Goal: Task Accomplishment & Management: Manage account settings

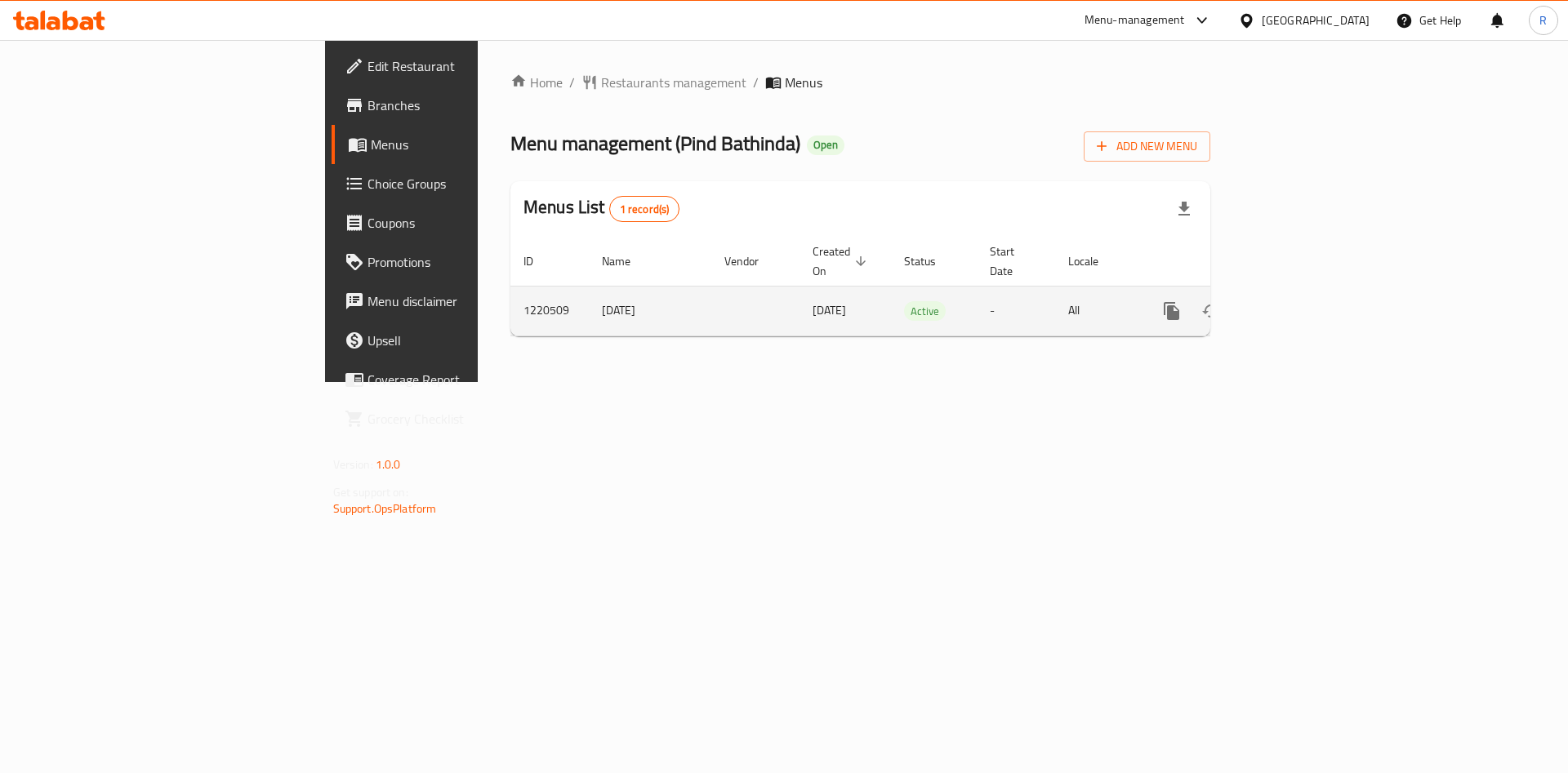
click at [1297, 304] on icon "enhanced table" at bounding box center [1289, 311] width 15 height 15
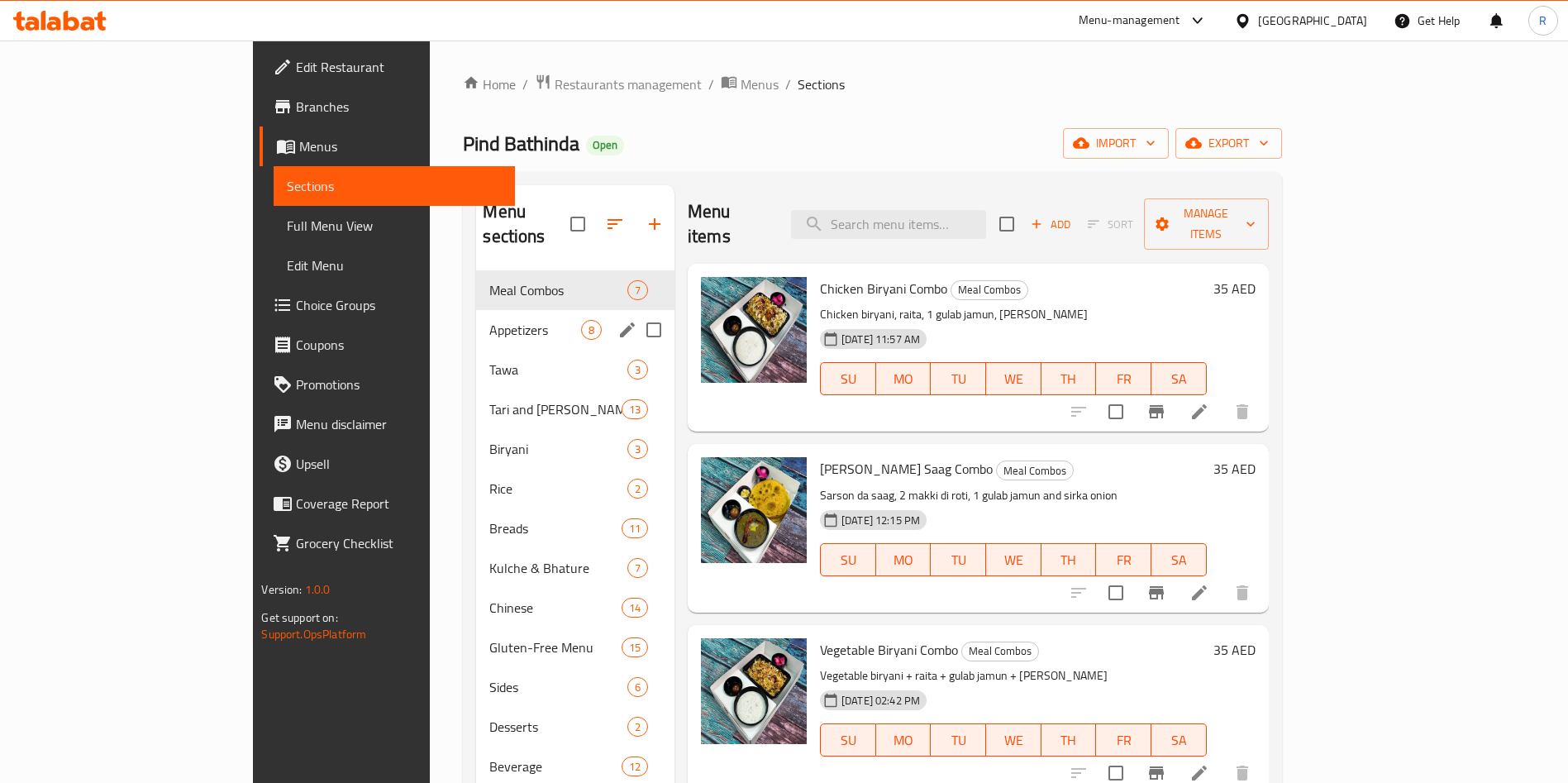
click at [489, 320] on span "Appetizers" at bounding box center [535, 330] width 91 height 20
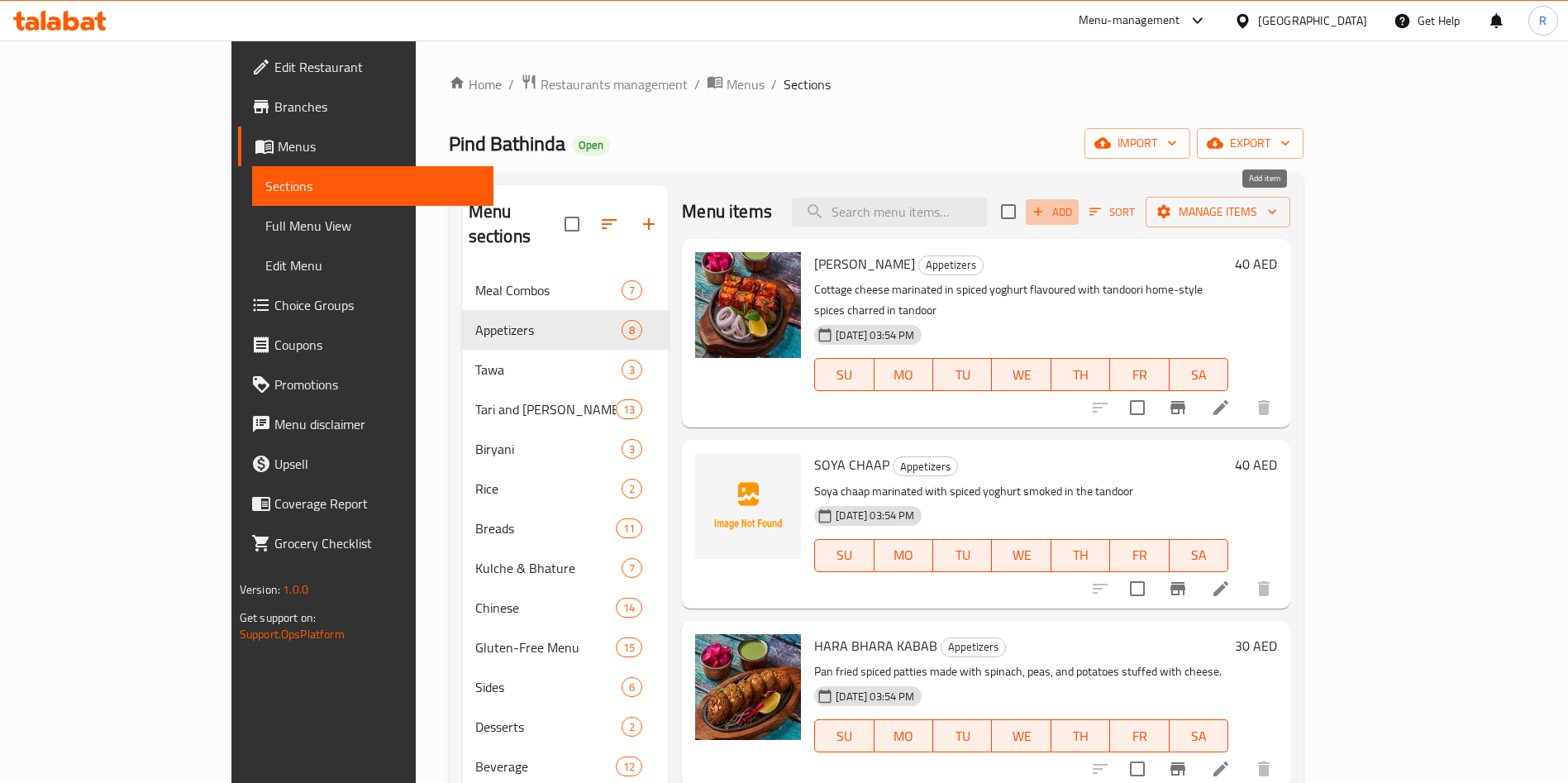
click at [1075, 212] on span "Add" at bounding box center [1052, 212] width 45 height 19
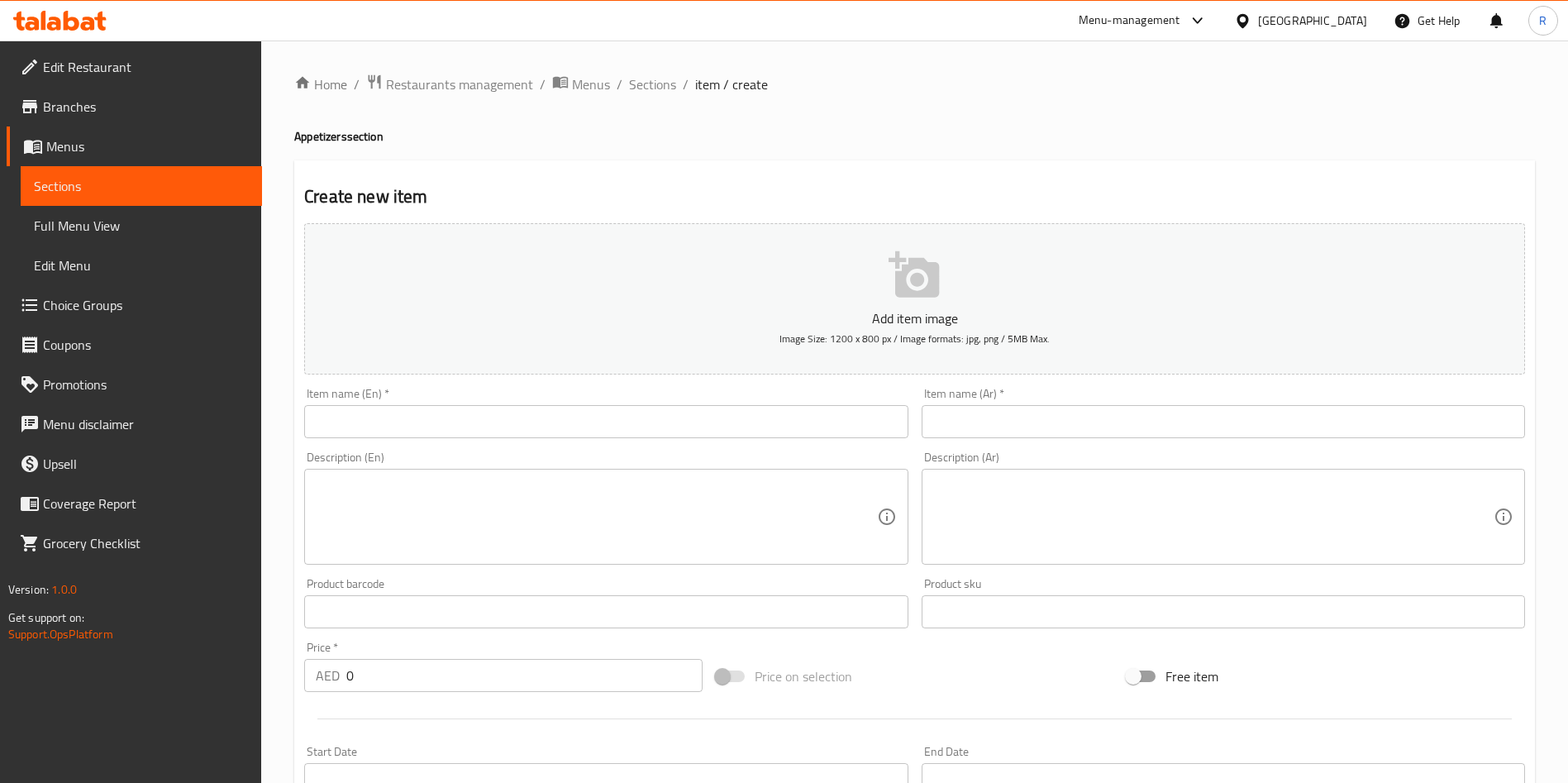
click at [663, 411] on div "Home / Restaurants management / Menus / Sections / item / create Appetizers sec…" at bounding box center [915, 605] width 1240 height 1062
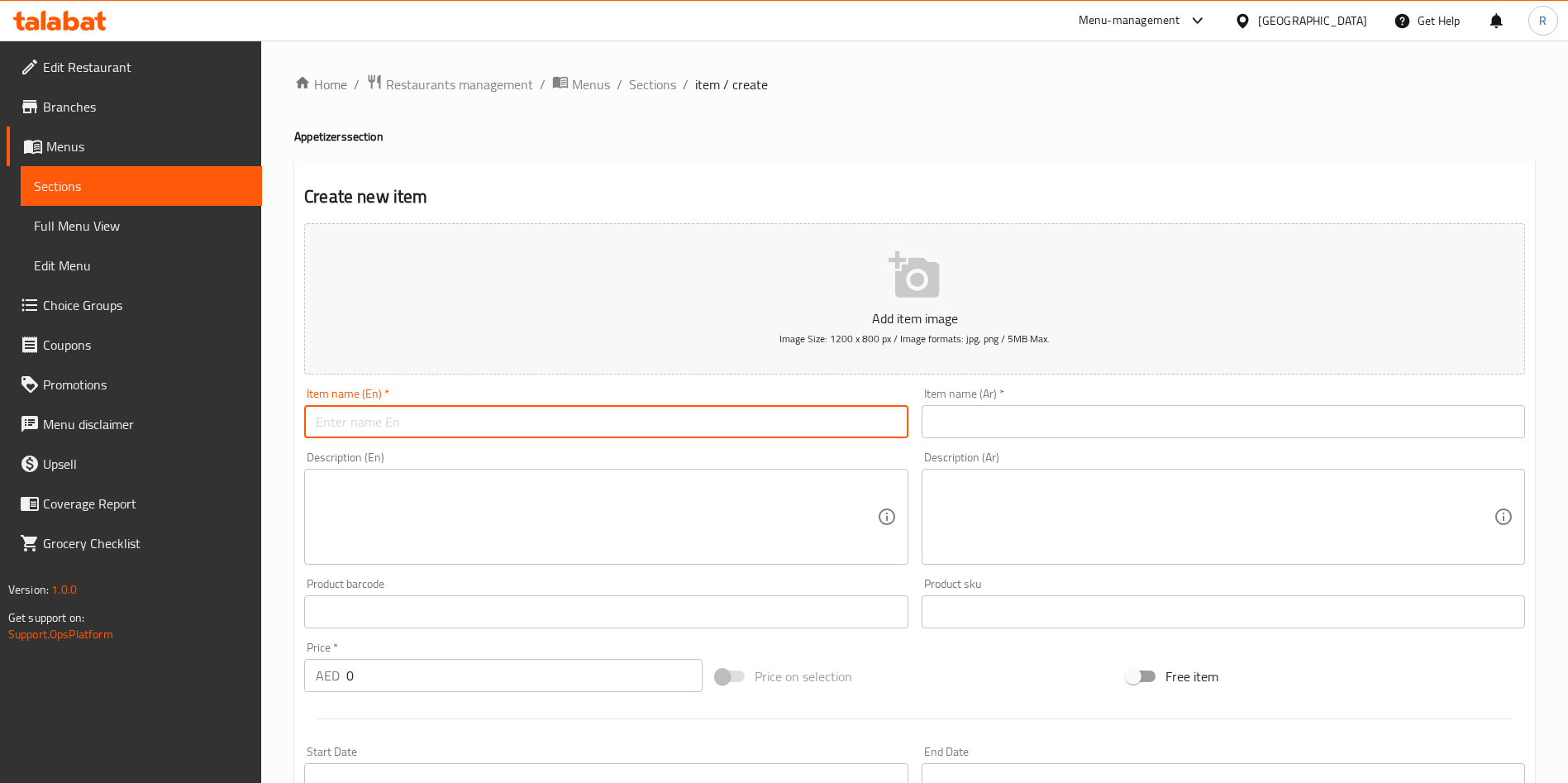
paste input "TANDOORI CHATPATE ALOO"
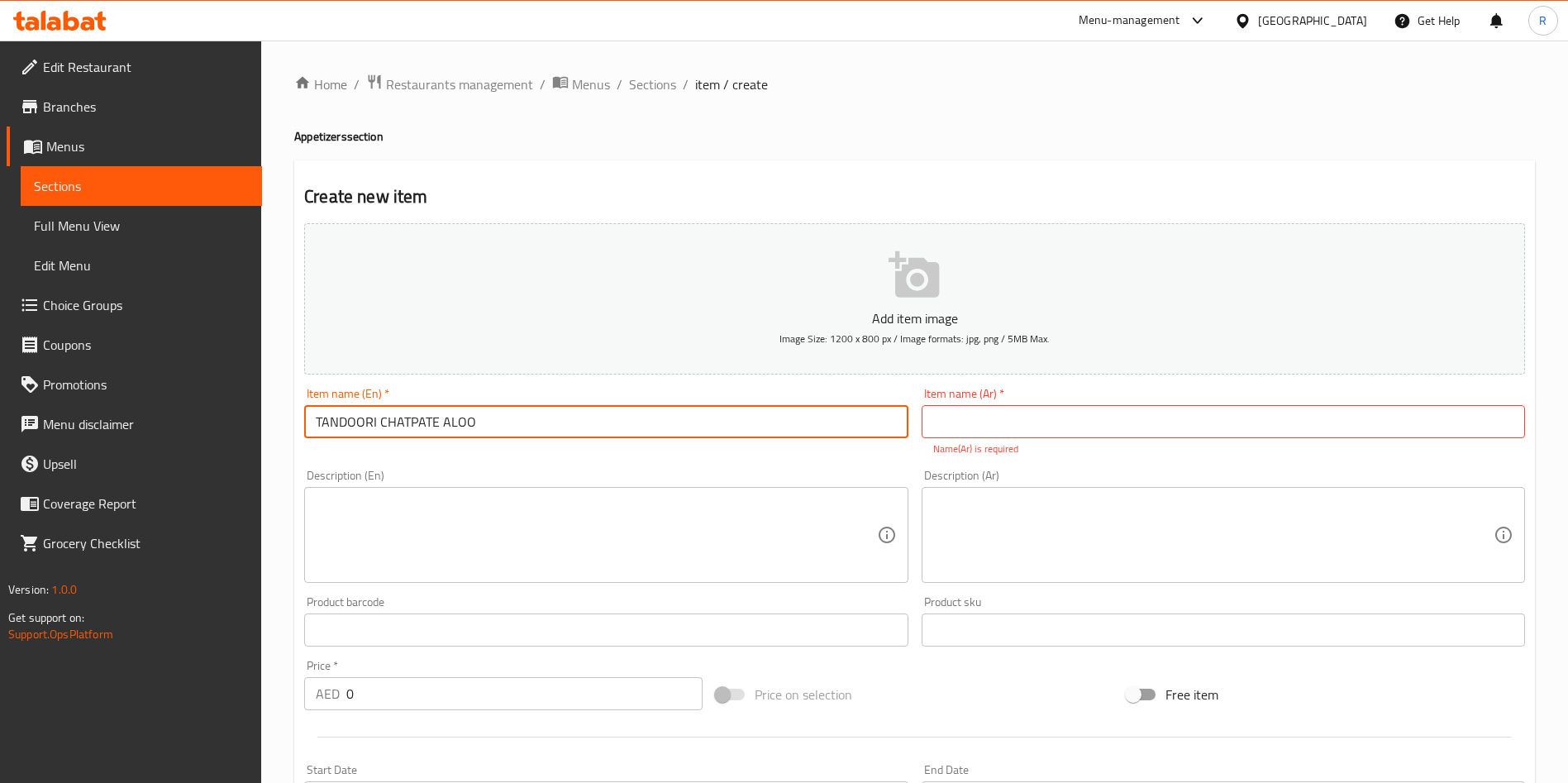
click at [707, 422] on input "TANDOORI CHATPATE ALOO" at bounding box center [606, 421] width 604 height 33
paste input "andoori Chatpate Aloo"
type input "Tandoori Chatpate Aloo"
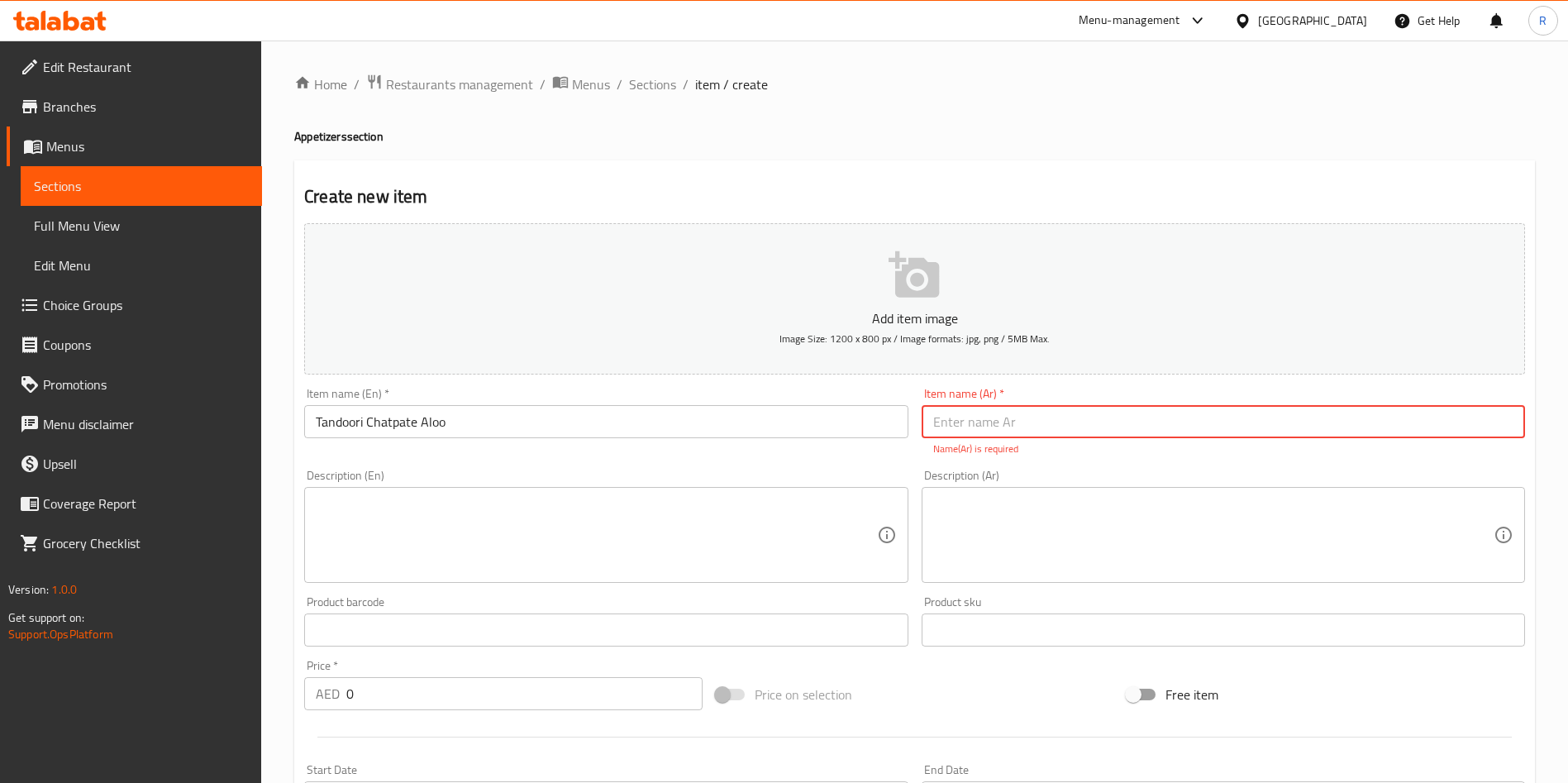
paste input "تندوري شاتباطي آلو"
type input "تندوري شاتباطي آلو"
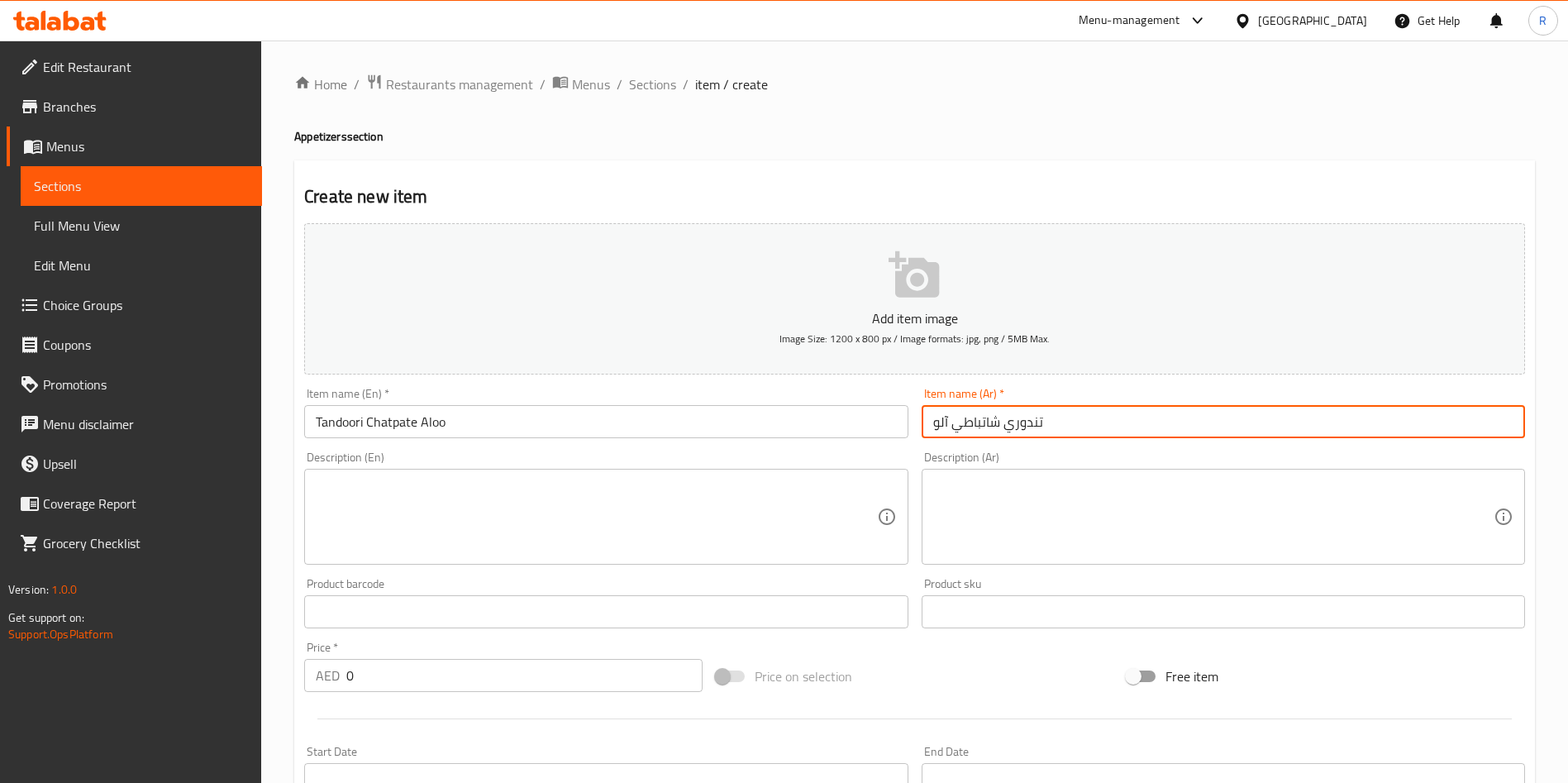
click at [615, 499] on textarea at bounding box center [596, 517] width 561 height 79
paste textarea "Potatoes marinated in spiced yoghurt, flavoured with home-style spices cooked i…"
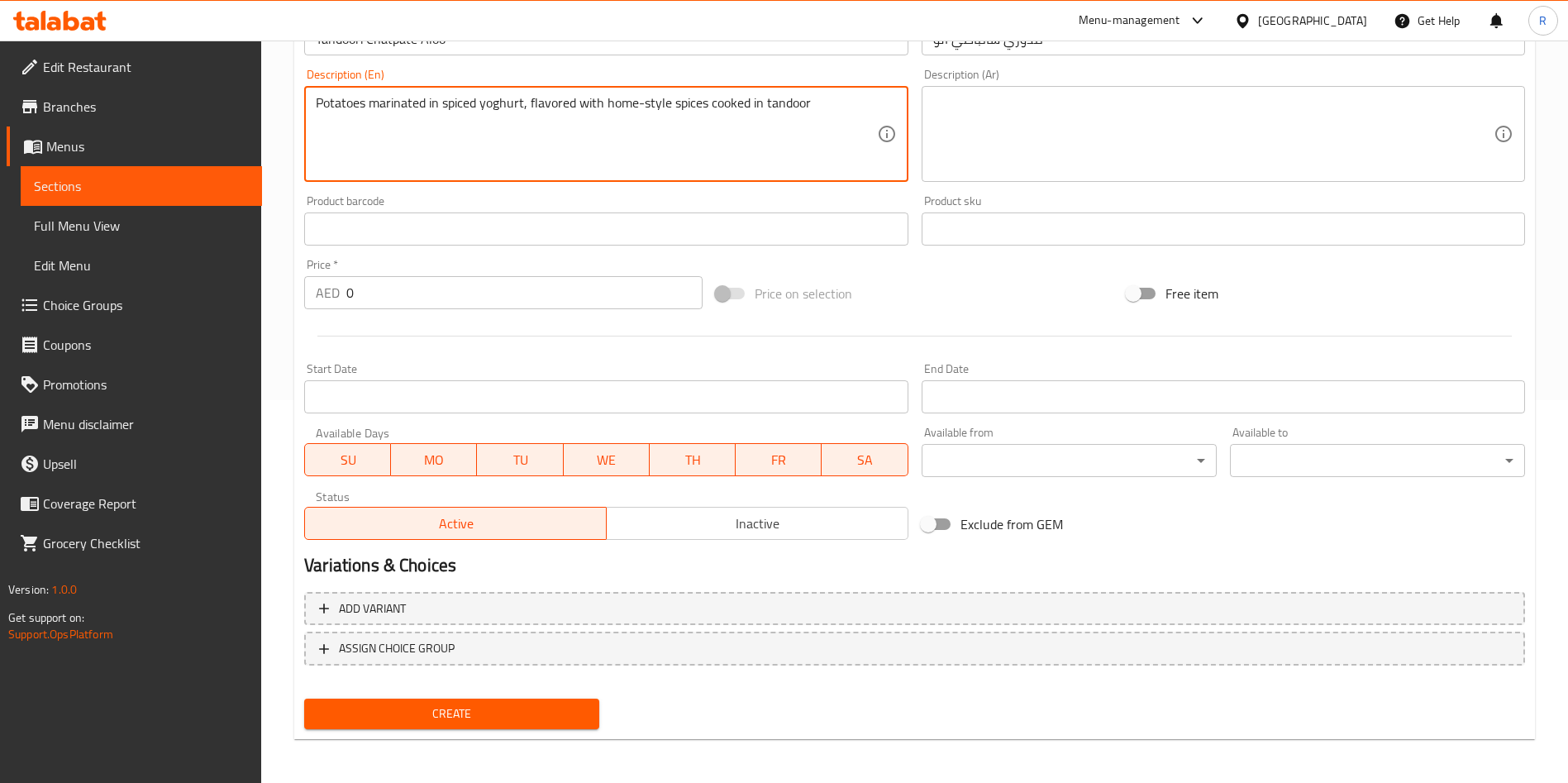
scroll to position [386, 0]
type textarea "Potatoes marinated in spiced yoghurt, flavored with home-style spices cooked in…"
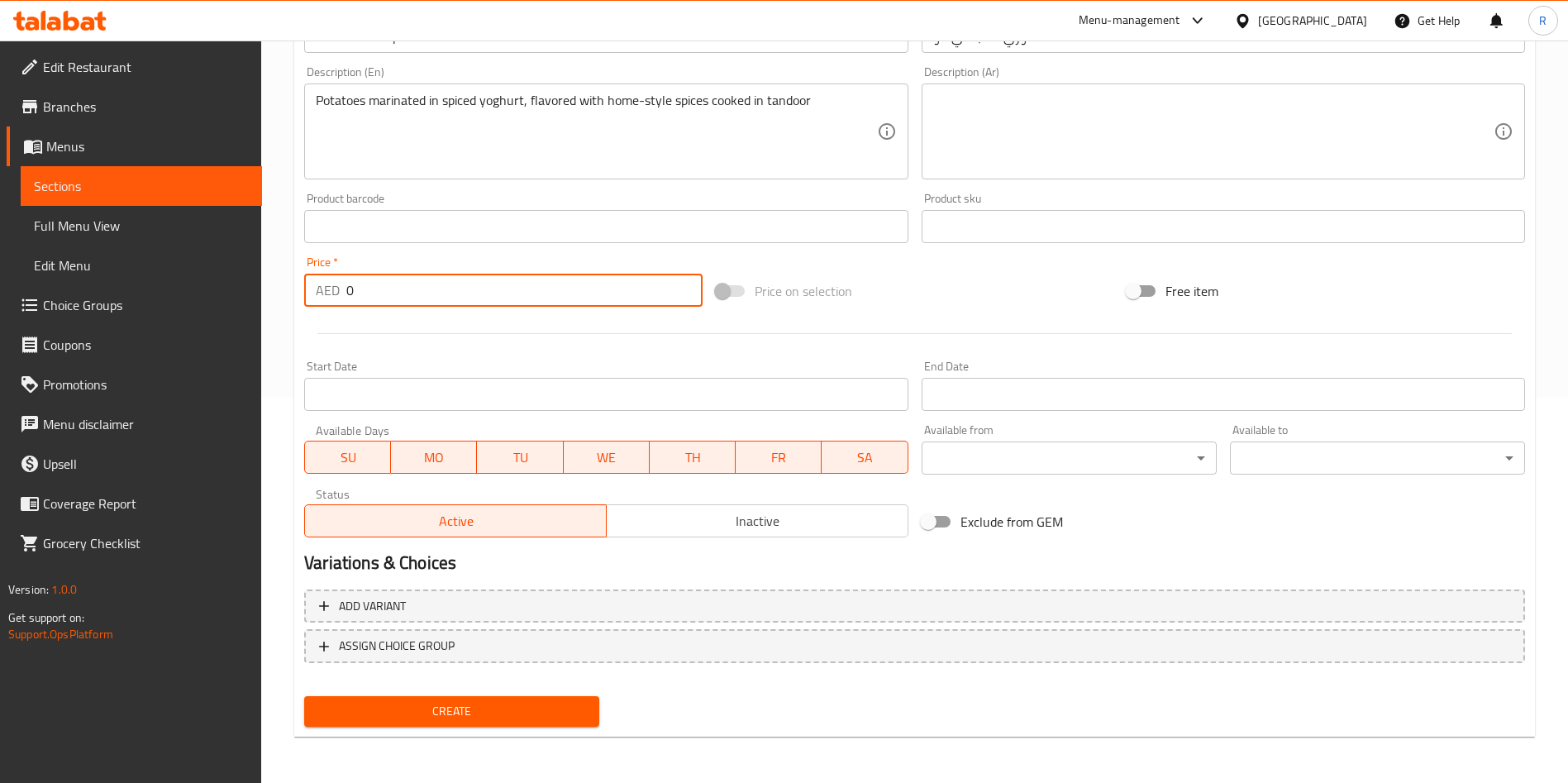
drag, startPoint x: 391, startPoint y: 292, endPoint x: 264, endPoint y: 454, distance: 205.8
click at [192, 328] on div "Edit Restaurant Branches Menus Sections Full Menu View Edit Menu Choice Groups …" at bounding box center [784, 219] width 1568 height 1128
paste input "35"
type input "35"
click at [492, 709] on span "Create" at bounding box center [452, 711] width 269 height 21
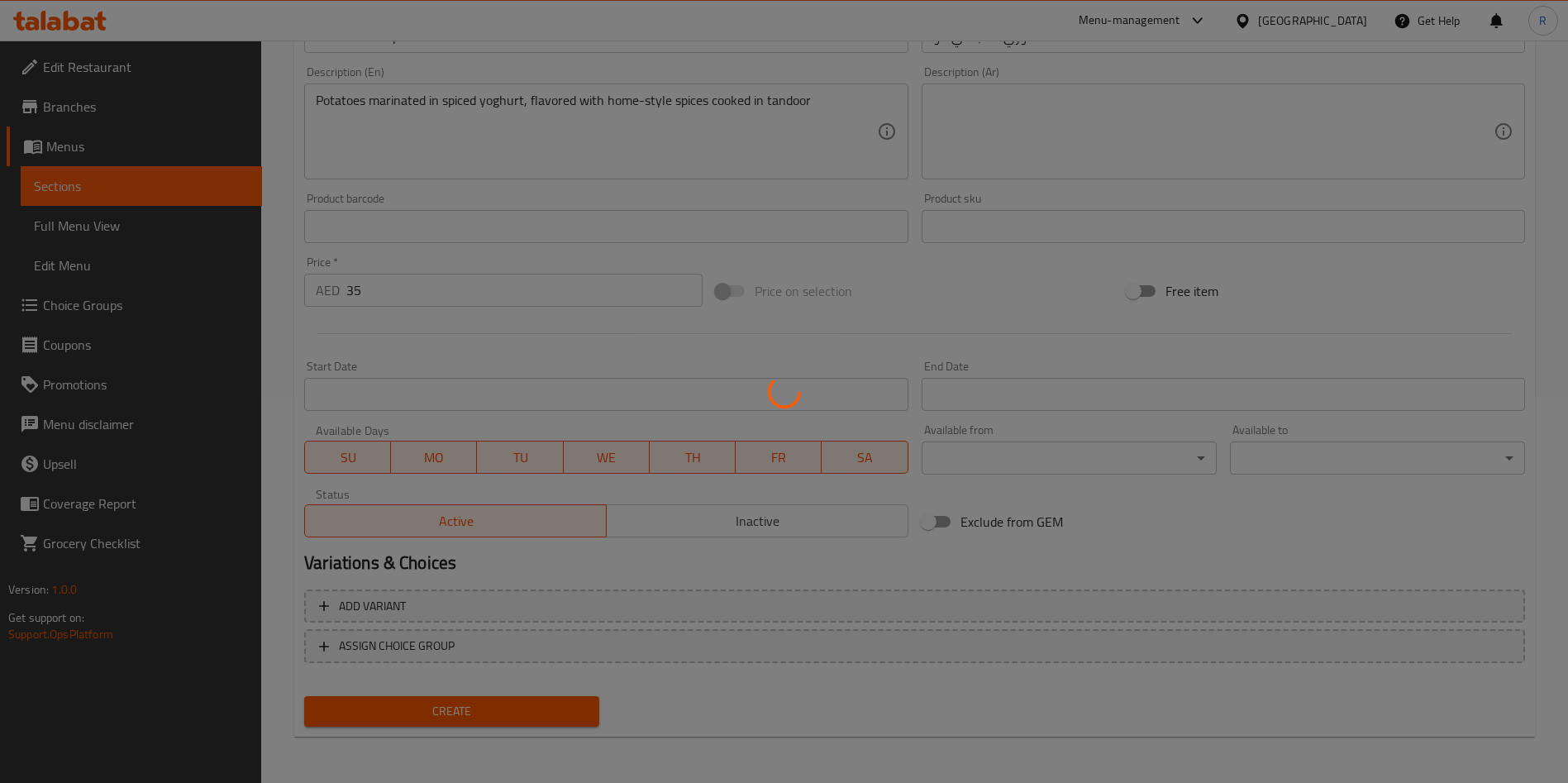
type input "0"
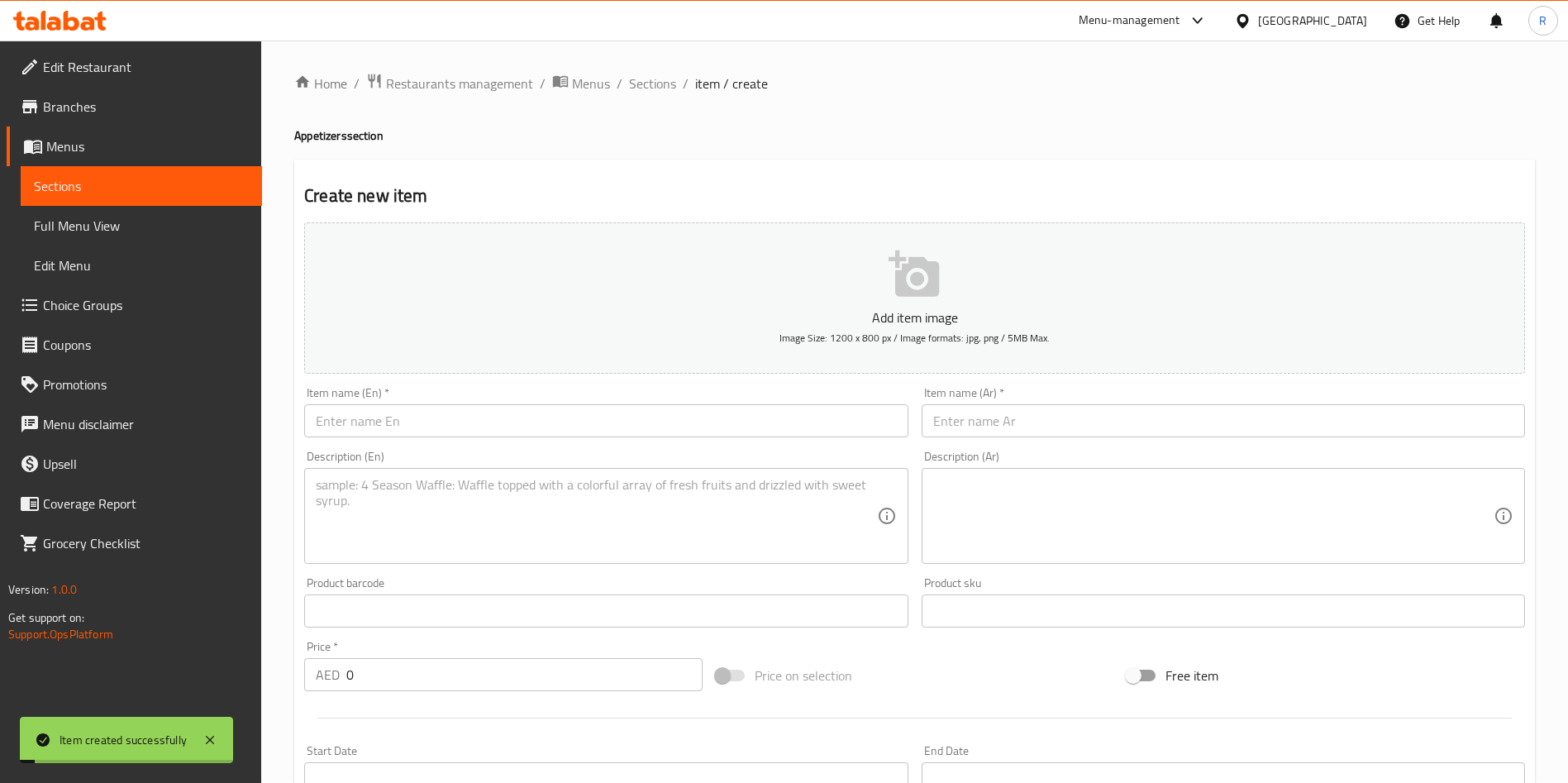
scroll to position [0, 0]
click at [404, 428] on input "text" at bounding box center [606, 421] width 604 height 33
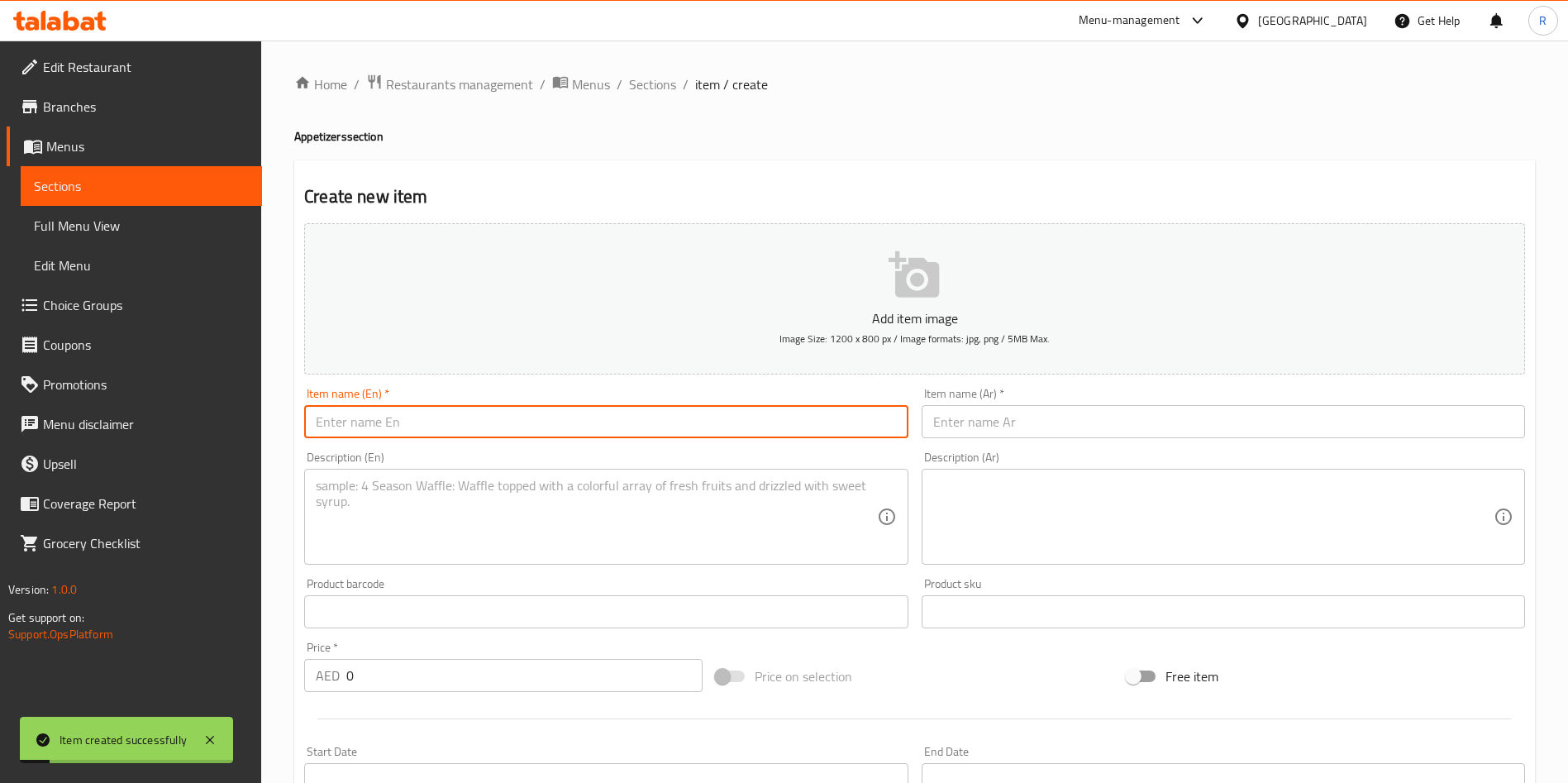
paste input "Chicken Gilafi Seekh"
type input "Chicken Gilafi Seekh"
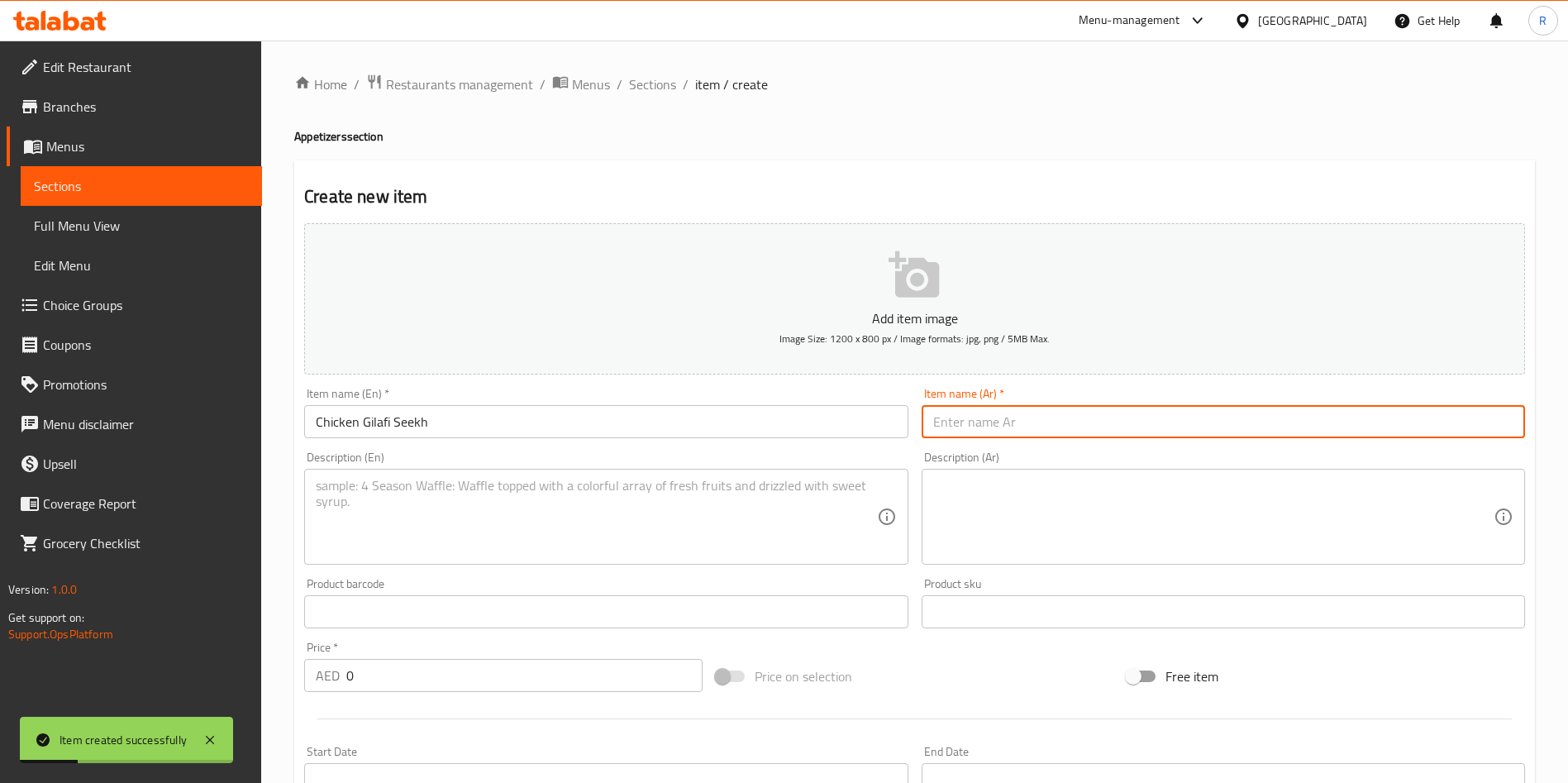
paste input "دجاج جيلافي سيخ"
type input "دجاج جيلافي سيخ"
drag, startPoint x: 396, startPoint y: 672, endPoint x: 294, endPoint y: 668, distance: 102.1
click at [291, 672] on div "Home / Restaurants management / Menus / Sections / item / create Appetizers sec…" at bounding box center [915, 605] width 1307 height 1128
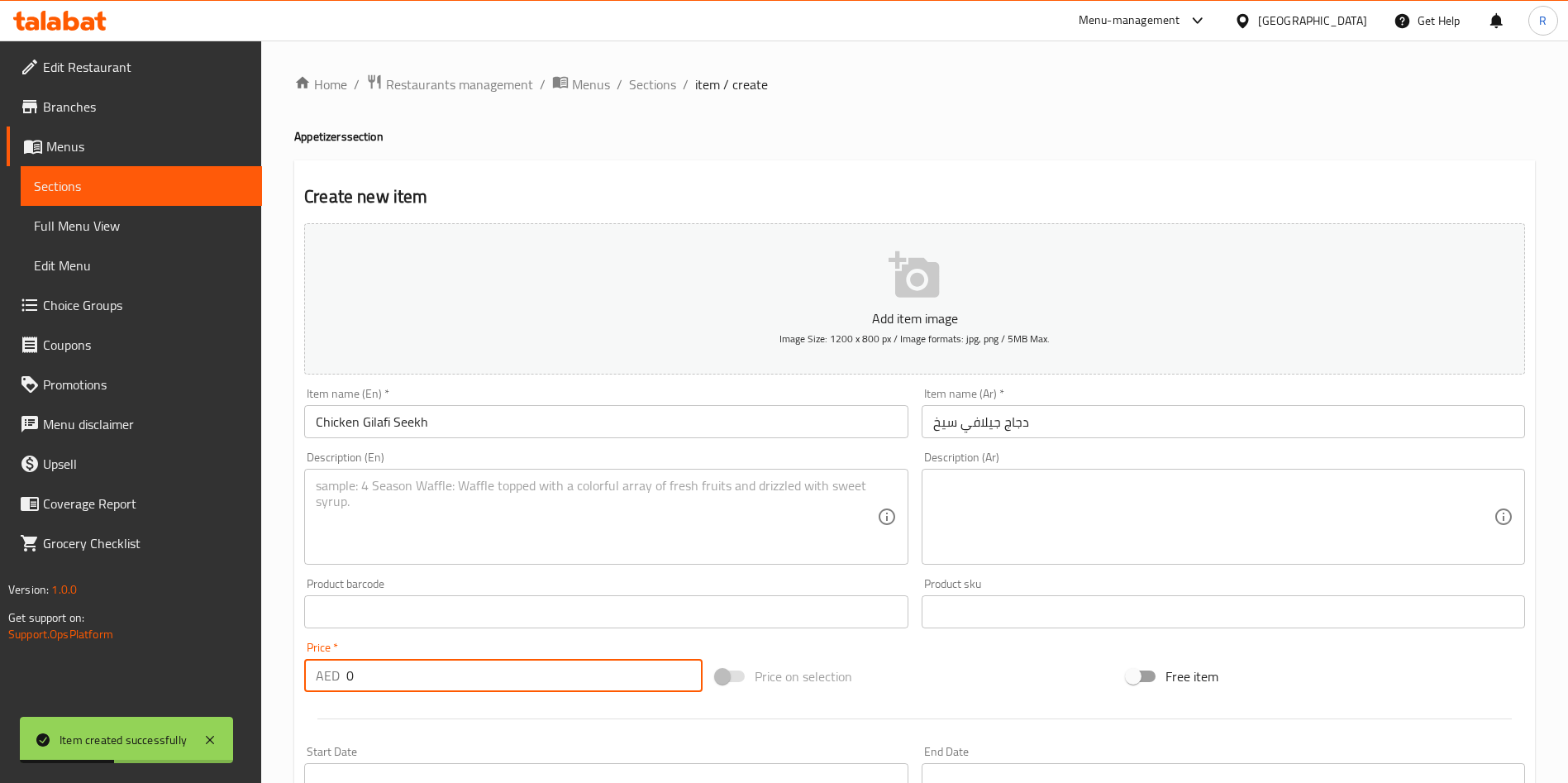
paste input "39"
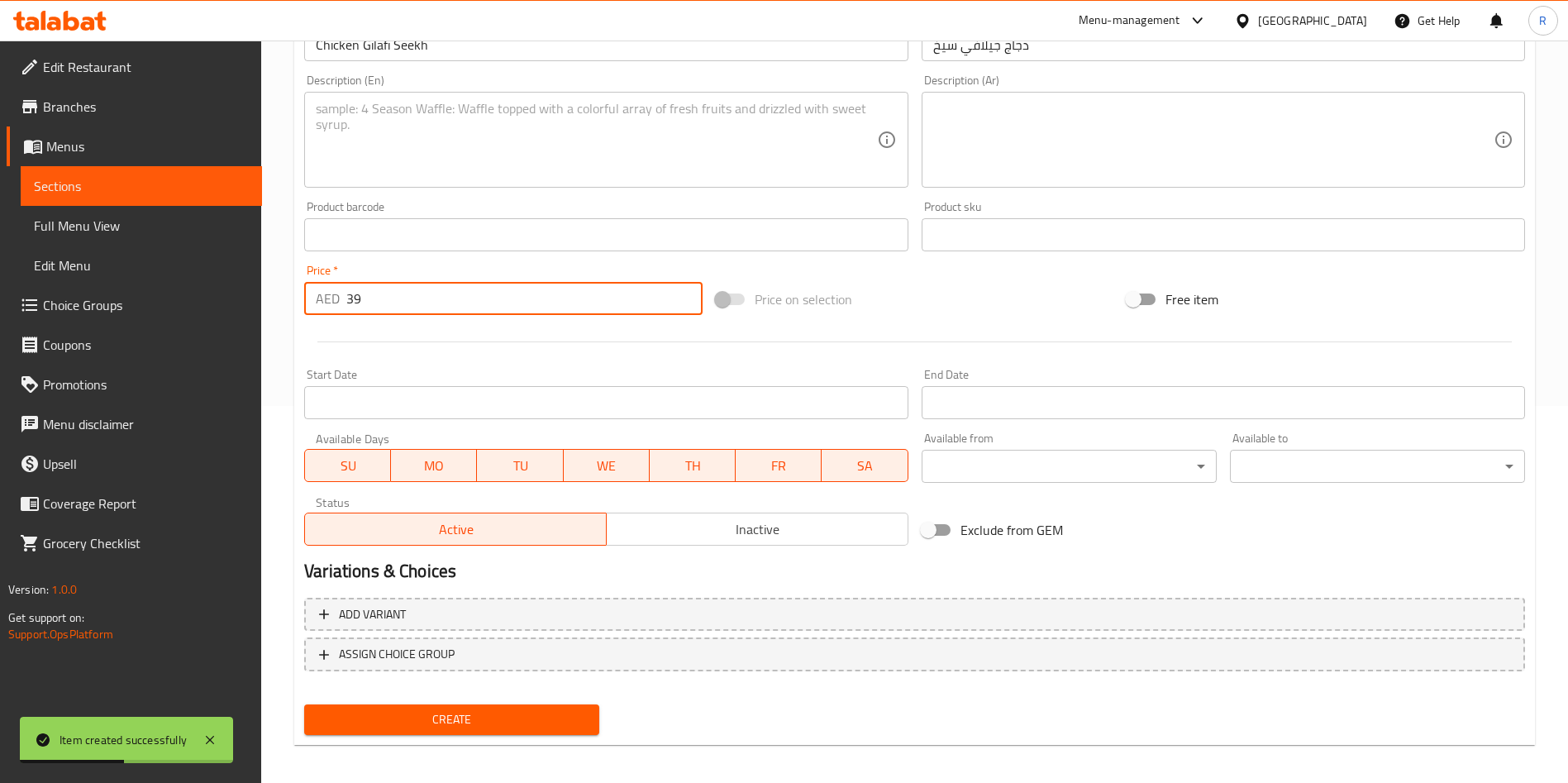
scroll to position [386, 0]
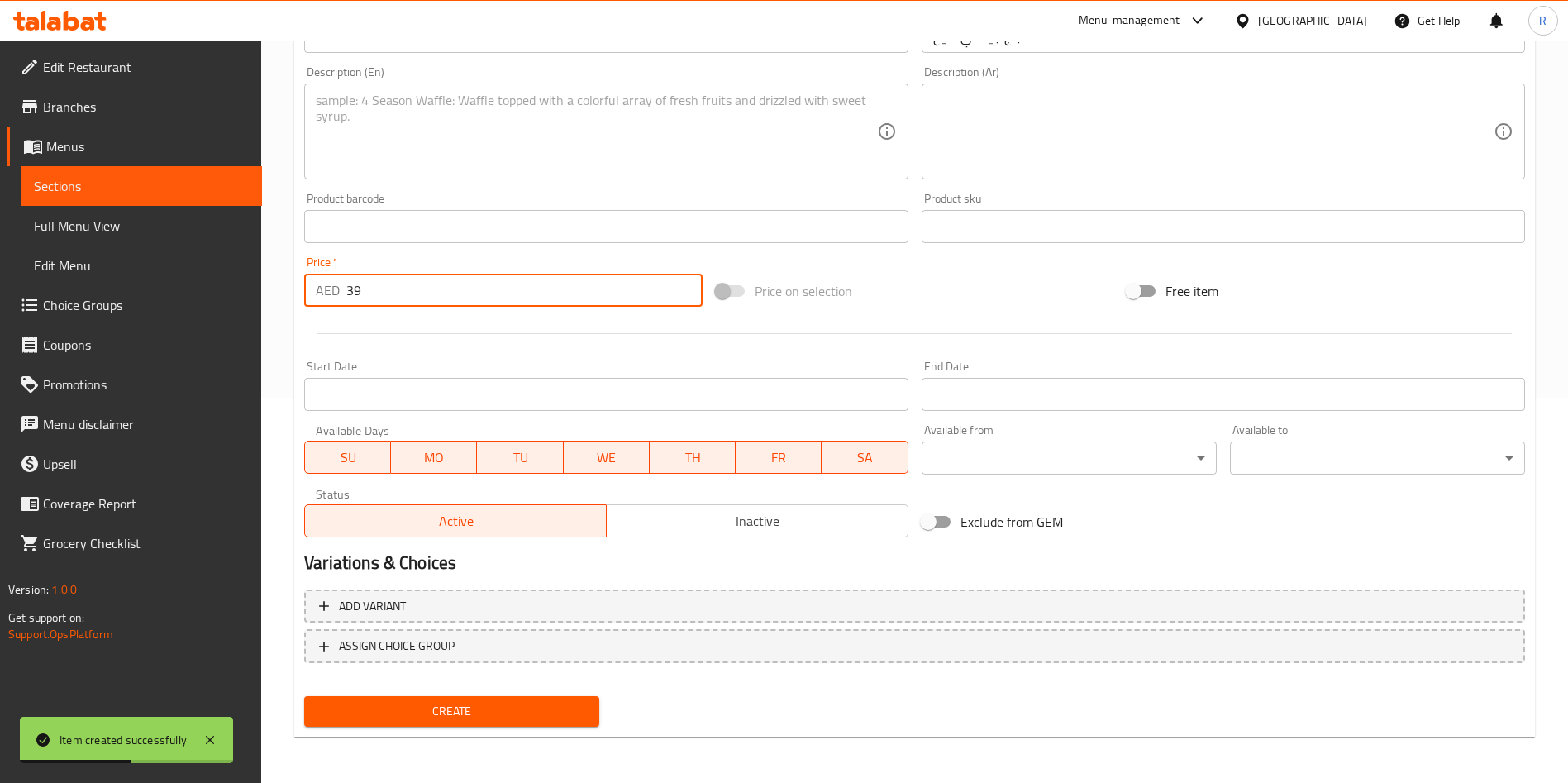
type input "39"
click at [504, 707] on span "Create" at bounding box center [452, 711] width 269 height 21
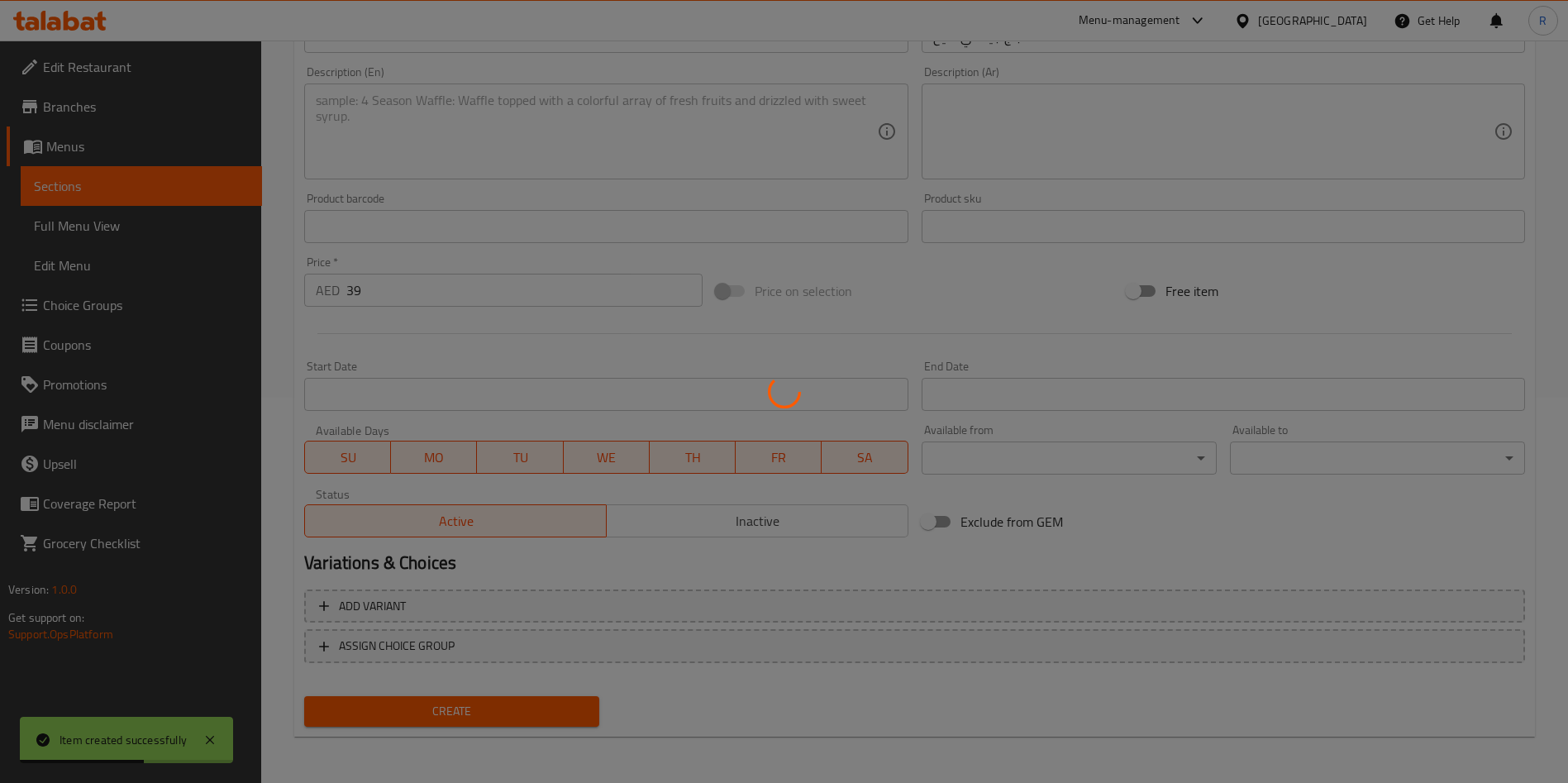
type input "0"
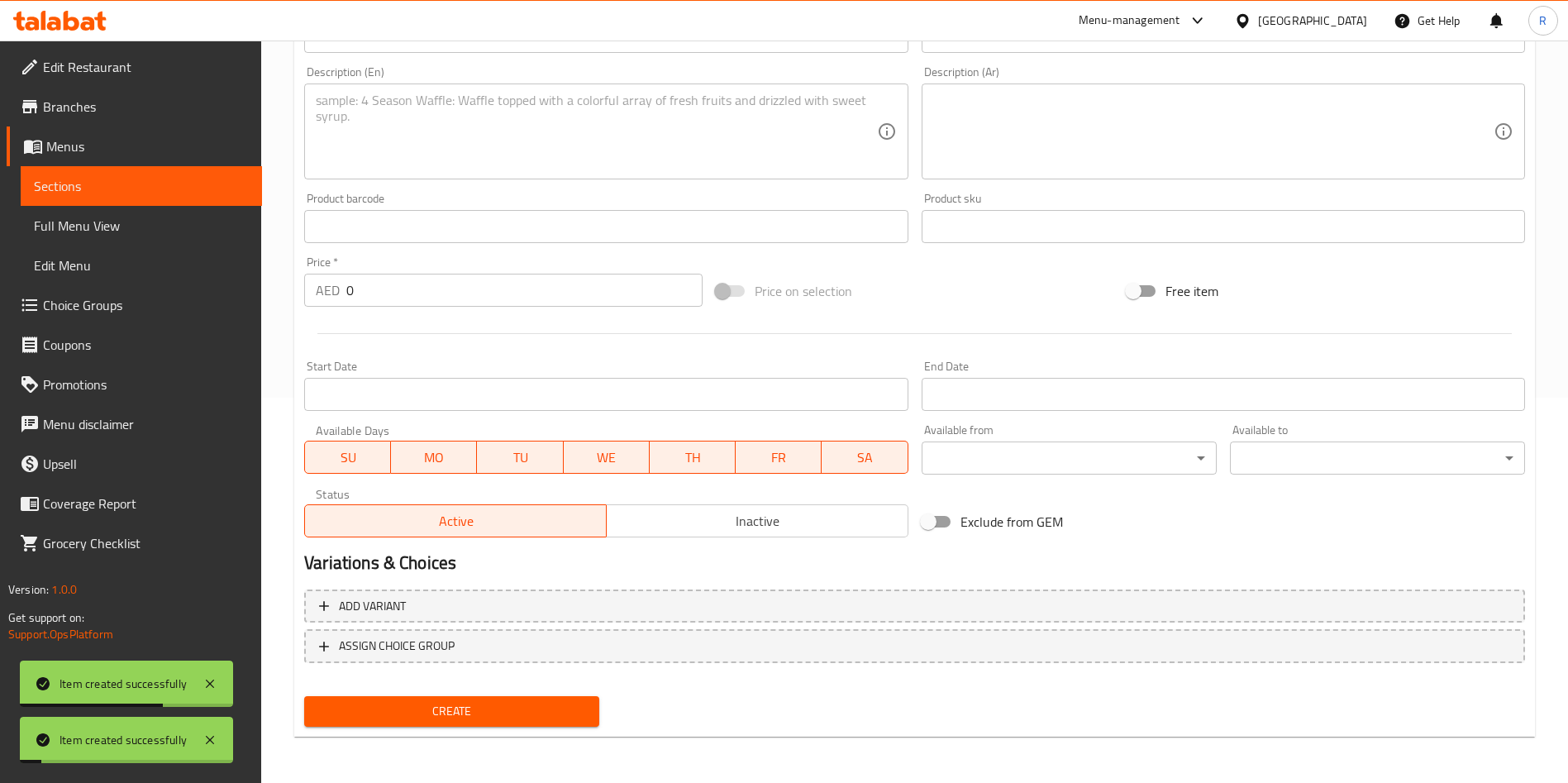
scroll to position [0, 0]
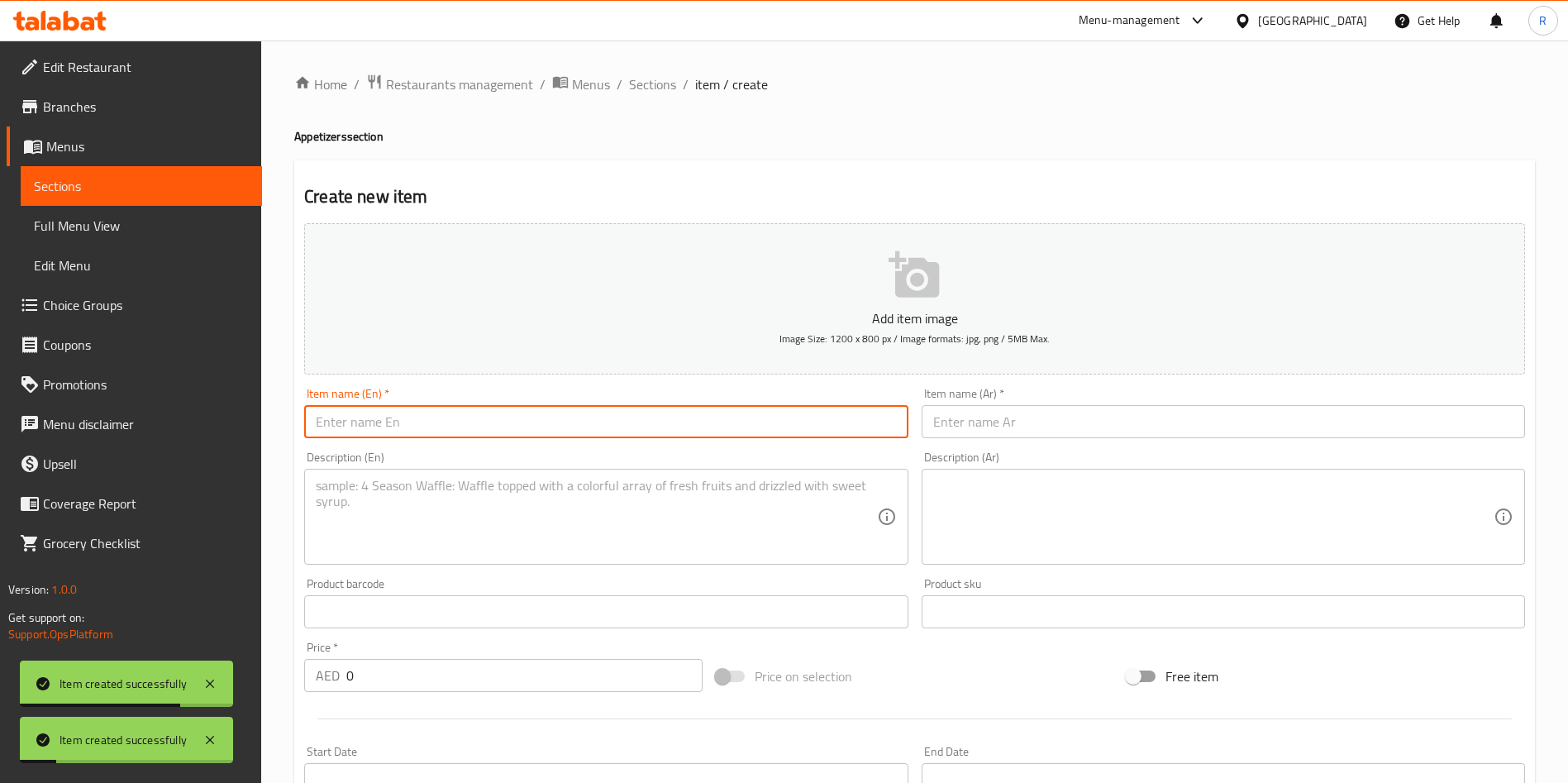
click at [539, 424] on input "text" at bounding box center [606, 421] width 604 height 33
paste input "Chicken Seekh"
type input "Chicken Seekh"
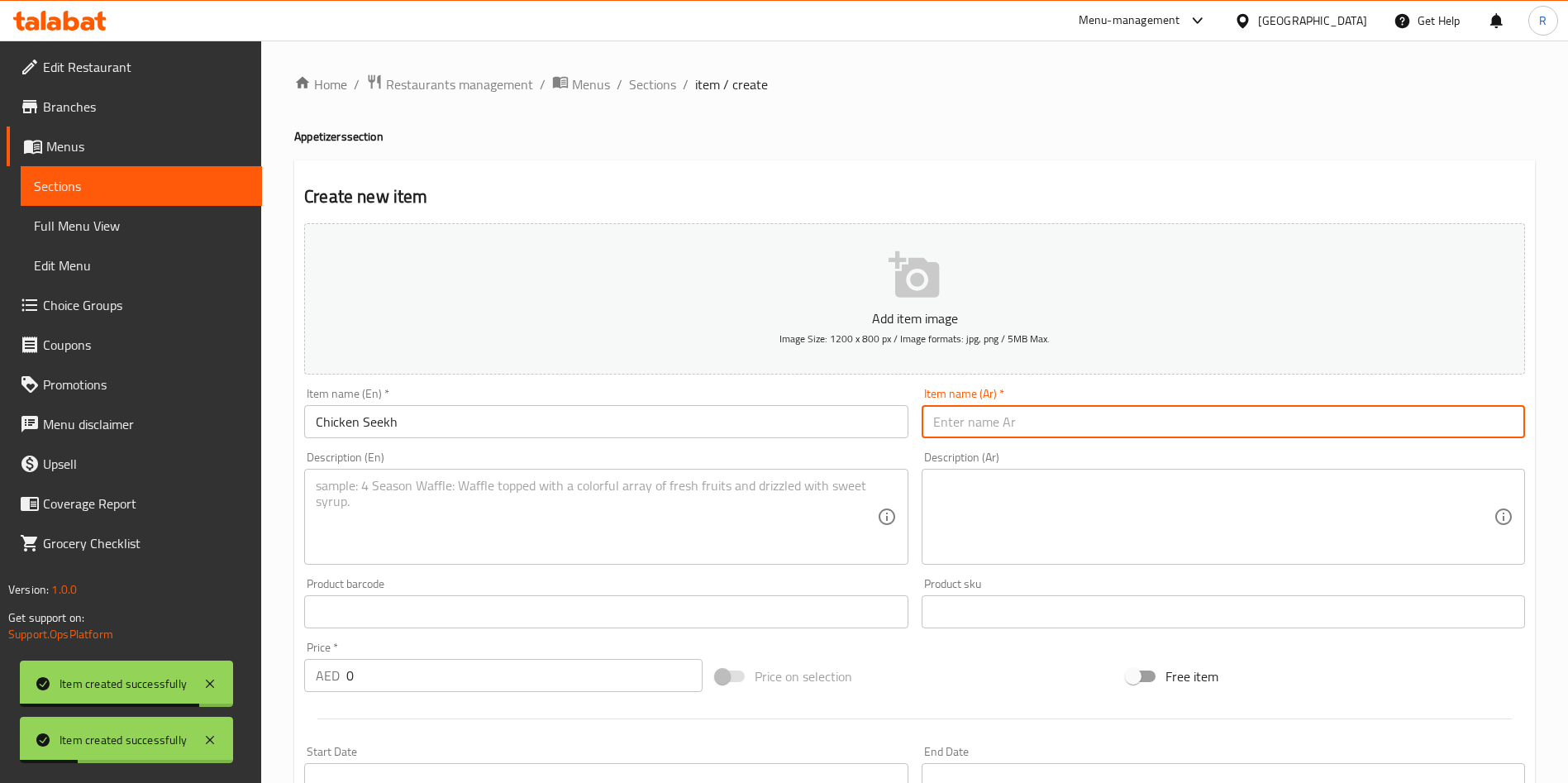
paste input "دجاج سيخ"
type input "دجاج سيخ"
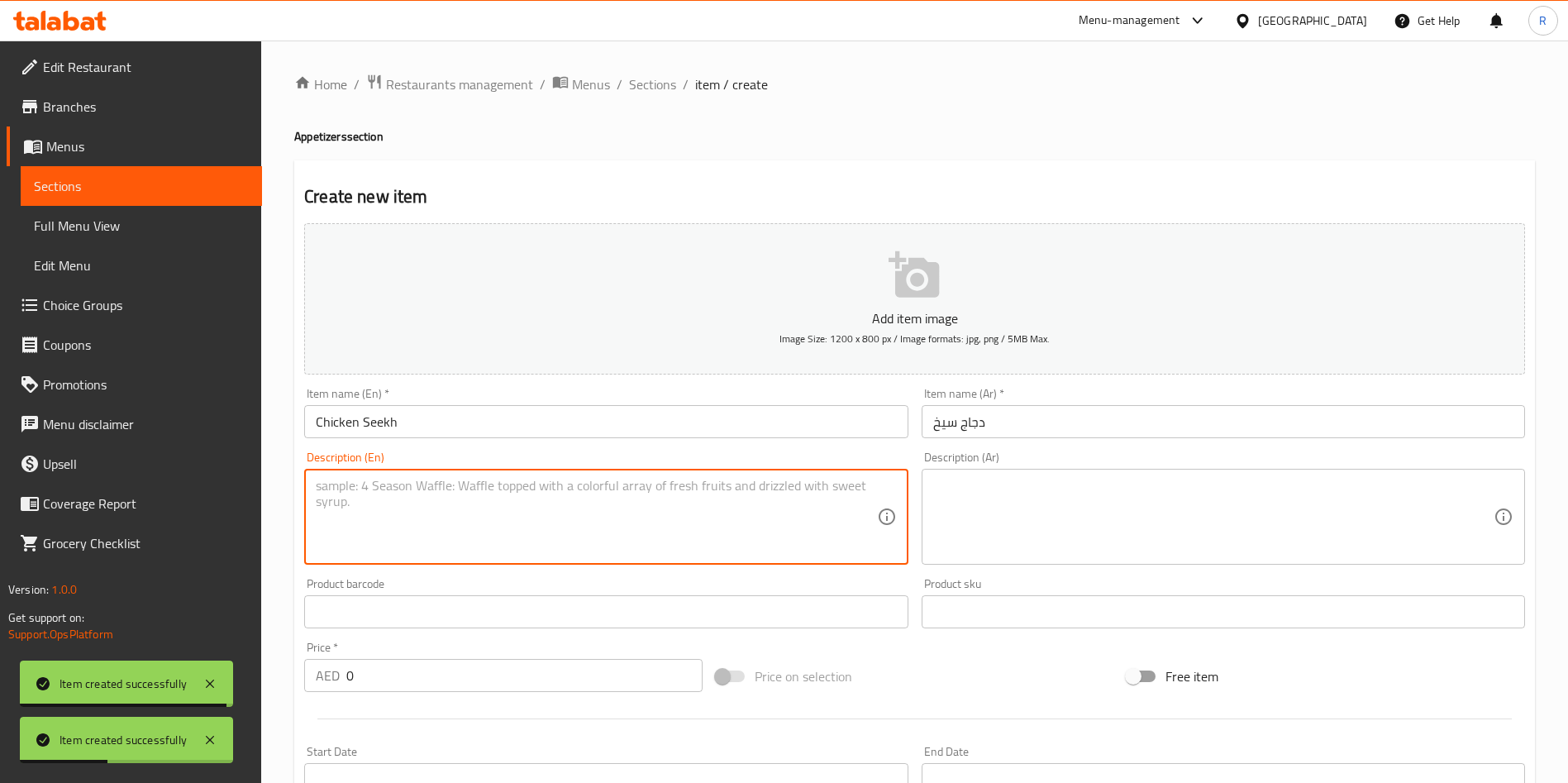
click at [747, 512] on textarea at bounding box center [596, 517] width 561 height 79
paste textarea "Minced chicken skewers with blend of spices, grilled in tandoor"
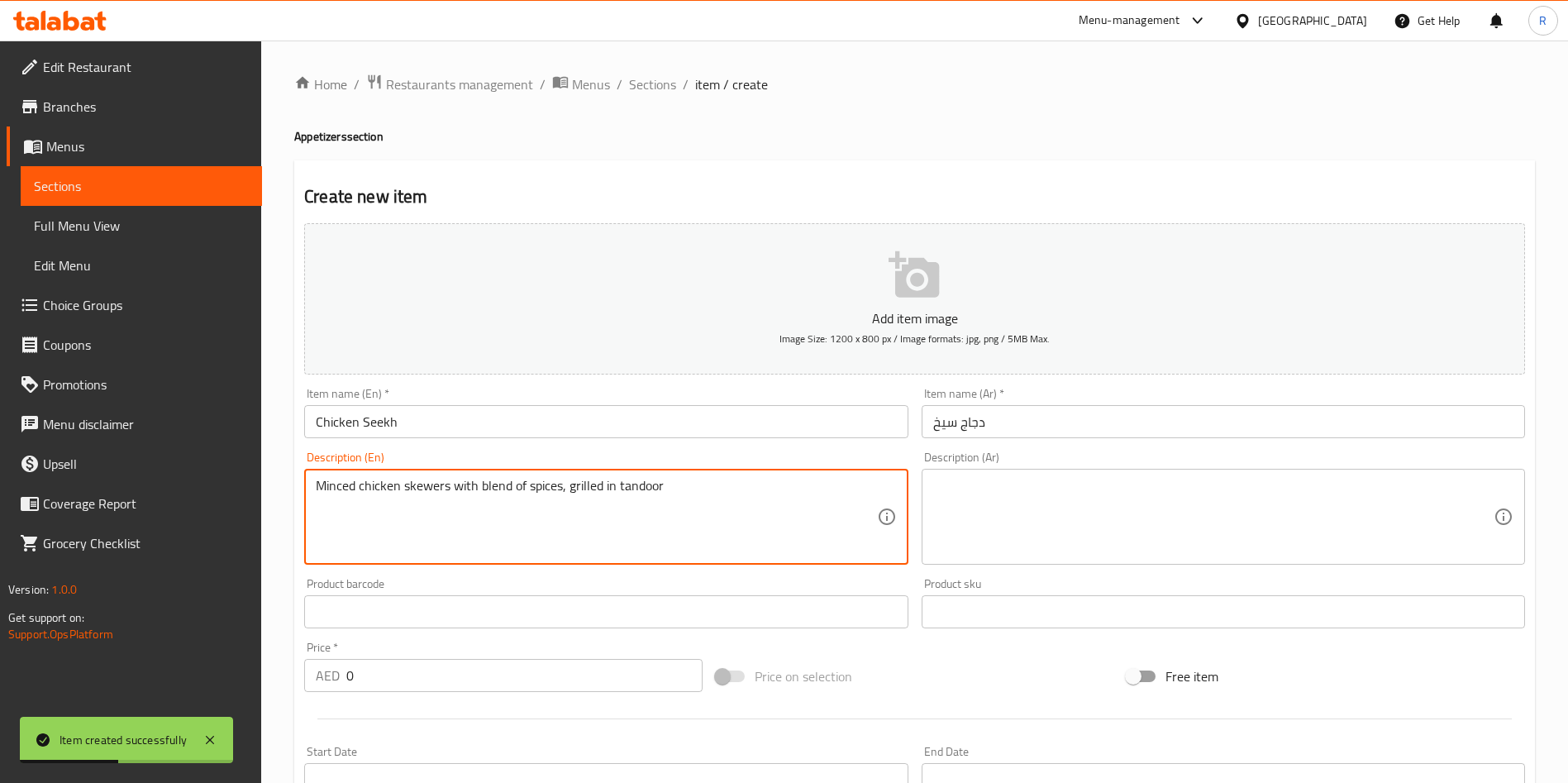
type textarea "Minced chicken skewers with blend of spices, grilled in tandoor"
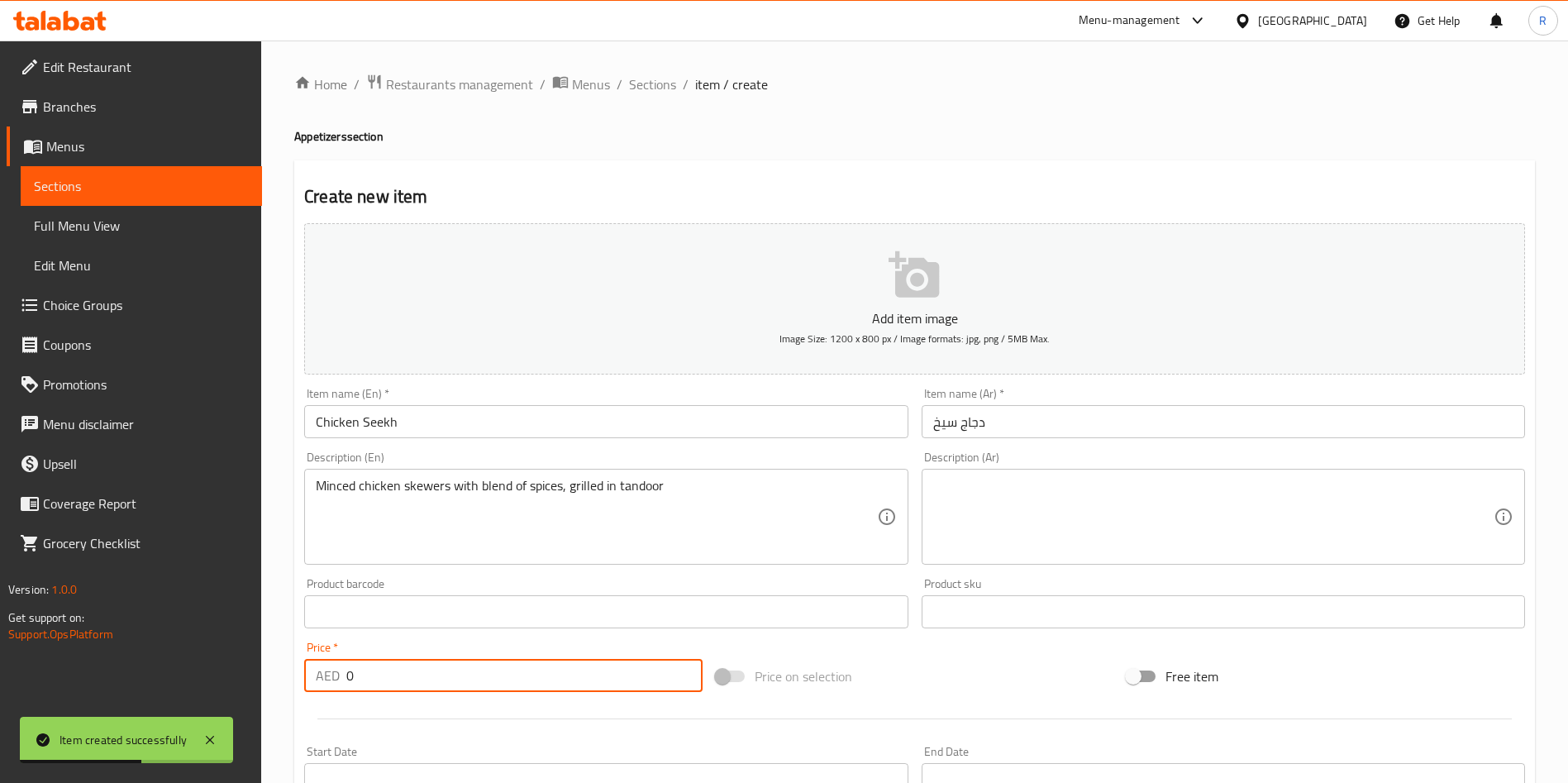
drag, startPoint x: 481, startPoint y: 663, endPoint x: 176, endPoint y: 678, distance: 305.4
click at [134, 689] on div "Edit Restaurant Branches Menus Sections Full Menu View Edit Menu Choice Groups …" at bounding box center [784, 605] width 1568 height 1128
paste input "37"
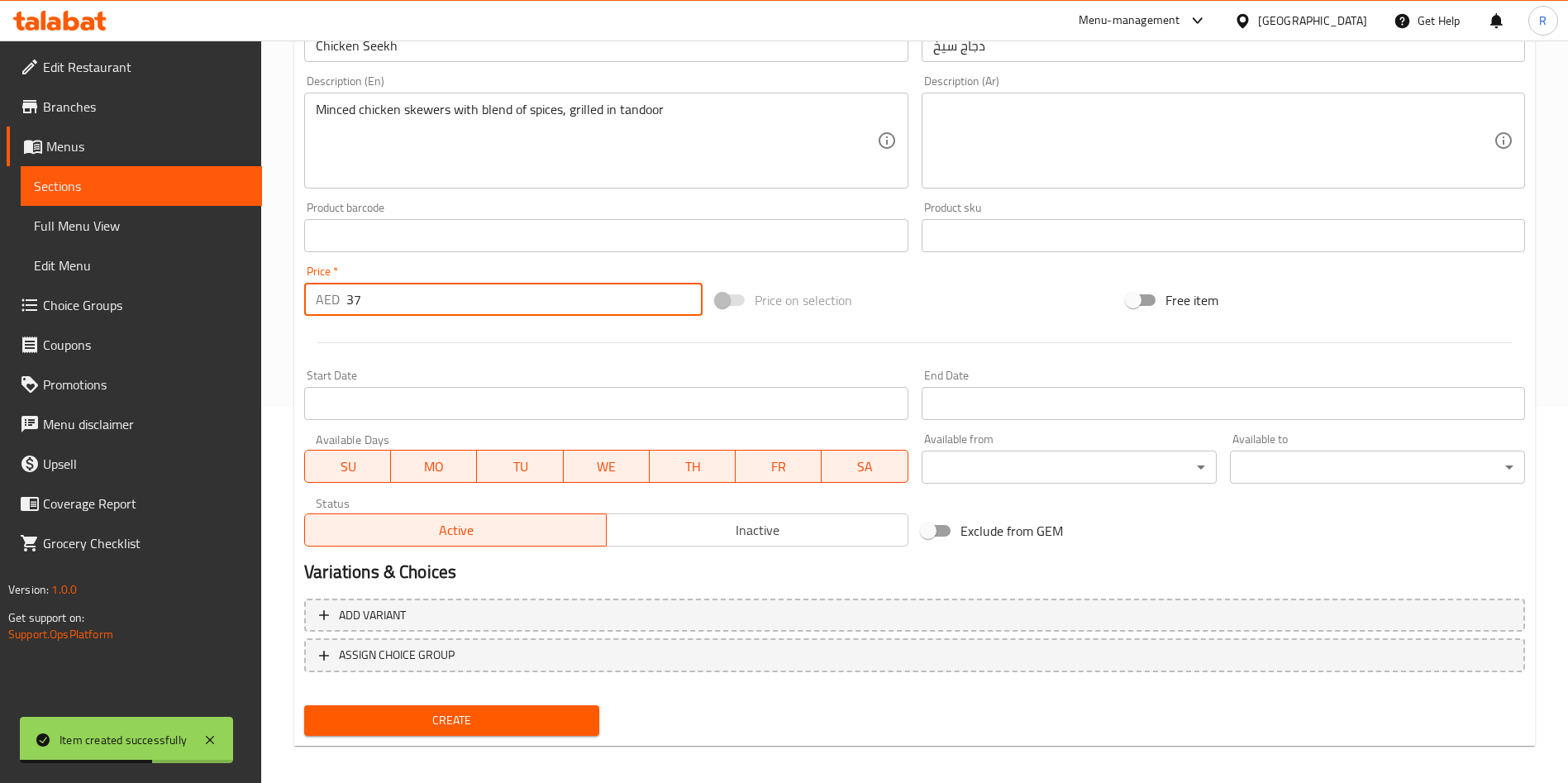
scroll to position [386, 0]
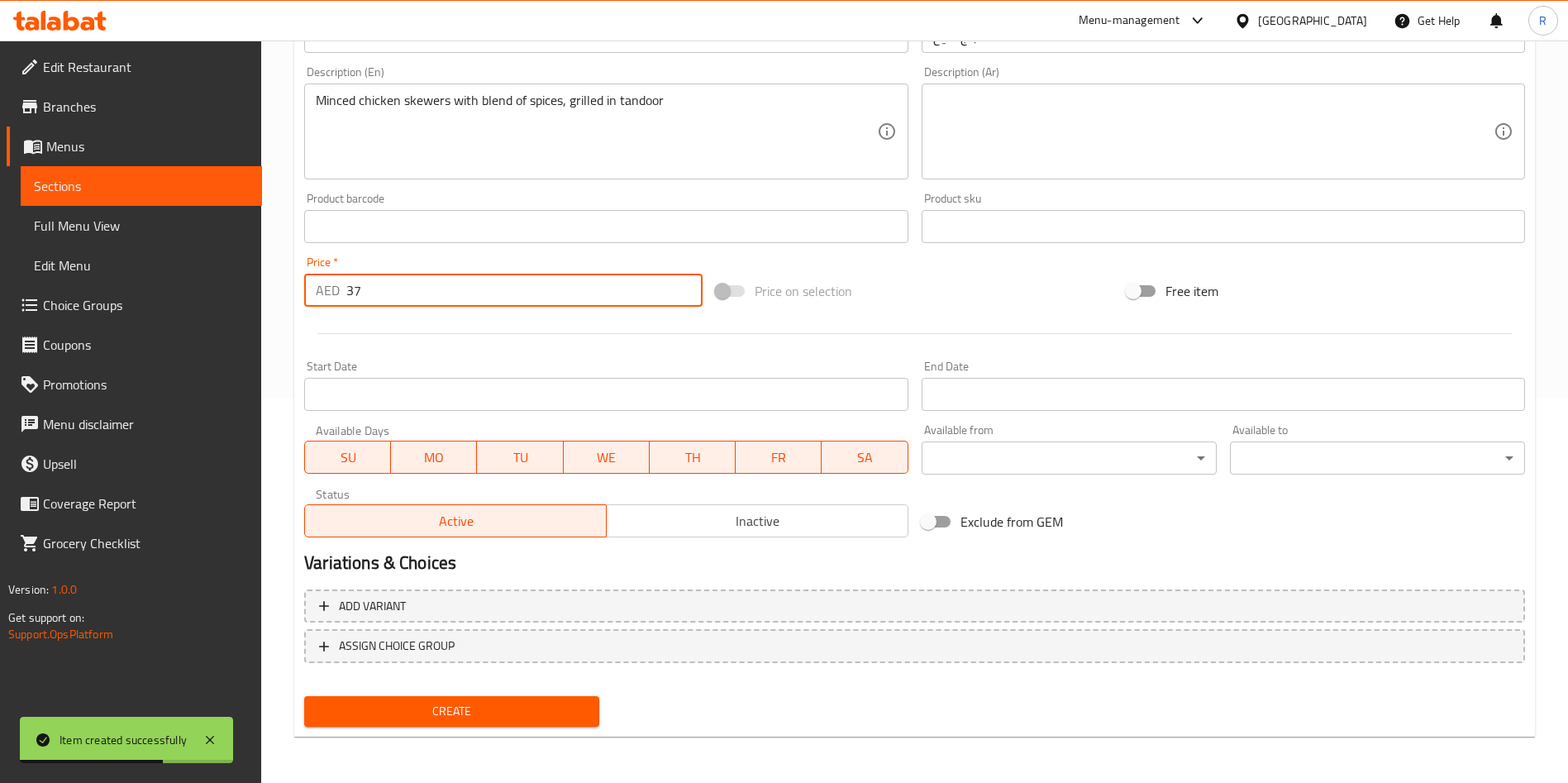
type input "37"
click at [476, 715] on span "Create" at bounding box center [452, 711] width 269 height 21
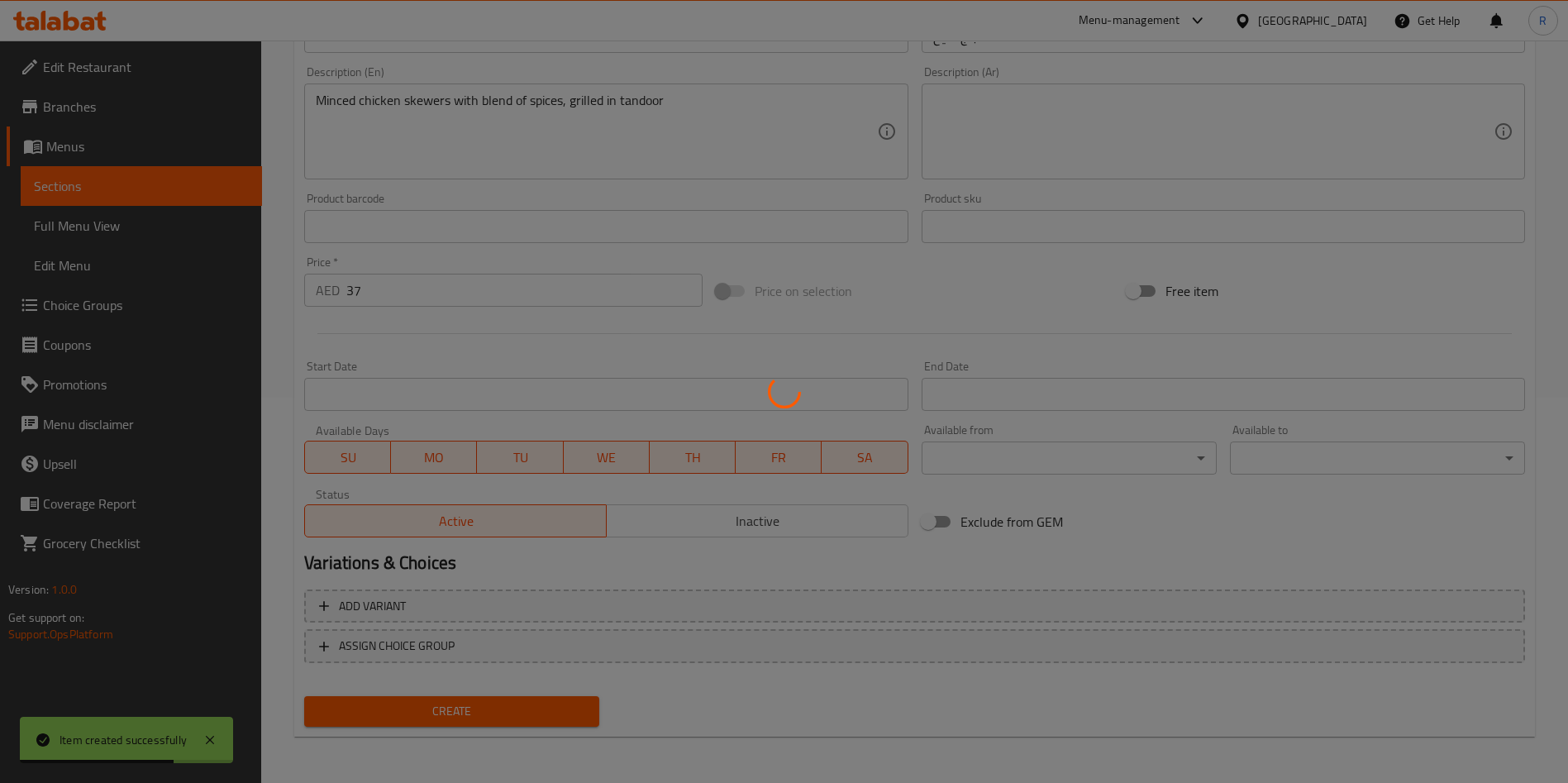
type input "0"
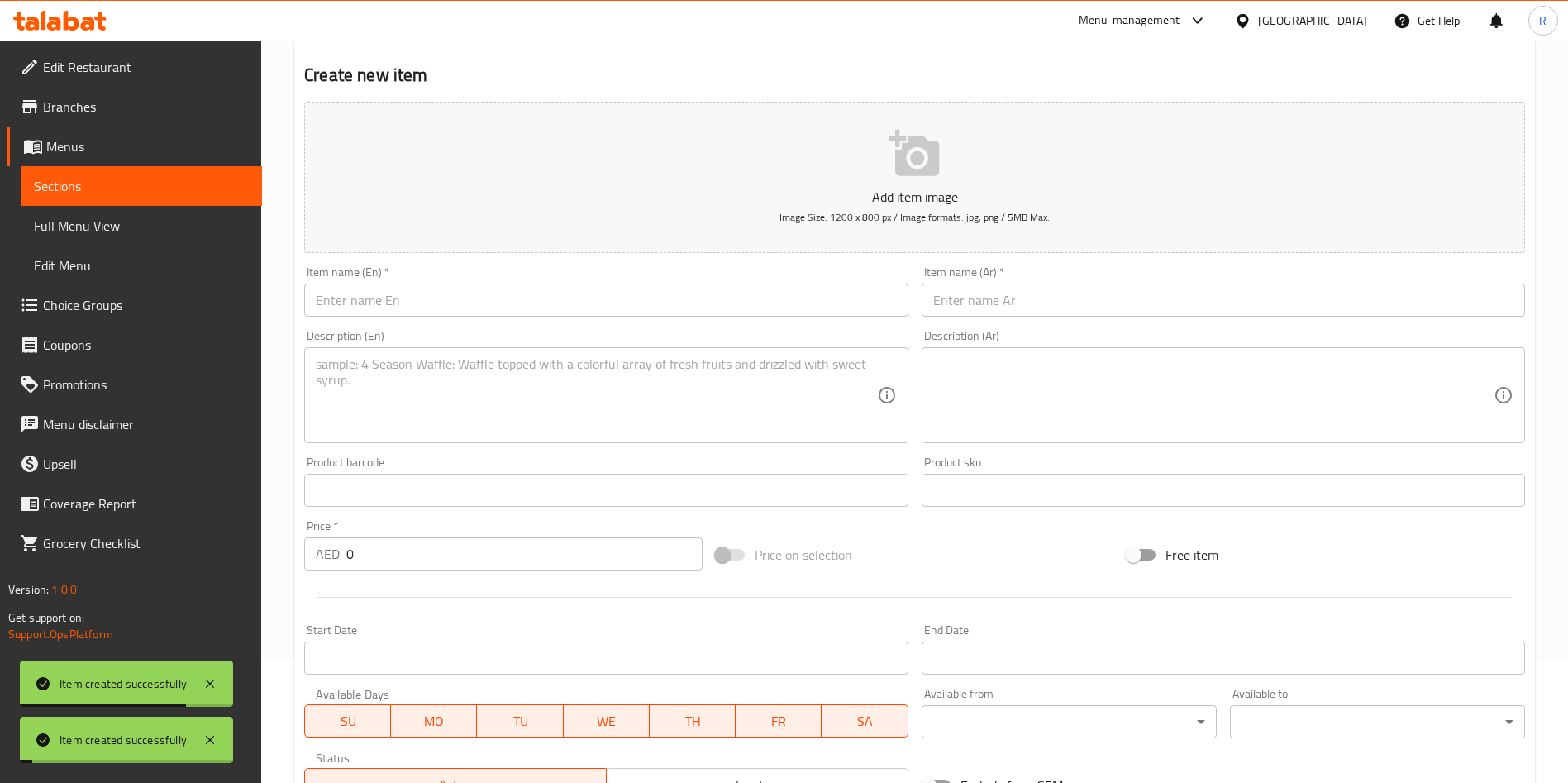
scroll to position [0, 0]
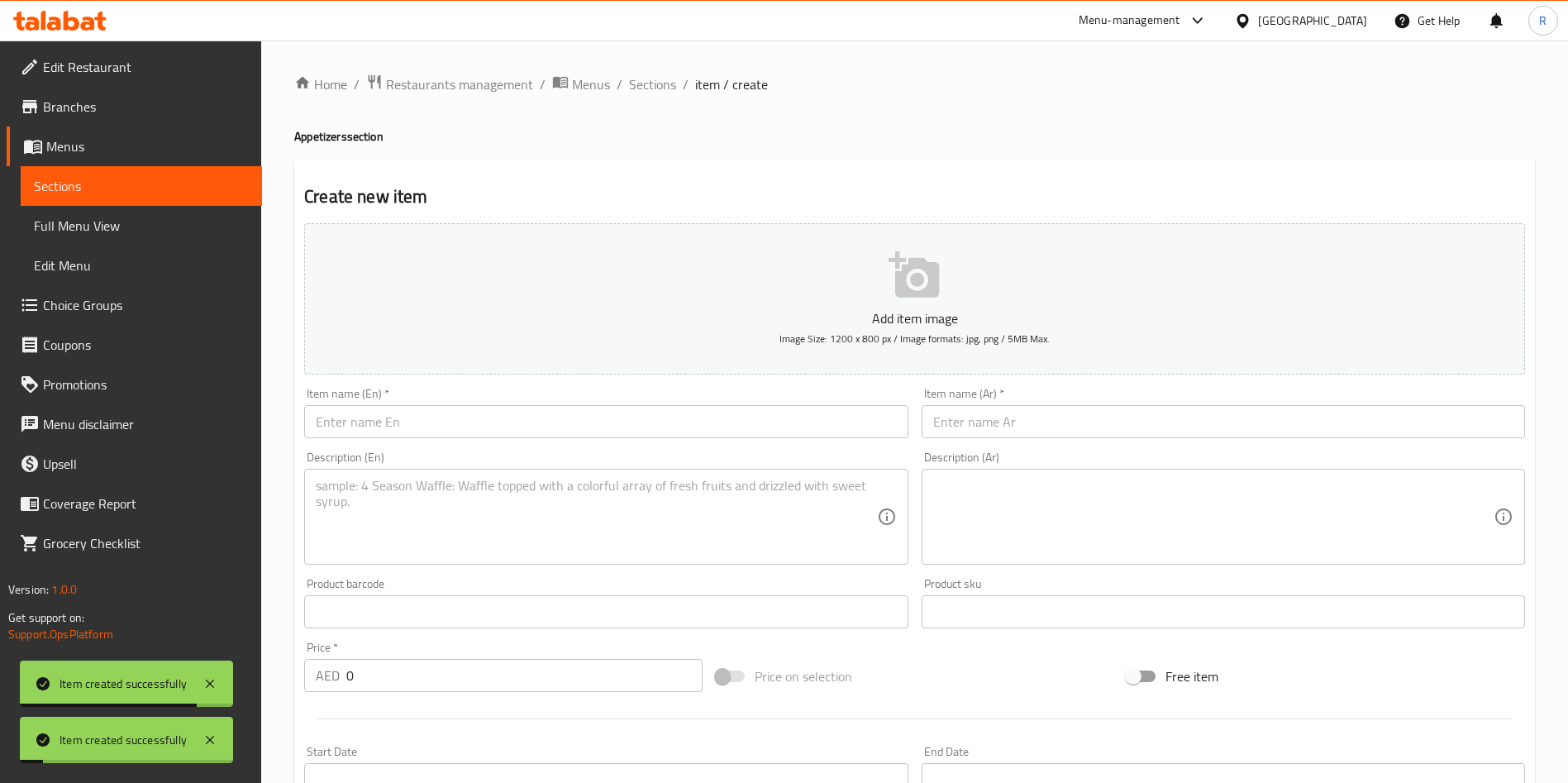
click at [384, 421] on input "text" at bounding box center [606, 421] width 604 height 33
paste input "Mutton Seekh"
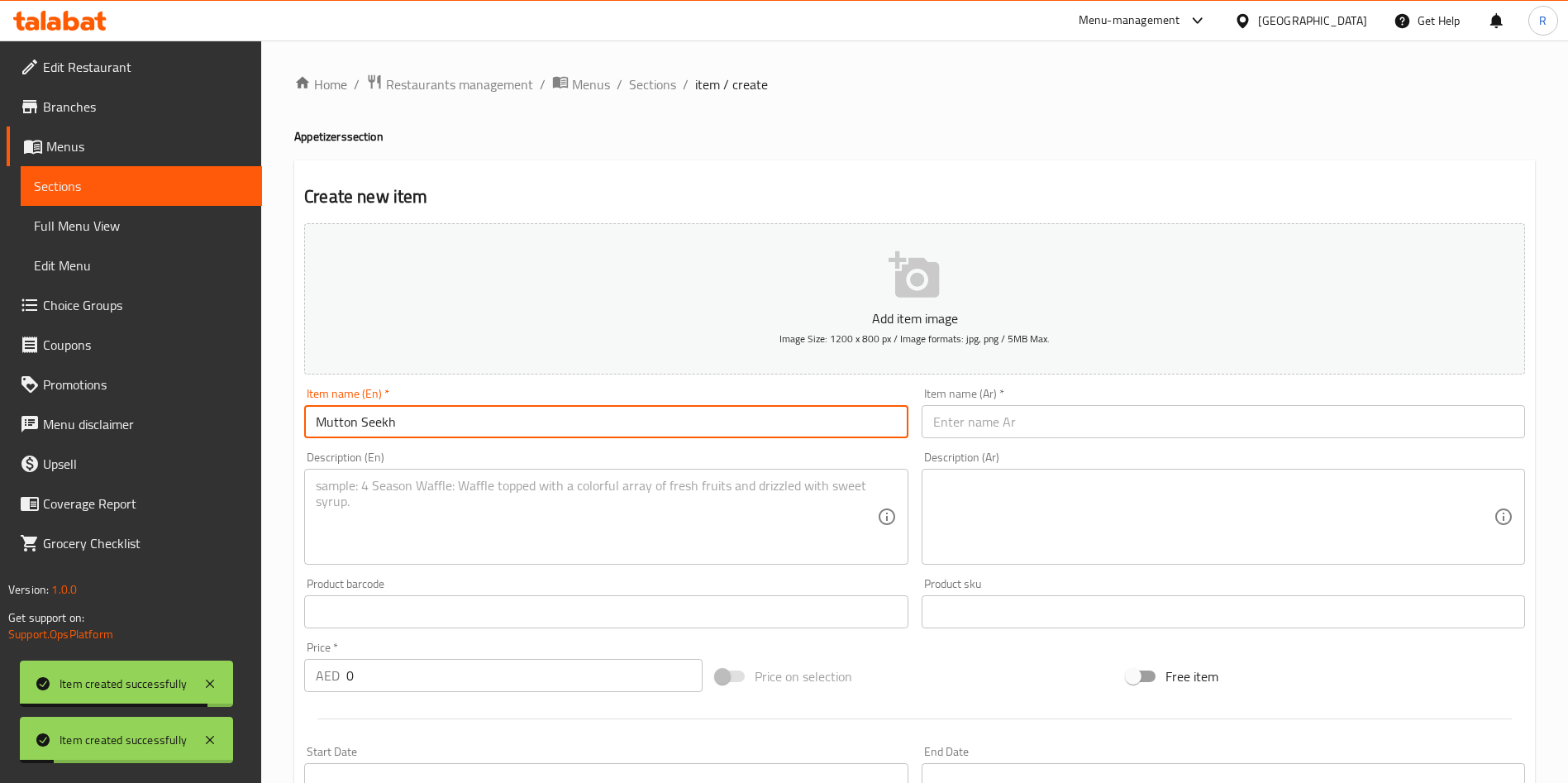
type input "Mutton Seekh"
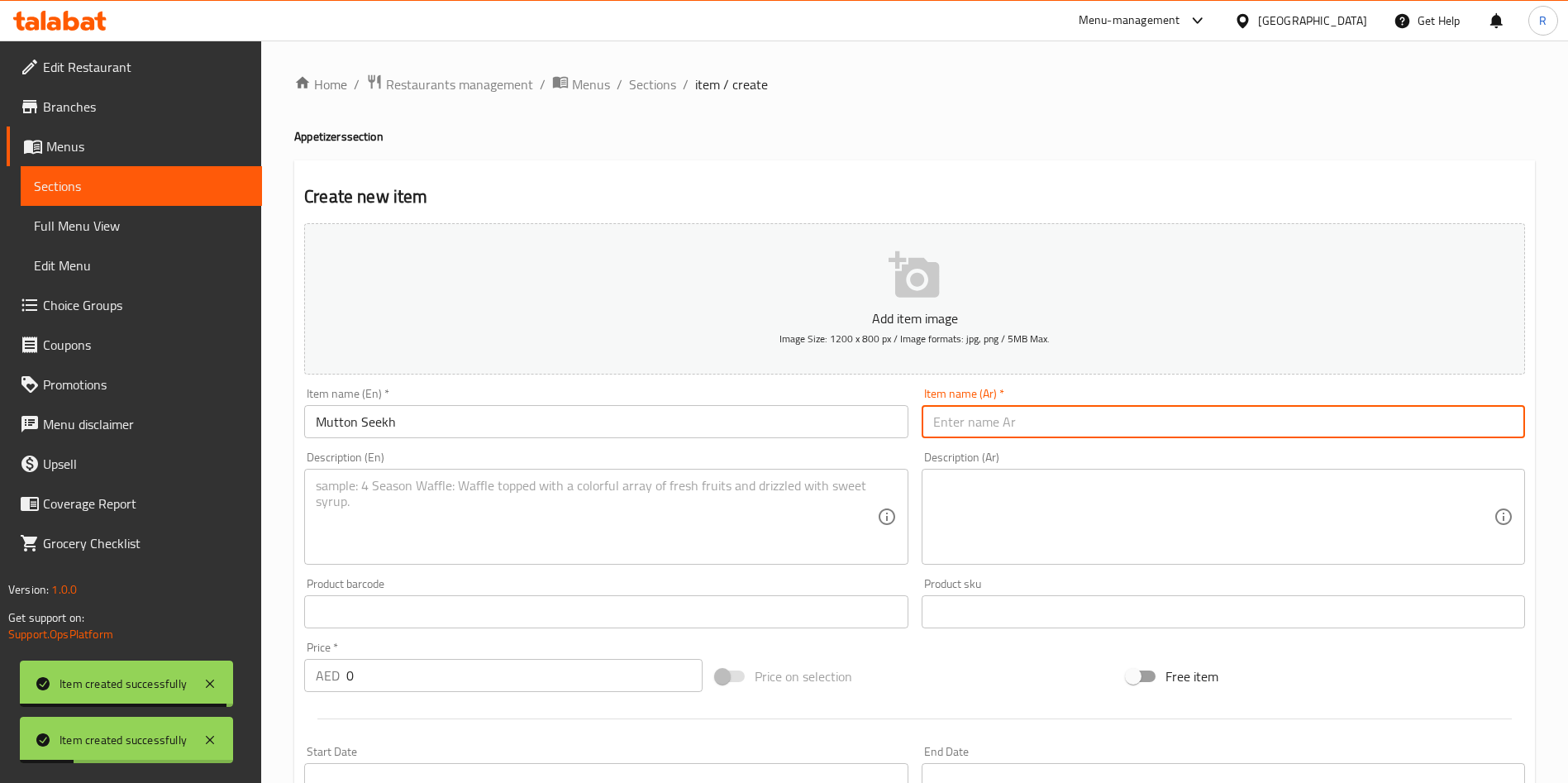
paste input "سيخ لحم الضأن"
type input "سيخ لحم الضأن"
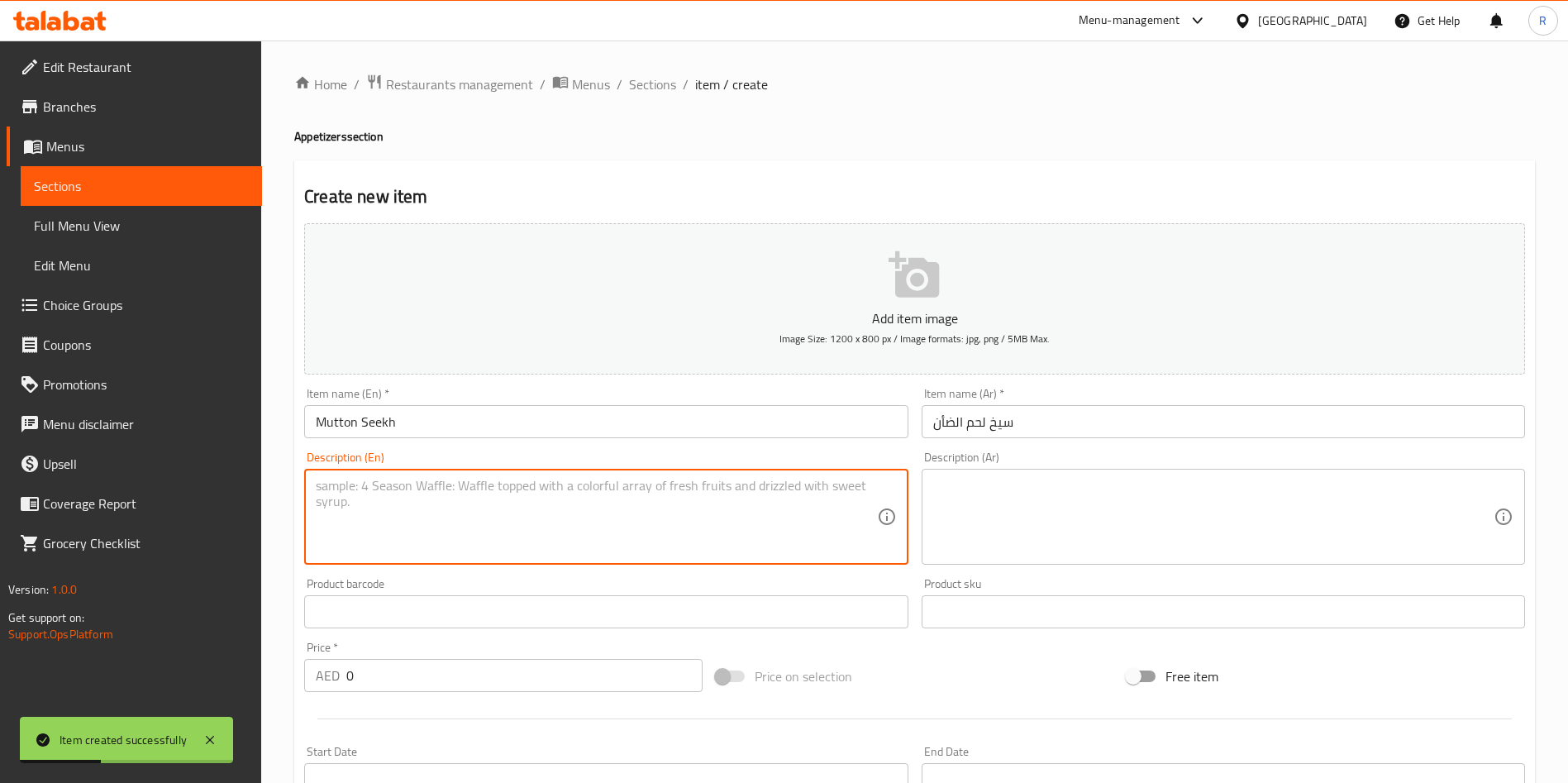
click at [539, 513] on textarea at bounding box center [596, 517] width 561 height 79
paste textarea "Minced mutton skewers with blend of spices, grilled in tandoor"
type textarea "Minced mutton skewers with blend of spices, grilled in tandoor"
drag, startPoint x: 414, startPoint y: 669, endPoint x: 167, endPoint y: 649, distance: 247.8
click at [169, 650] on div "Edit Restaurant Branches Menus Sections Full Menu View Edit Menu Choice Groups …" at bounding box center [784, 605] width 1568 height 1128
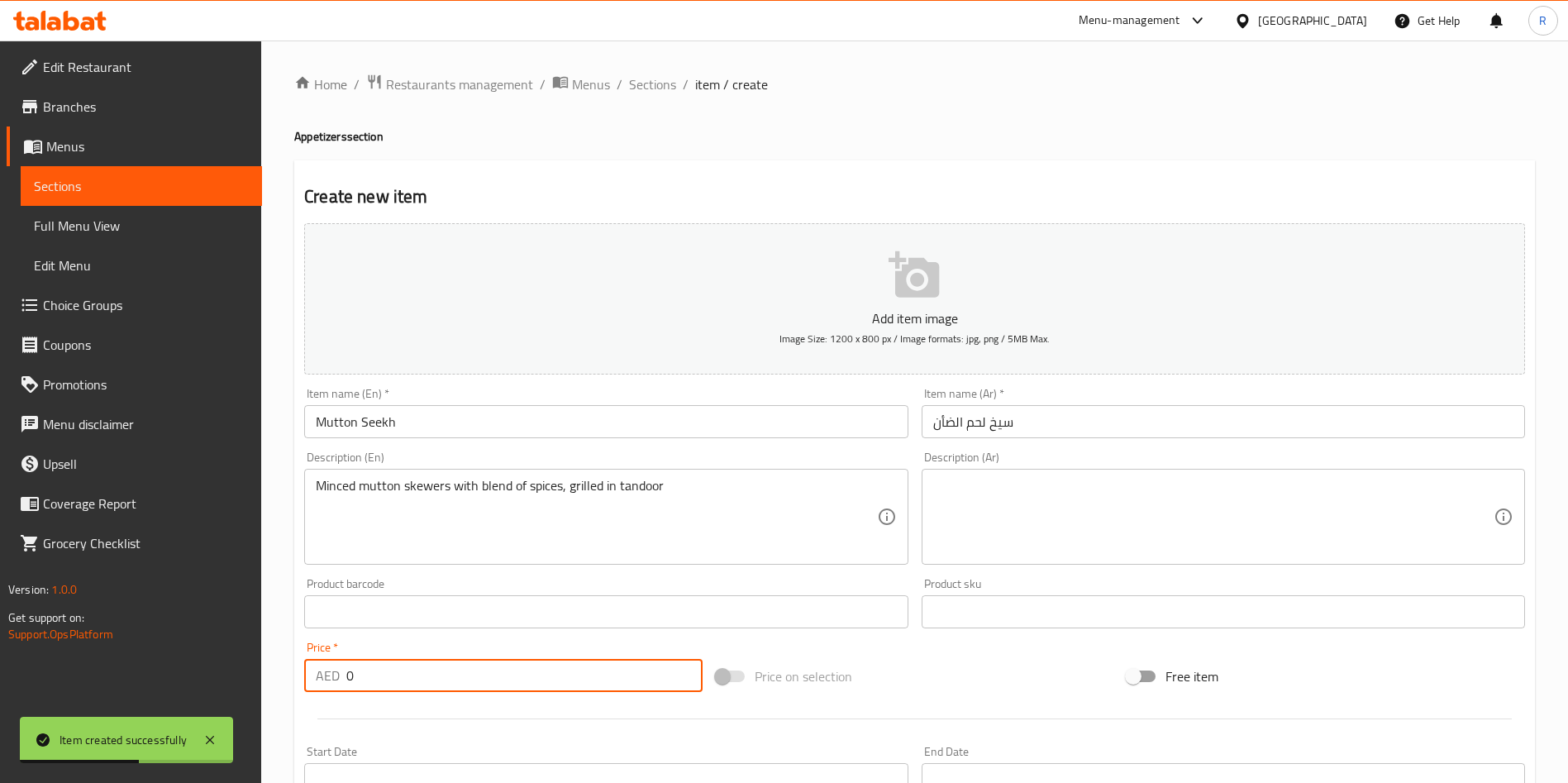
paste input "44"
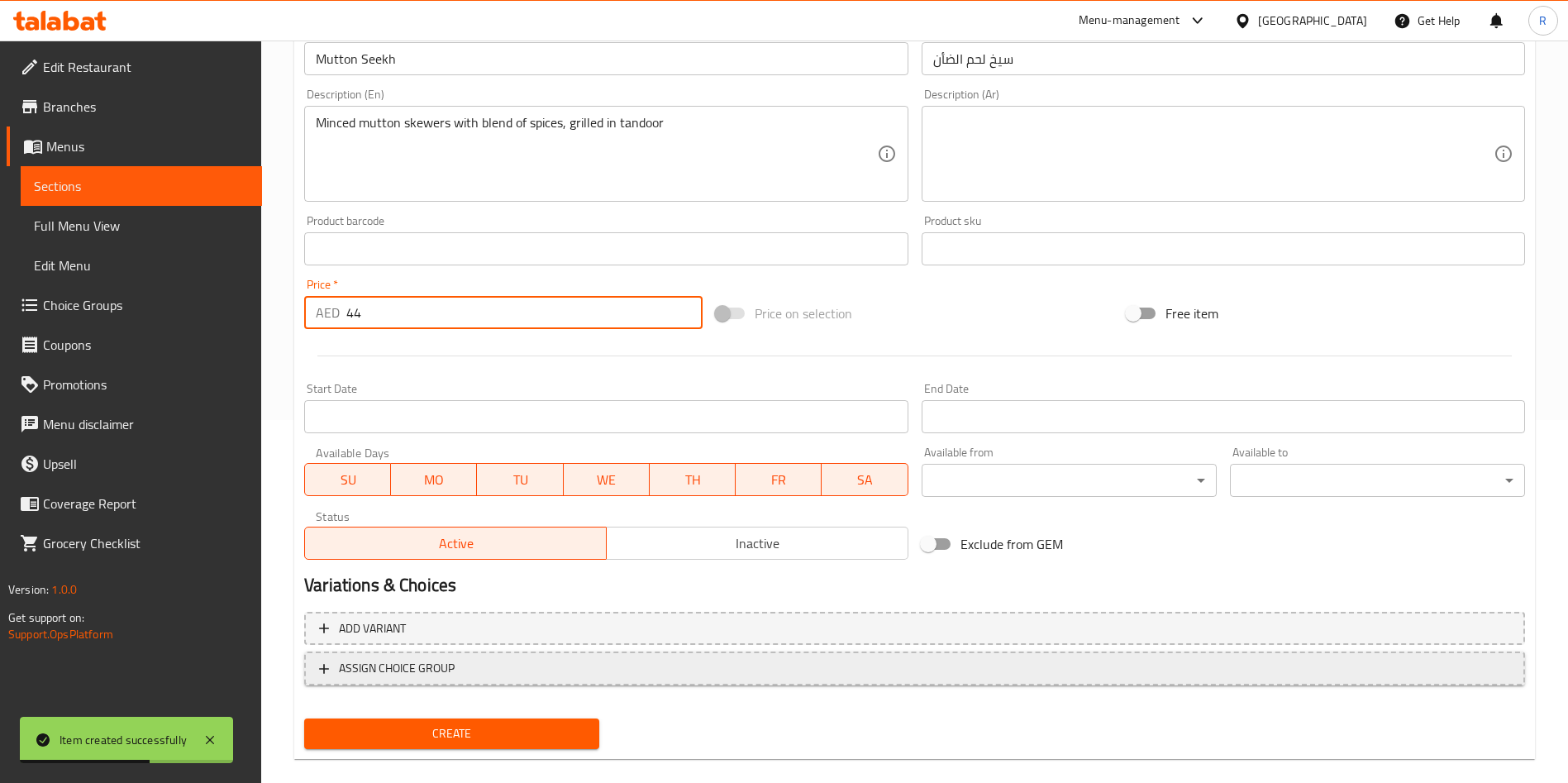
scroll to position [386, 0]
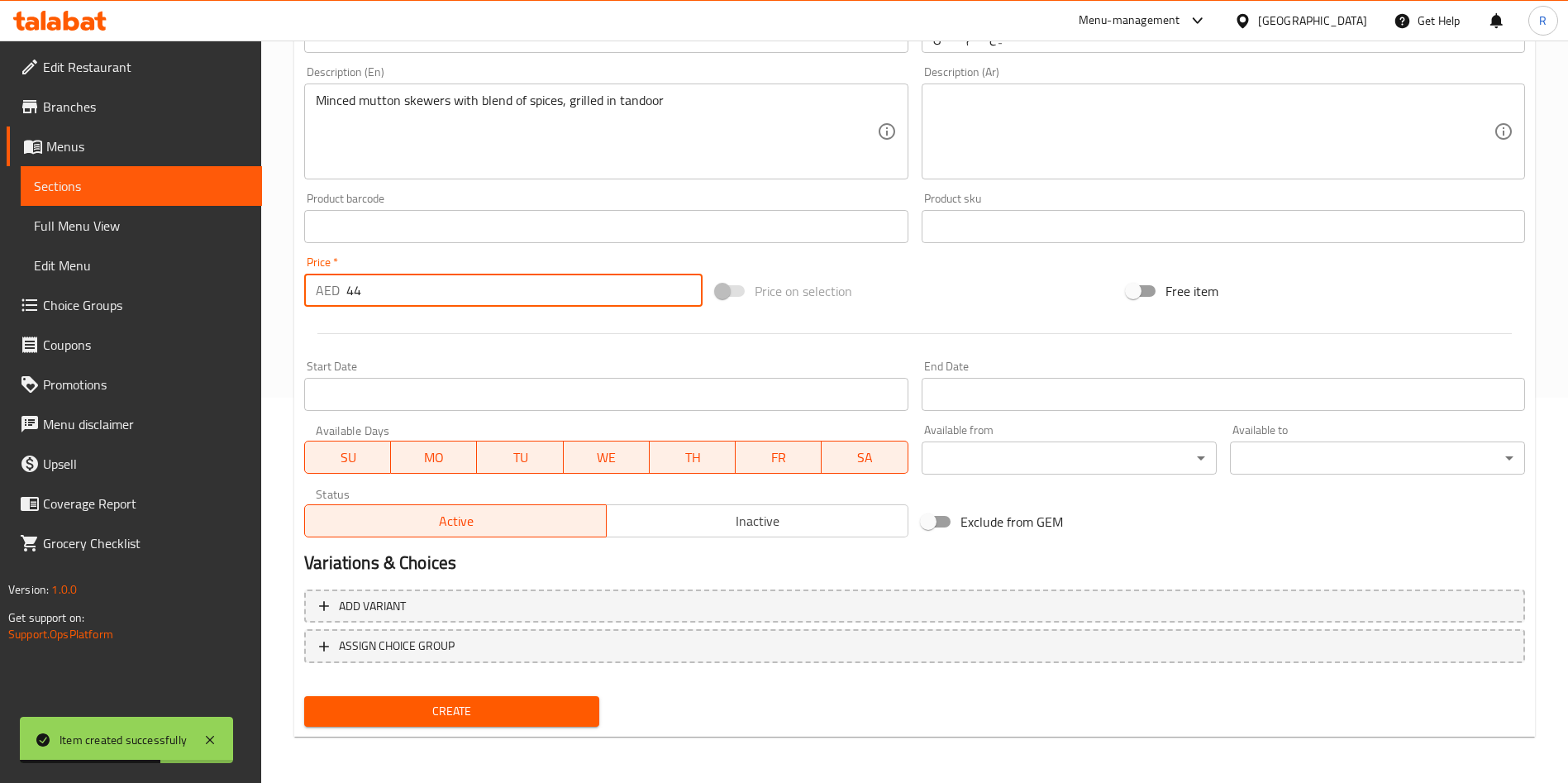
type input "44"
click at [521, 711] on span "Create" at bounding box center [452, 711] width 269 height 21
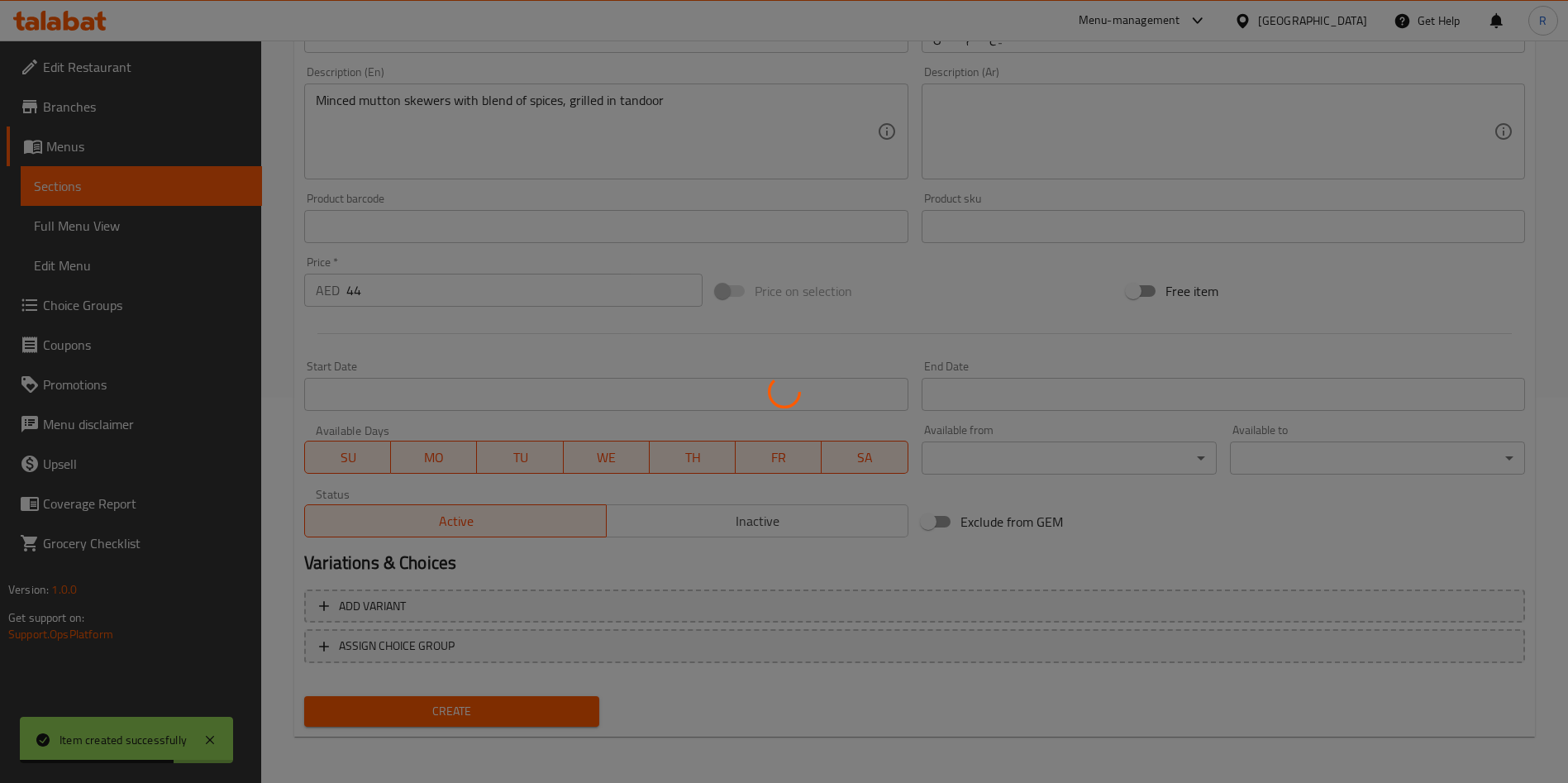
type input "0"
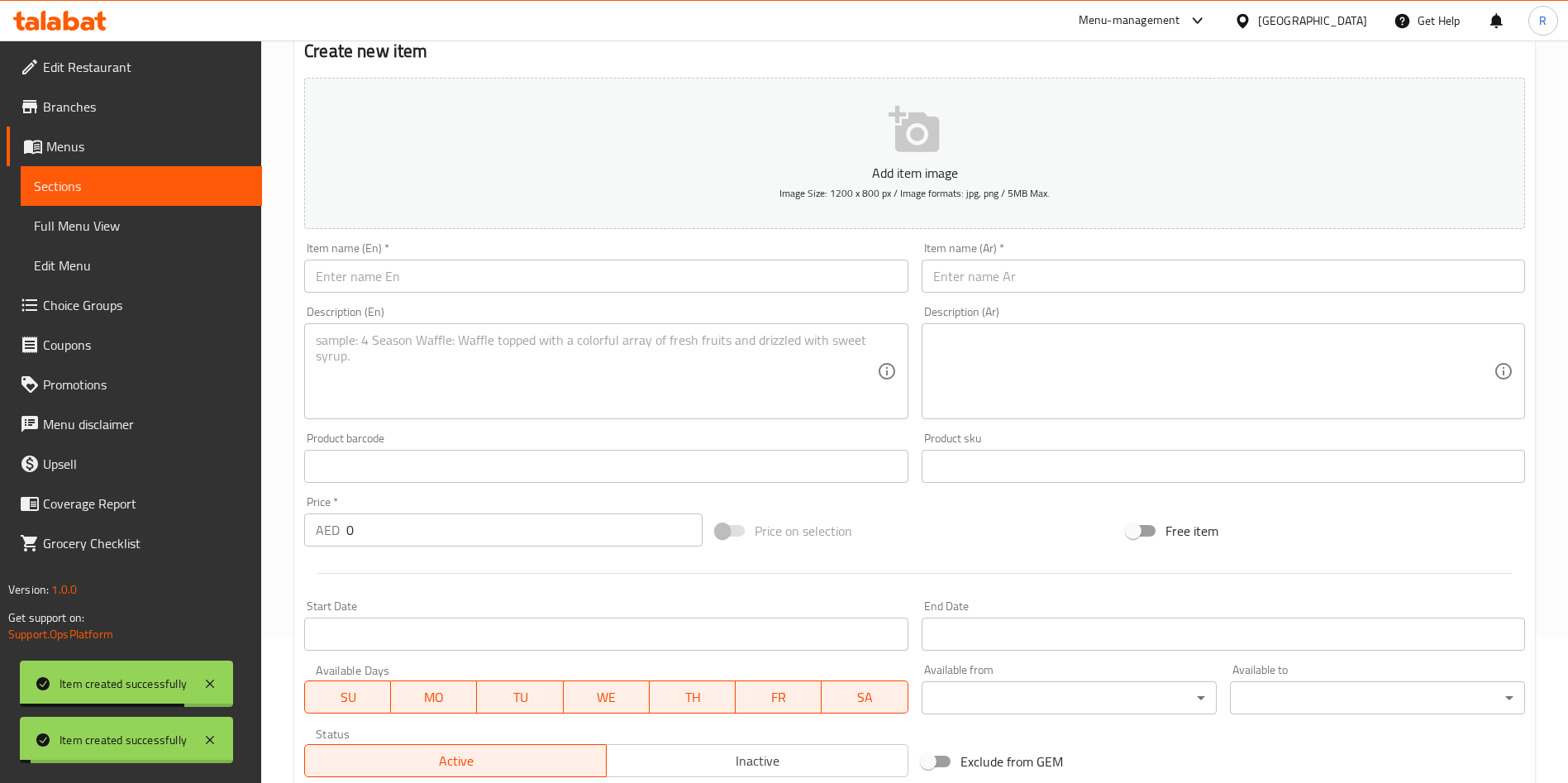
scroll to position [0, 0]
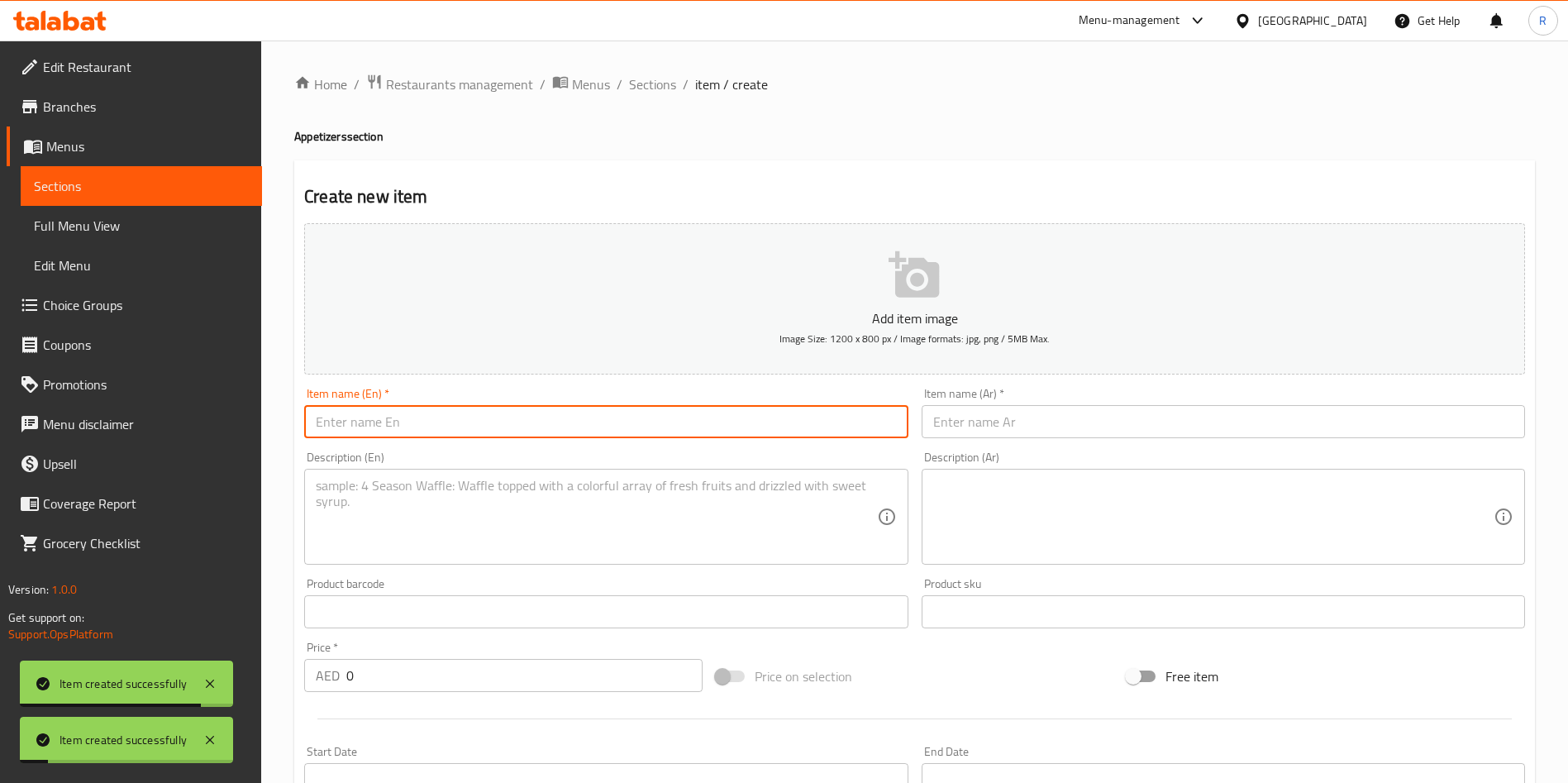
click at [532, 426] on input "text" at bounding box center [606, 421] width 604 height 33
paste input "Aloo Tikki Chole Chaat"
type input "Aloo Tikki Chole Chaat"
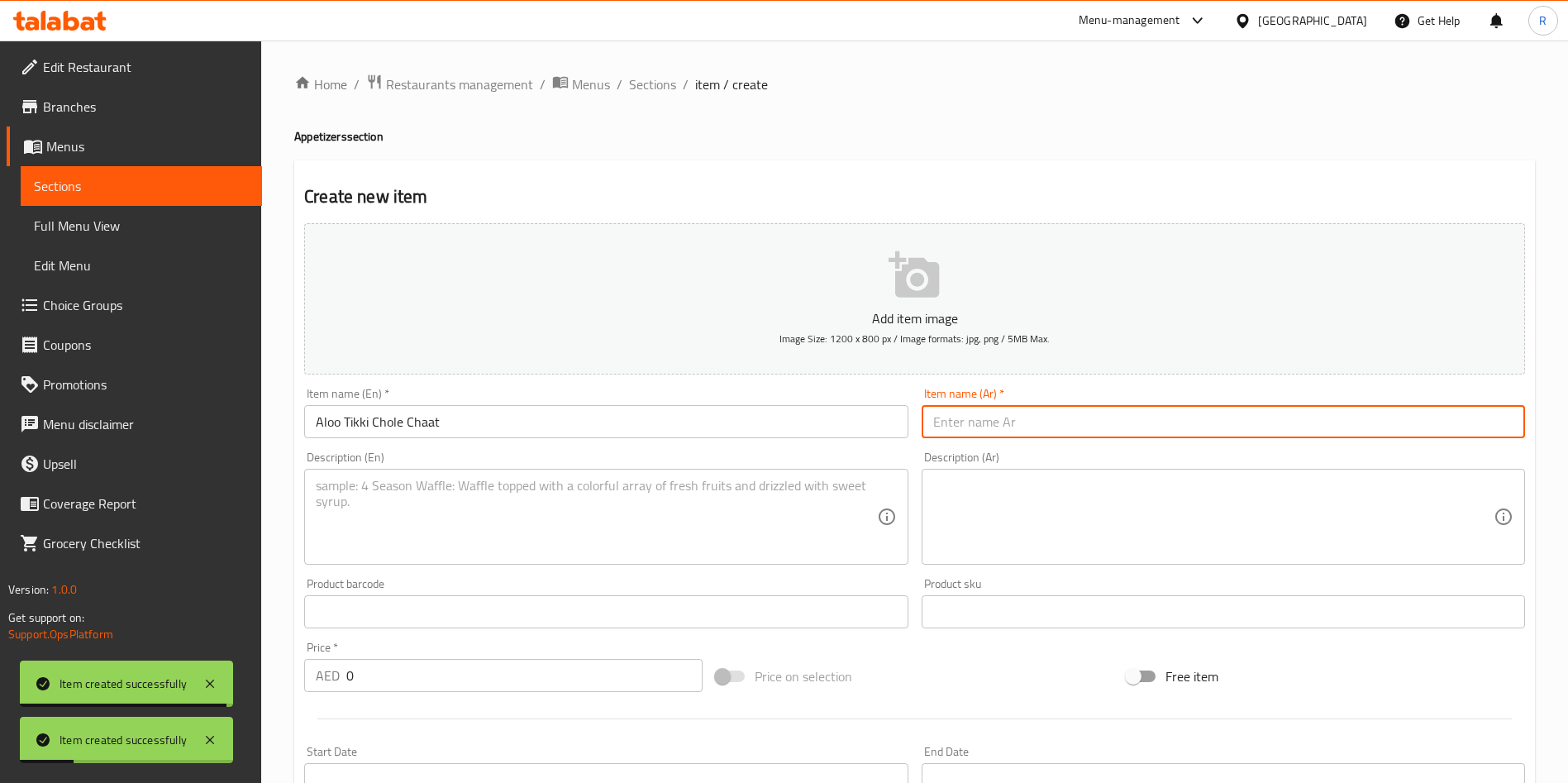
paste input "آلو تيكي تشات تشات"
type input "آلو تيكي تشات تشات"
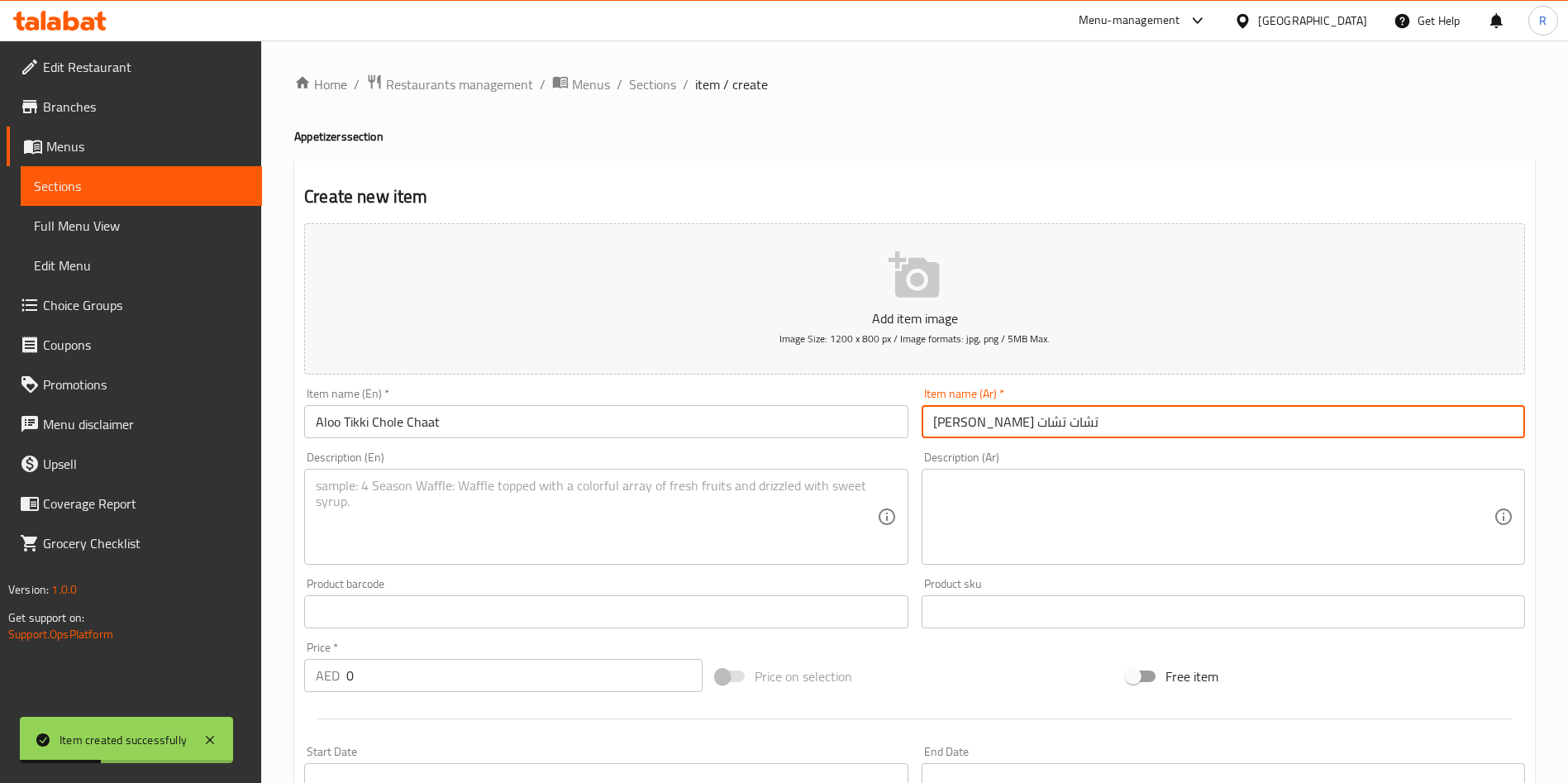
click at [552, 509] on textarea at bounding box center [596, 517] width 561 height 79
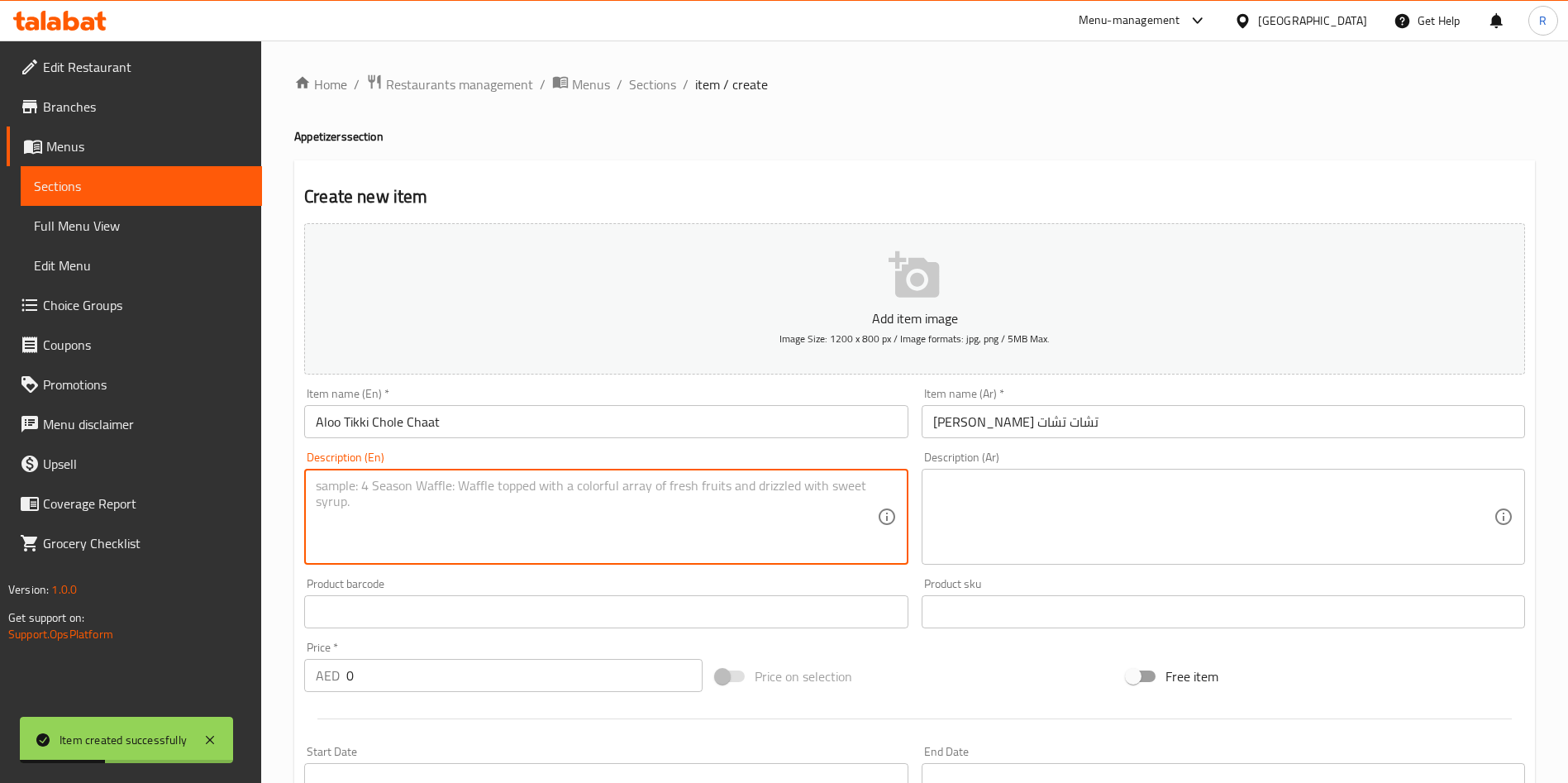
paste textarea "Crispy potato patties topped with chole and chutneys"
type textarea "Crispy potato patties topped with chole and chutneys"
drag, startPoint x: 422, startPoint y: 683, endPoint x: 285, endPoint y: 660, distance: 138.9
click at [266, 669] on div "Home / Restaurants management / Menus / Sections / item / create Appetizers sec…" at bounding box center [915, 605] width 1307 height 1128
paste input "2"
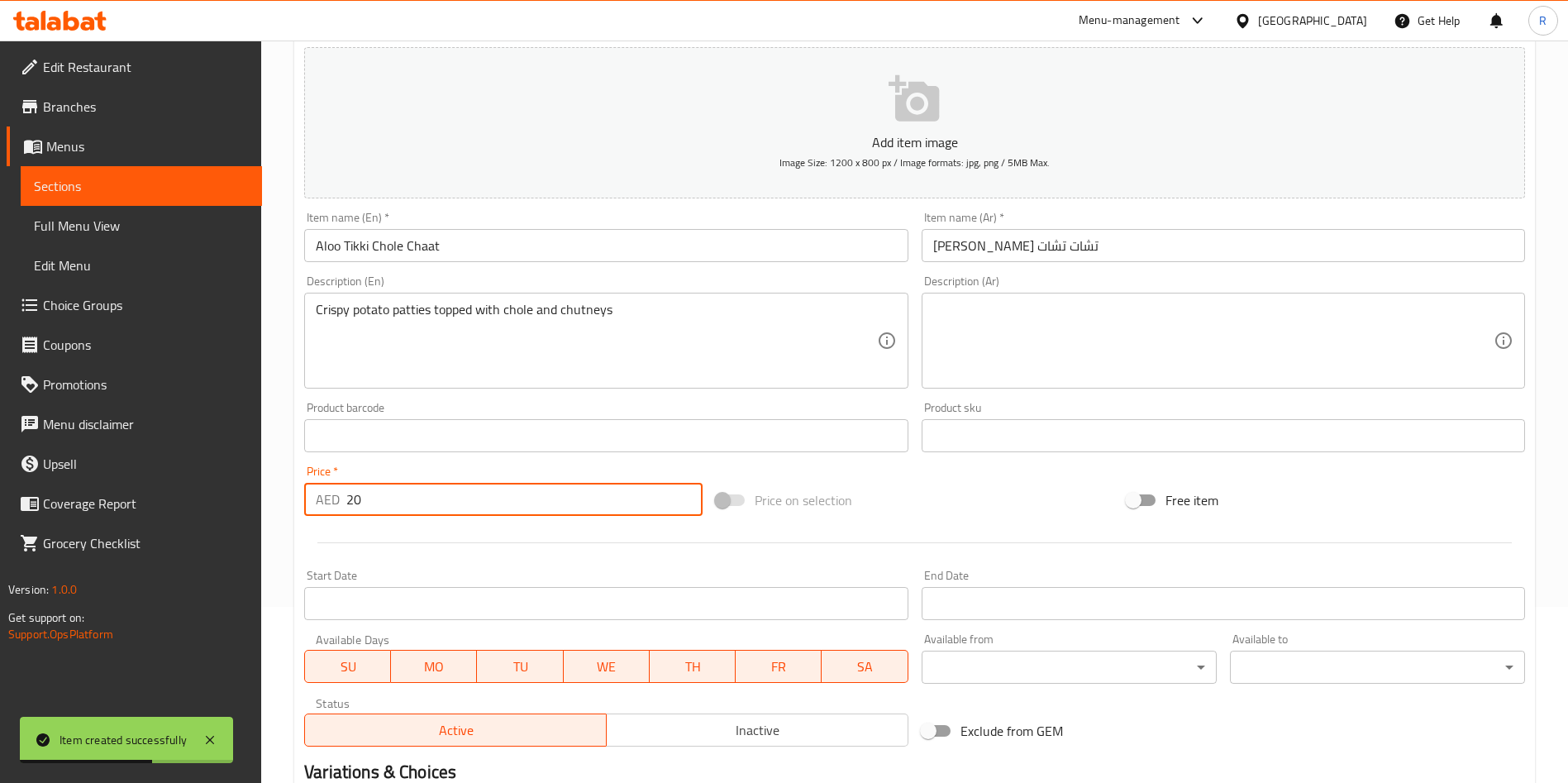
scroll to position [386, 0]
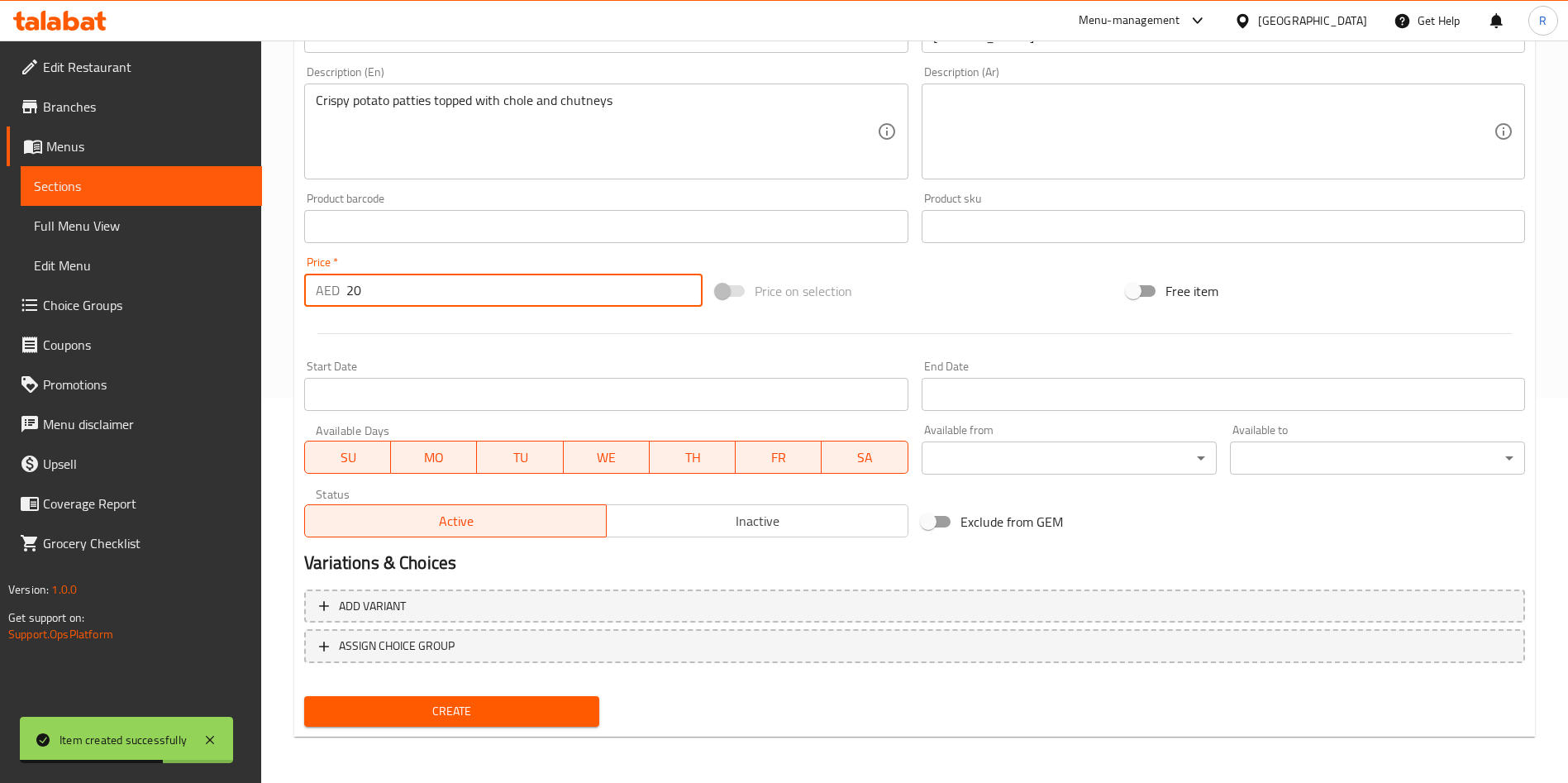
type input "20"
click at [543, 712] on span "Create" at bounding box center [452, 711] width 269 height 21
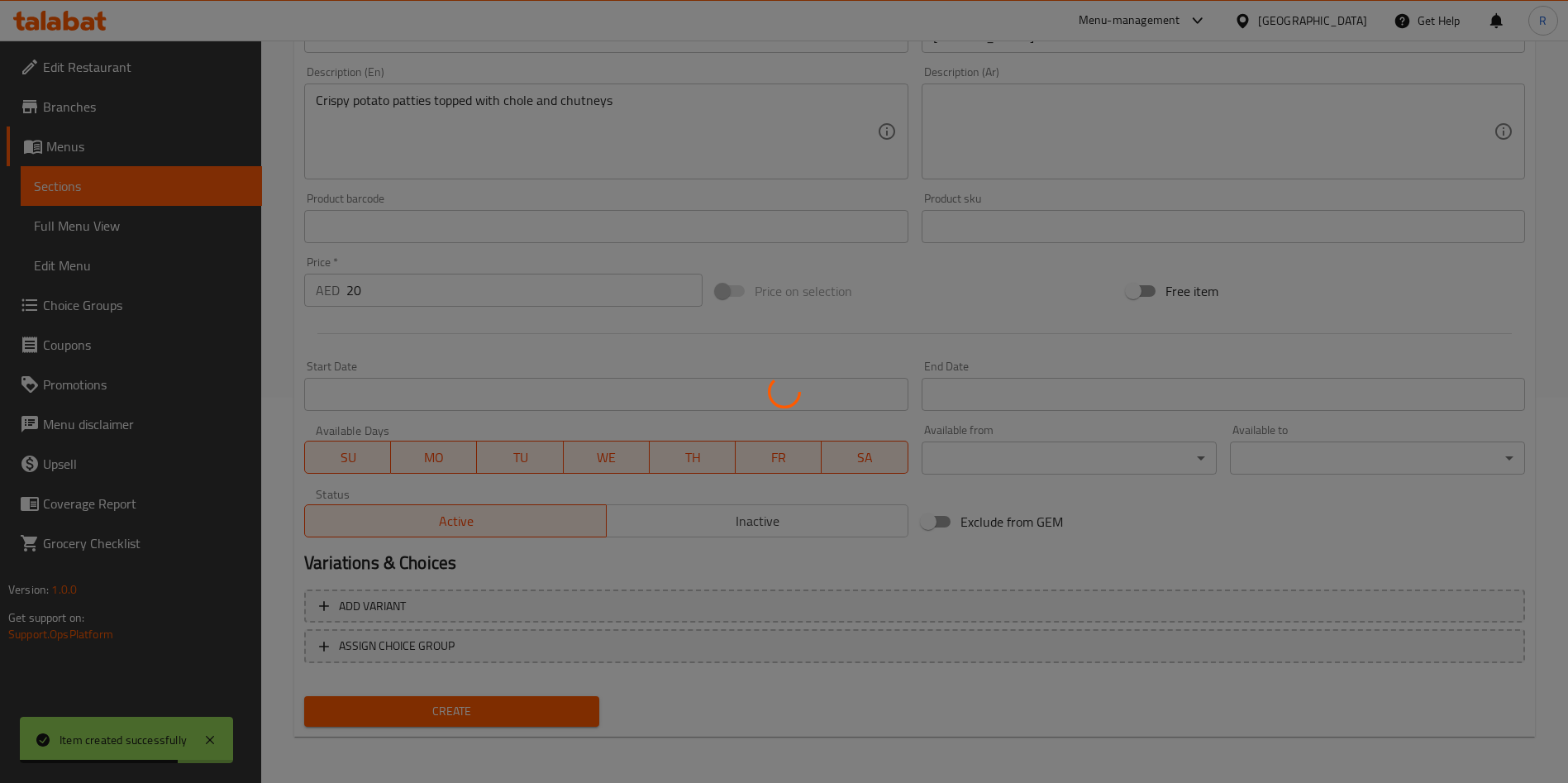
type input "0"
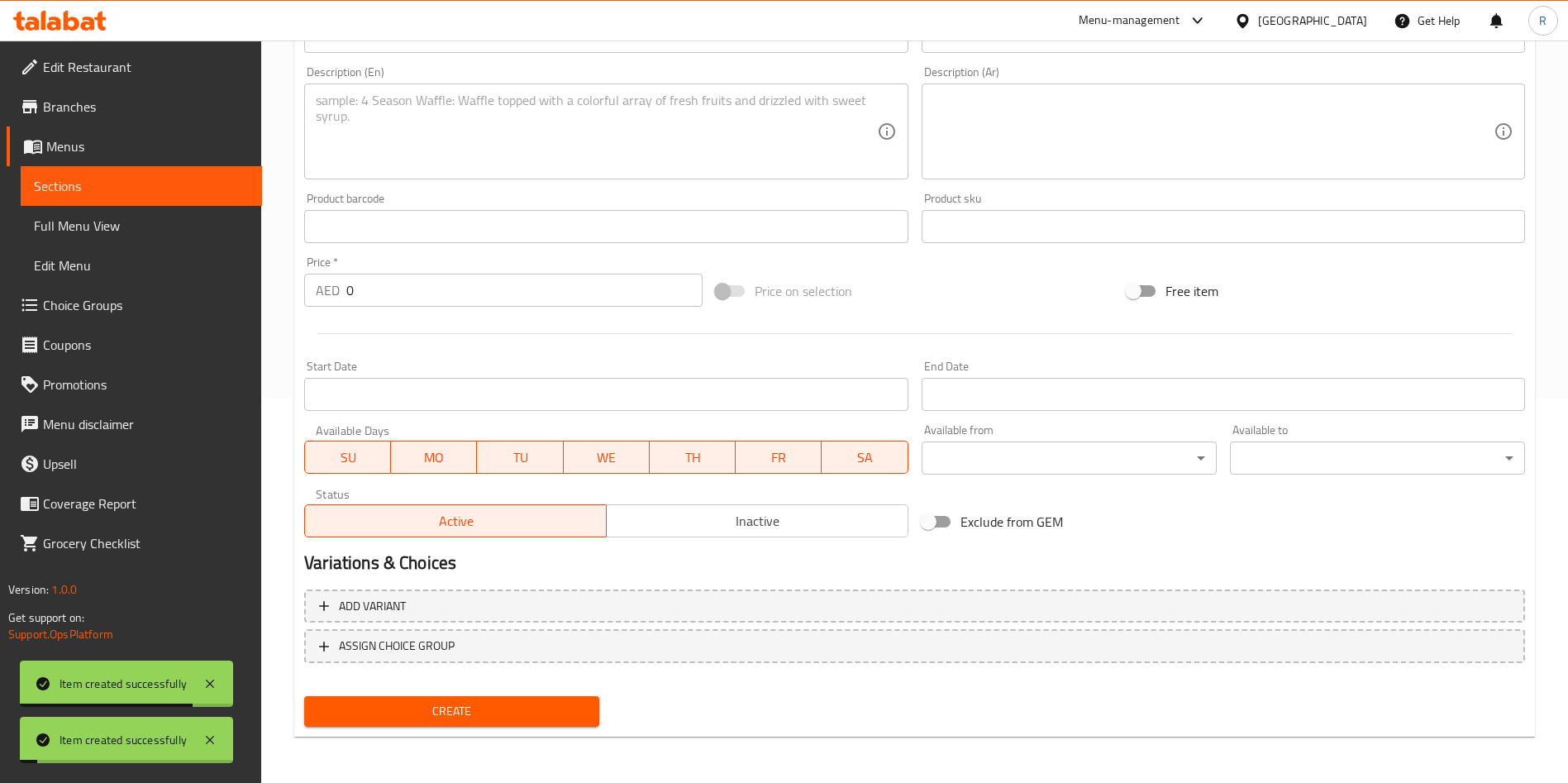
scroll to position [0, 0]
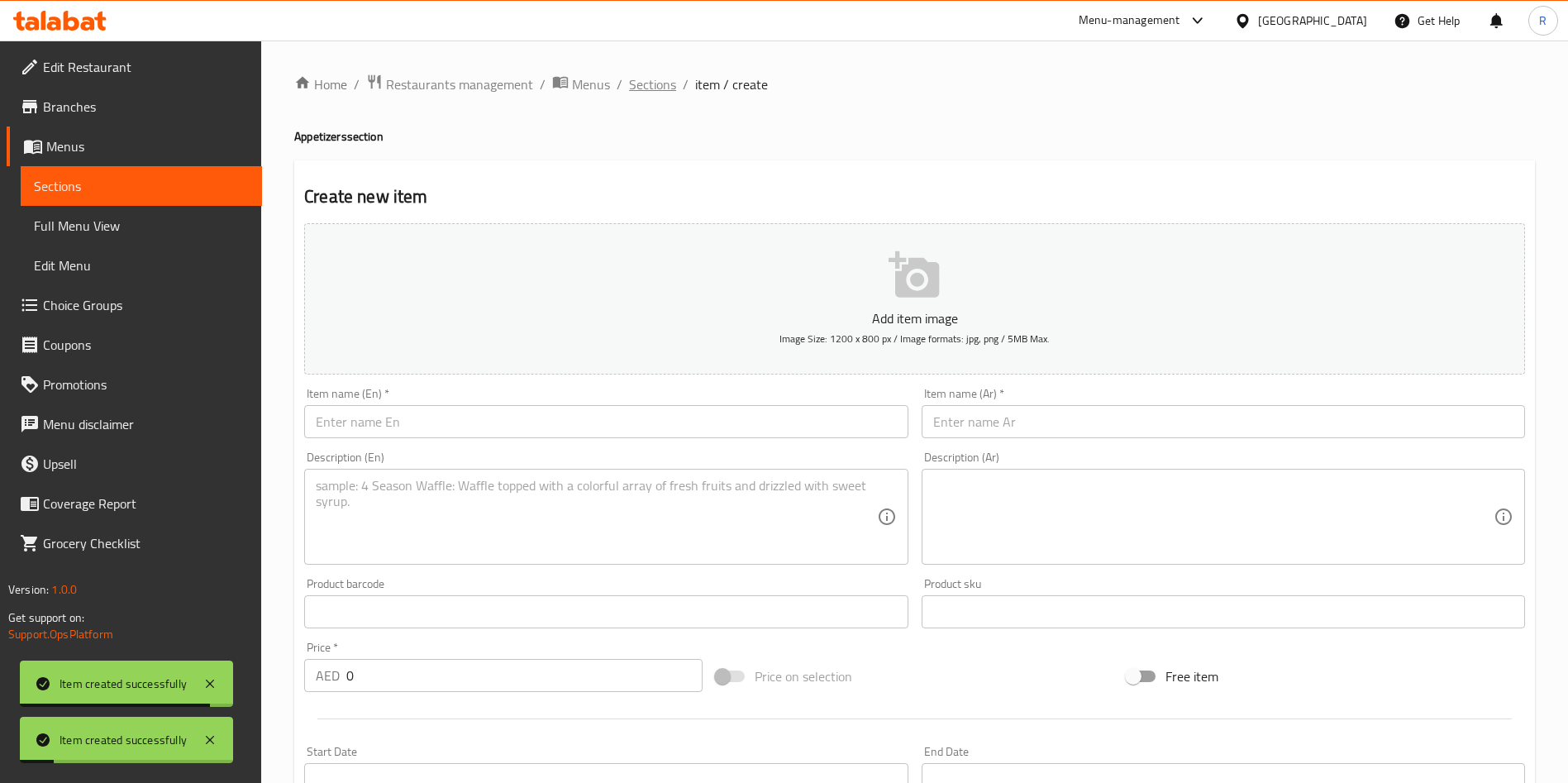
click at [651, 79] on span "Sections" at bounding box center [653, 85] width 47 height 20
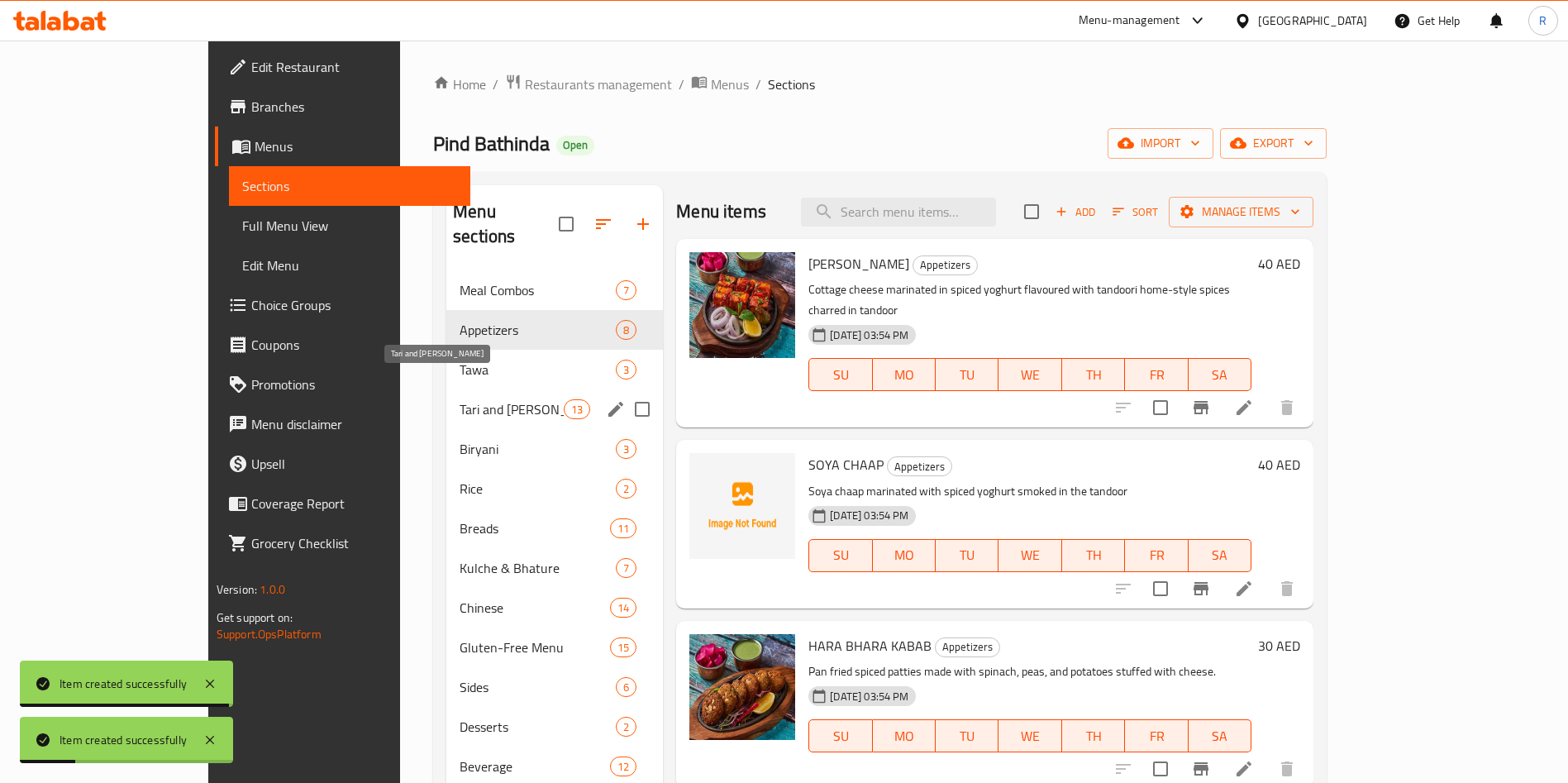
click at [459, 399] on span "Tari and [PERSON_NAME]" at bounding box center [512, 409] width 104 height 20
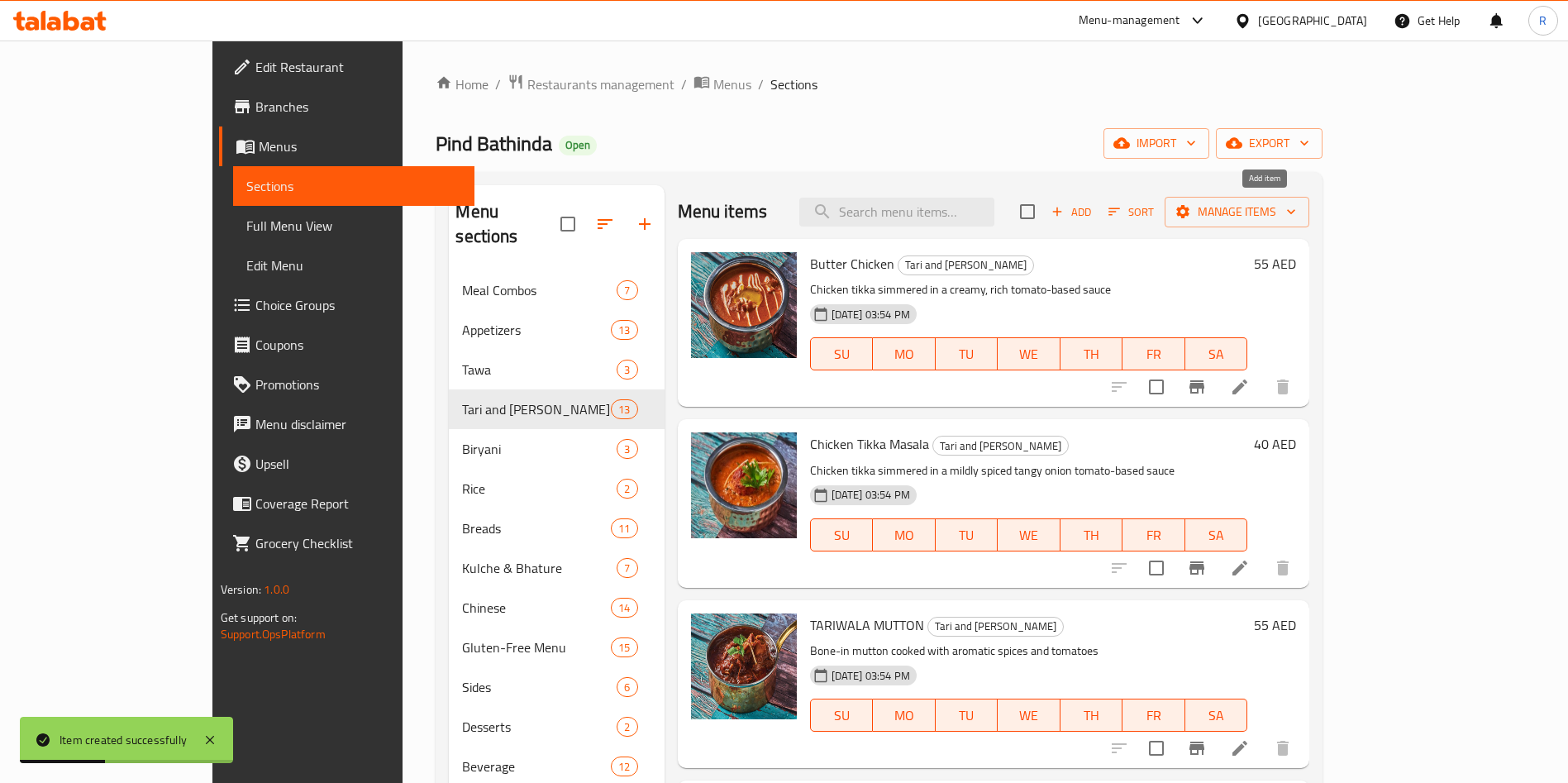
click at [1065, 205] on icon "button" at bounding box center [1057, 212] width 15 height 15
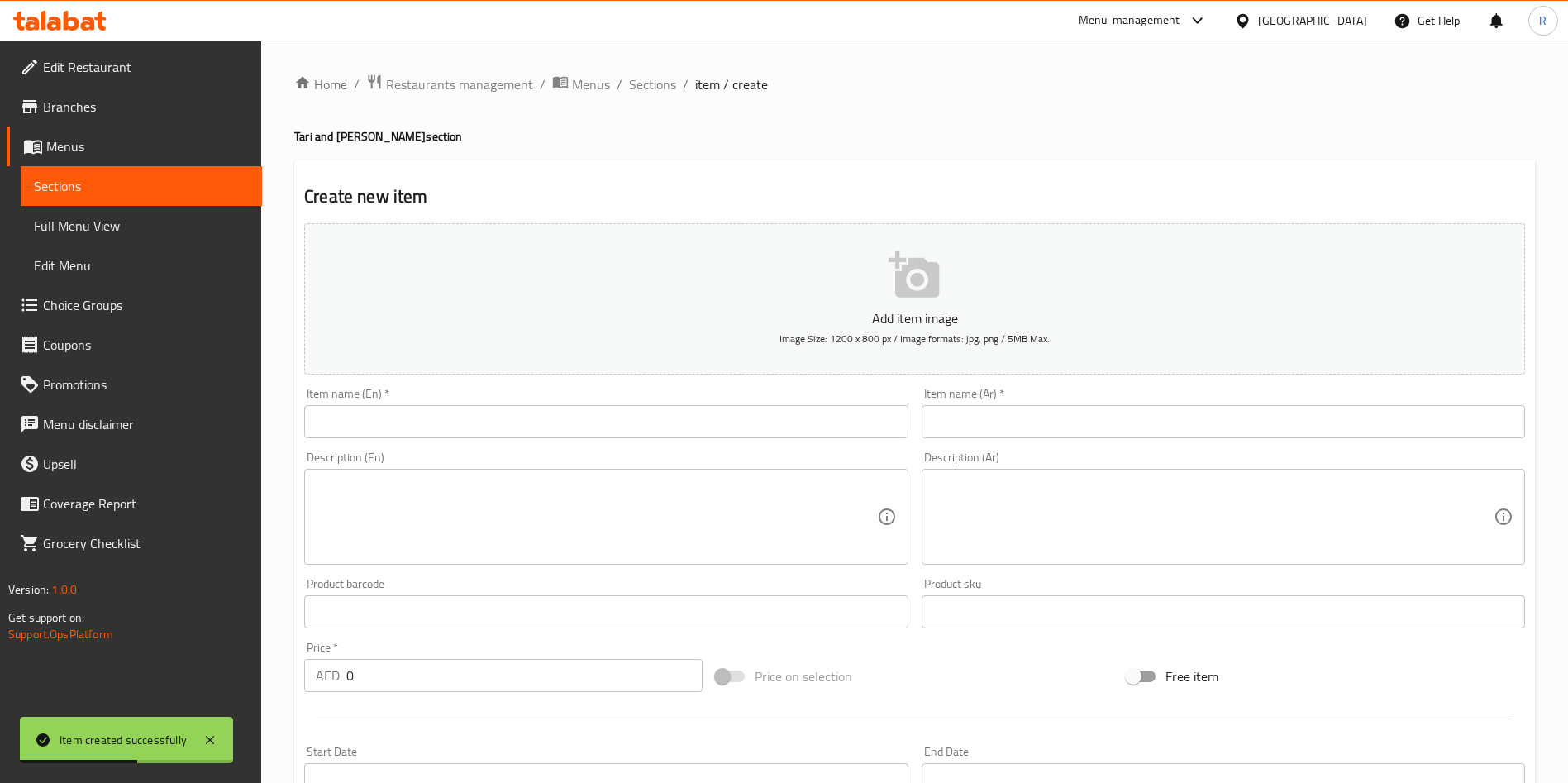
click at [557, 409] on input "text" at bounding box center [606, 421] width 604 height 33
paste input "Chicken Rara"
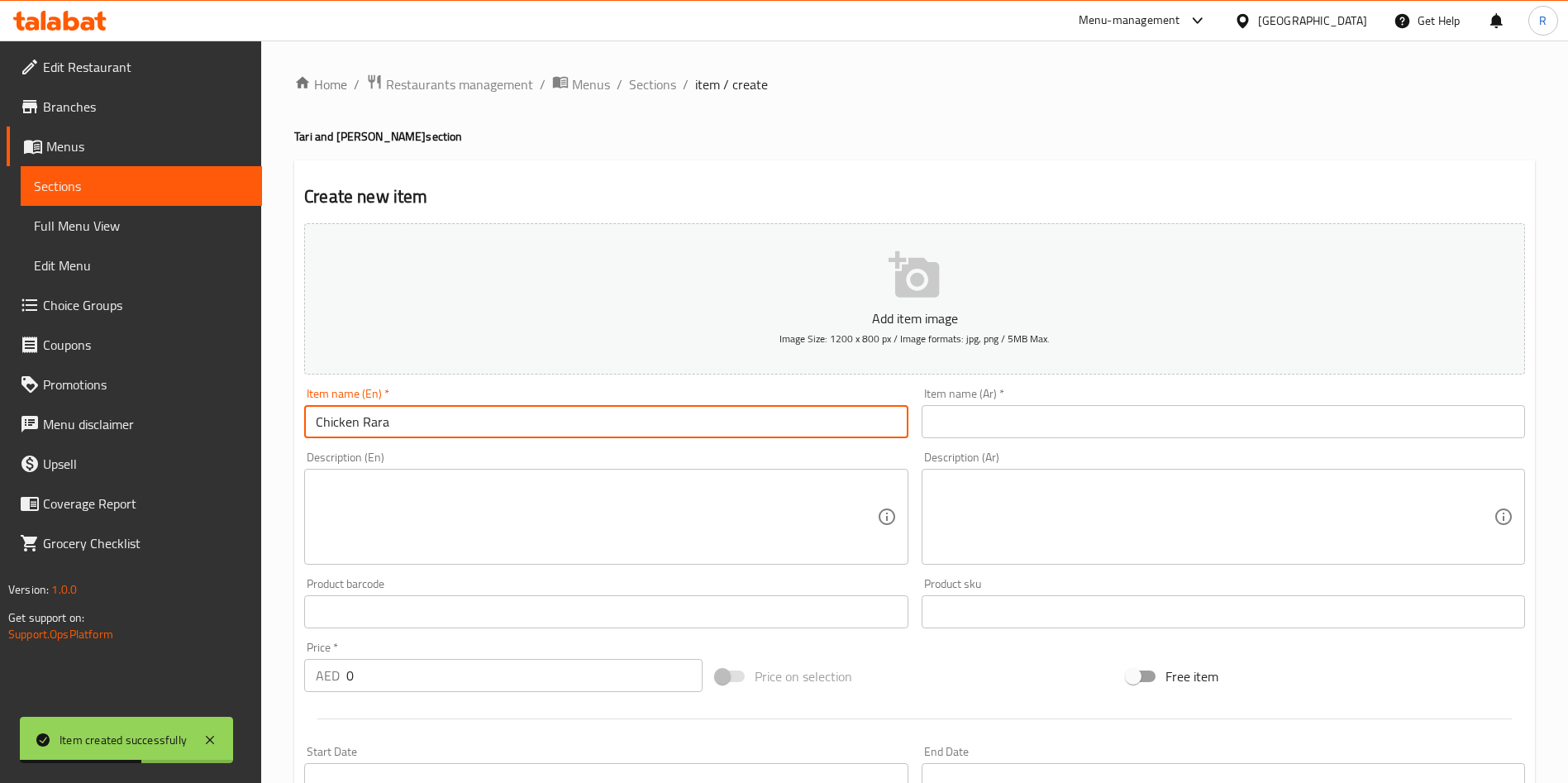
type input "Chicken Rara"
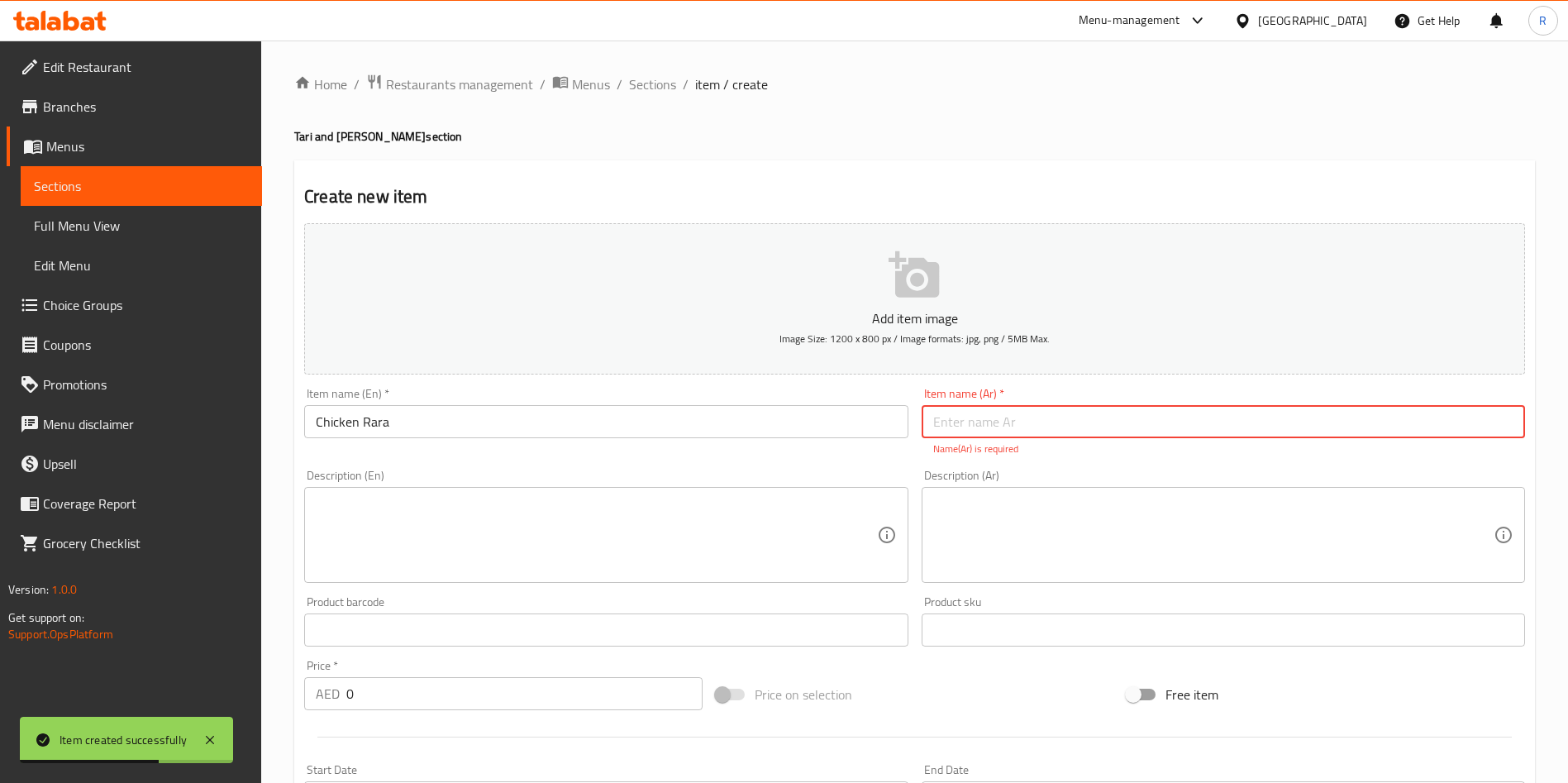
paste input "دجاج رارا"
type input "دجاج رارا"
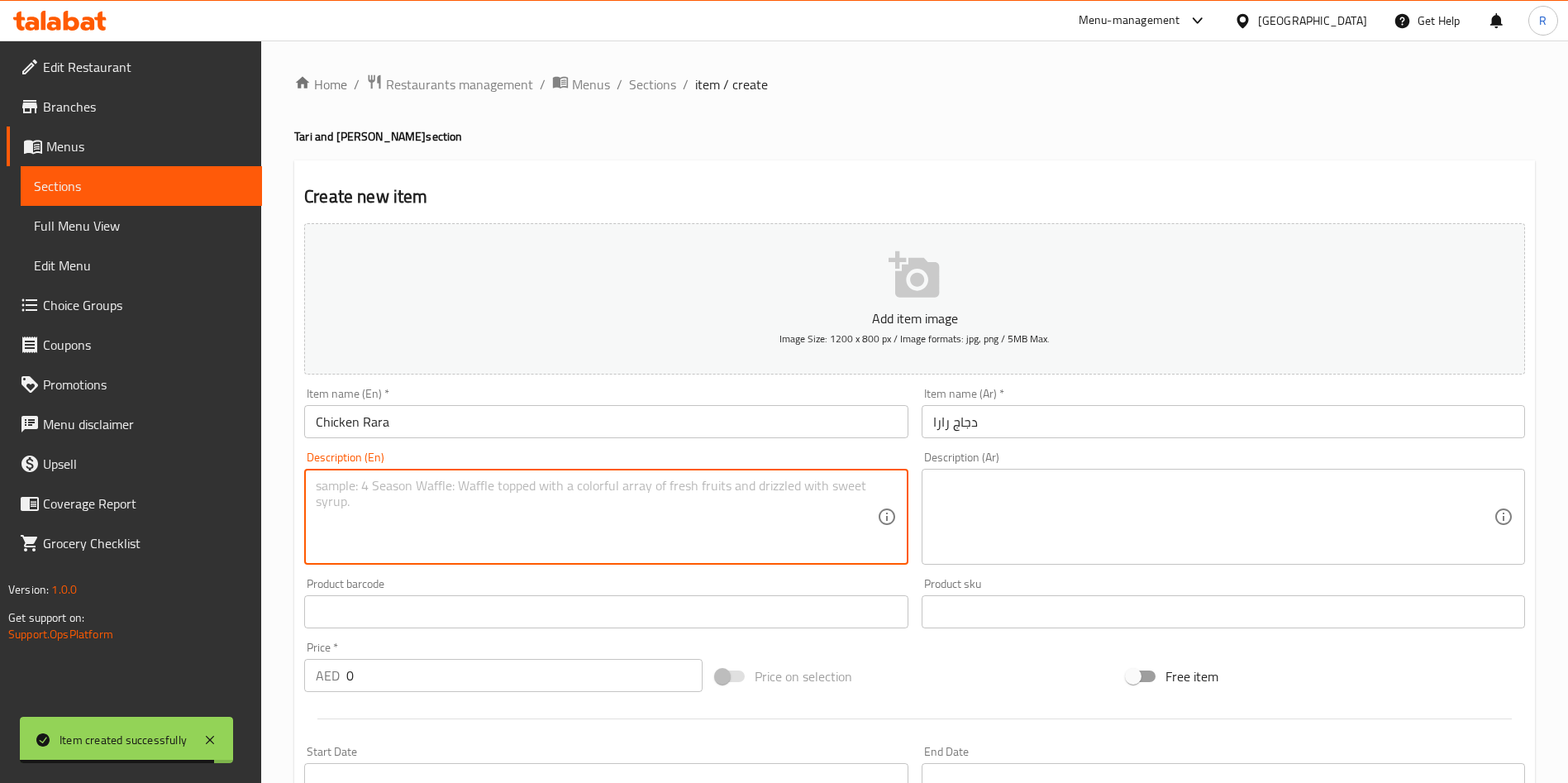
drag, startPoint x: 631, startPoint y: 479, endPoint x: 614, endPoint y: 544, distance: 67.2
click at [629, 479] on textarea at bounding box center [596, 517] width 561 height 79
paste textarea "Tender pieces of chicen with cooked with minced chicken and spices"
type textarea "Tender pieces of chicen with cooked with minced chicken and spices"
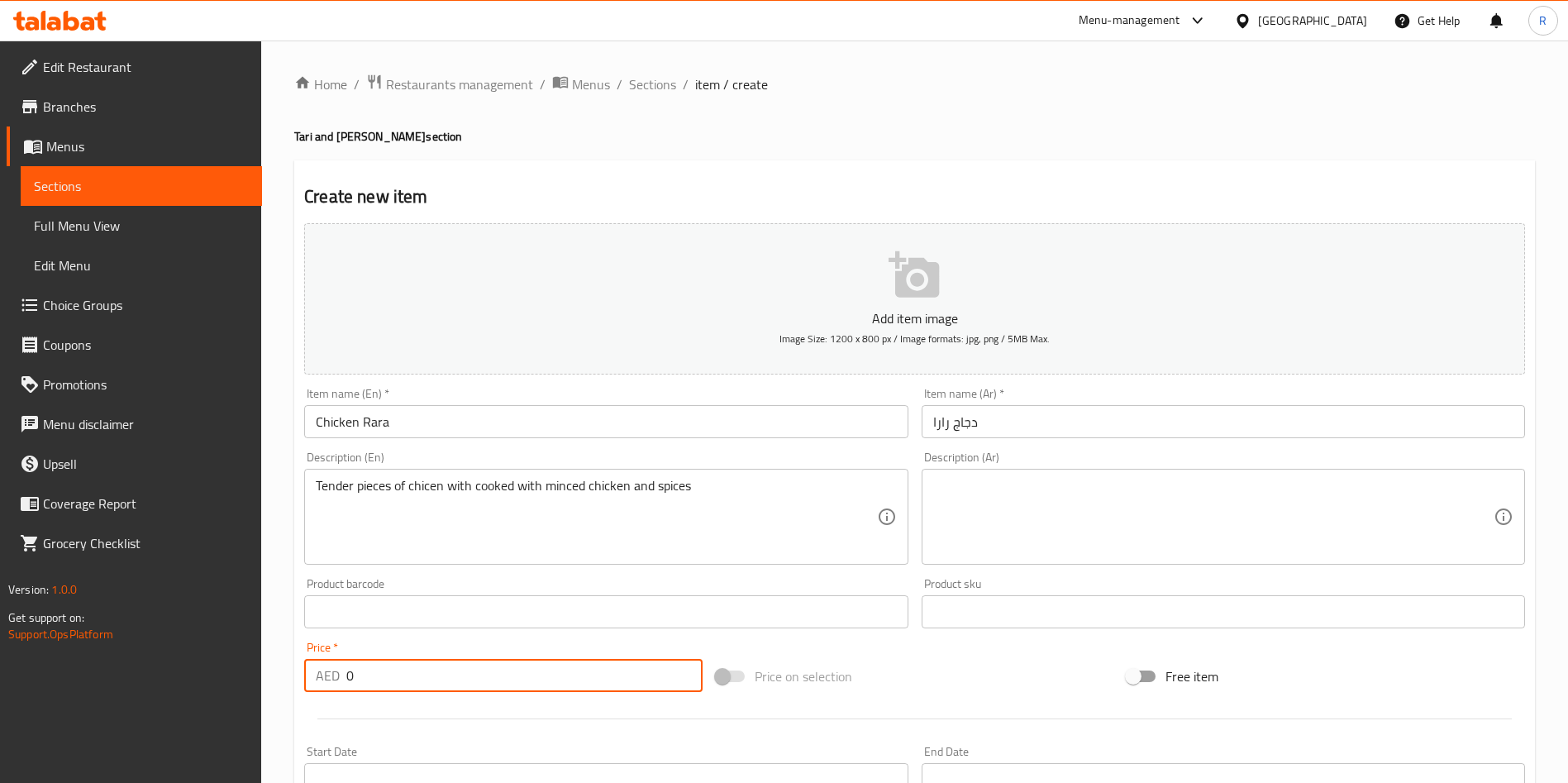
drag, startPoint x: 376, startPoint y: 667, endPoint x: 328, endPoint y: 644, distance: 53.2
click at [114, 652] on div "Edit Restaurant Branches Menus Sections Full Menu View Edit Menu Choice Groups …" at bounding box center [784, 605] width 1568 height 1128
paste input "41"
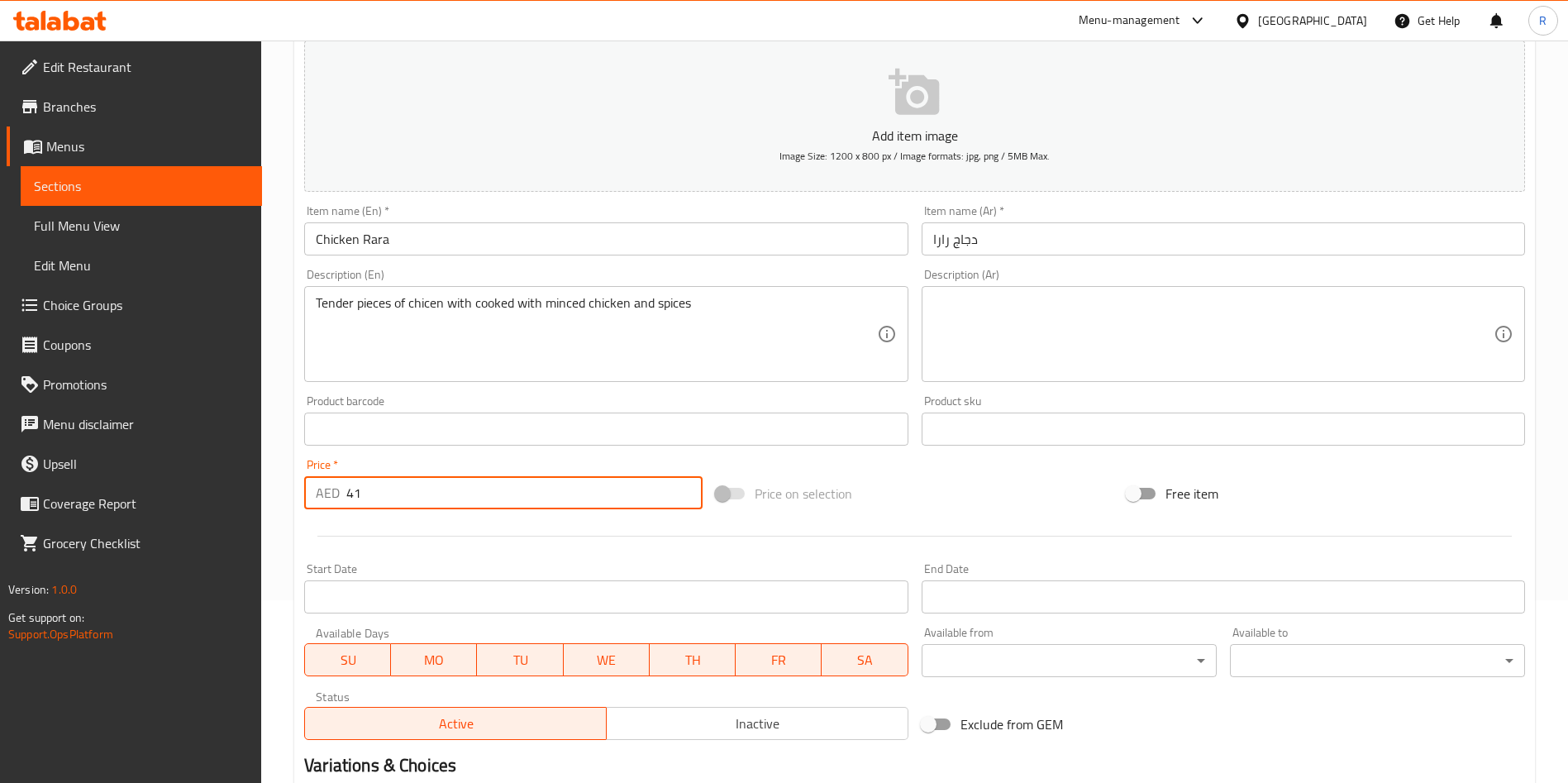
scroll to position [386, 0]
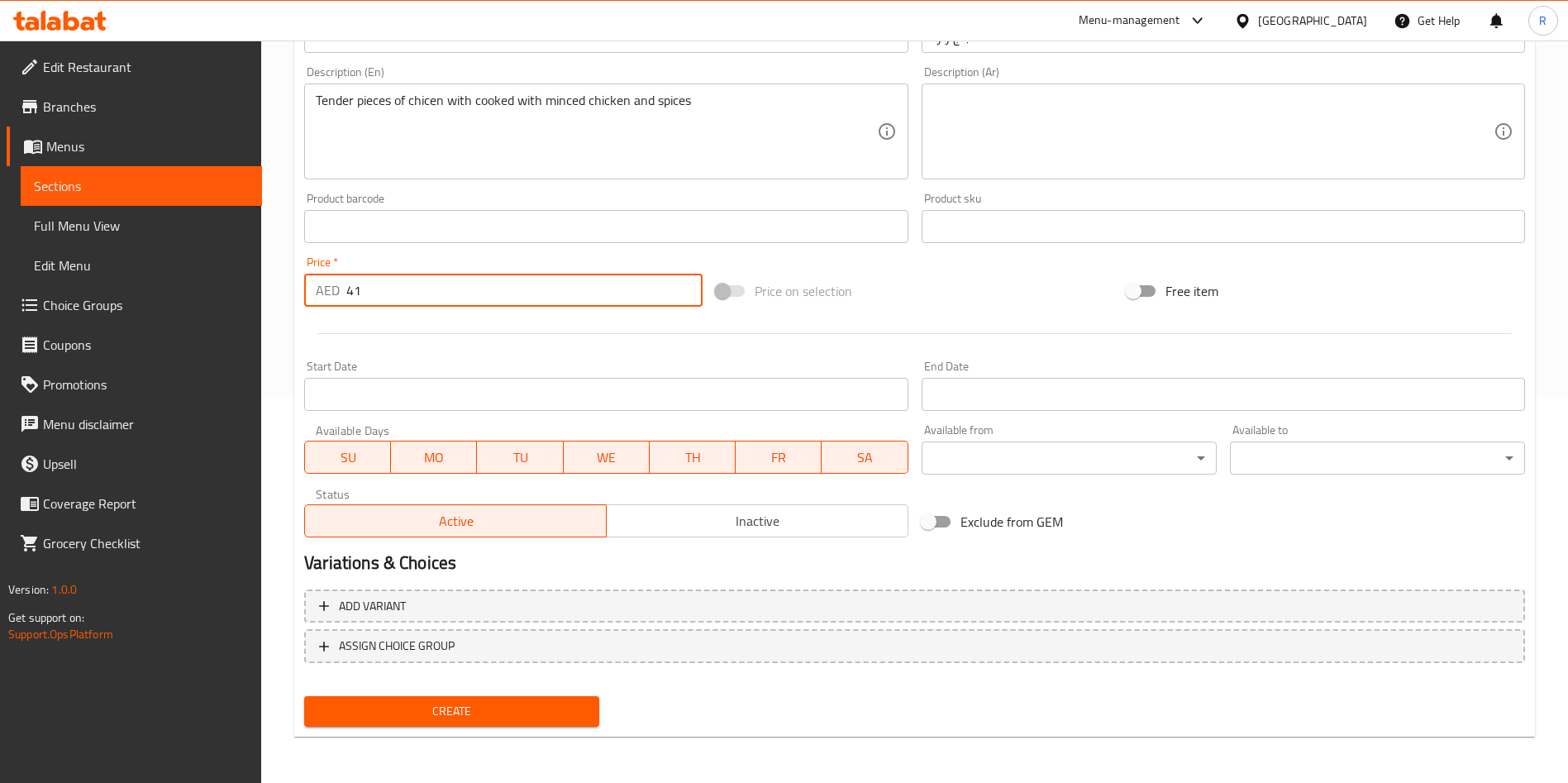
type input "41"
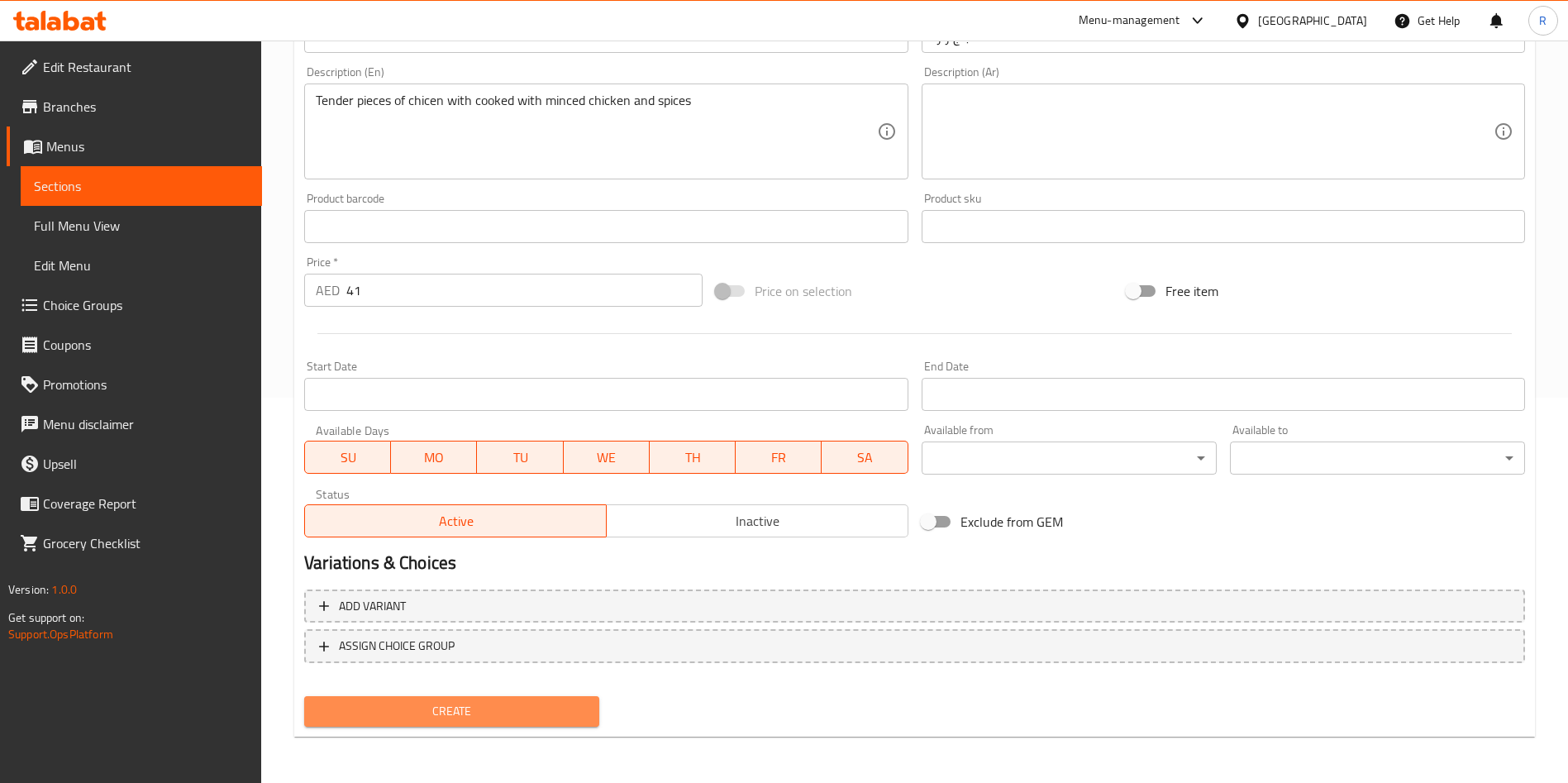
click at [471, 709] on span "Create" at bounding box center [452, 711] width 269 height 21
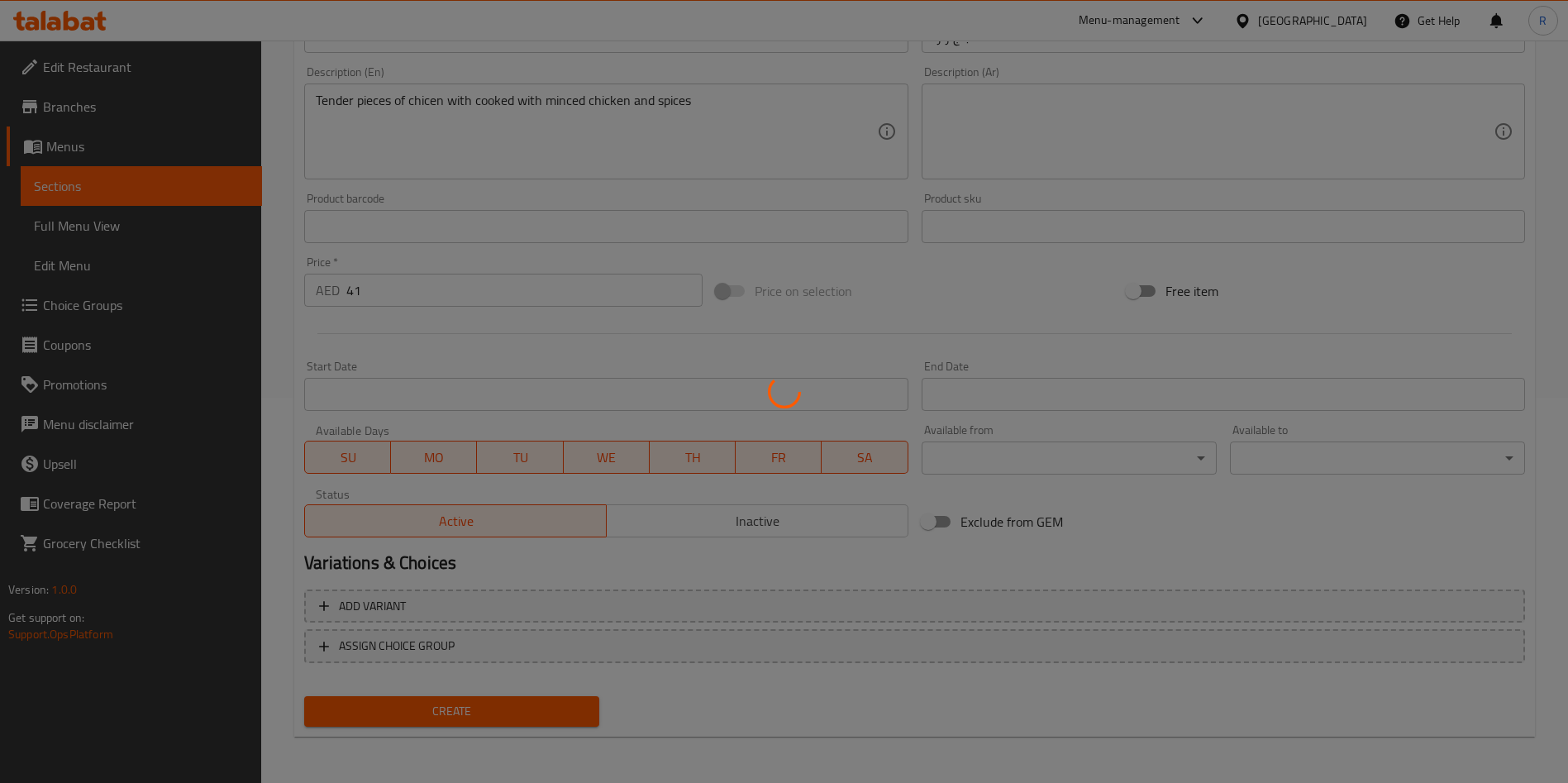
type input "0"
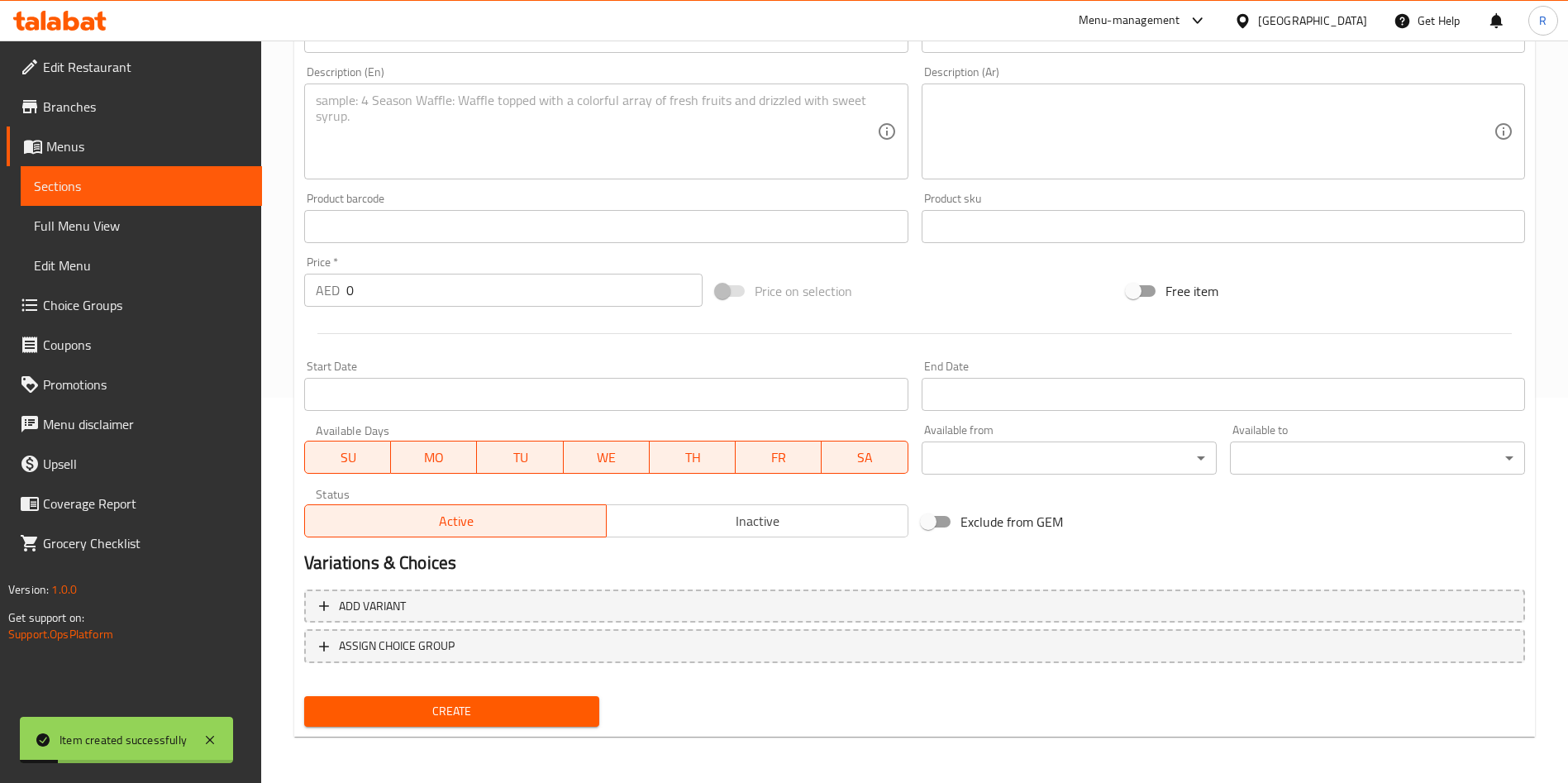
scroll to position [13, 0]
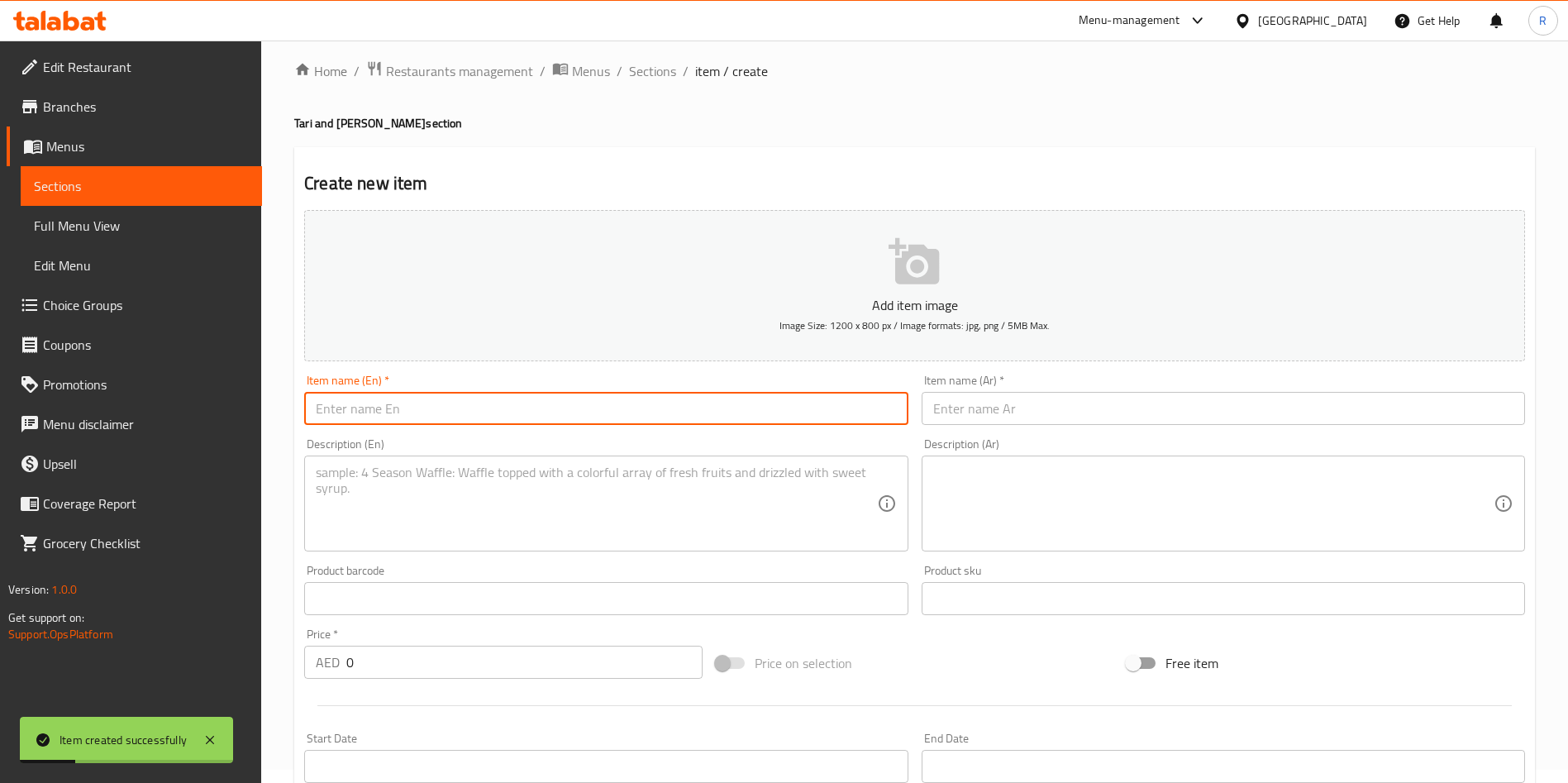
click at [477, 411] on input "text" at bounding box center [606, 408] width 604 height 33
paste input "Homemade Chicken [PERSON_NAME]"
type input "Homemade Chicken [PERSON_NAME]"
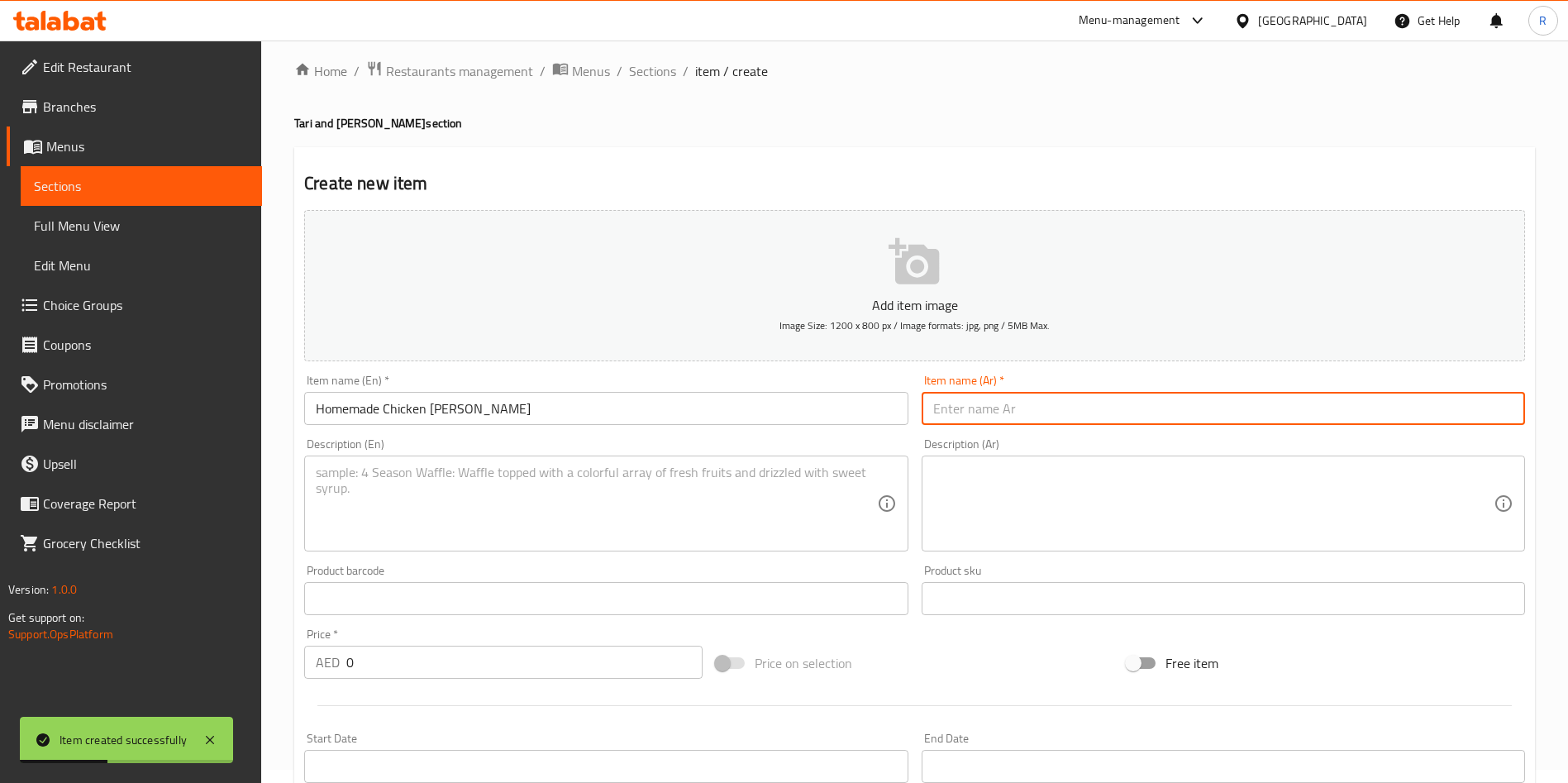
paste input "كاري دجاج منزلي"
type input "كاري دجاج منزلي"
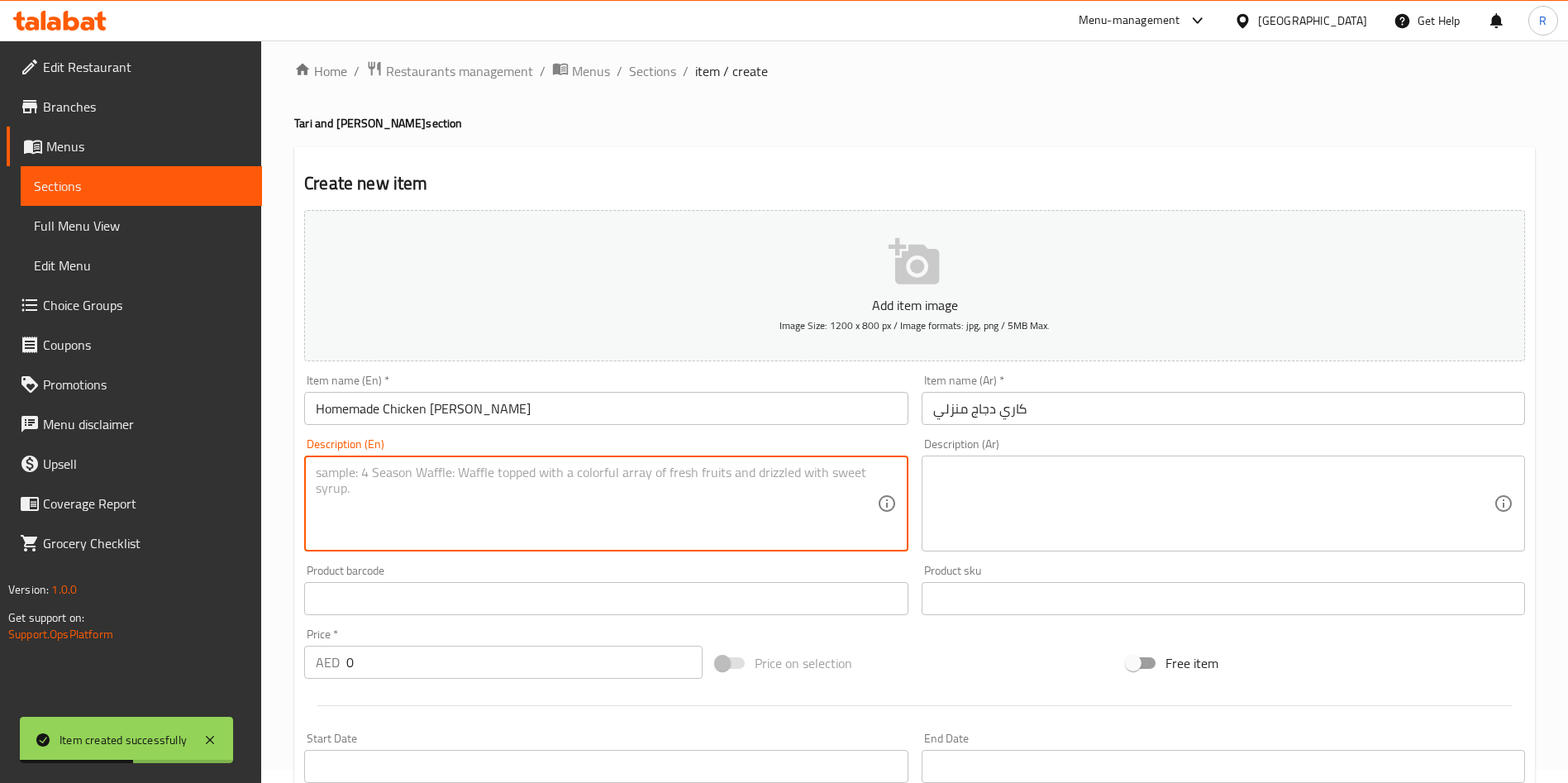
click at [545, 481] on textarea at bounding box center [596, 503] width 561 height 79
paste textarea "House specialty"
type textarea "House specialty"
drag, startPoint x: 403, startPoint y: 683, endPoint x: 269, endPoint y: 663, distance: 135.5
click at [269, 663] on div "Home / Restaurants management / Menus / Sections / item / create Tari and Curry…" at bounding box center [915, 591] width 1307 height 1128
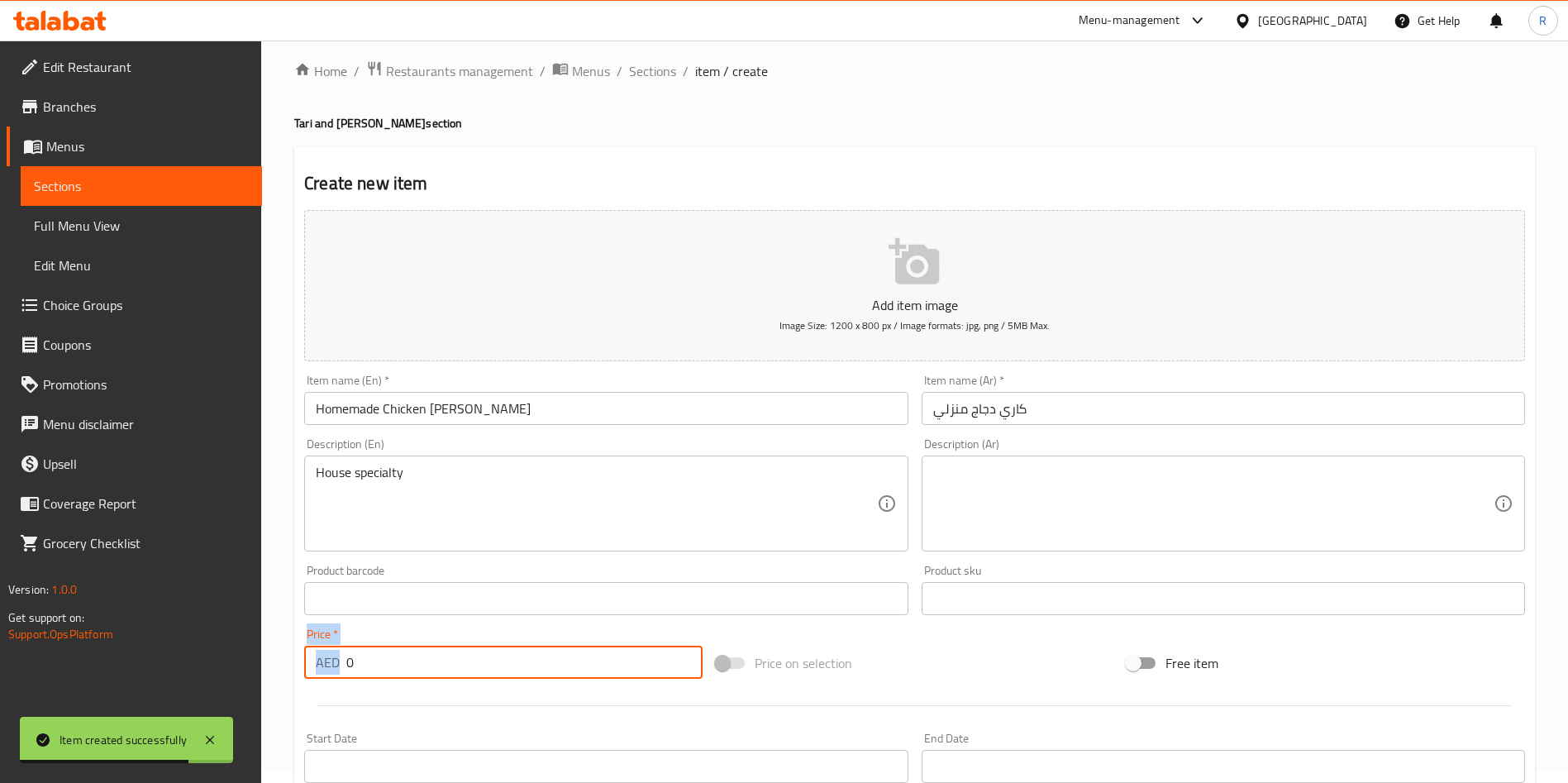
click at [403, 657] on input "0" at bounding box center [525, 663] width 357 height 33
paste input "44"
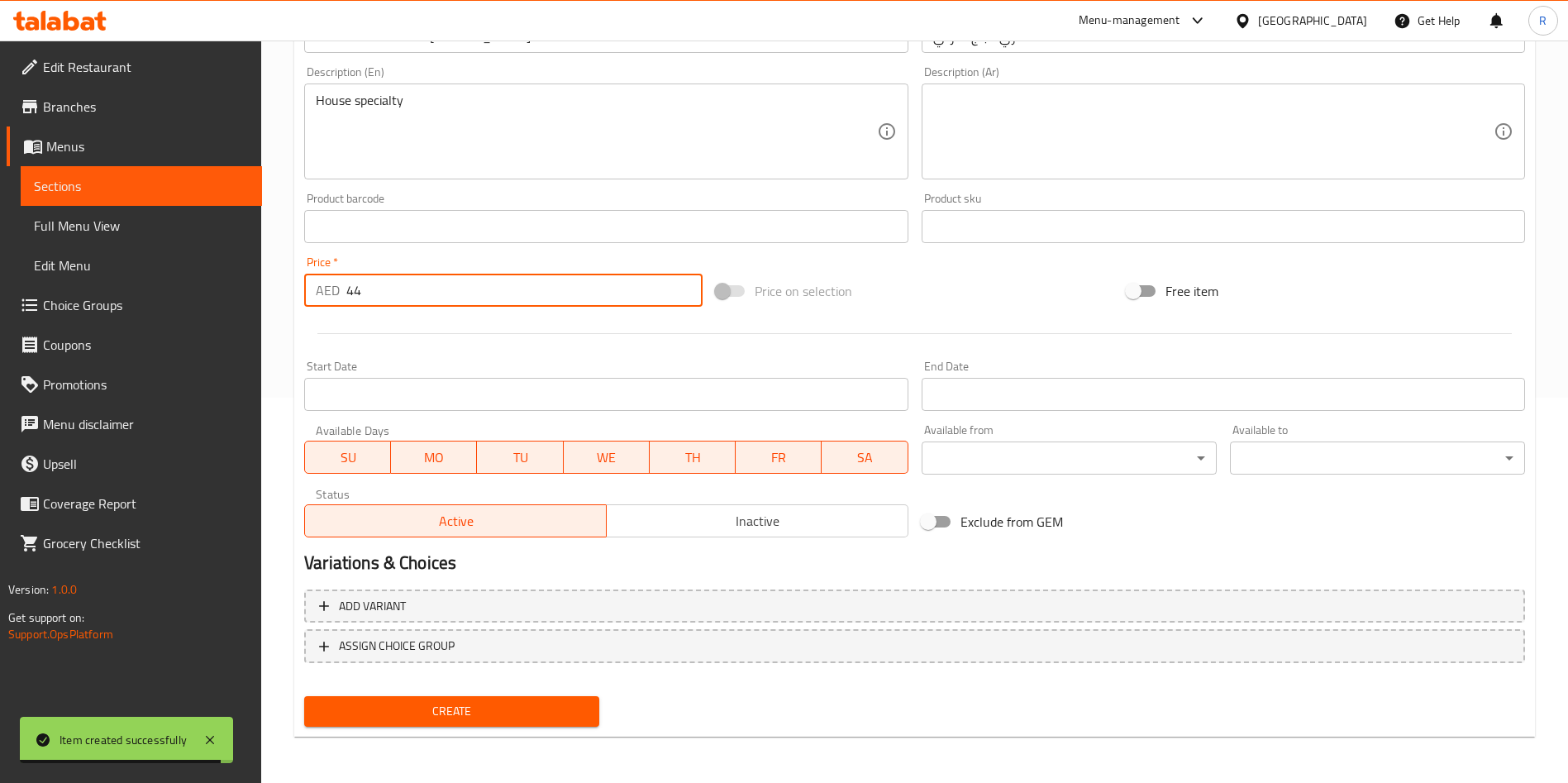
type input "44"
click at [458, 703] on span "Create" at bounding box center [452, 711] width 269 height 21
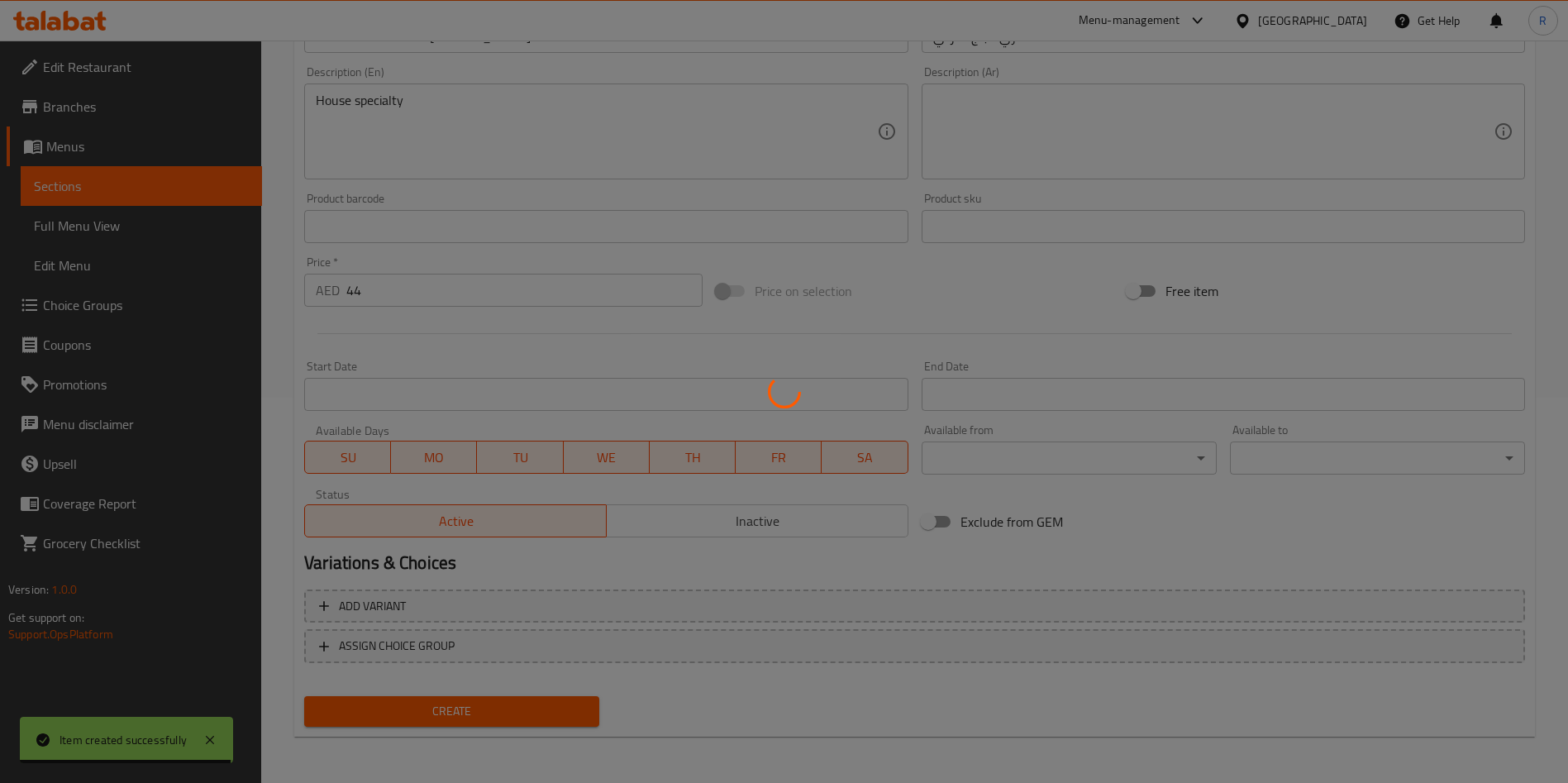
type input "0"
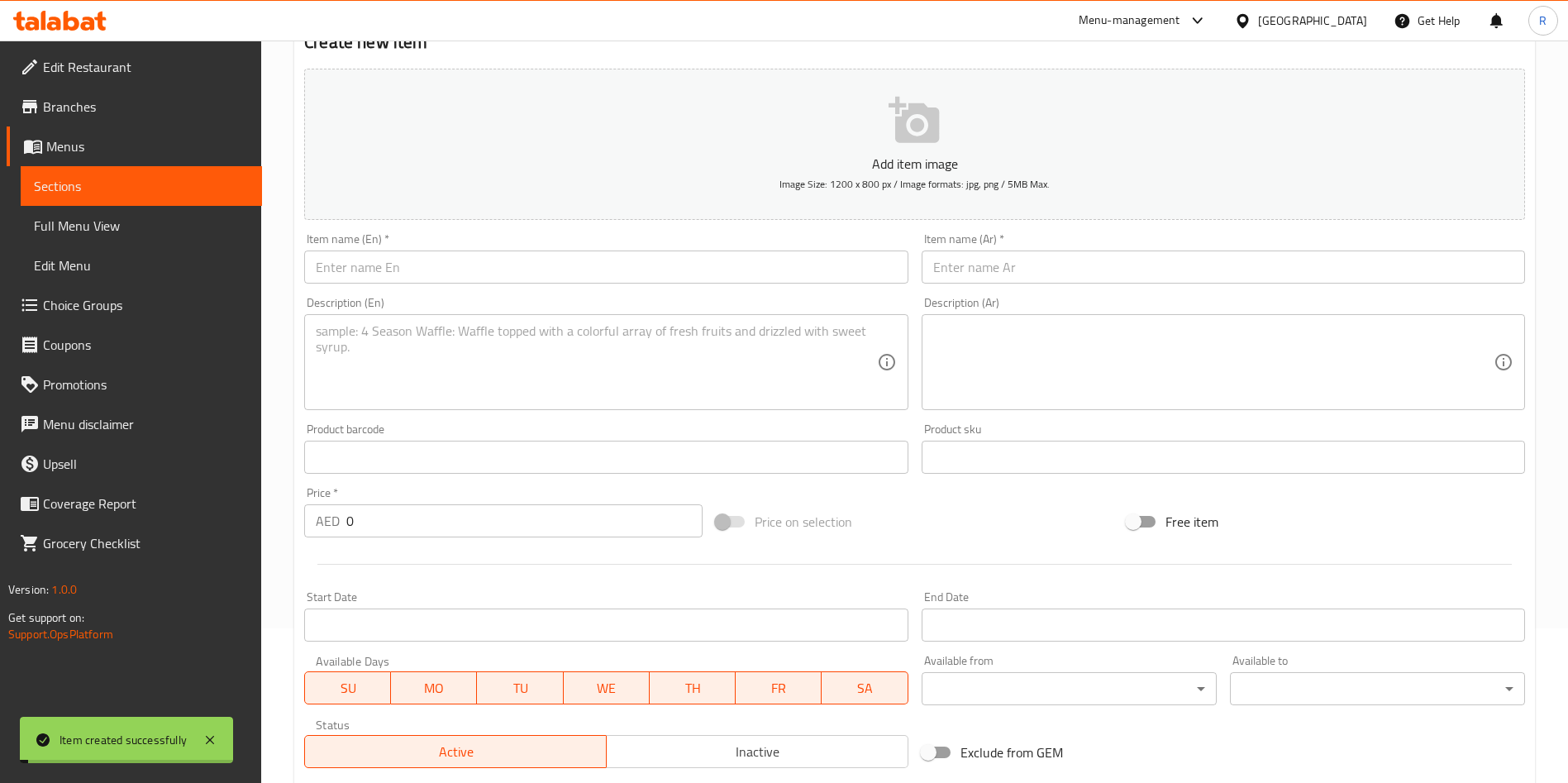
scroll to position [0, 0]
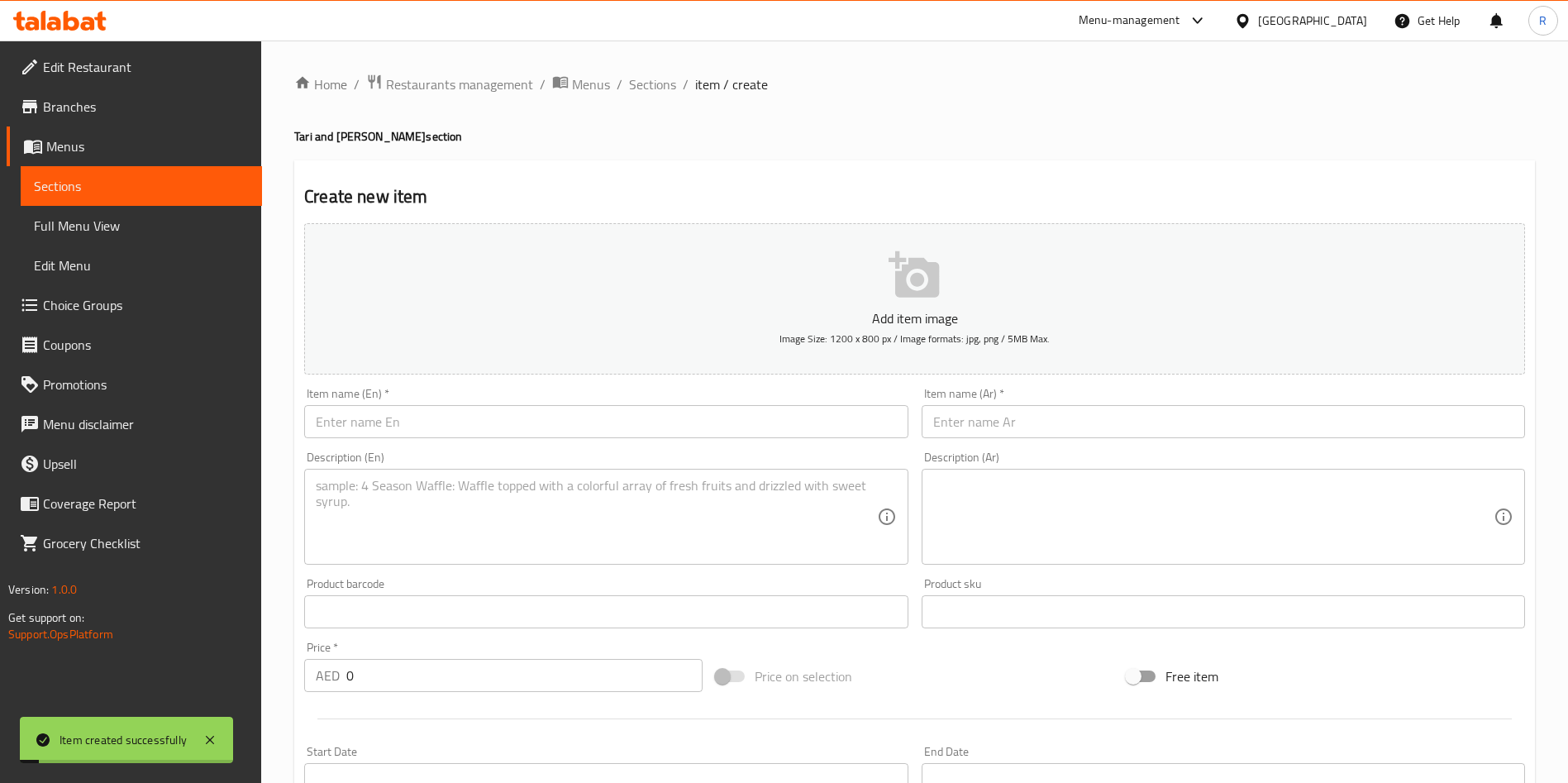
click at [498, 430] on input "text" at bounding box center [606, 421] width 604 height 33
paste input "[PERSON_NAME]"
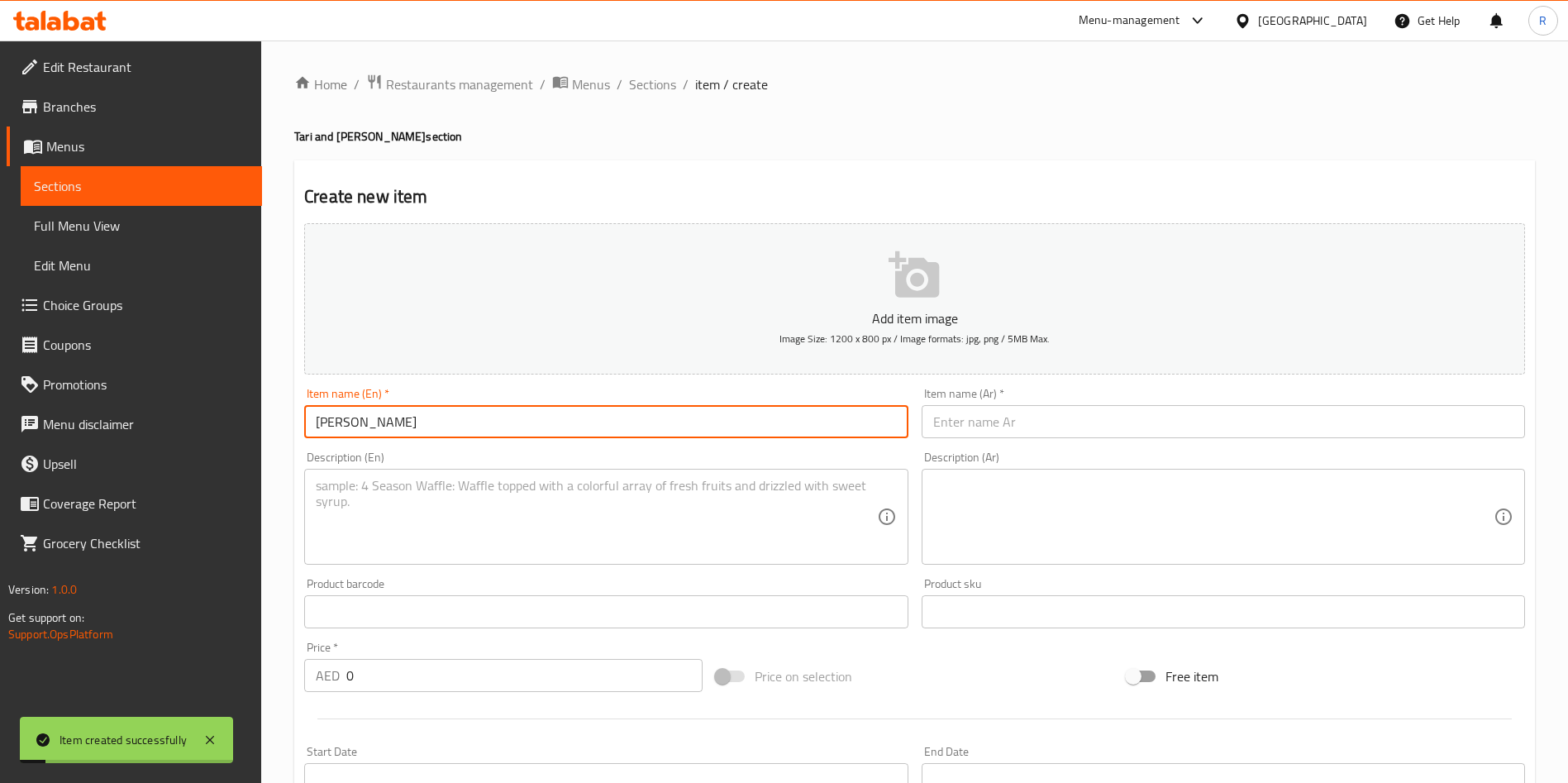
type input "[PERSON_NAME]"
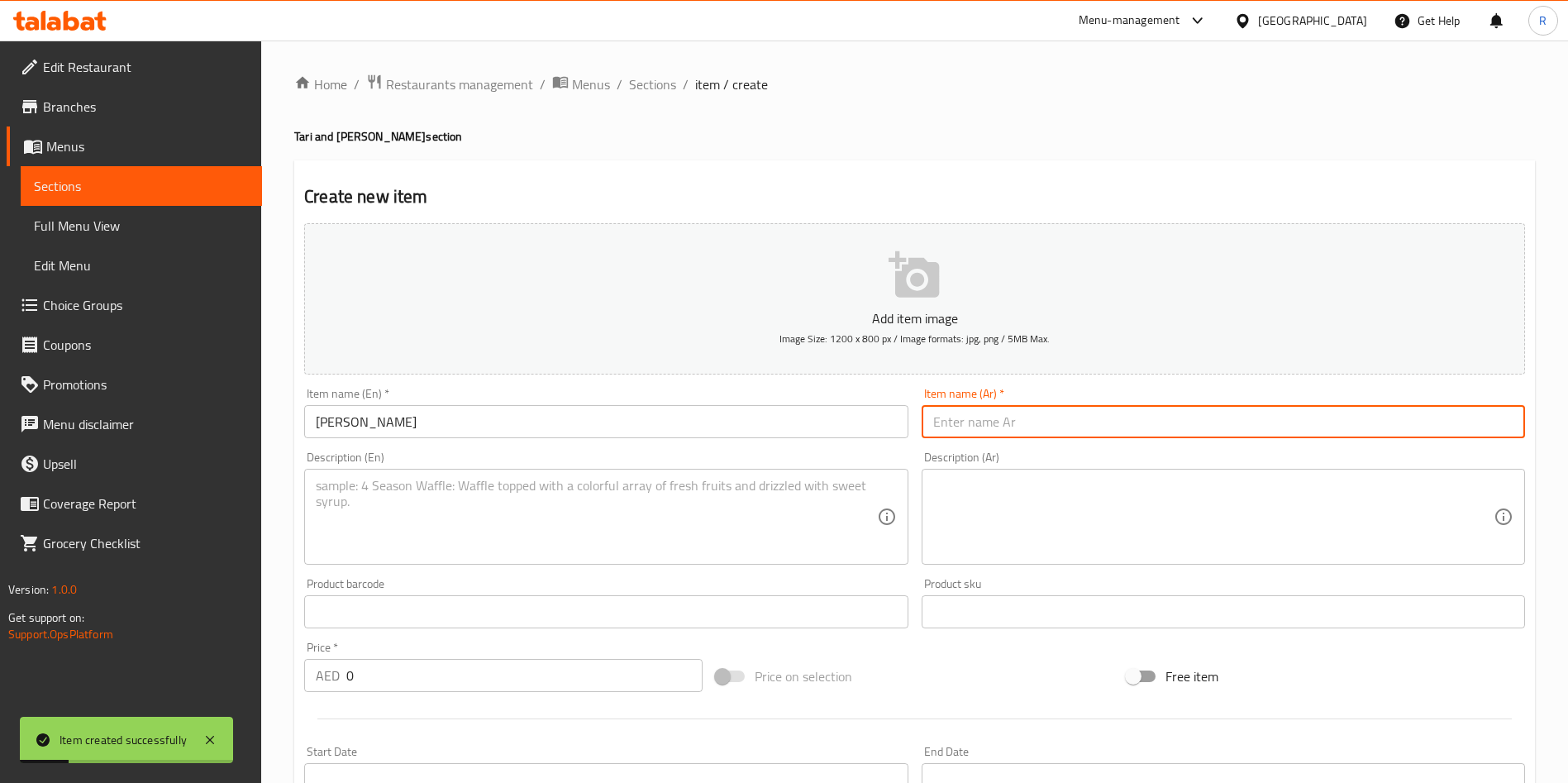
paste input "ماسالا لحم الضأن"
type input "ماسالا لحم الضأن"
drag, startPoint x: 460, startPoint y: 673, endPoint x: 260, endPoint y: 669, distance: 200.0
click at [260, 669] on div "Edit Restaurant Branches Menus Sections Full Menu View Edit Menu Choice Groups …" at bounding box center [784, 605] width 1568 height 1128
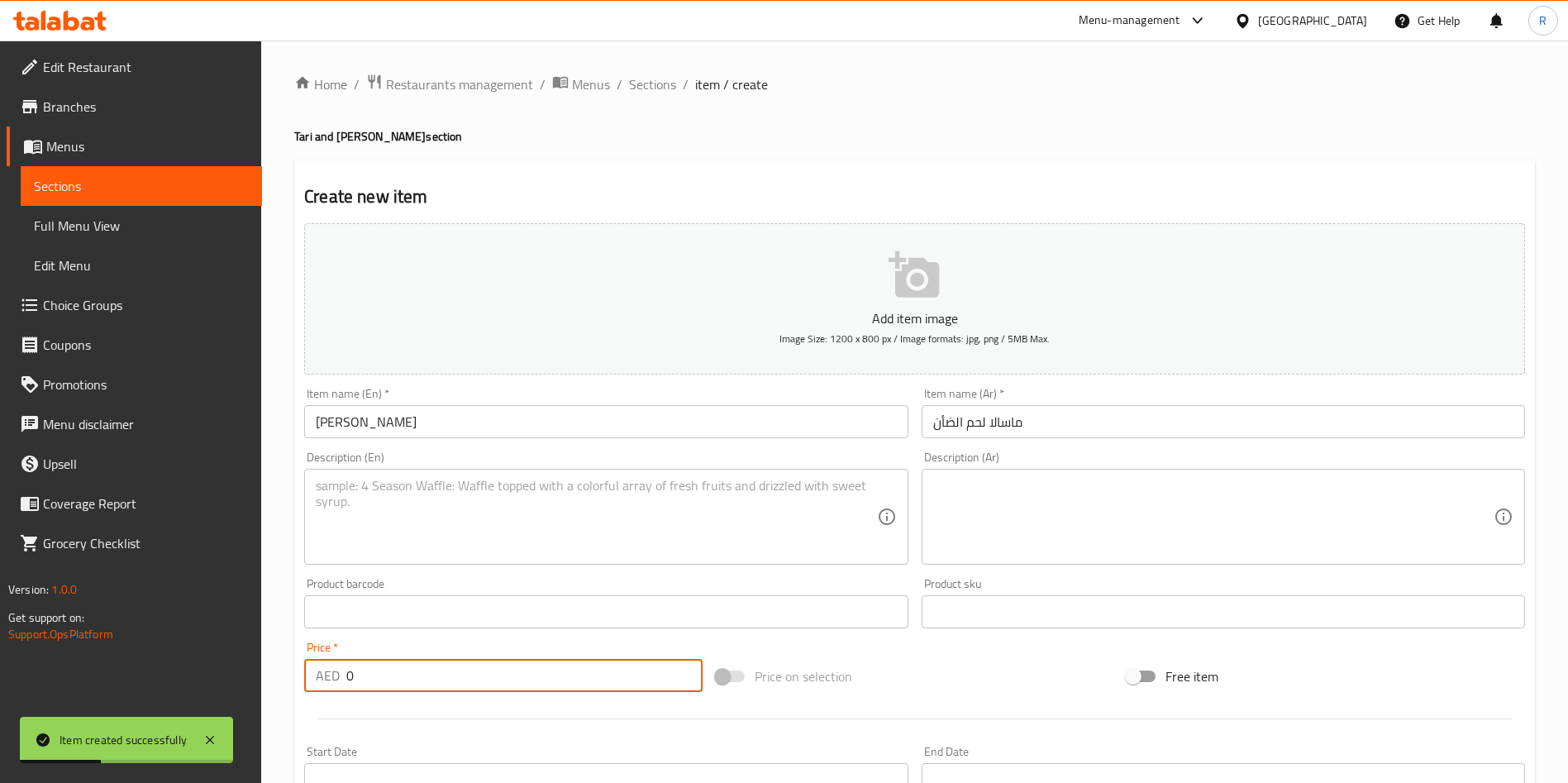
paste input "53"
type input "53"
click at [591, 503] on textarea at bounding box center [596, 517] width 561 height 79
paste textarea "Mutton cooked with herbs and spices with onions and tomatoes"
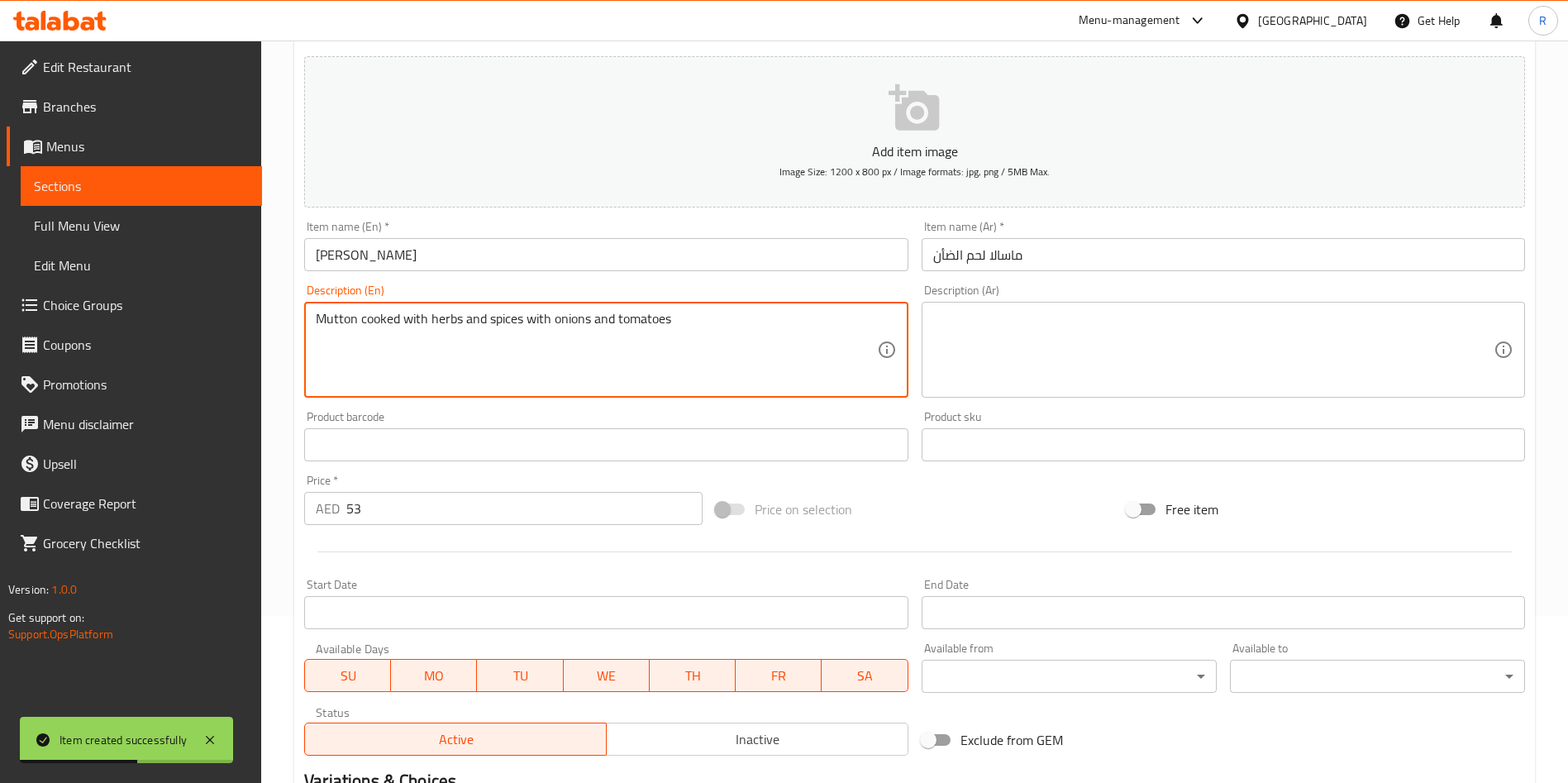
scroll to position [386, 0]
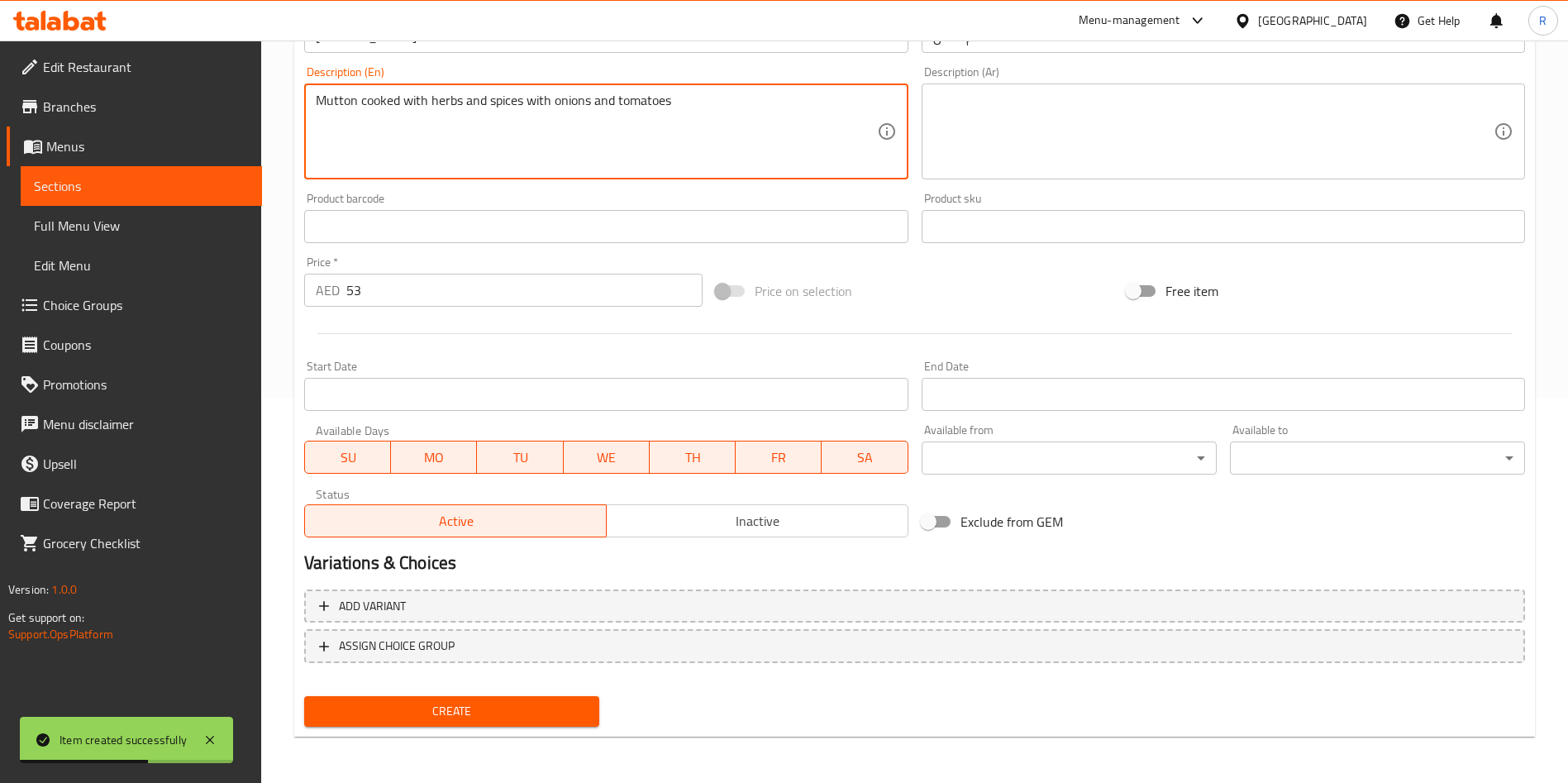
type textarea "Mutton cooked with herbs and spices with onions and tomatoes"
click at [477, 709] on span "Create" at bounding box center [452, 711] width 269 height 21
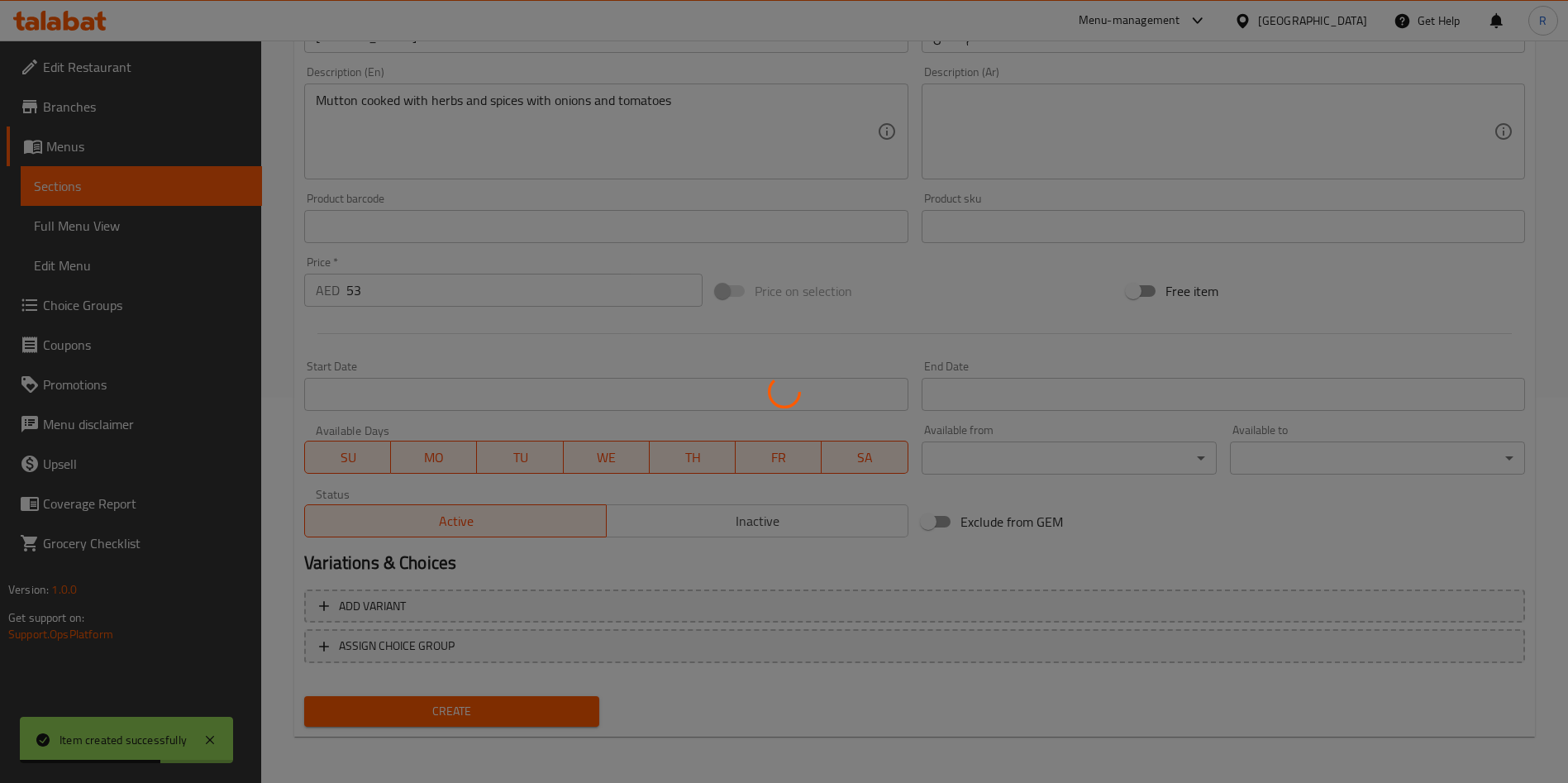
type input "0"
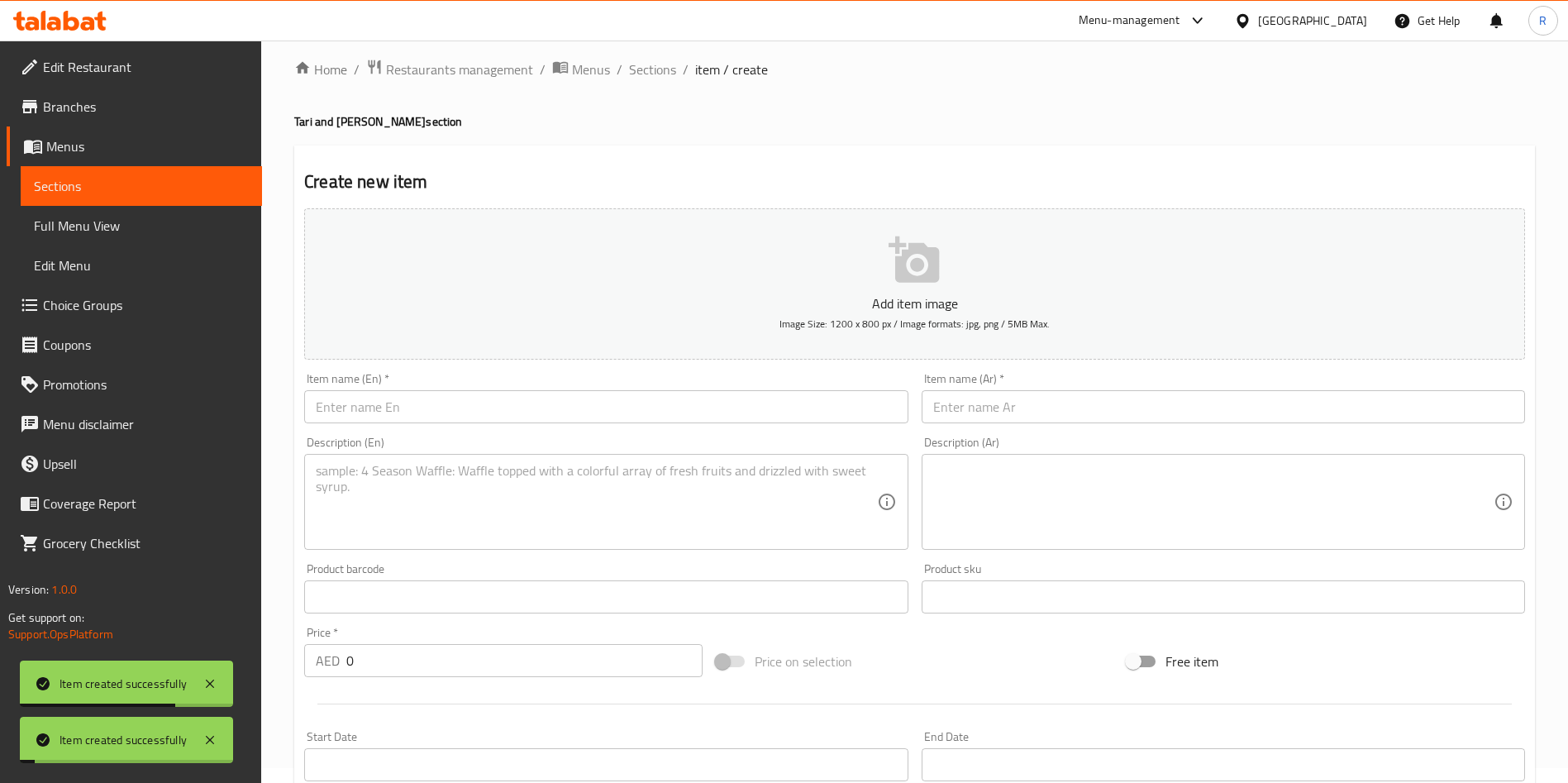
scroll to position [0, 0]
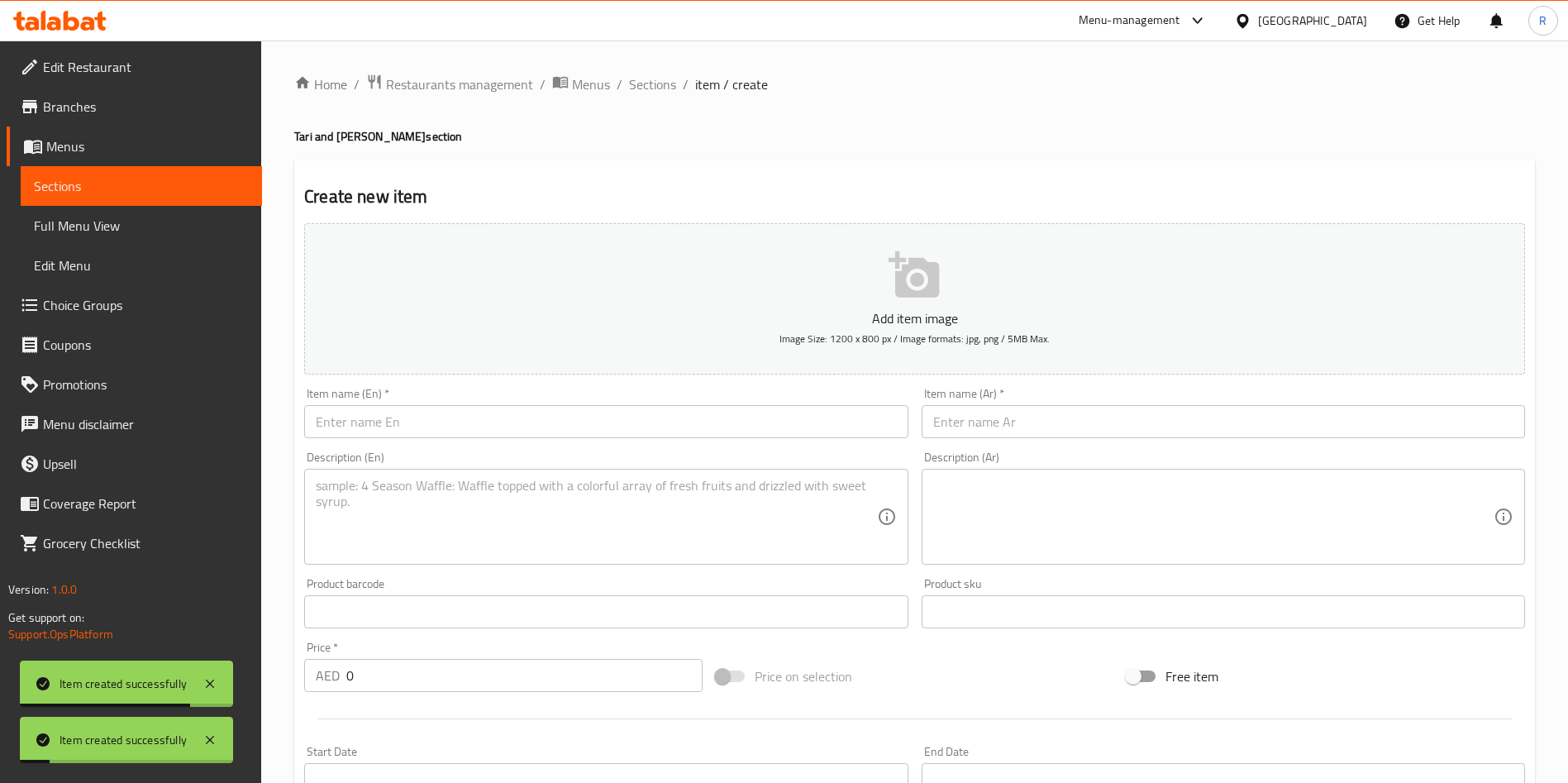
click at [505, 417] on input "text" at bounding box center [606, 421] width 604 height 33
paste input "Lamb Burra Kebab ( 3Pcs )"
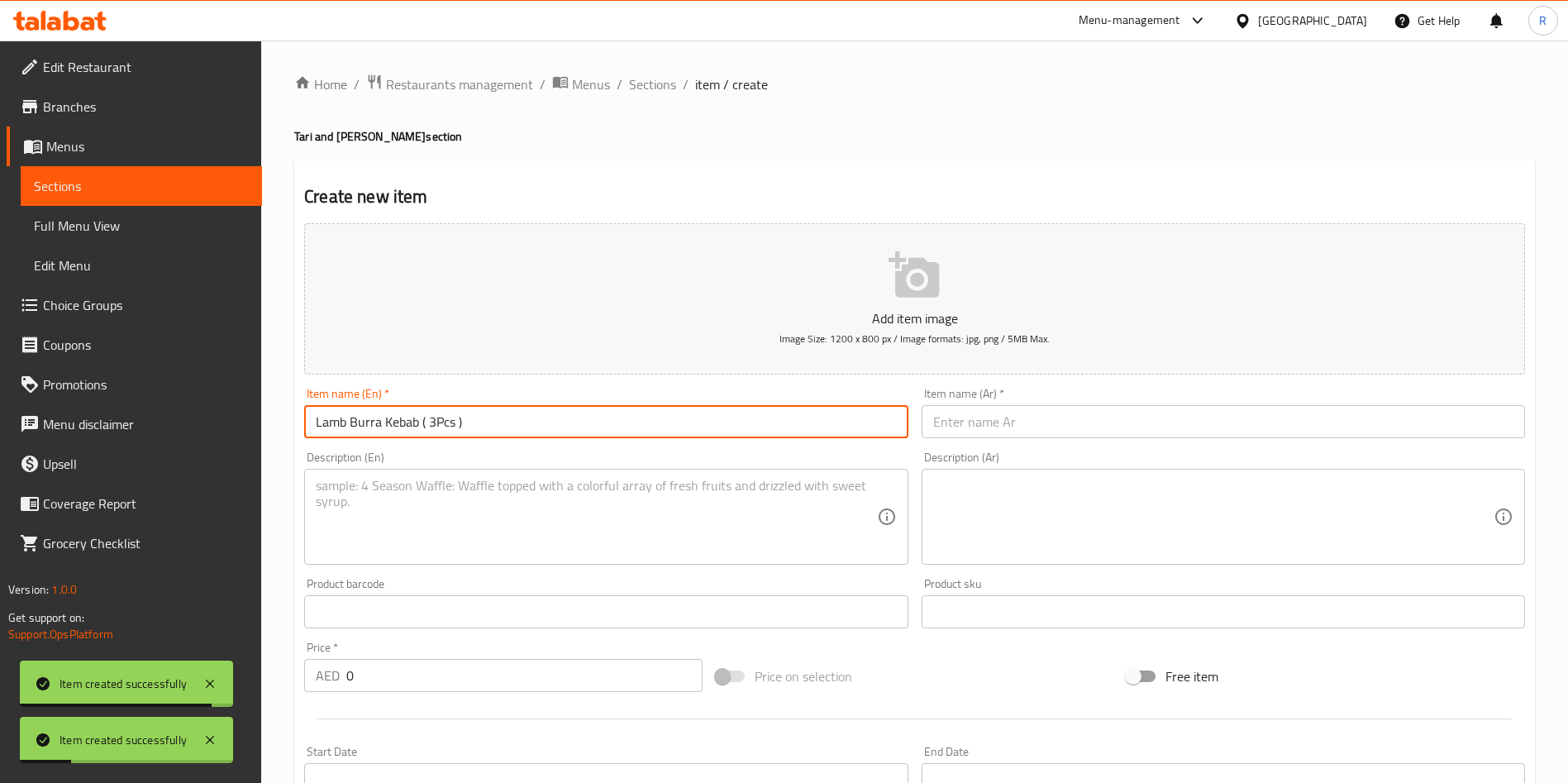
click at [432, 420] on input "Lamb Burra Kebab ( 3Pcs )" at bounding box center [606, 421] width 604 height 33
type input "Lamb Burra Kebab (3Pcs)"
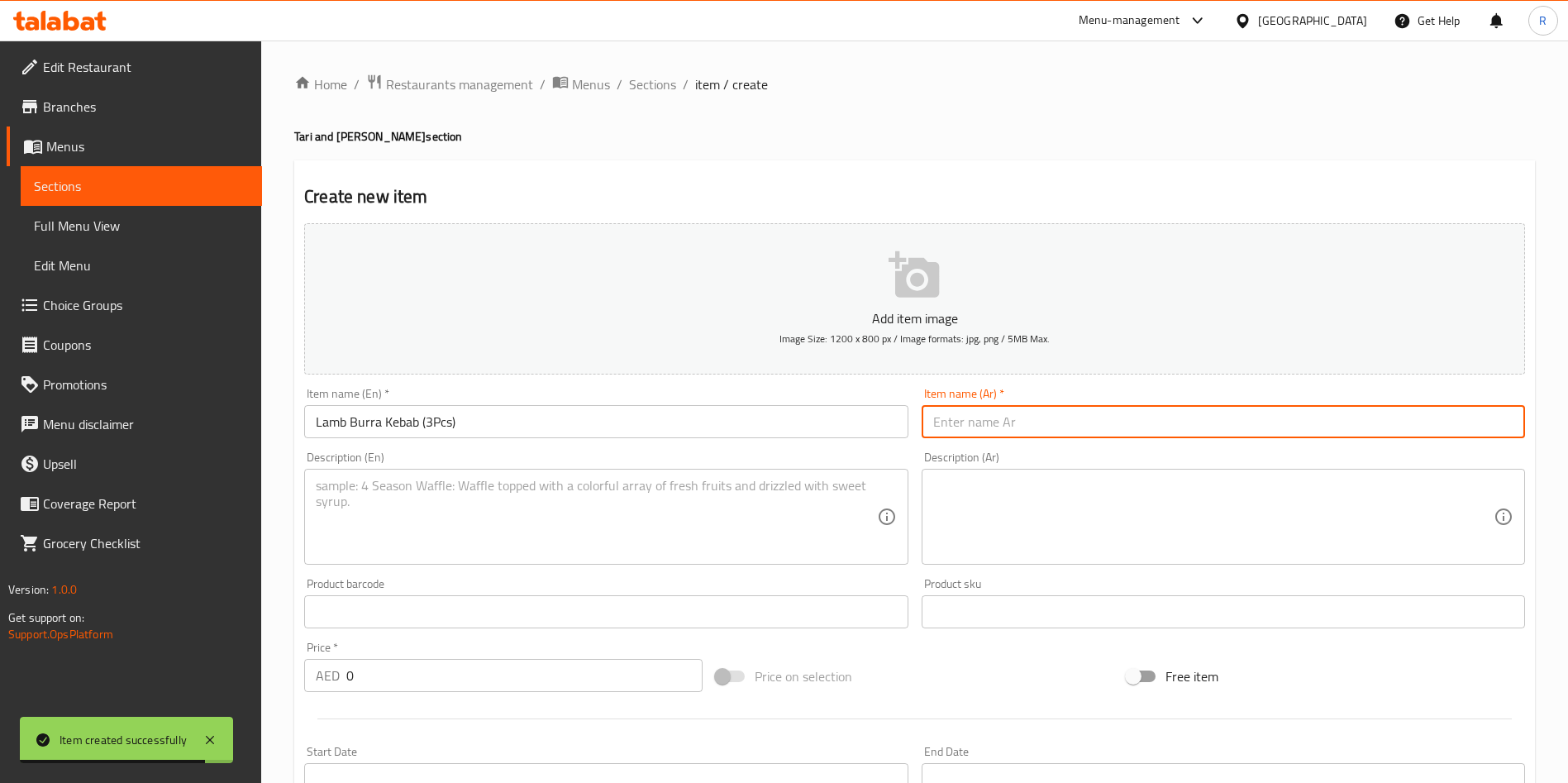
paste input "كباب لحم الضأن بورا (٣ قطع)"
type input "كباب لحم الضأن بورا (٣ قطع)"
drag, startPoint x: 479, startPoint y: 497, endPoint x: 490, endPoint y: 496, distance: 11.0
click at [483, 495] on textarea at bounding box center [596, 517] width 561 height 79
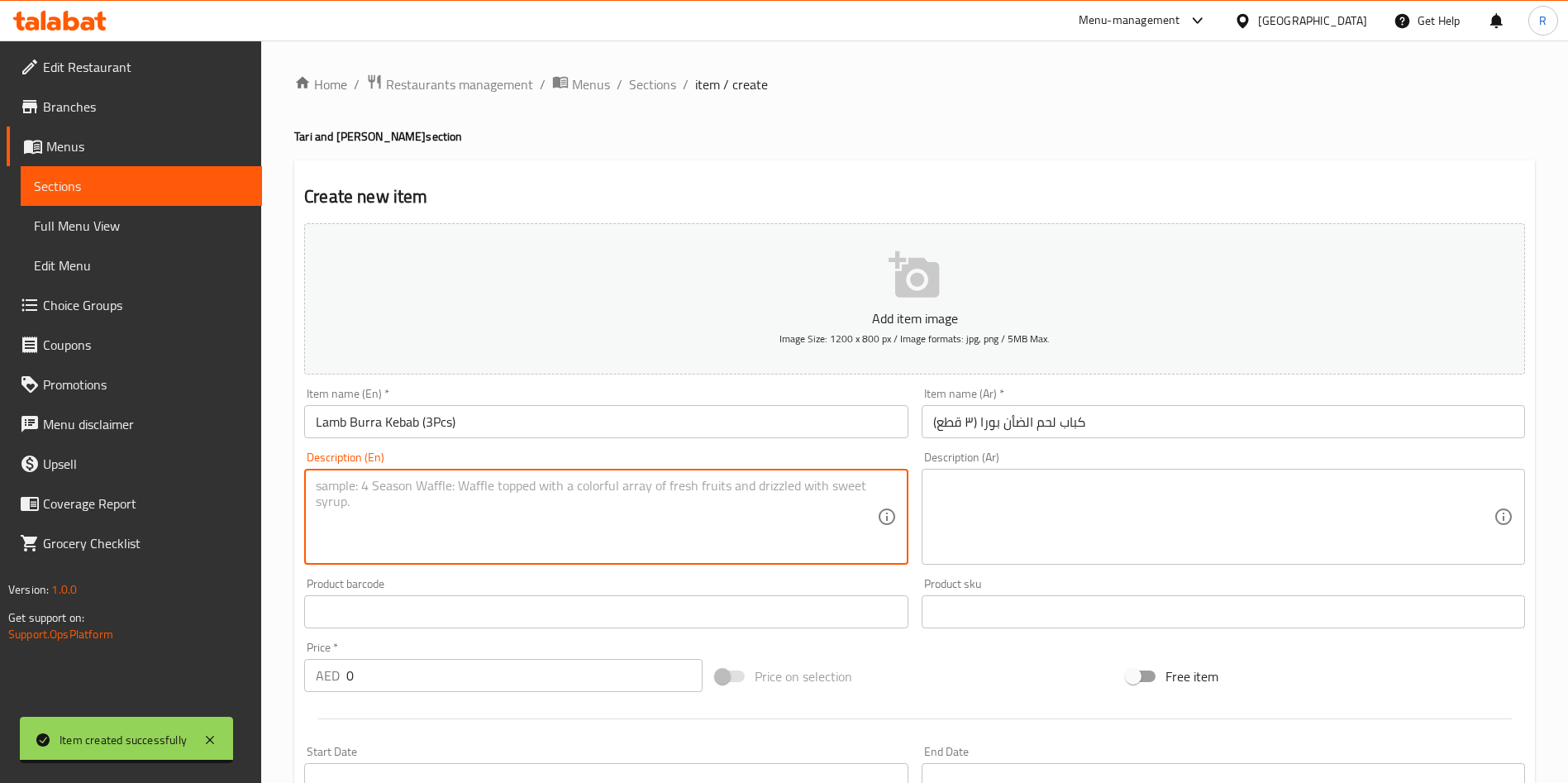
paste textarea "Lamb chops marinated with home style spice flavoured yoghurt, grilled in tandoo…"
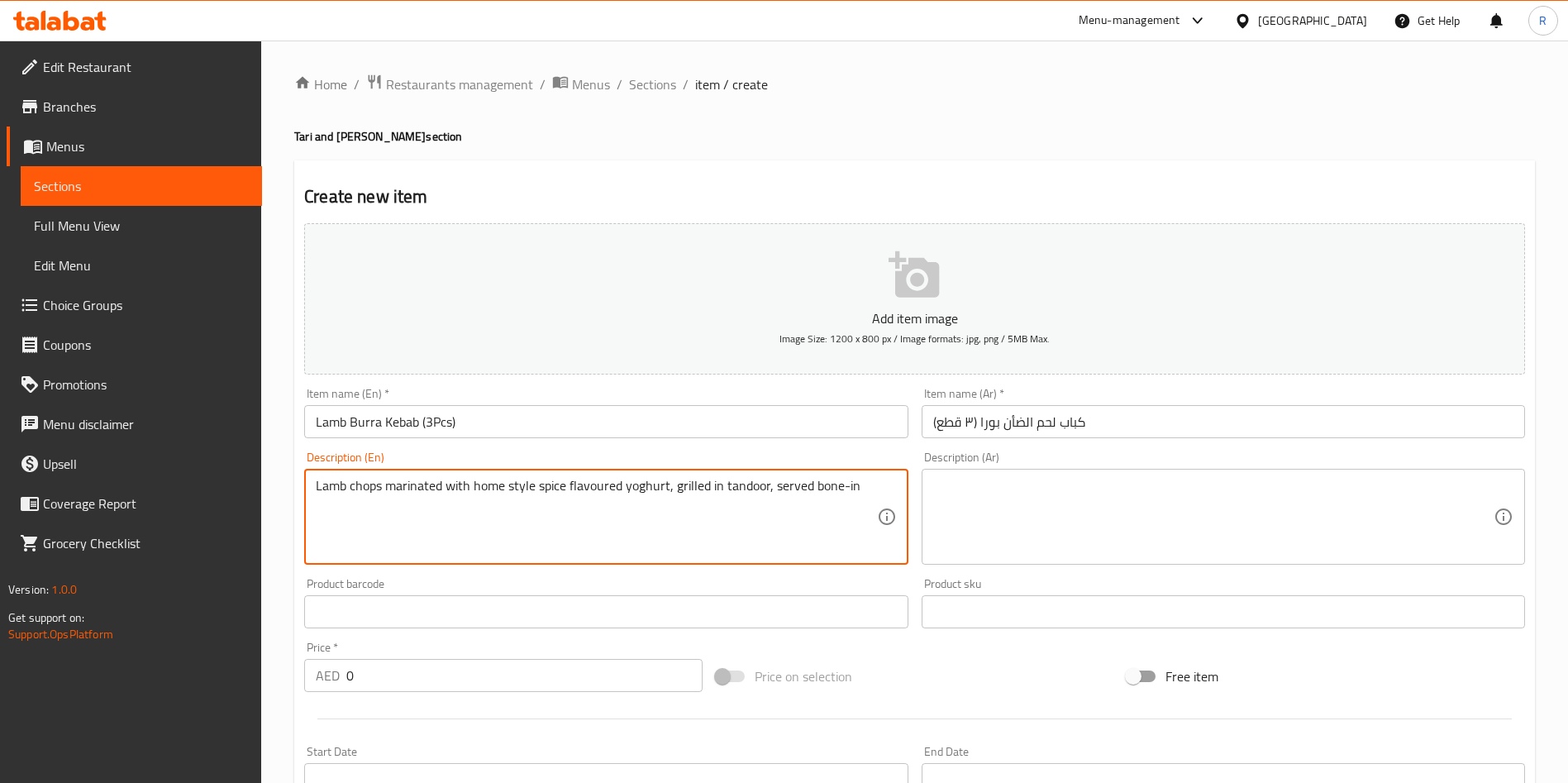
type textarea "Lamb chops marinated with home style spice flavoured yoghurt, grilled in tandoo…"
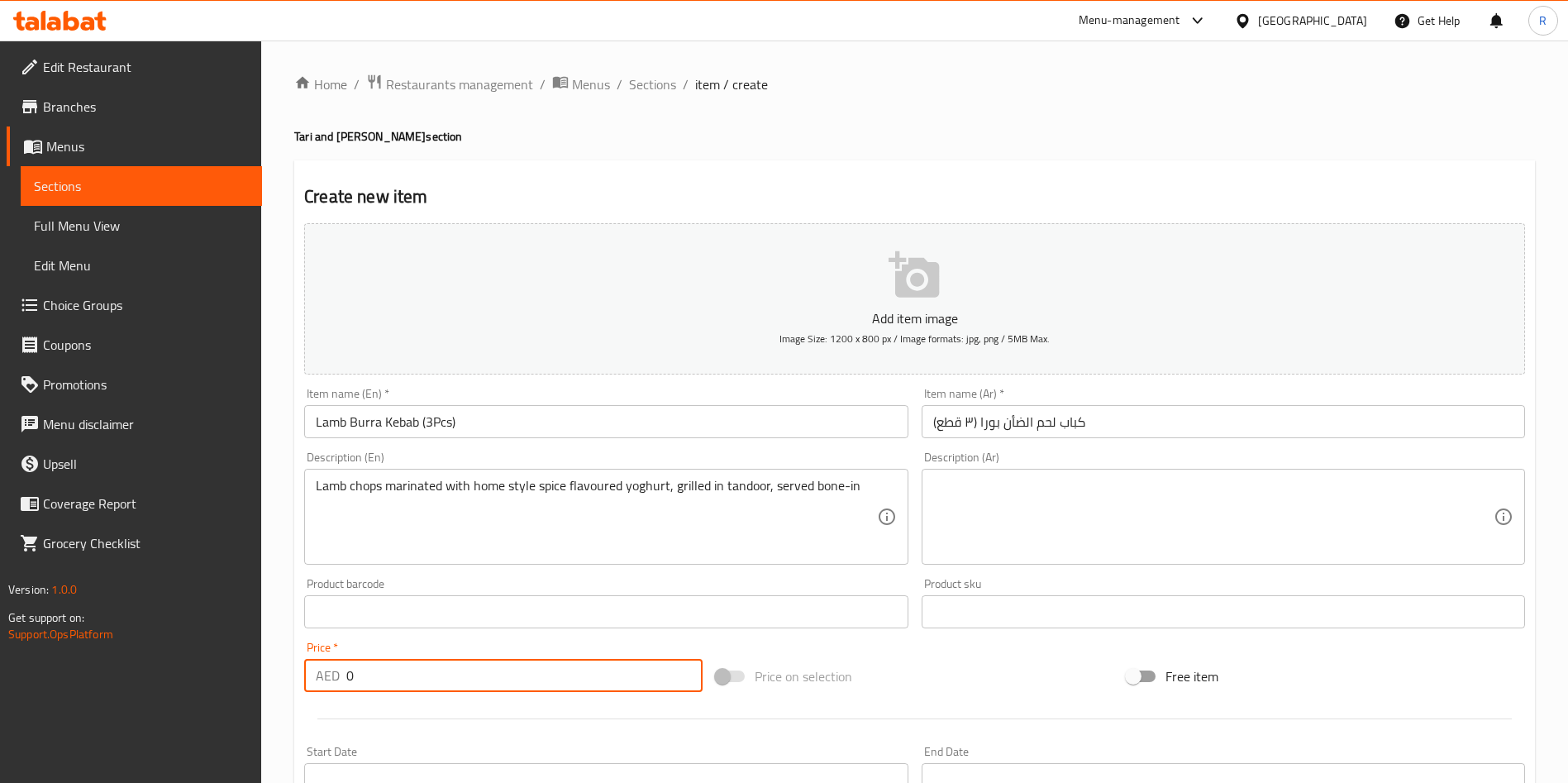
drag, startPoint x: 413, startPoint y: 677, endPoint x: 211, endPoint y: 649, distance: 203.9
click at [211, 649] on div "Edit Restaurant Branches Menus Sections Full Menu View Edit Menu Choice Groups …" at bounding box center [784, 605] width 1568 height 1128
paste input "61"
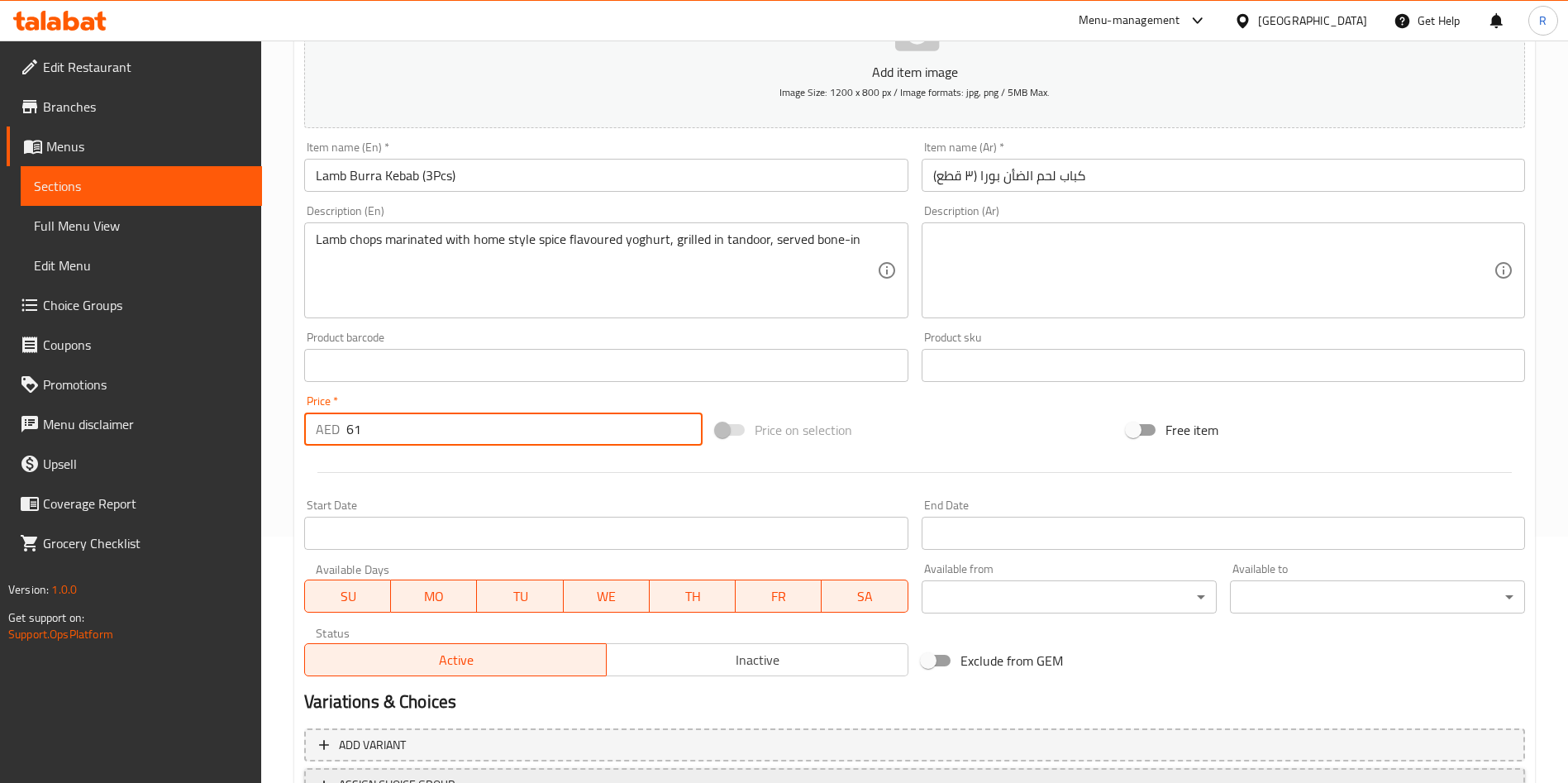
scroll to position [386, 0]
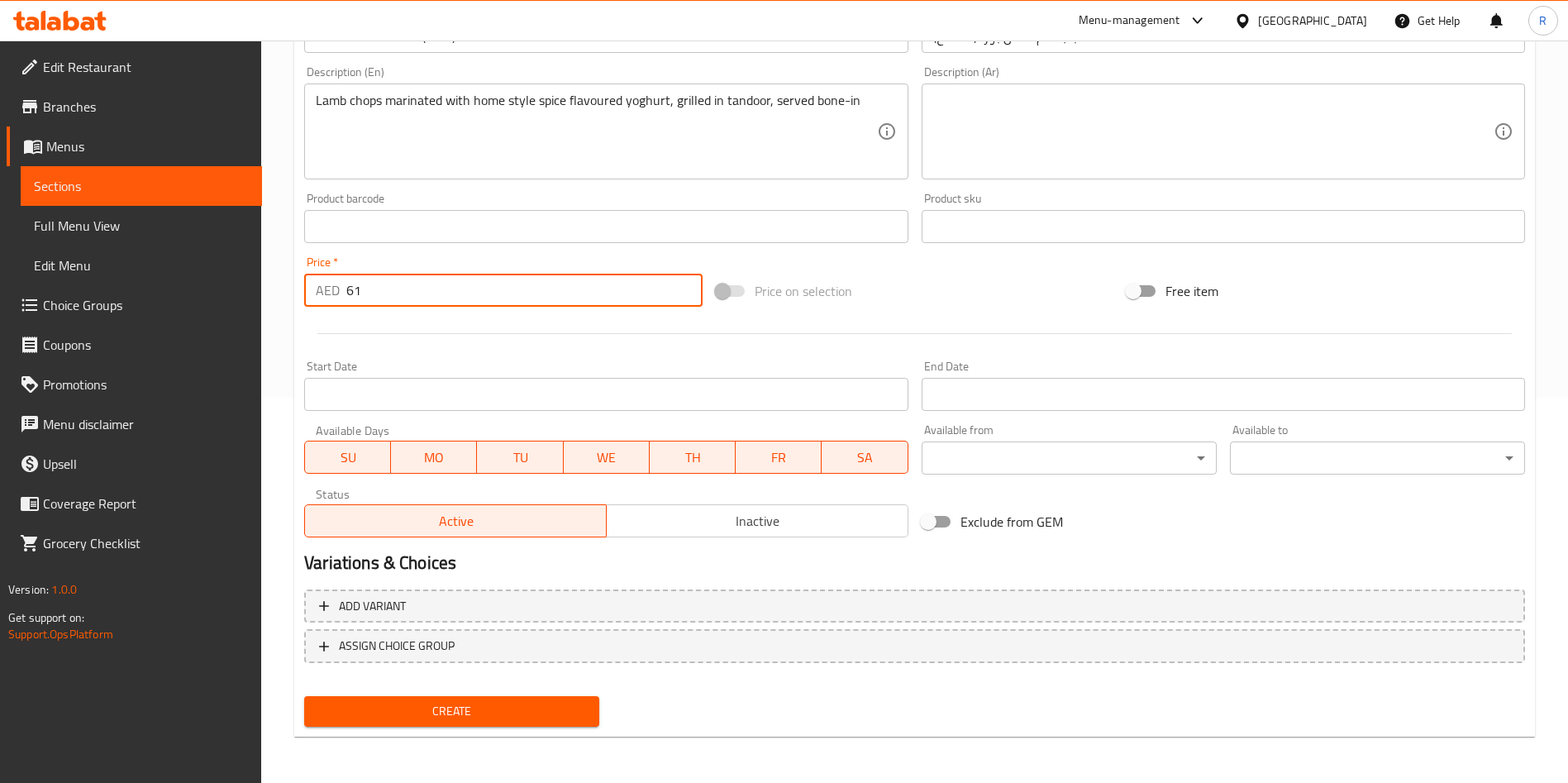
type input "61"
click at [433, 705] on span "Create" at bounding box center [452, 711] width 269 height 21
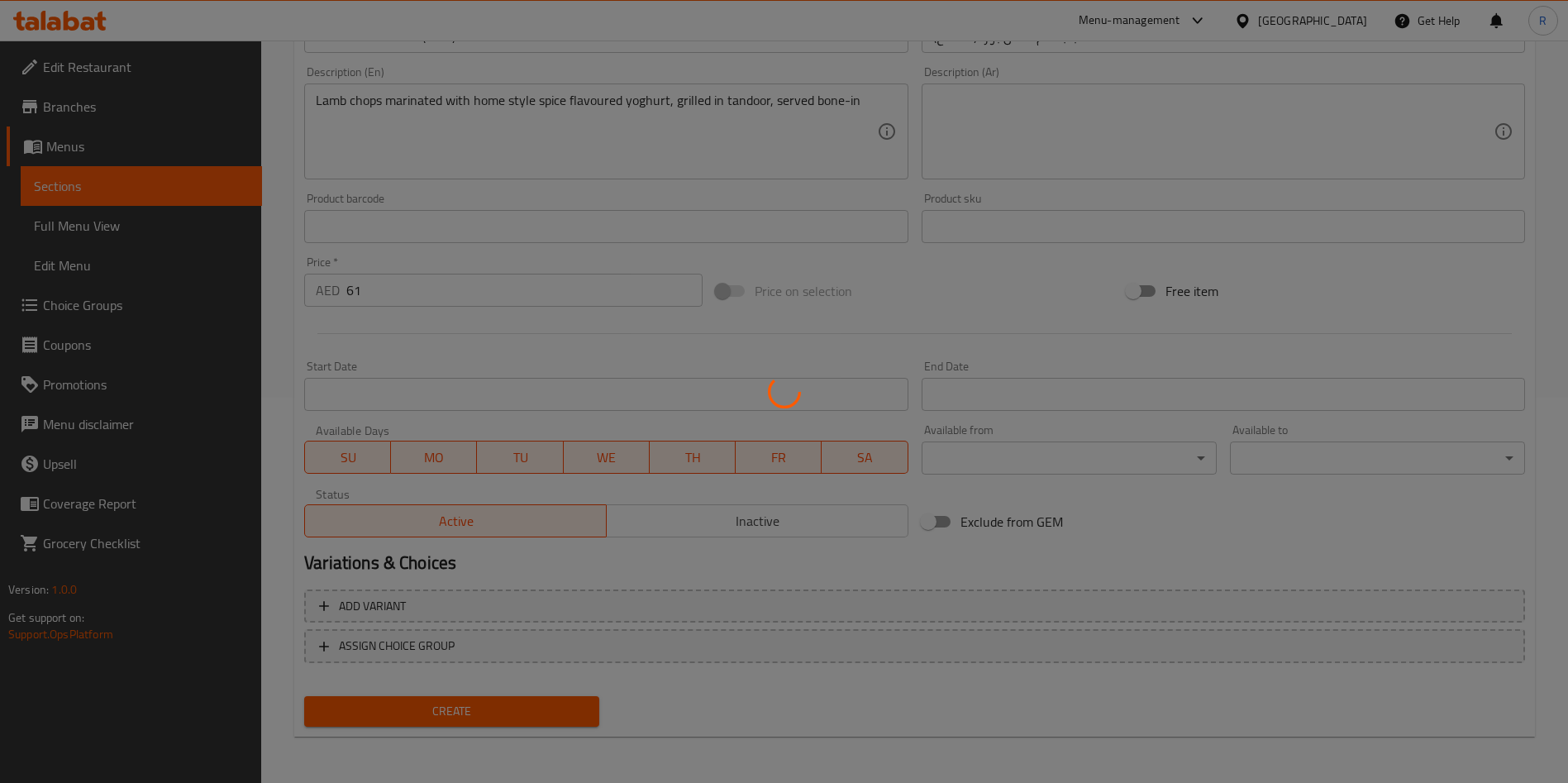
type input "0"
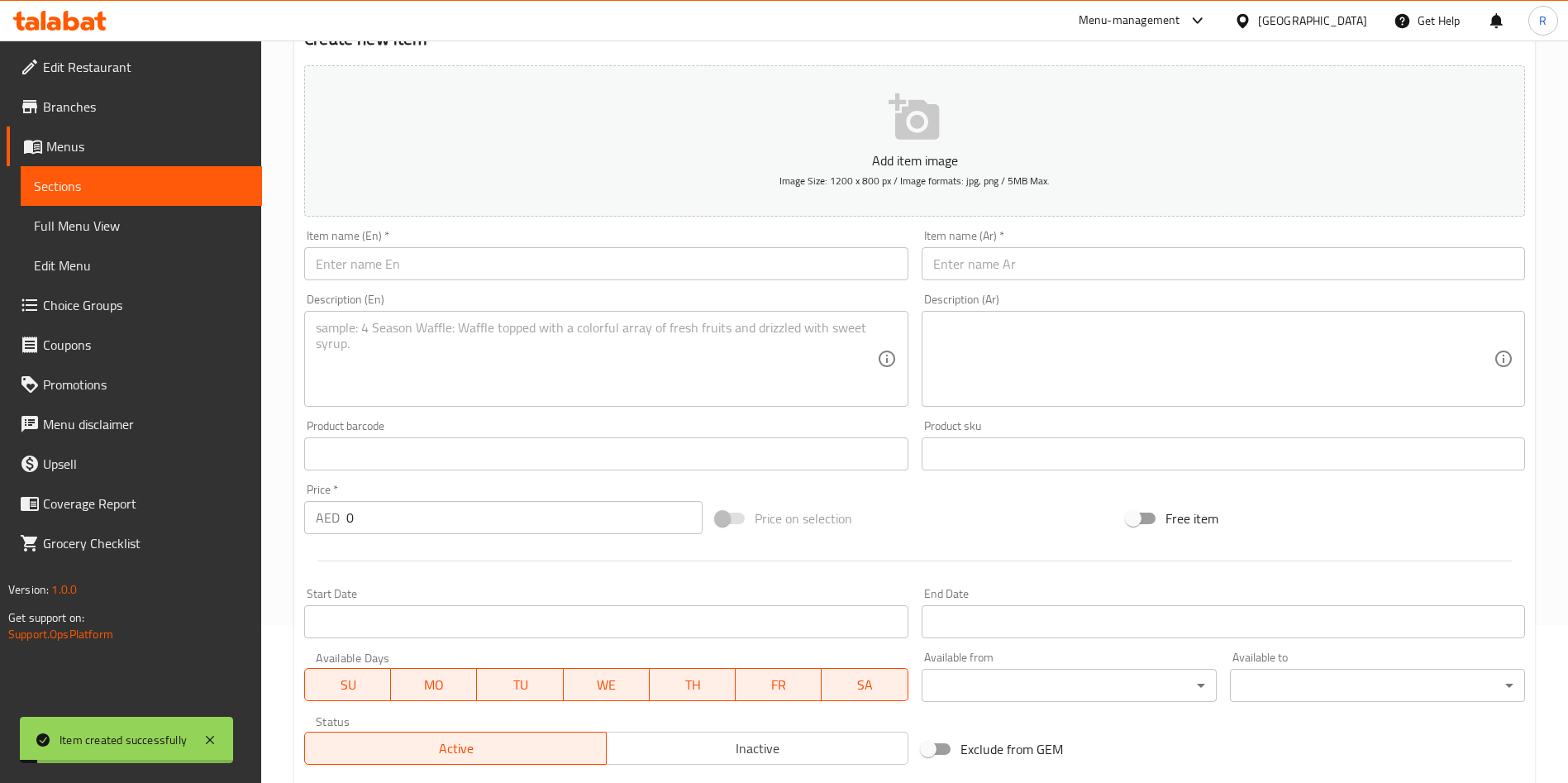
scroll to position [0, 0]
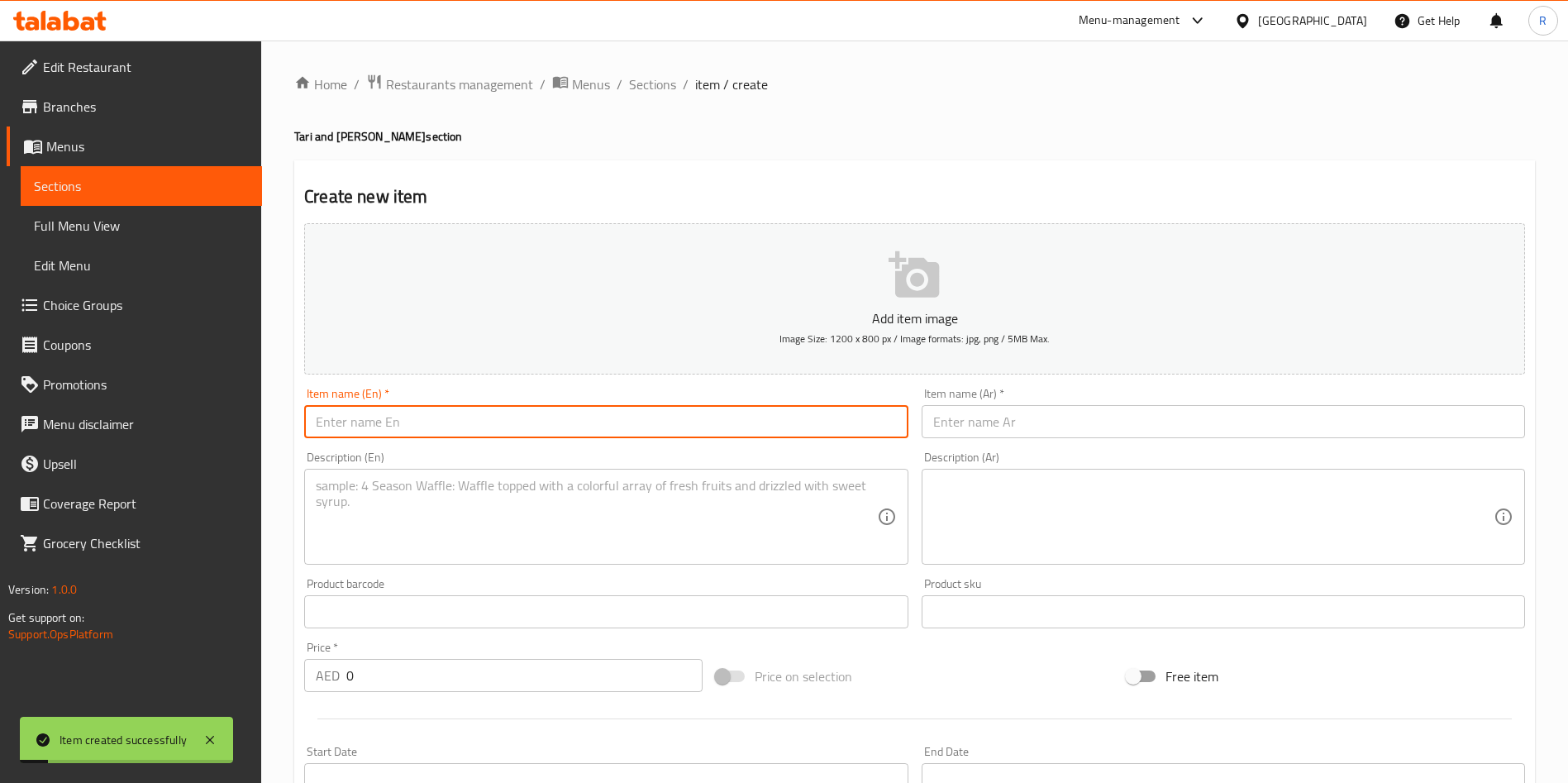
drag, startPoint x: 571, startPoint y: 419, endPoint x: 583, endPoint y: 428, distance: 15.0
click at [571, 419] on input "text" at bounding box center [606, 421] width 604 height 33
paste input "Paneer Butter Masala"
type input "Paneer Butter Masala"
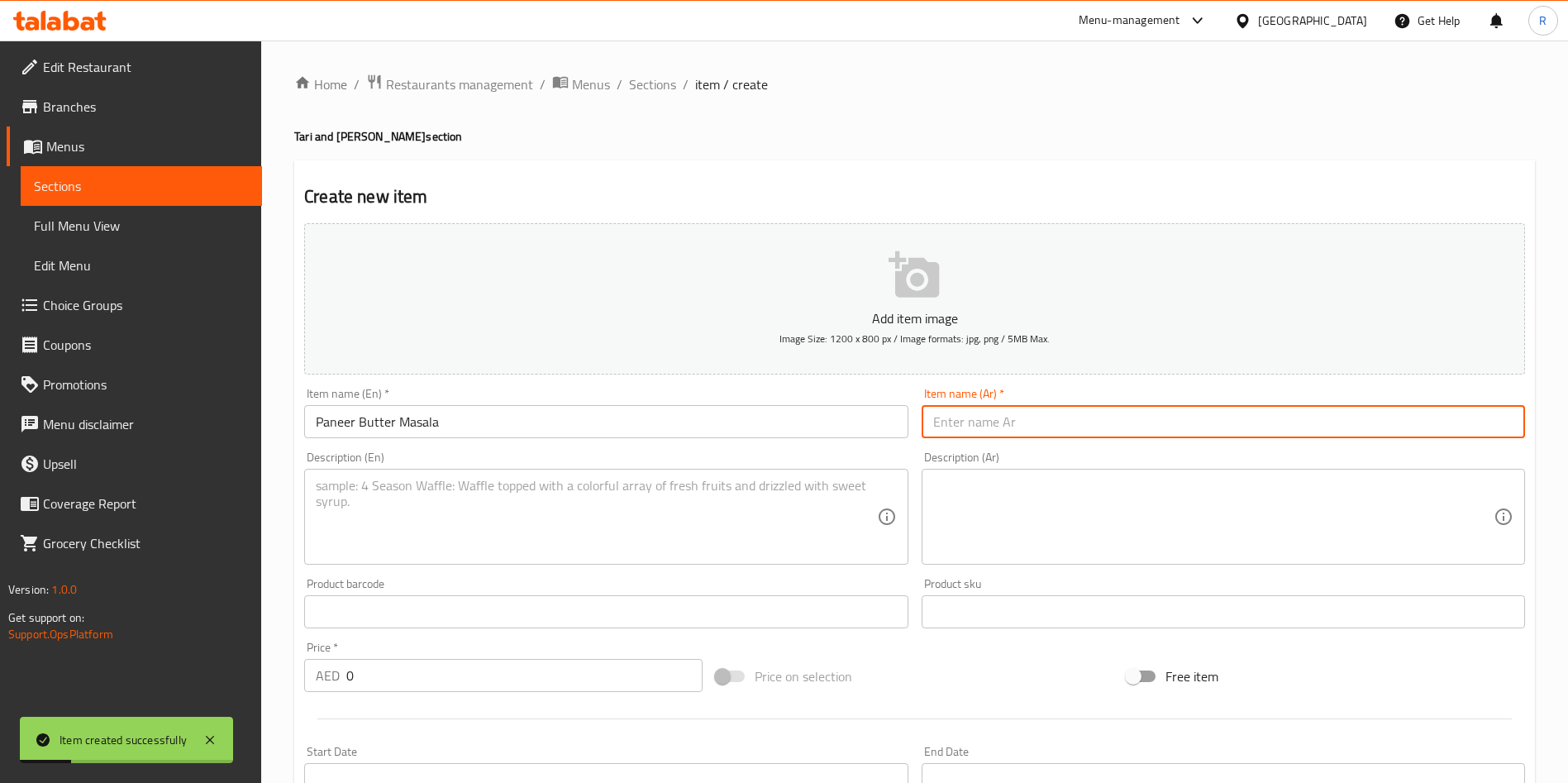
paste input "بانير بتر ماسالا"
type input "بانير بتر ماسالا"
drag, startPoint x: 410, startPoint y: 674, endPoint x: 245, endPoint y: 679, distance: 165.1
click at [245, 679] on div "Edit Restaurant Branches Menus Sections Full Menu View Edit Menu Choice Groups …" at bounding box center [784, 605] width 1568 height 1128
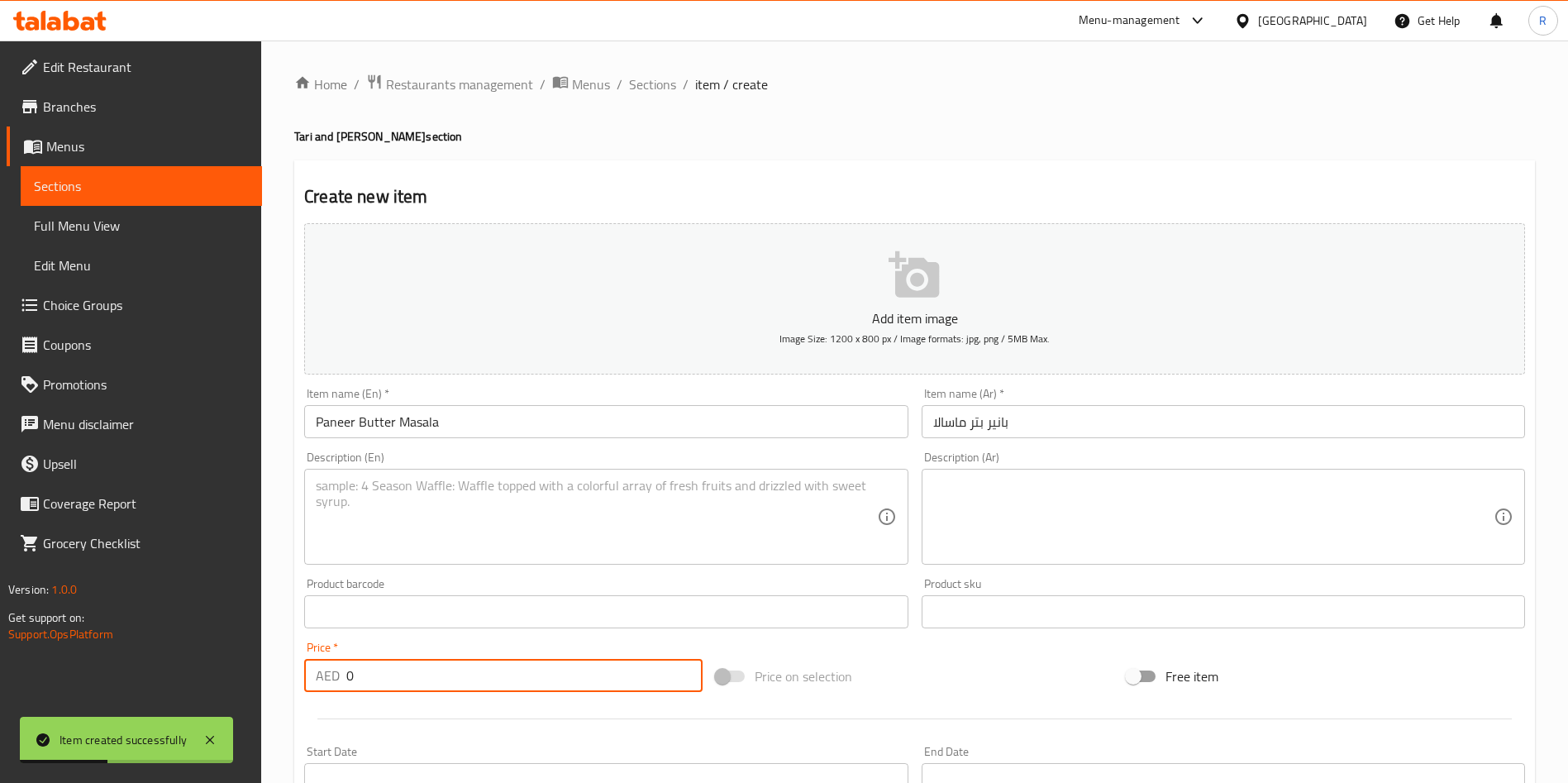
paste input "44"
type input "44"
click at [660, 503] on textarea at bounding box center [596, 517] width 561 height 79
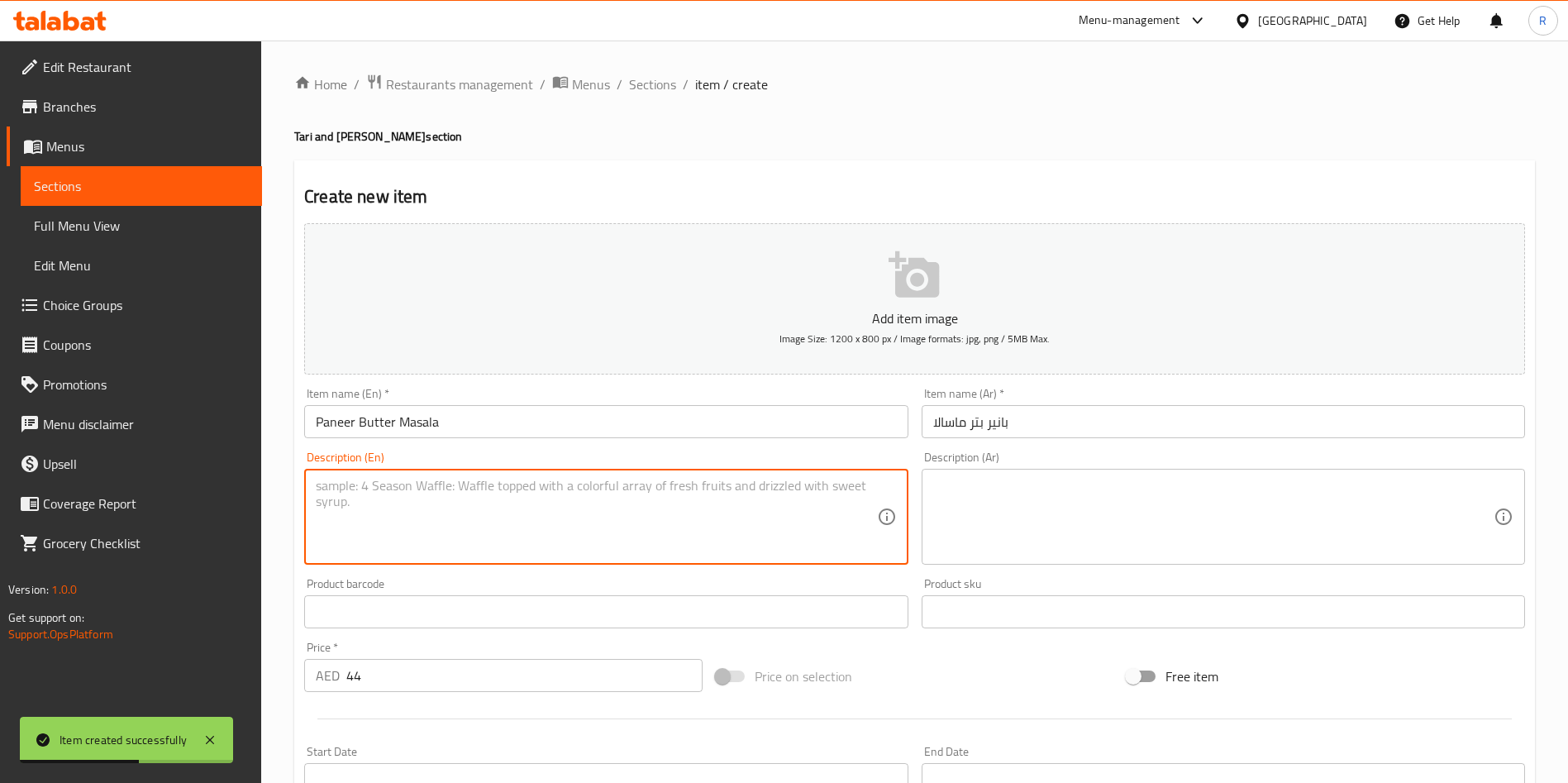
paste textarea "Paneer cooked with tomato and butter rich sauce"
type textarea "Paneer cooked with tomato and butter rich sauce"
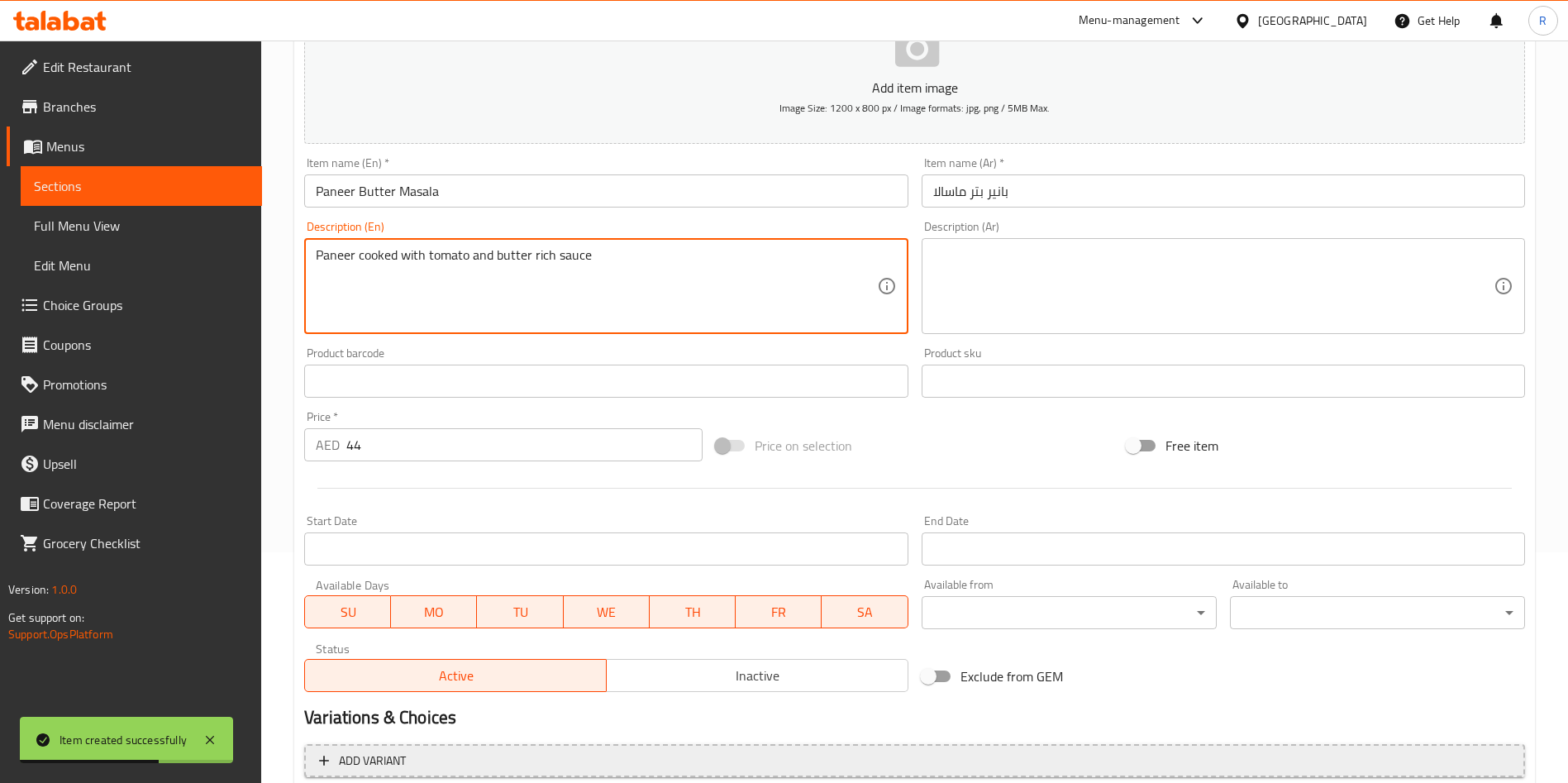
scroll to position [386, 0]
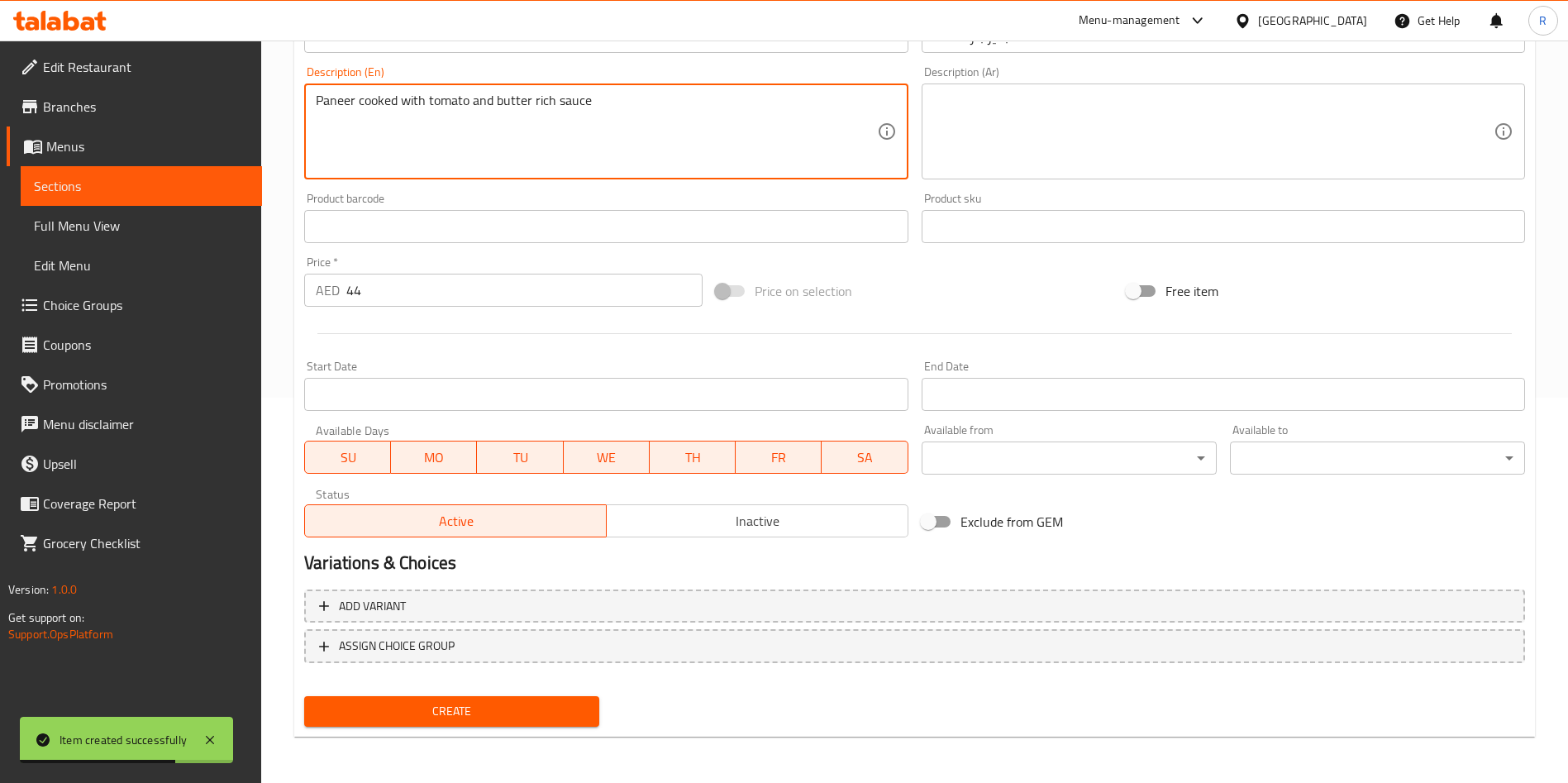
click at [483, 699] on button "Create" at bounding box center [452, 711] width 295 height 31
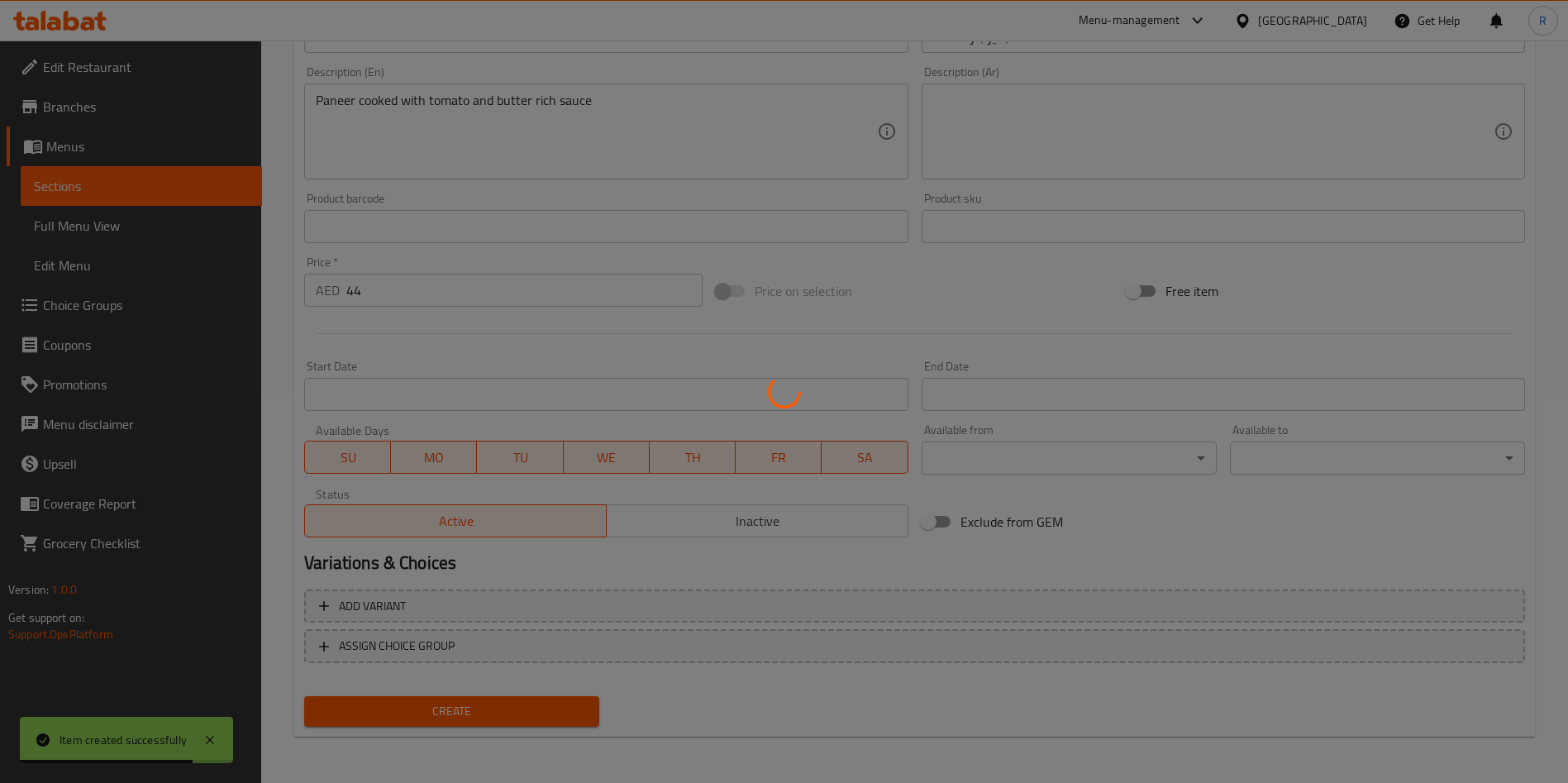
type input "0"
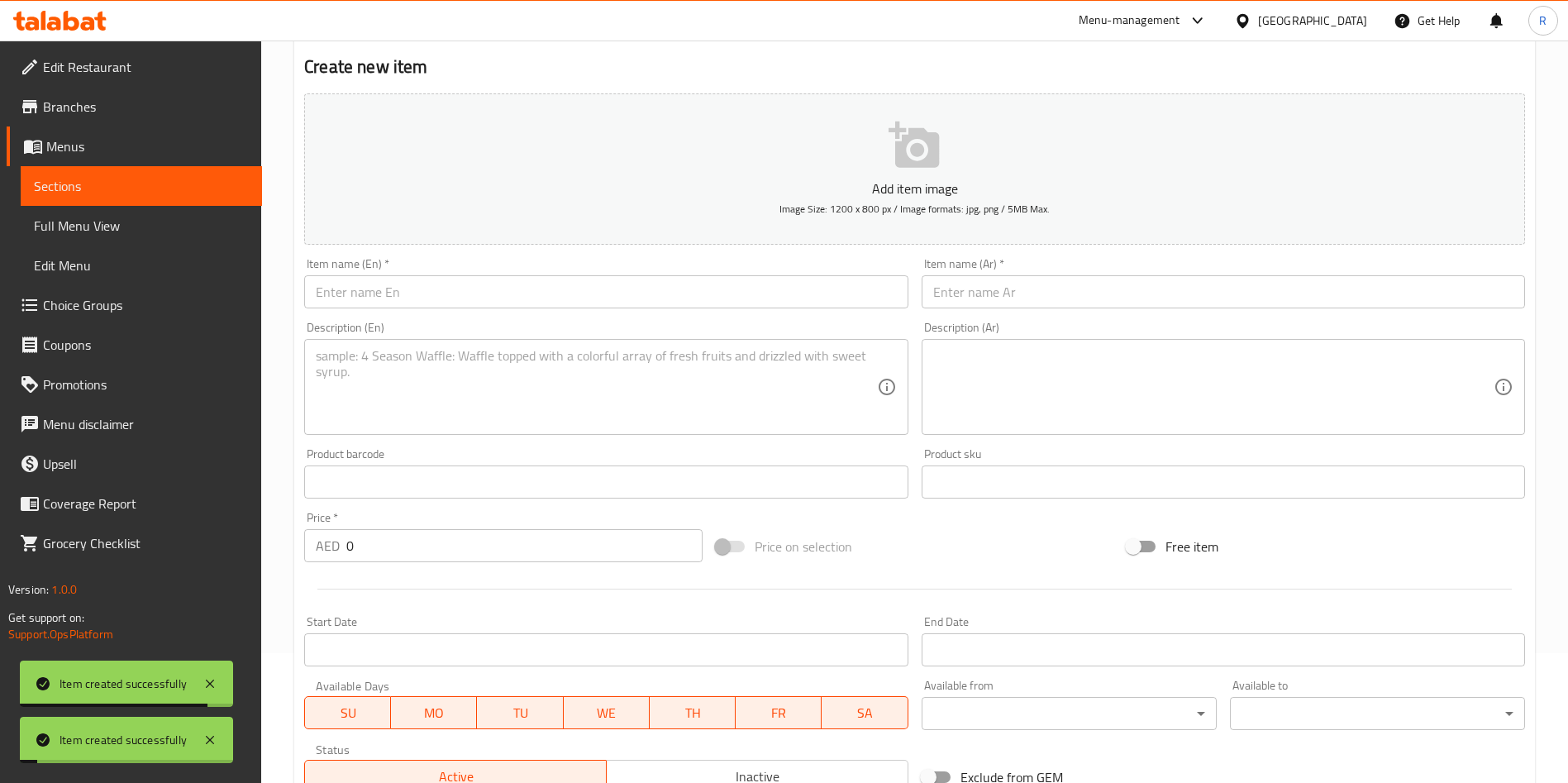
scroll to position [0, 0]
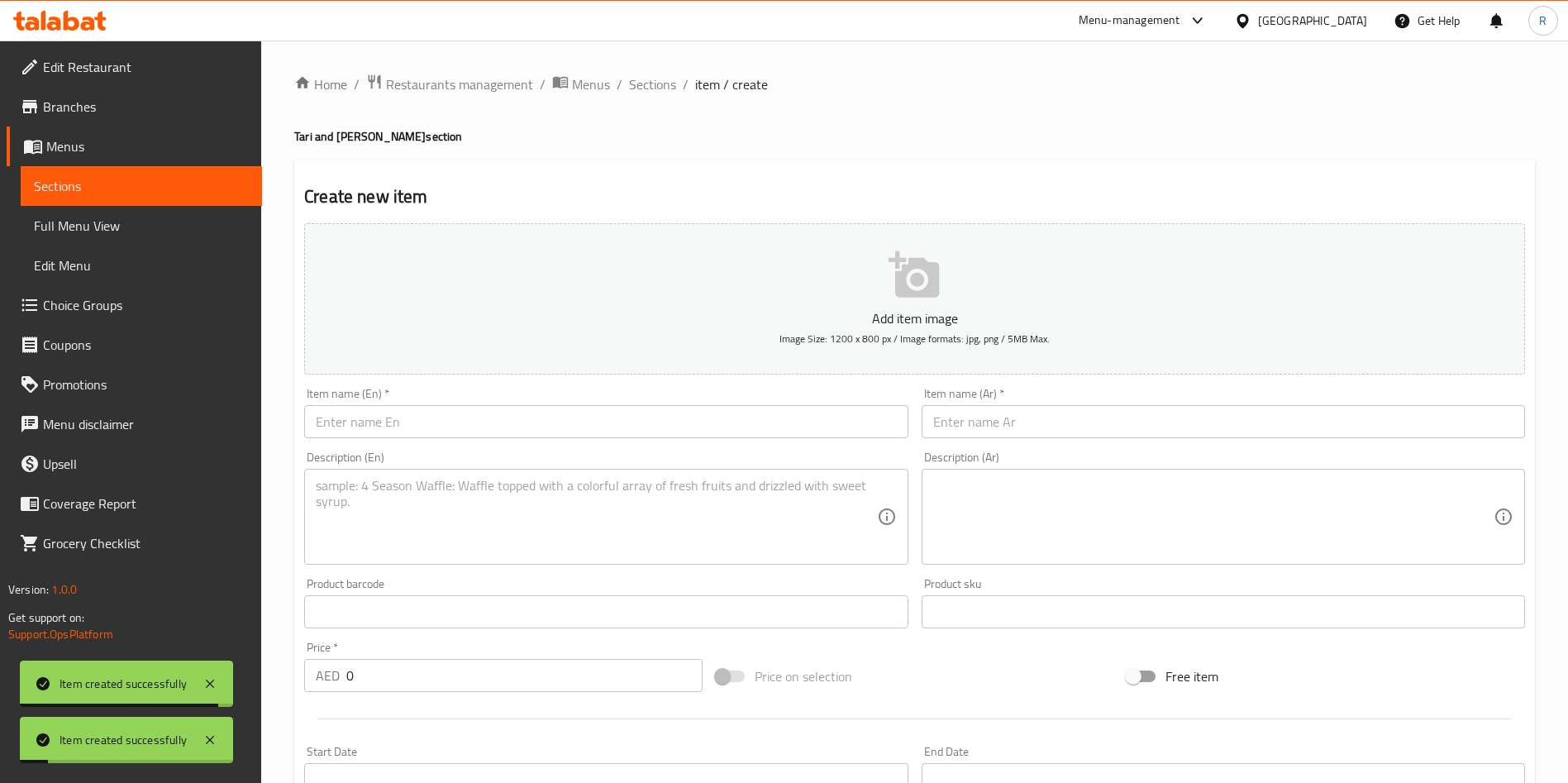
click at [560, 420] on input "text" at bounding box center [606, 421] width 604 height 33
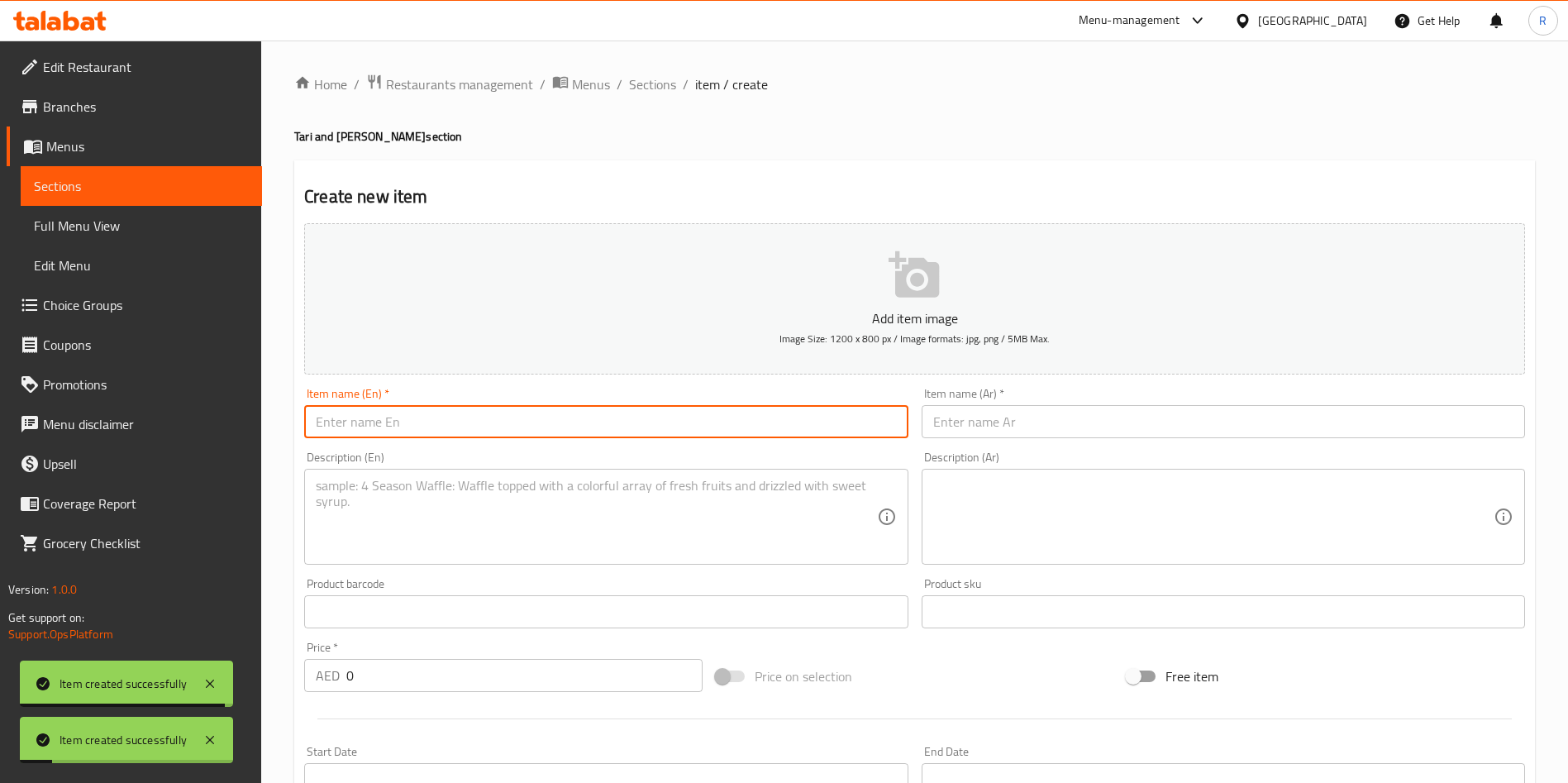
paste input "Baigan Ka Bharta"
type input "Baigan Ka Bharta"
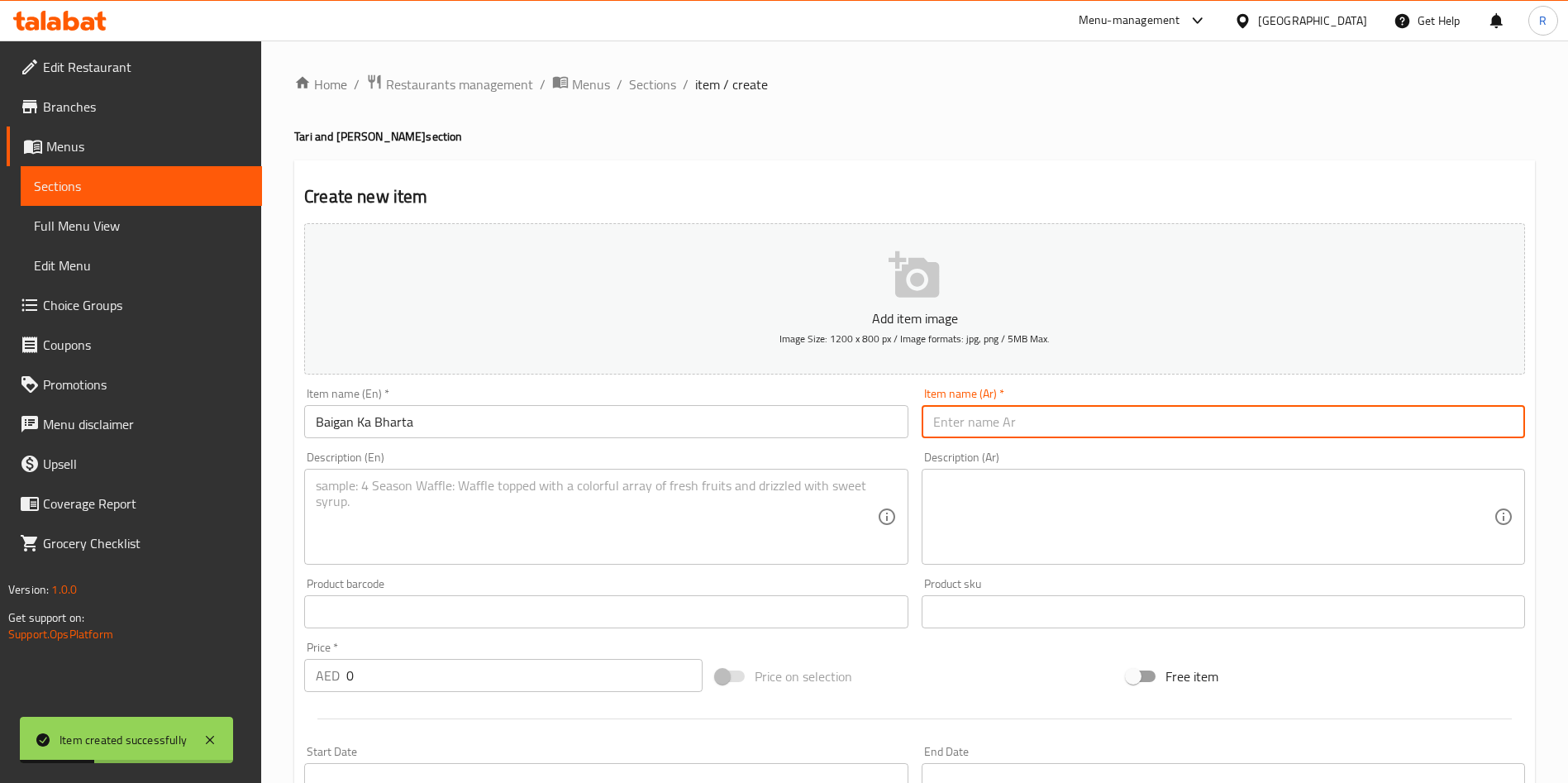
paste input "باذنجان كا بهرتا"
type input "باذنجان كا بهرتا"
click at [572, 491] on textarea at bounding box center [596, 517] width 561 height 79
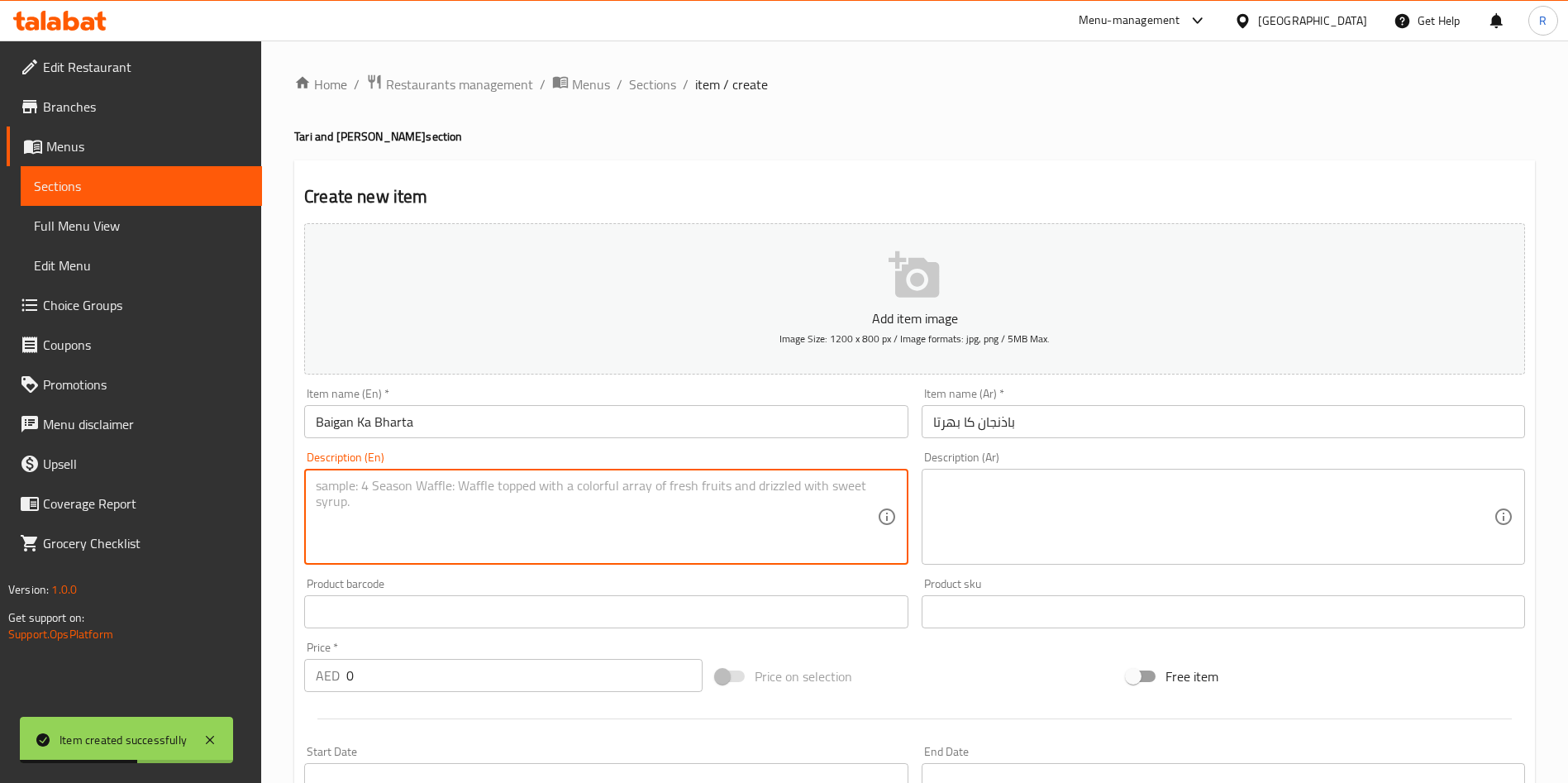
paste textarea "Mashed, fire roasted eggplant cooked with onion, tomato and chillies"
type textarea "Mashed, fire roasted eggplant cooked with onion, tomato and chillies"
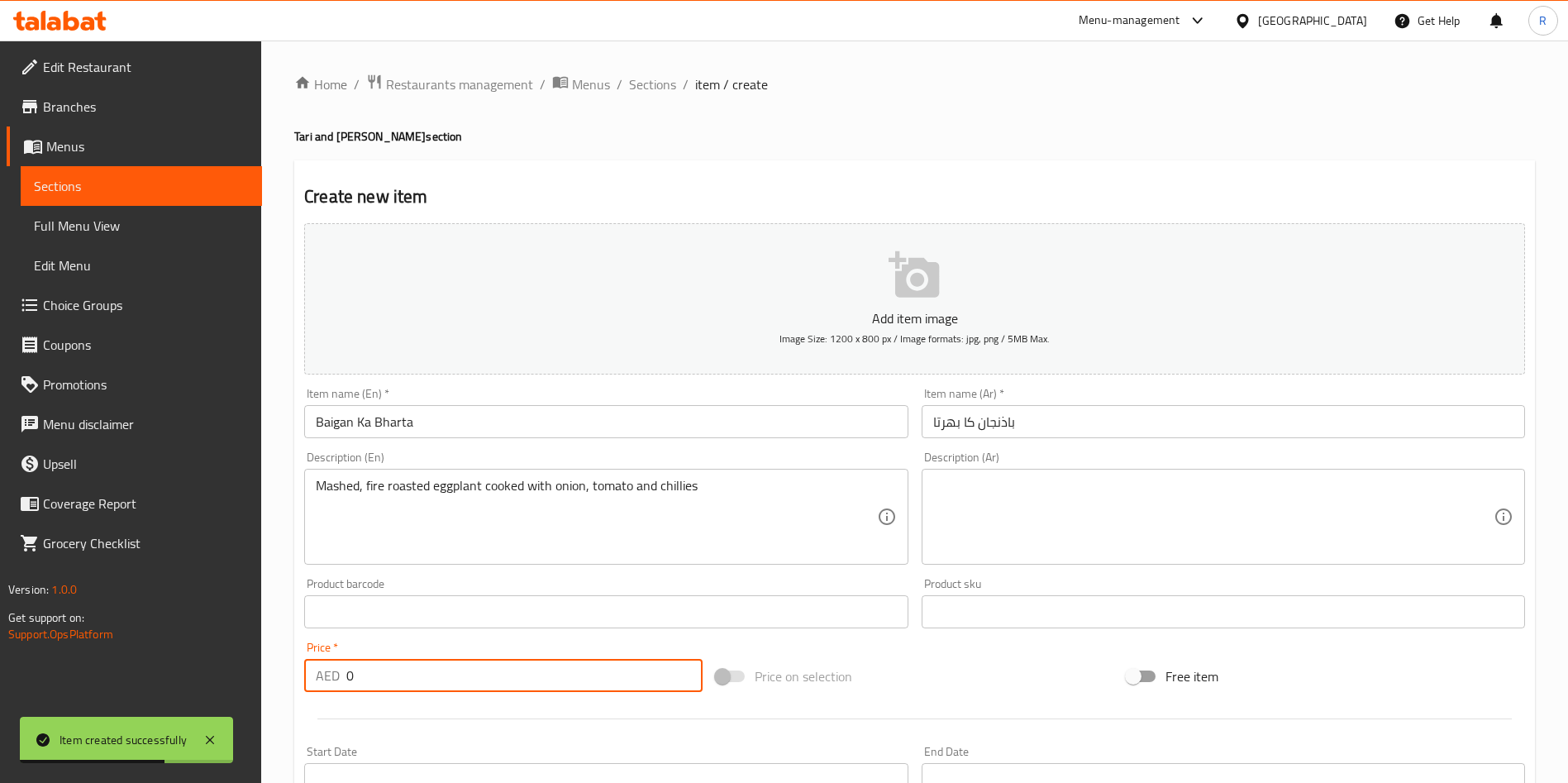
drag, startPoint x: 499, startPoint y: 676, endPoint x: 201, endPoint y: 678, distance: 298.0
click at [201, 678] on div "Edit Restaurant Branches Menus Sections Full Menu View Edit Menu Choice Groups …" at bounding box center [784, 605] width 1568 height 1128
paste input "39"
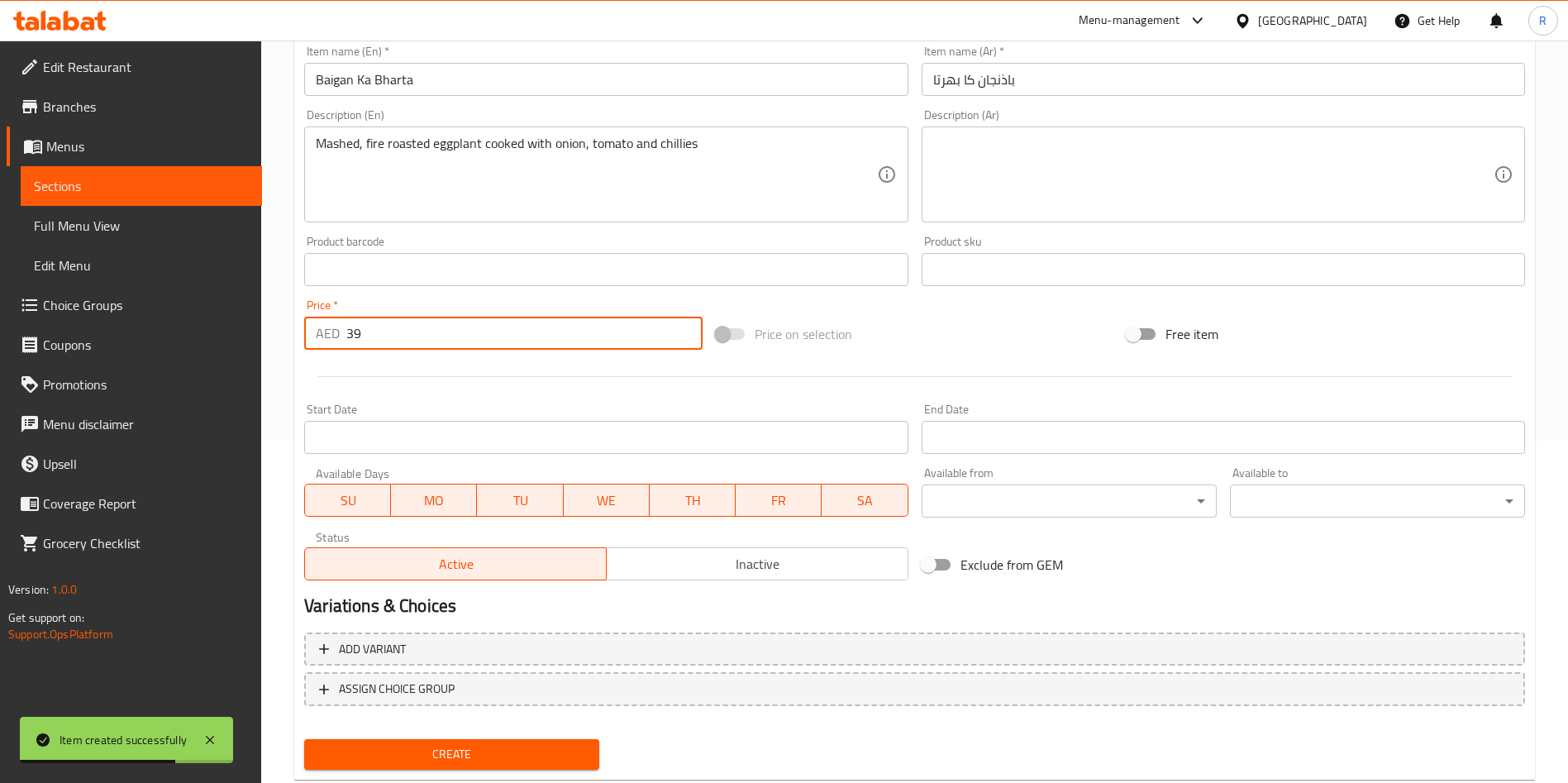
scroll to position [386, 0]
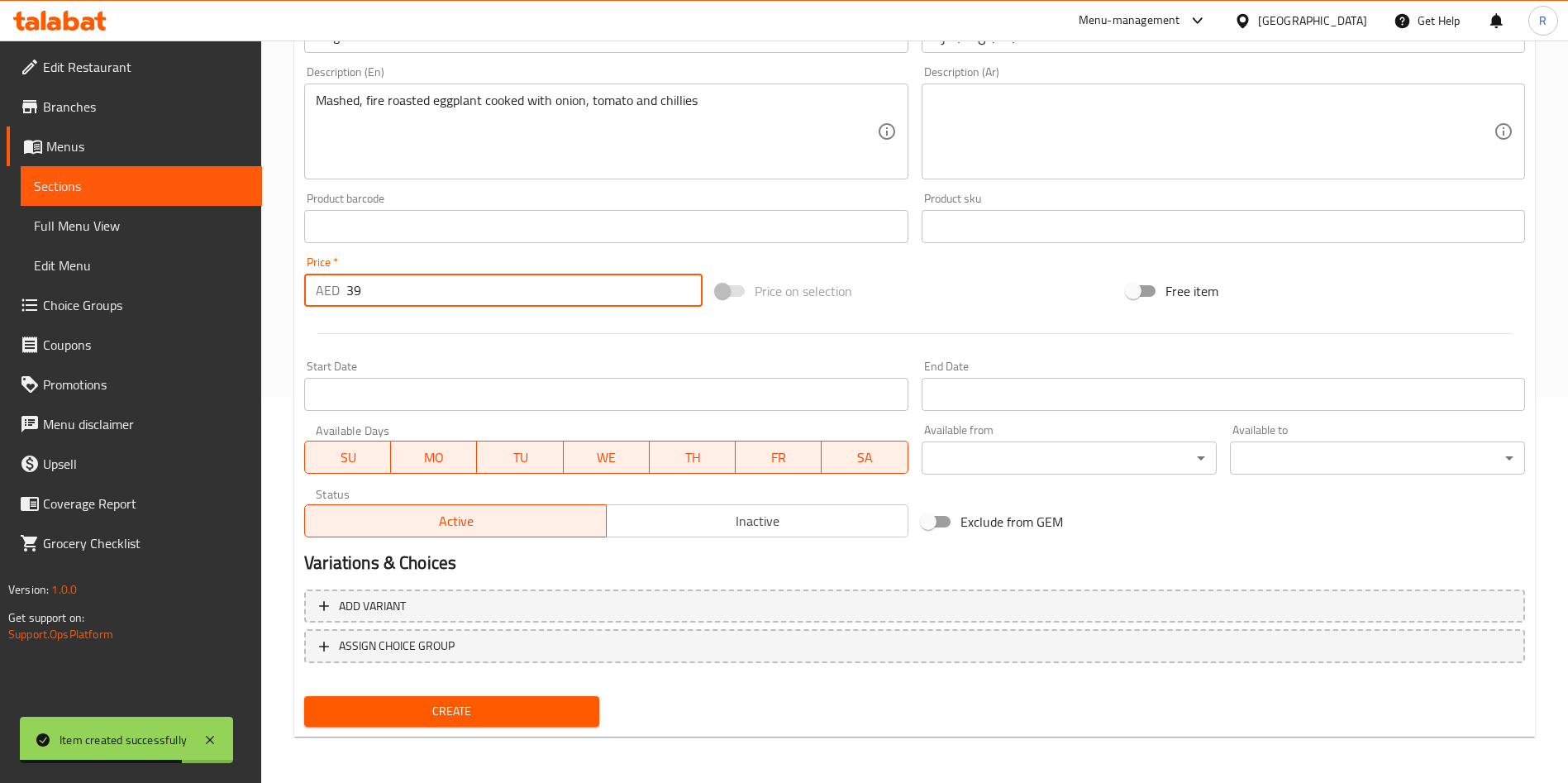
type input "39"
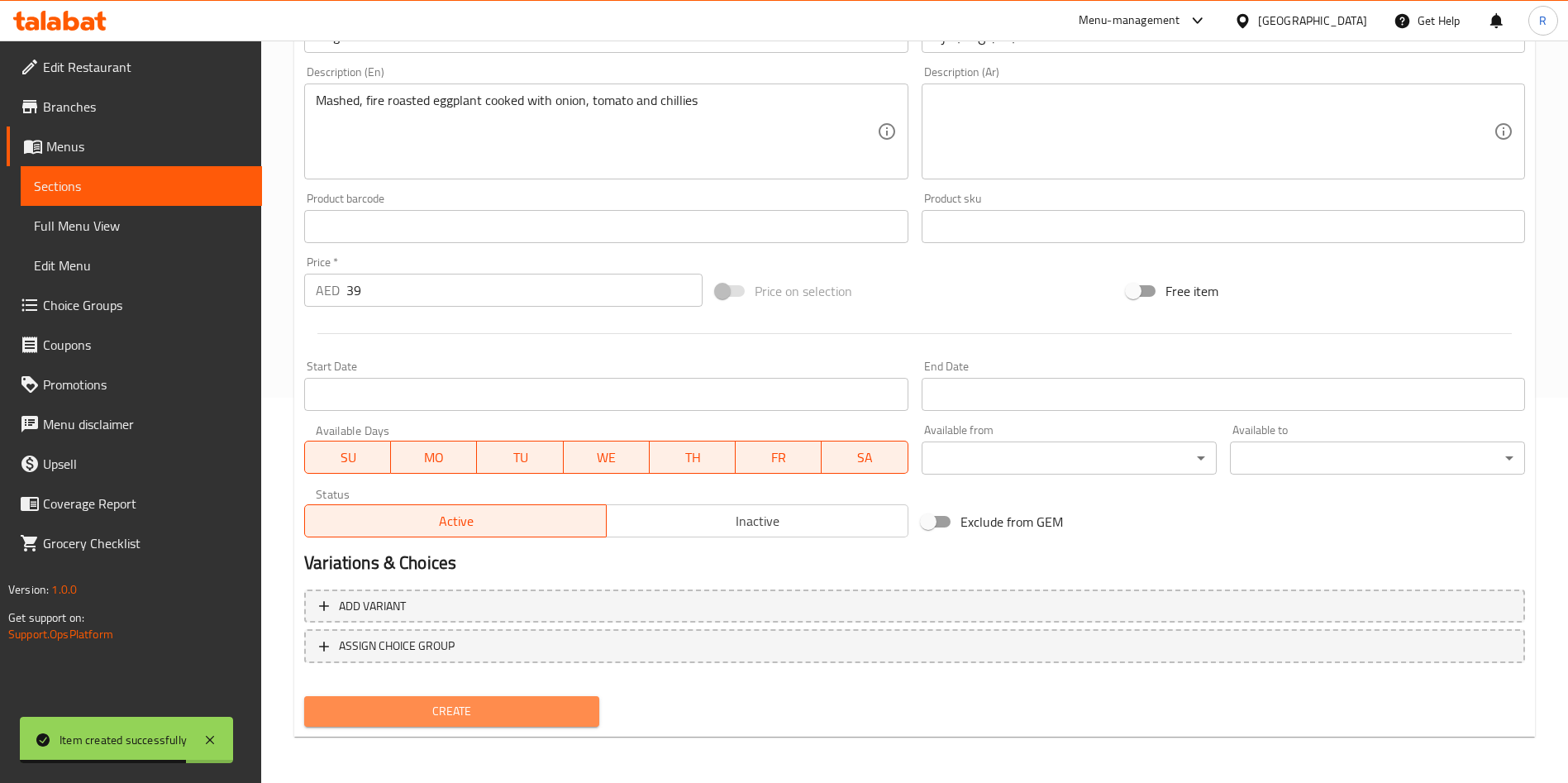
click at [554, 703] on span "Create" at bounding box center [452, 711] width 269 height 21
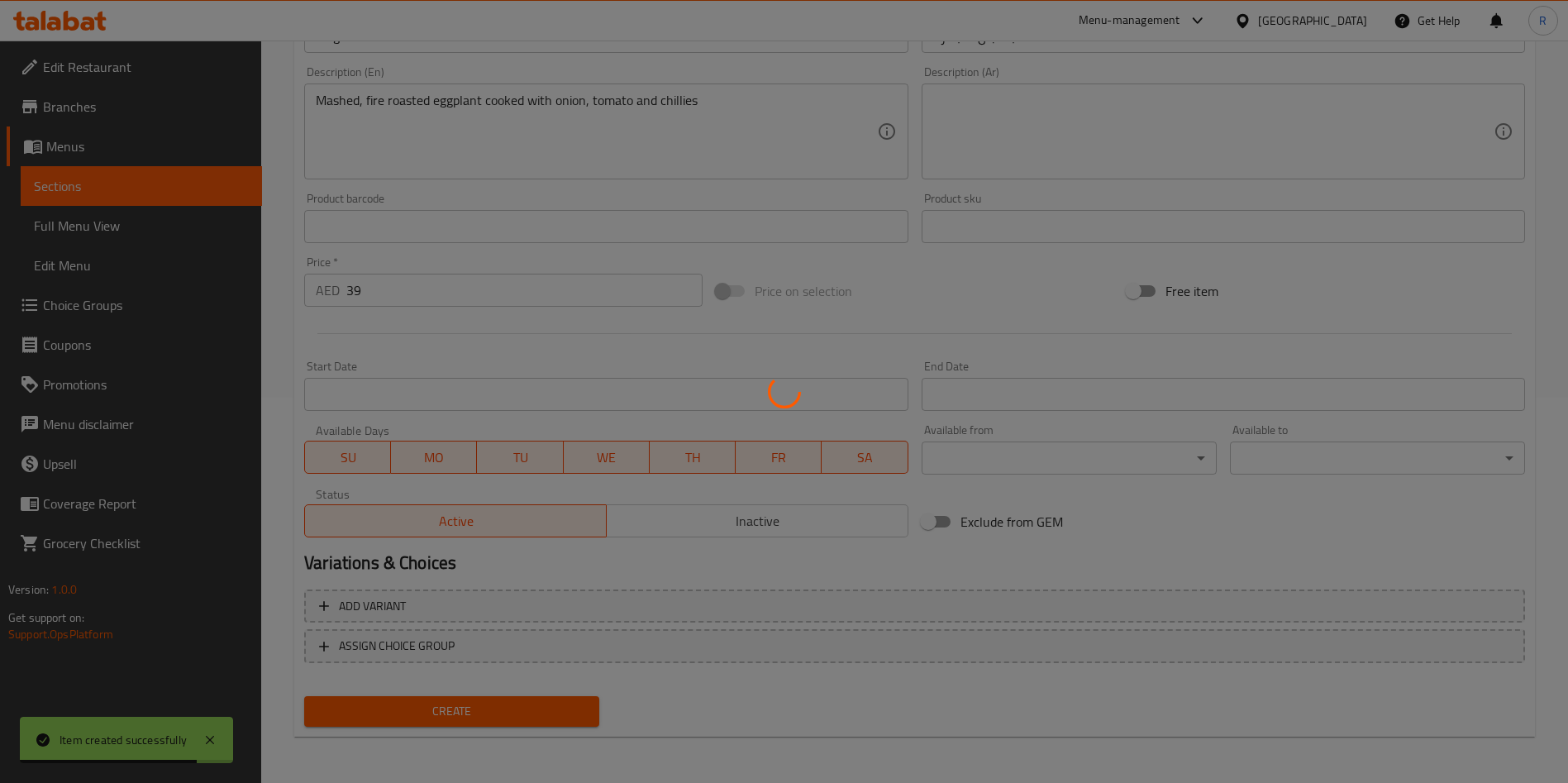
type input "0"
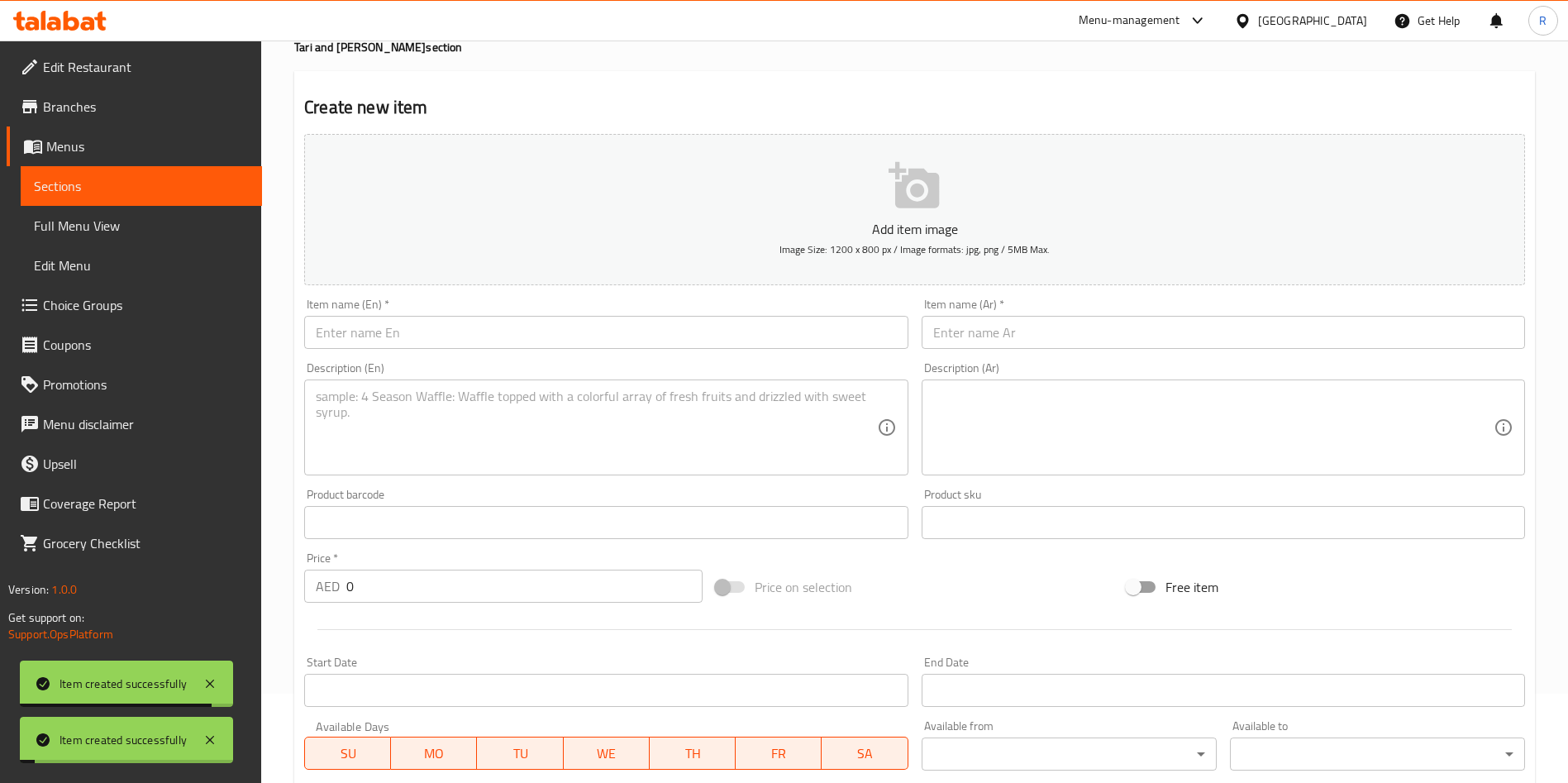
scroll to position [0, 0]
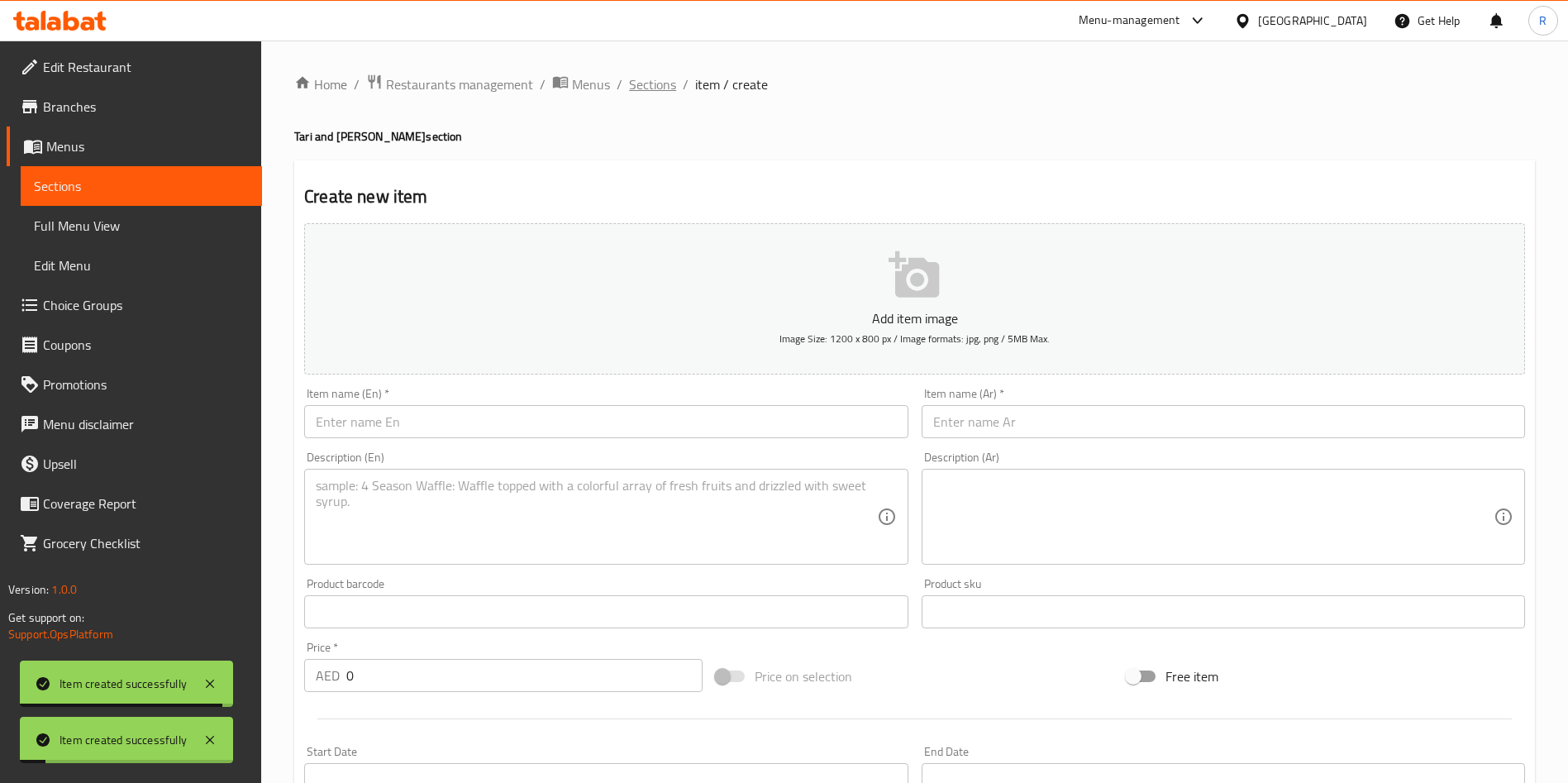
click at [662, 75] on span "Sections" at bounding box center [653, 85] width 47 height 20
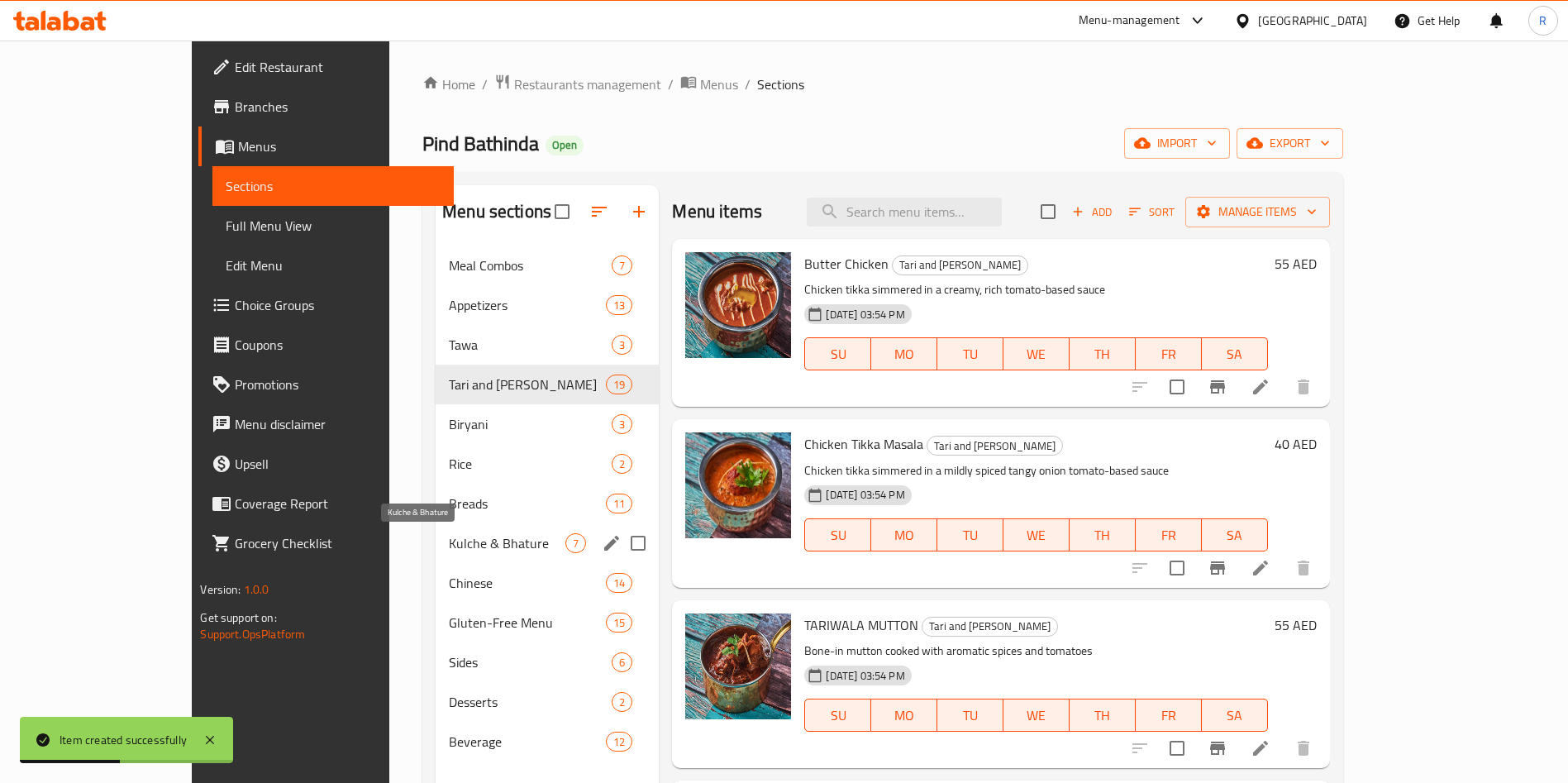
drag, startPoint x: 424, startPoint y: 543, endPoint x: 558, endPoint y: 568, distance: 136.3
click at [449, 543] on span "Kulche & Bhature" at bounding box center [507, 543] width 117 height 20
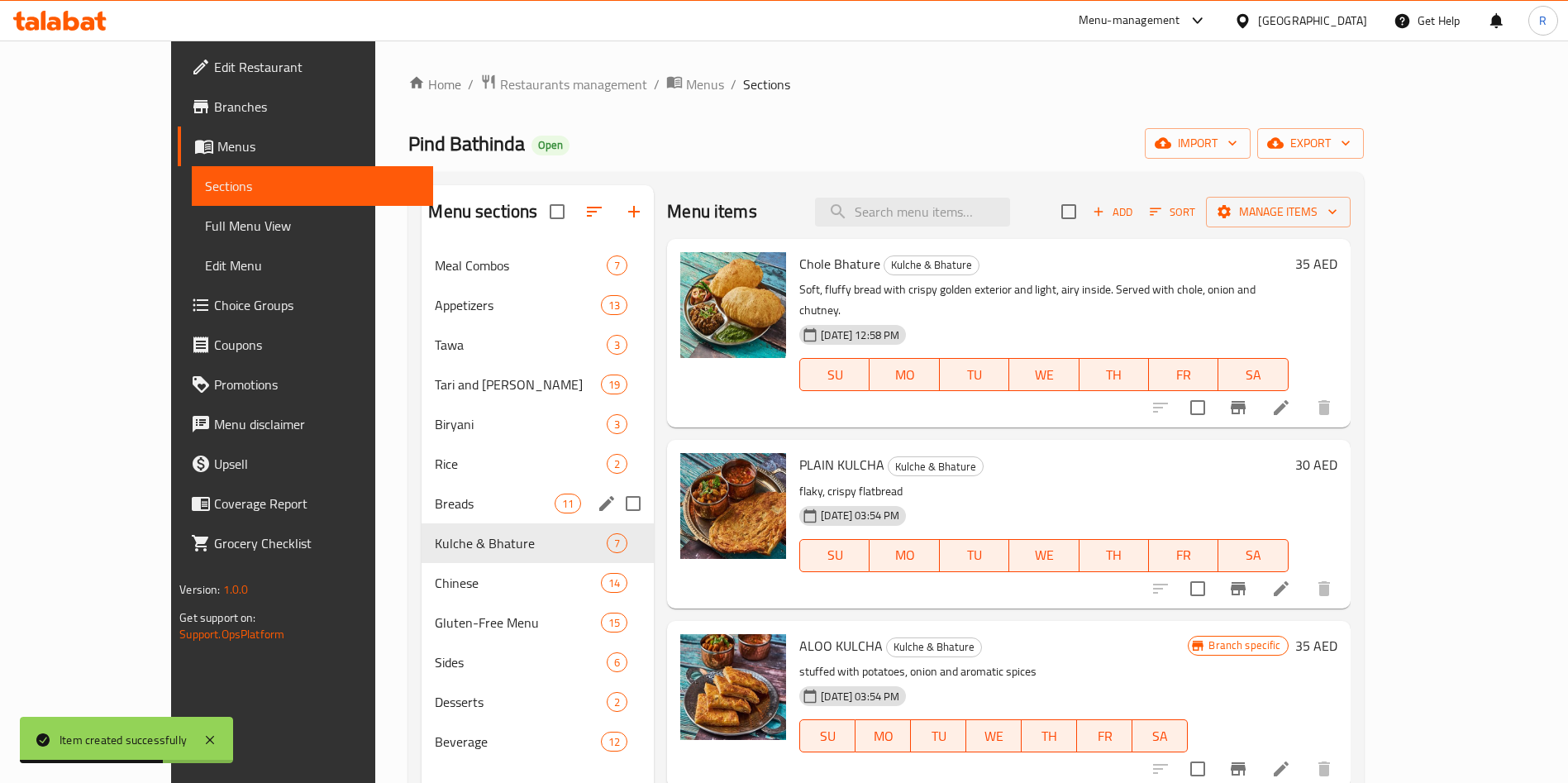
drag, startPoint x: 416, startPoint y: 508, endPoint x: 429, endPoint y: 513, distance: 13.9
click at [434, 508] on span "Breads" at bounding box center [494, 503] width 120 height 20
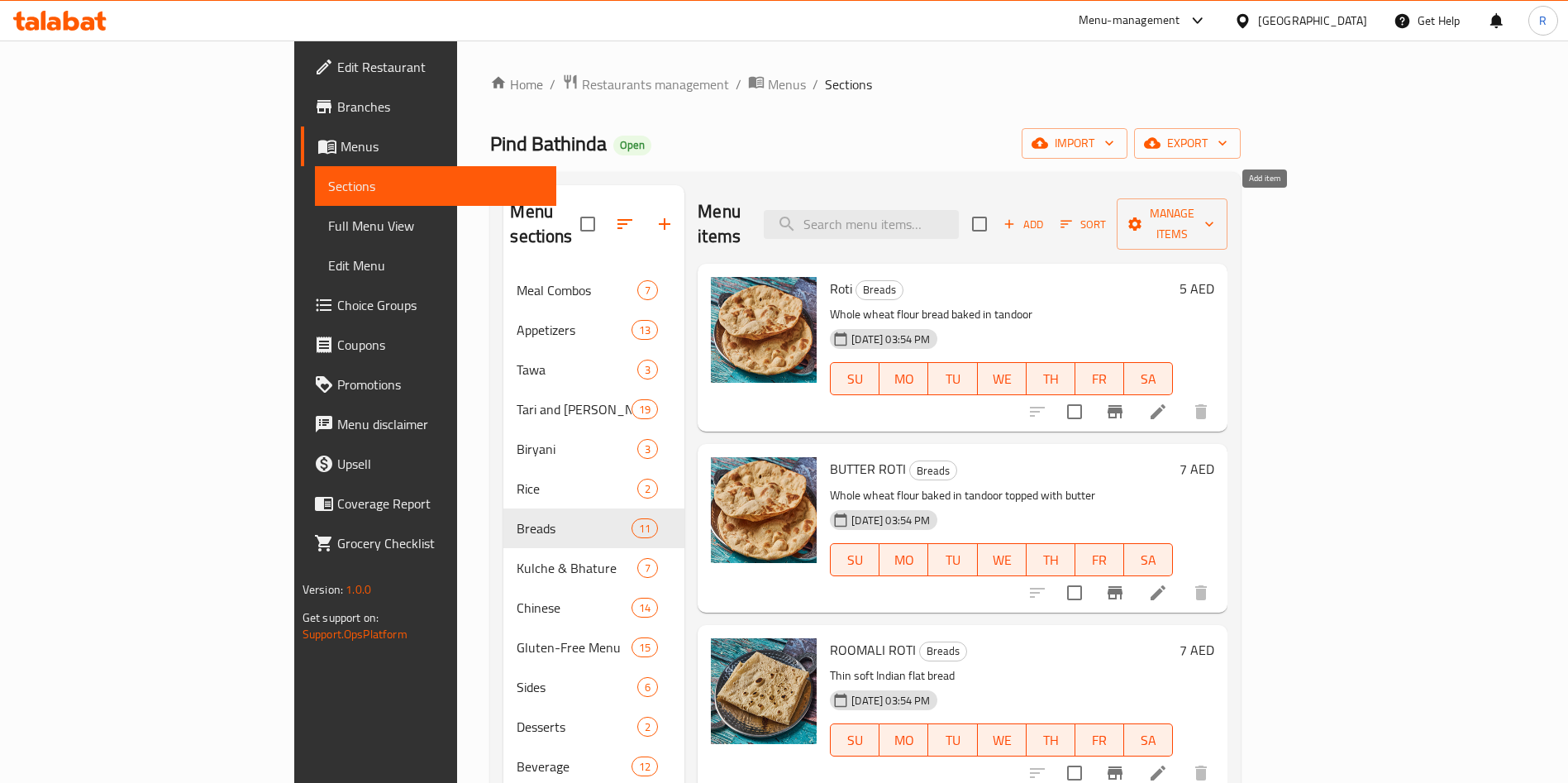
click at [1046, 215] on span "Add" at bounding box center [1023, 224] width 45 height 19
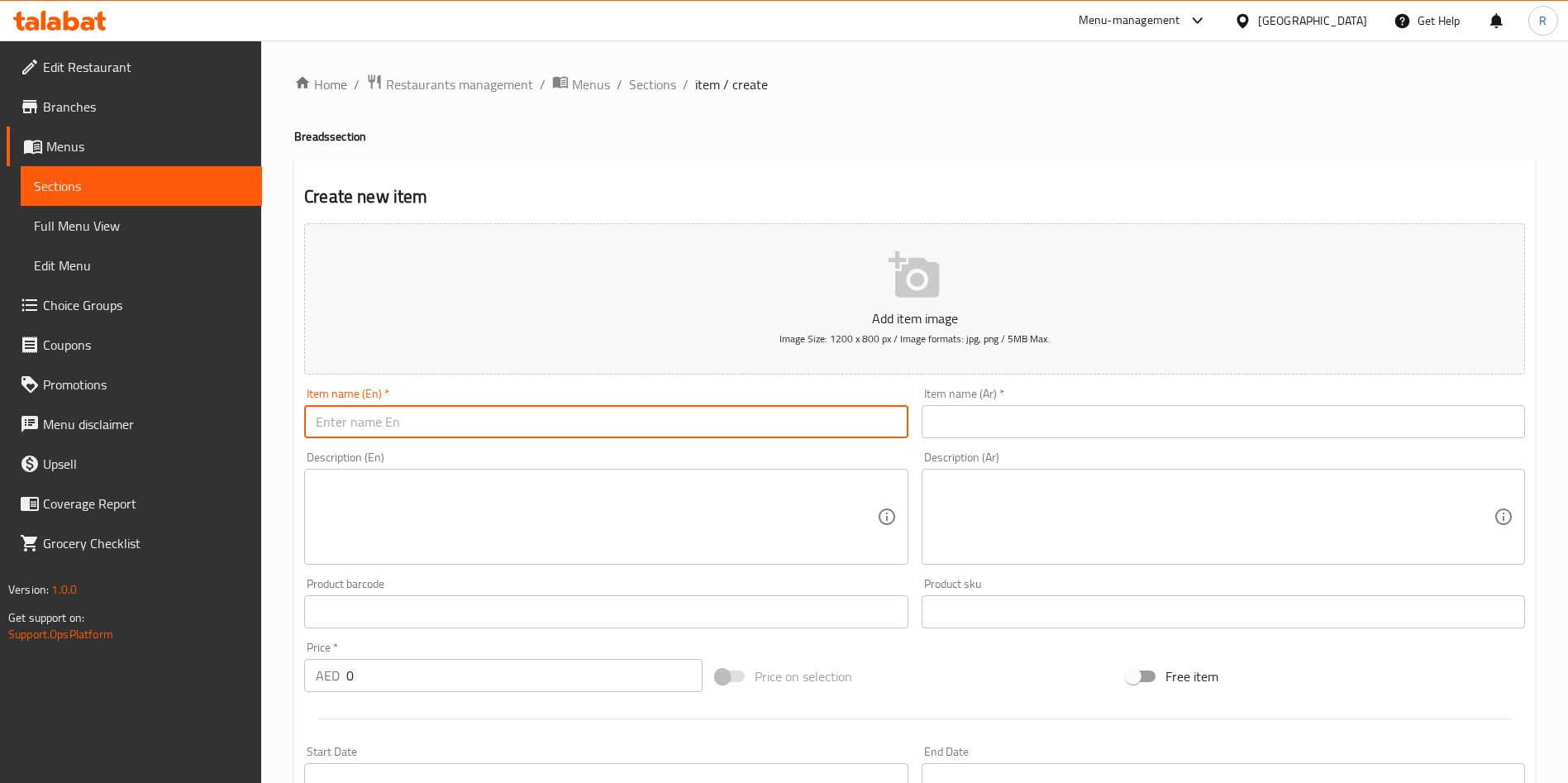
click at [538, 419] on input "text" at bounding box center [606, 421] width 604 height 33
paste input "[PERSON_NAME]"
type input "[PERSON_NAME]"
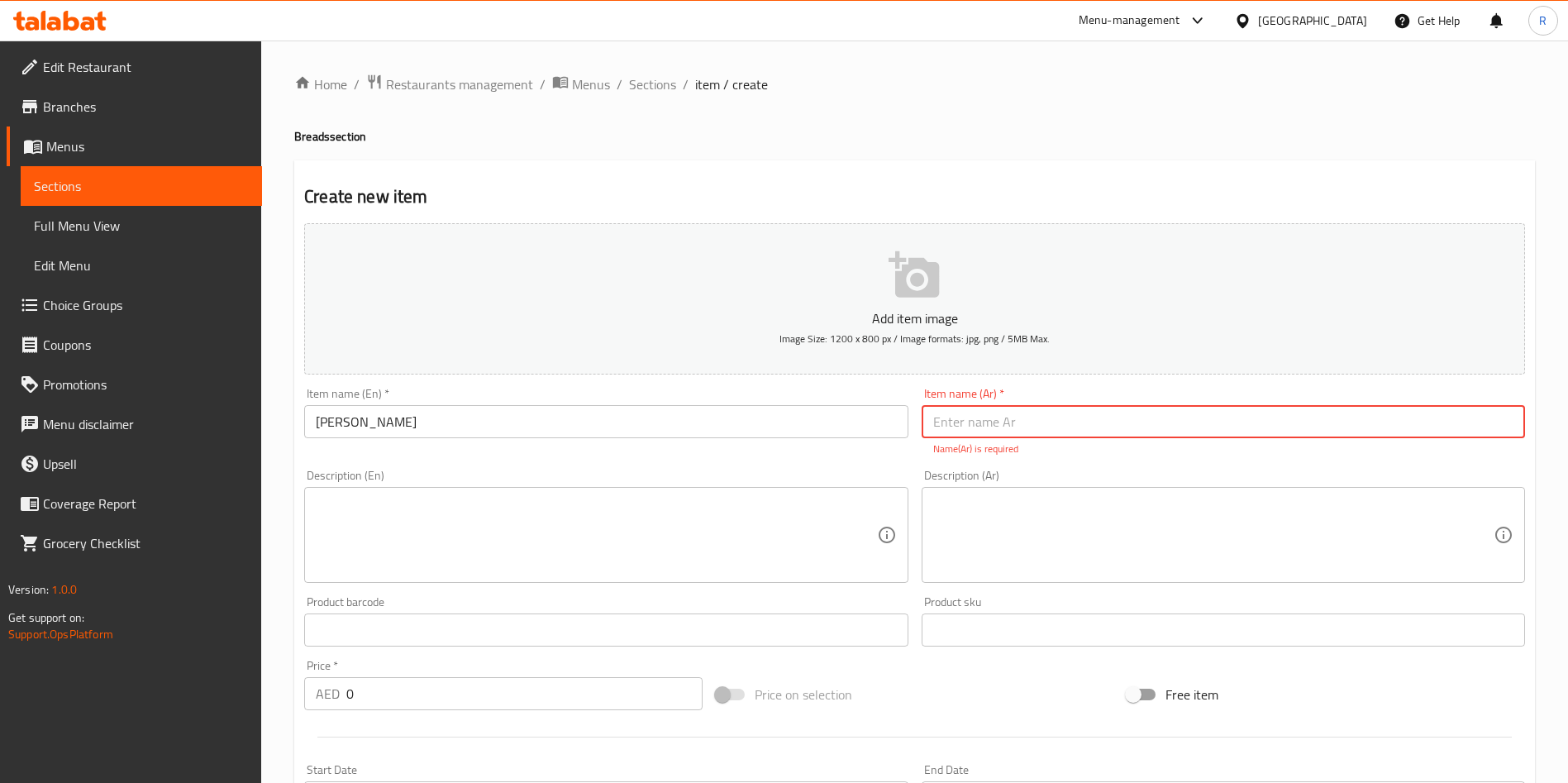
paste input "روتي مسي"
type input "روتي مسي"
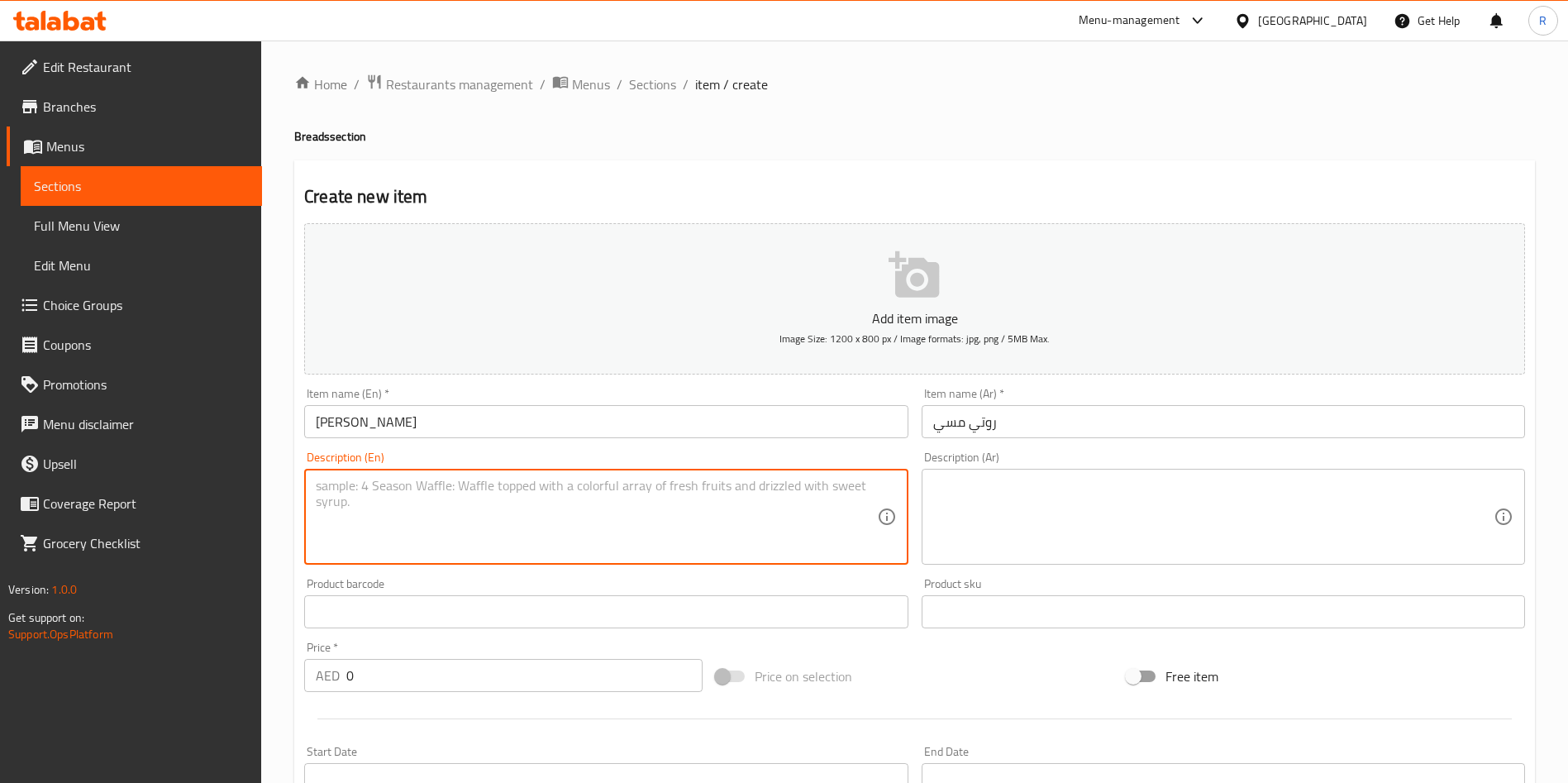
drag, startPoint x: 513, startPoint y: 516, endPoint x: 534, endPoint y: 529, distance: 24.7
click at [517, 517] on textarea at bounding box center [596, 517] width 561 height 79
paste textarea "Mix of whole wheat, gram flour & spices bread baked in tandoor"
type textarea "Mix of whole wheat, gram flour & spices bread baked in tandoor"
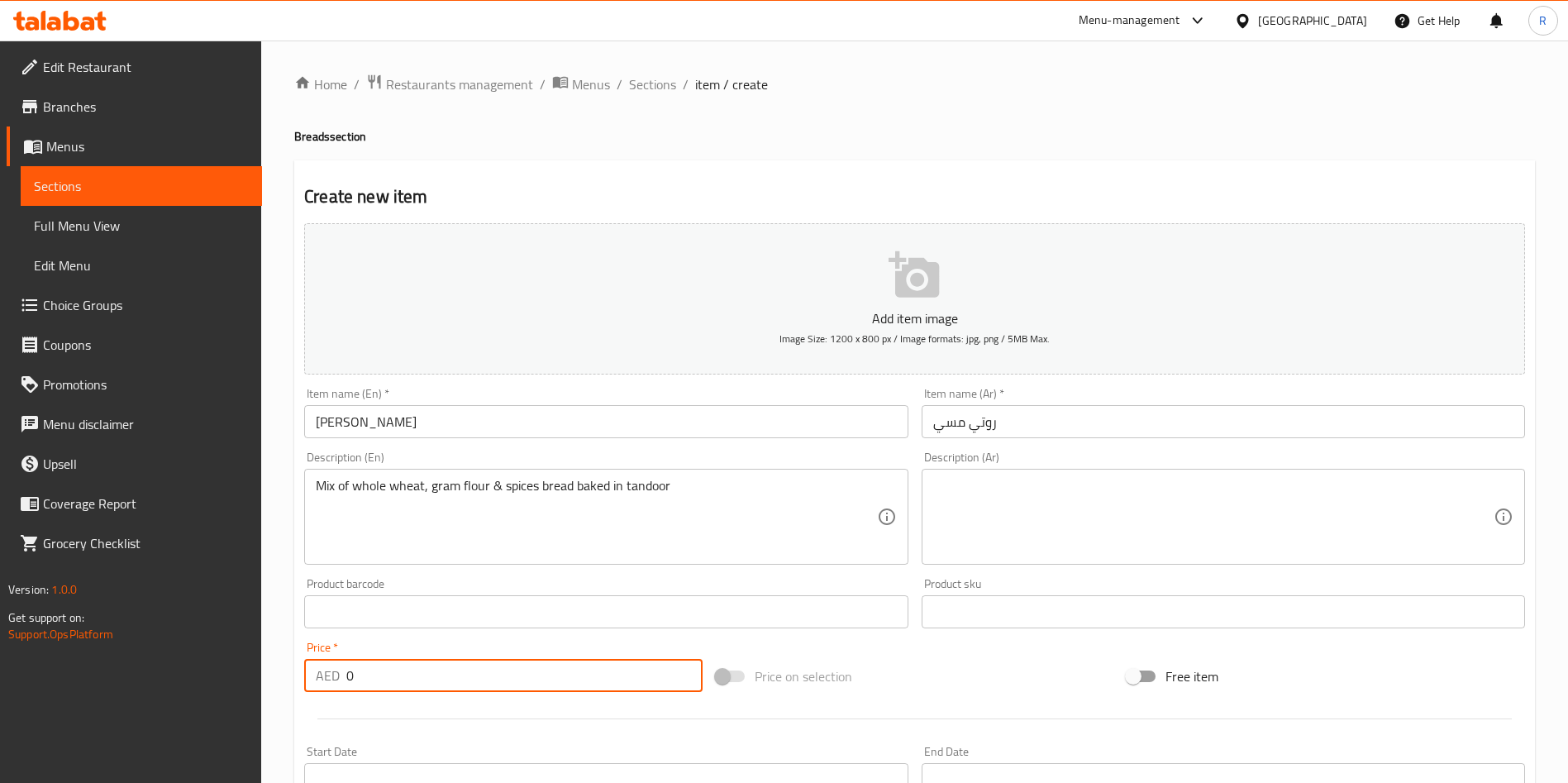
drag, startPoint x: 397, startPoint y: 684, endPoint x: 321, endPoint y: 668, distance: 77.7
click at [321, 668] on div "AED 0 Price *" at bounding box center [503, 675] width 398 height 33
paste input "7"
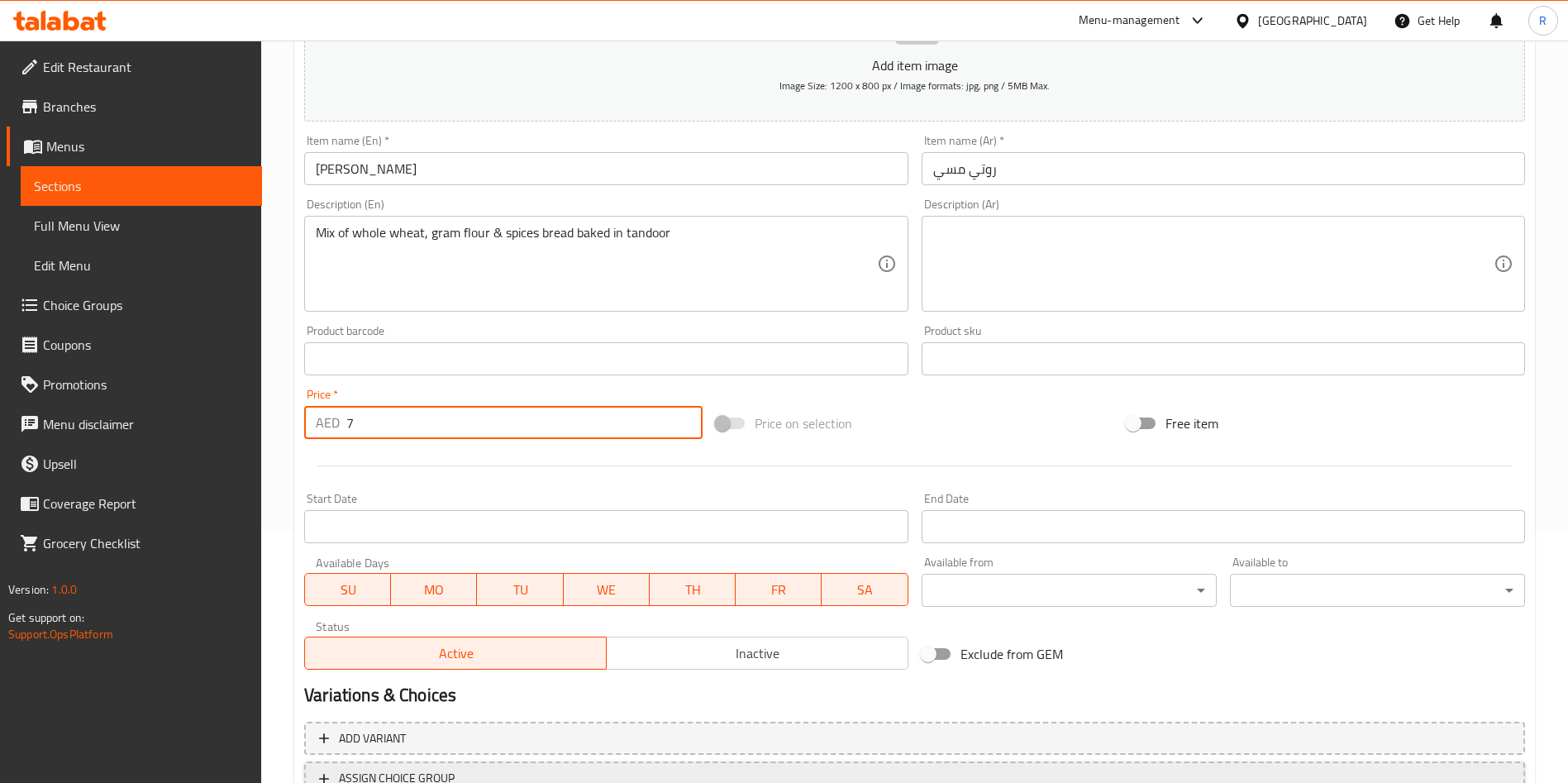
scroll to position [386, 0]
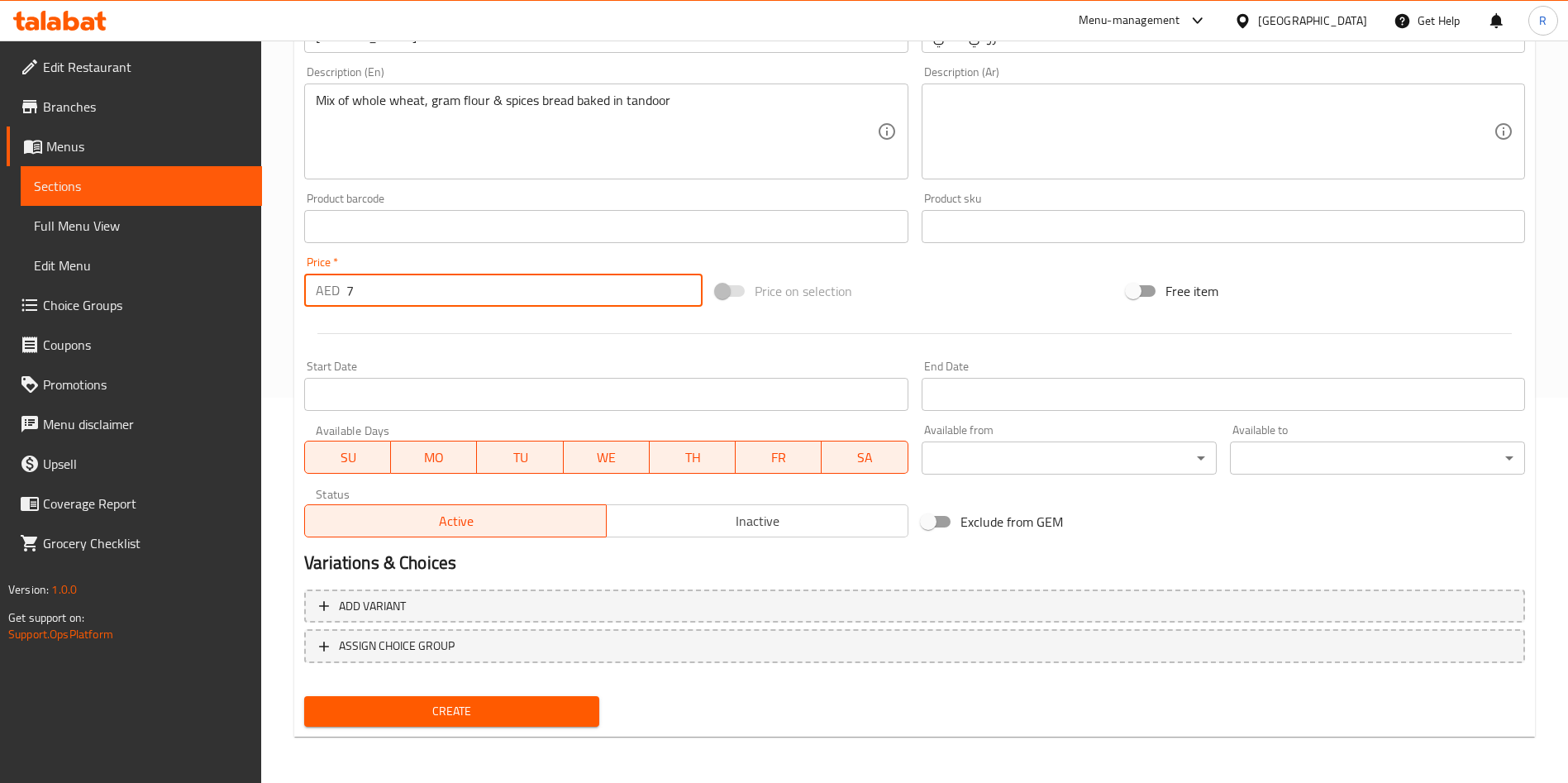
type input "7"
drag, startPoint x: 537, startPoint y: 695, endPoint x: 544, endPoint y: 703, distance: 10.6
click at [537, 697] on button "Create" at bounding box center [452, 711] width 295 height 31
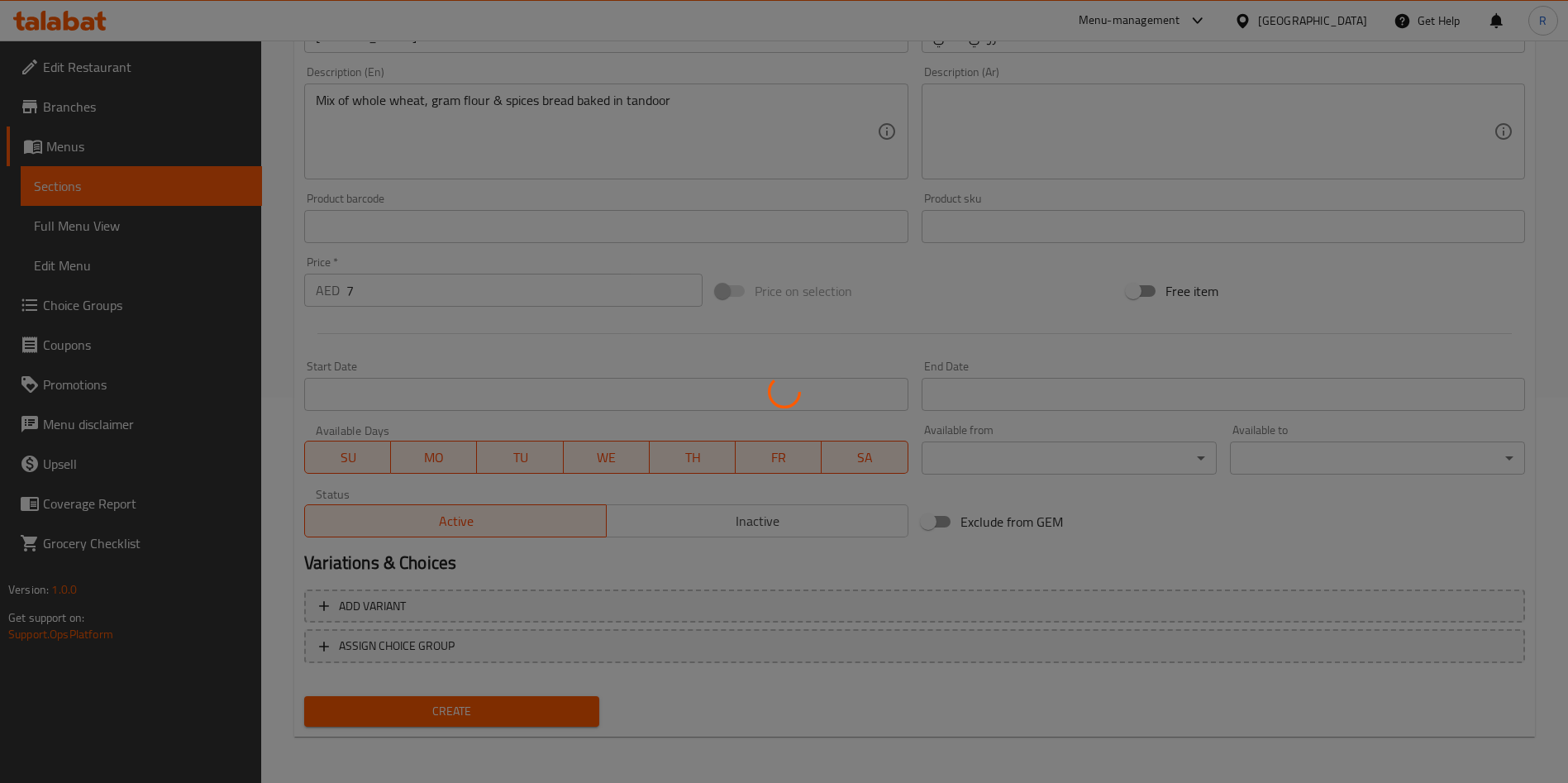
type input "0"
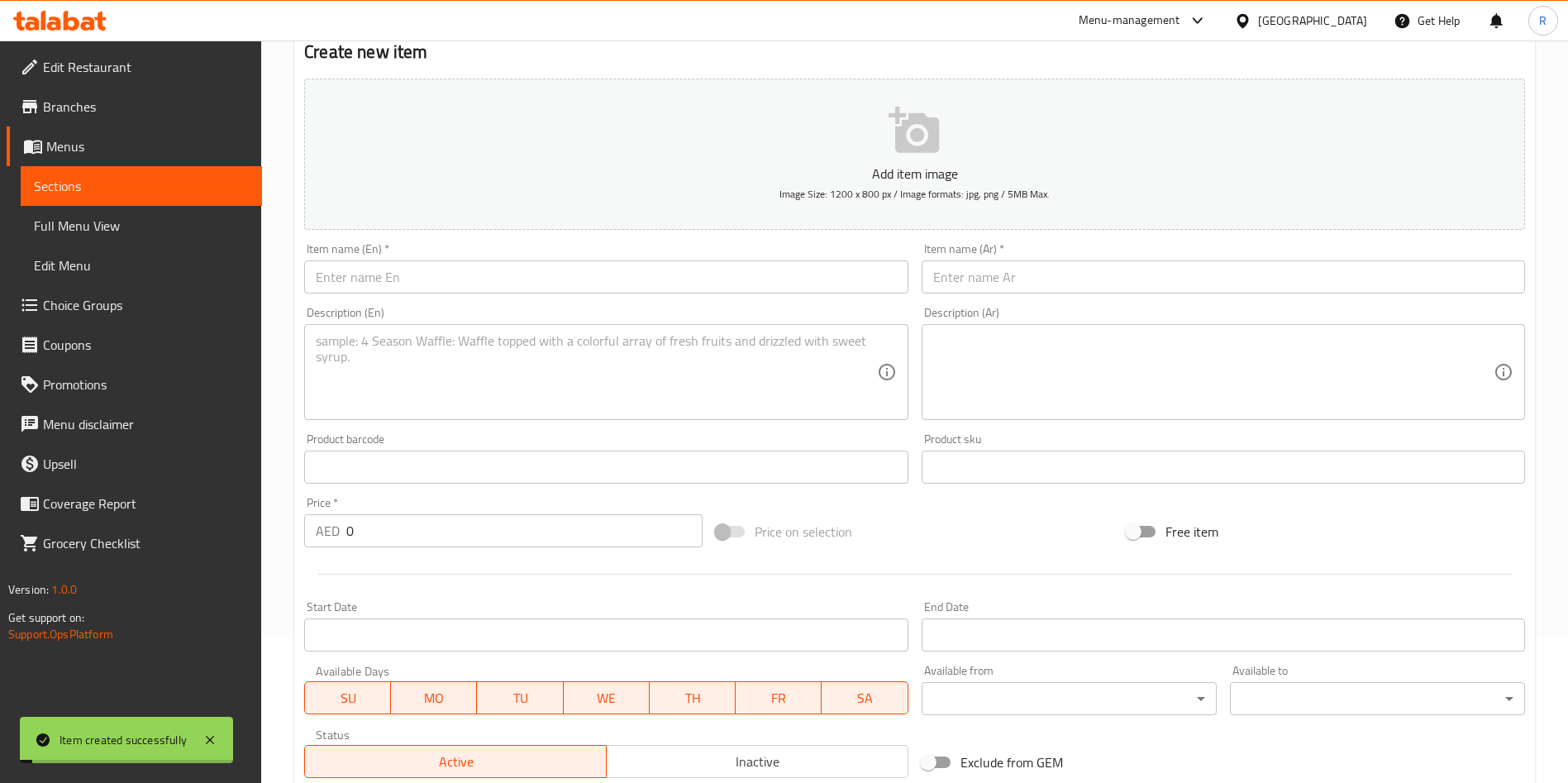
scroll to position [0, 0]
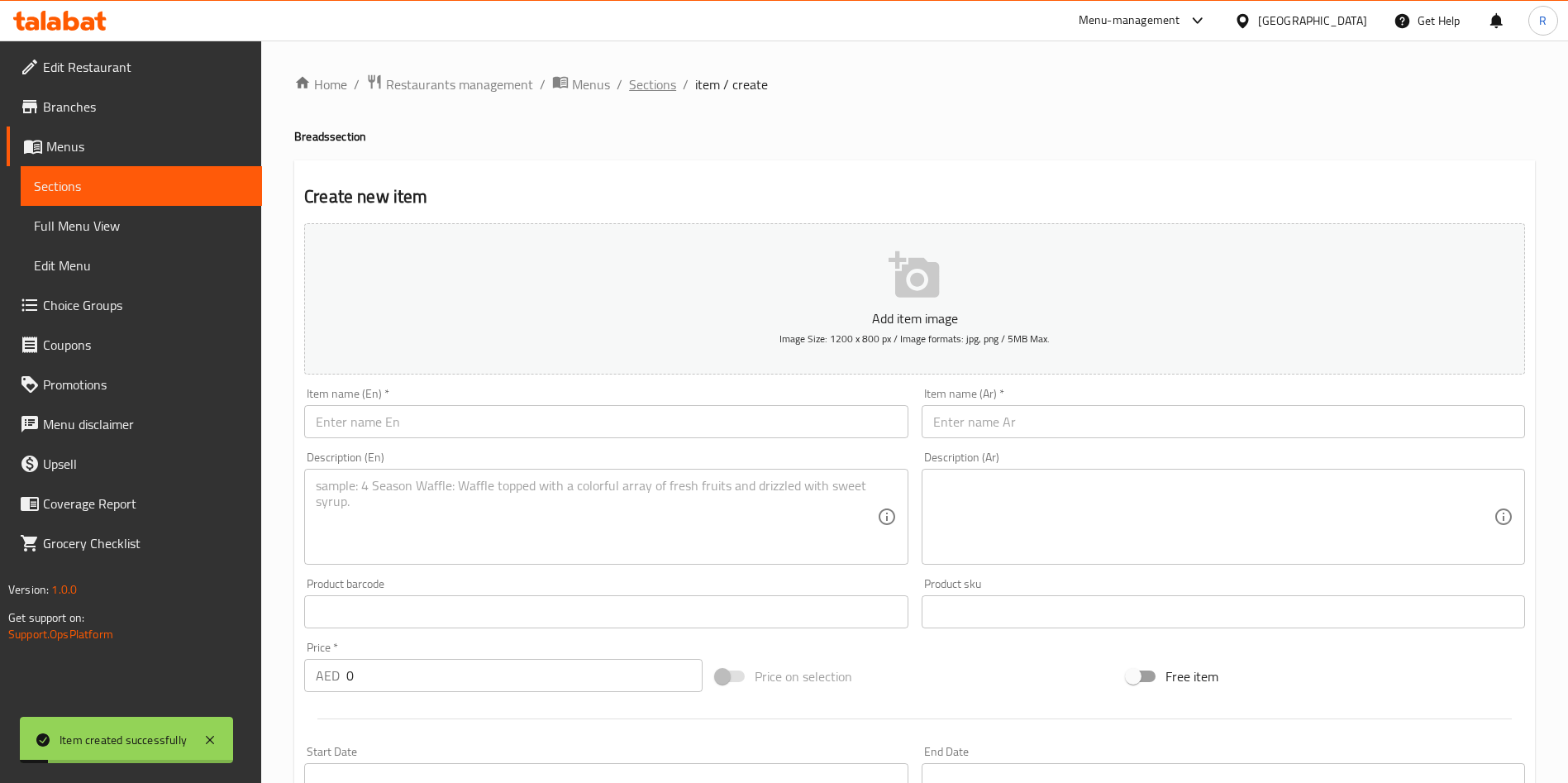
click at [630, 75] on span "Sections" at bounding box center [653, 85] width 47 height 20
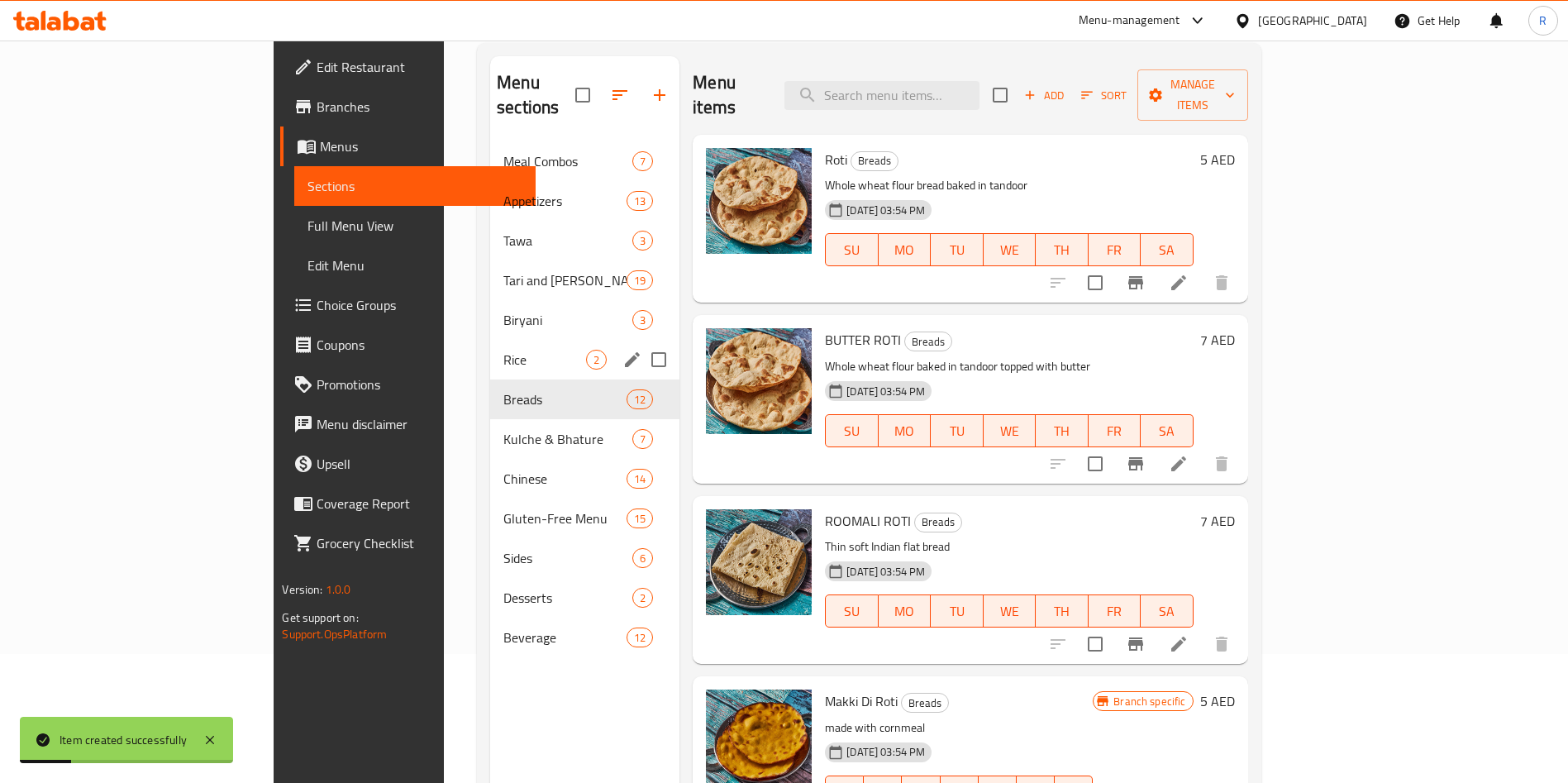
scroll to position [231, 0]
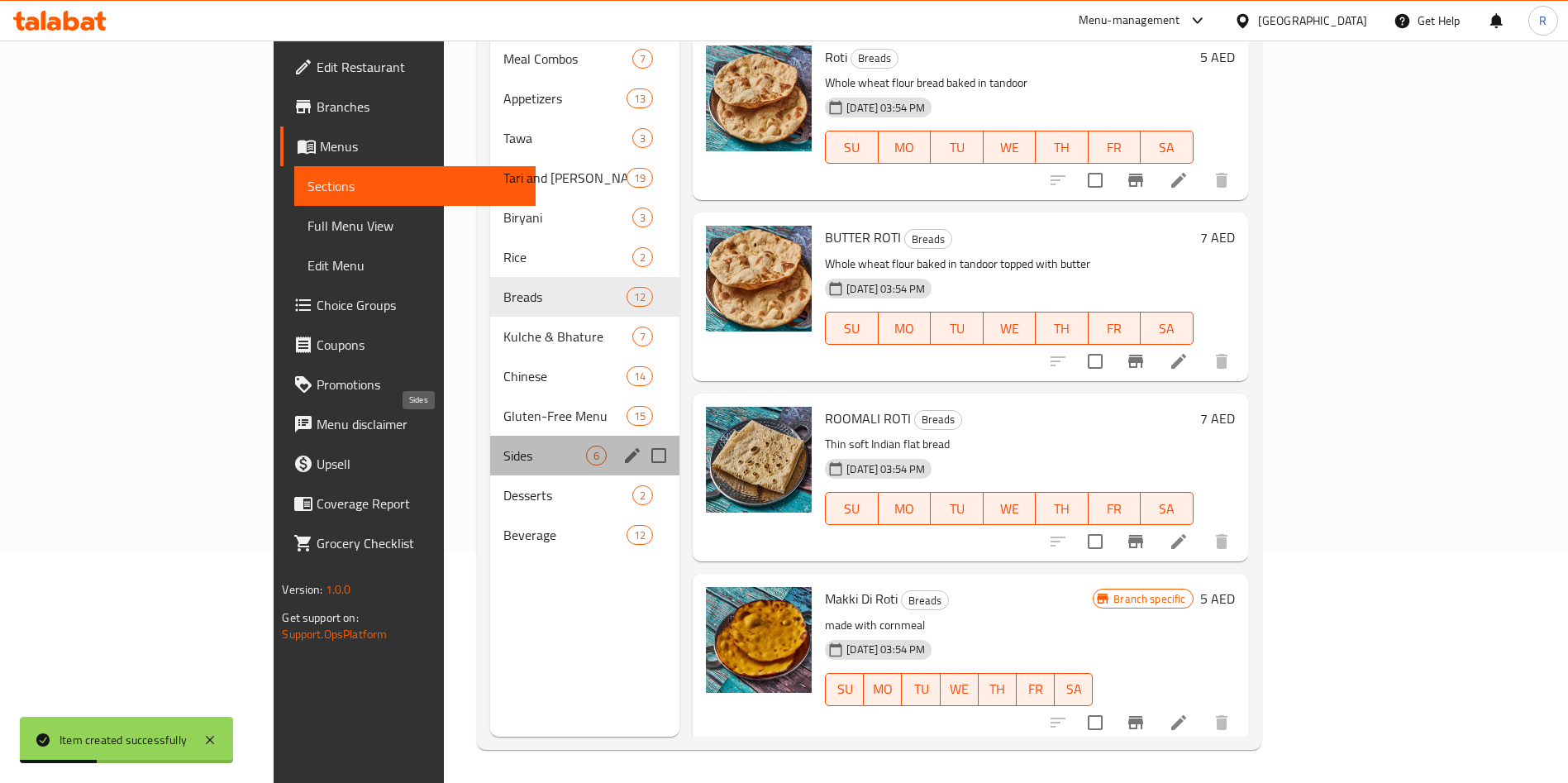
click at [503, 445] on span "Sides" at bounding box center [545, 455] width 83 height 20
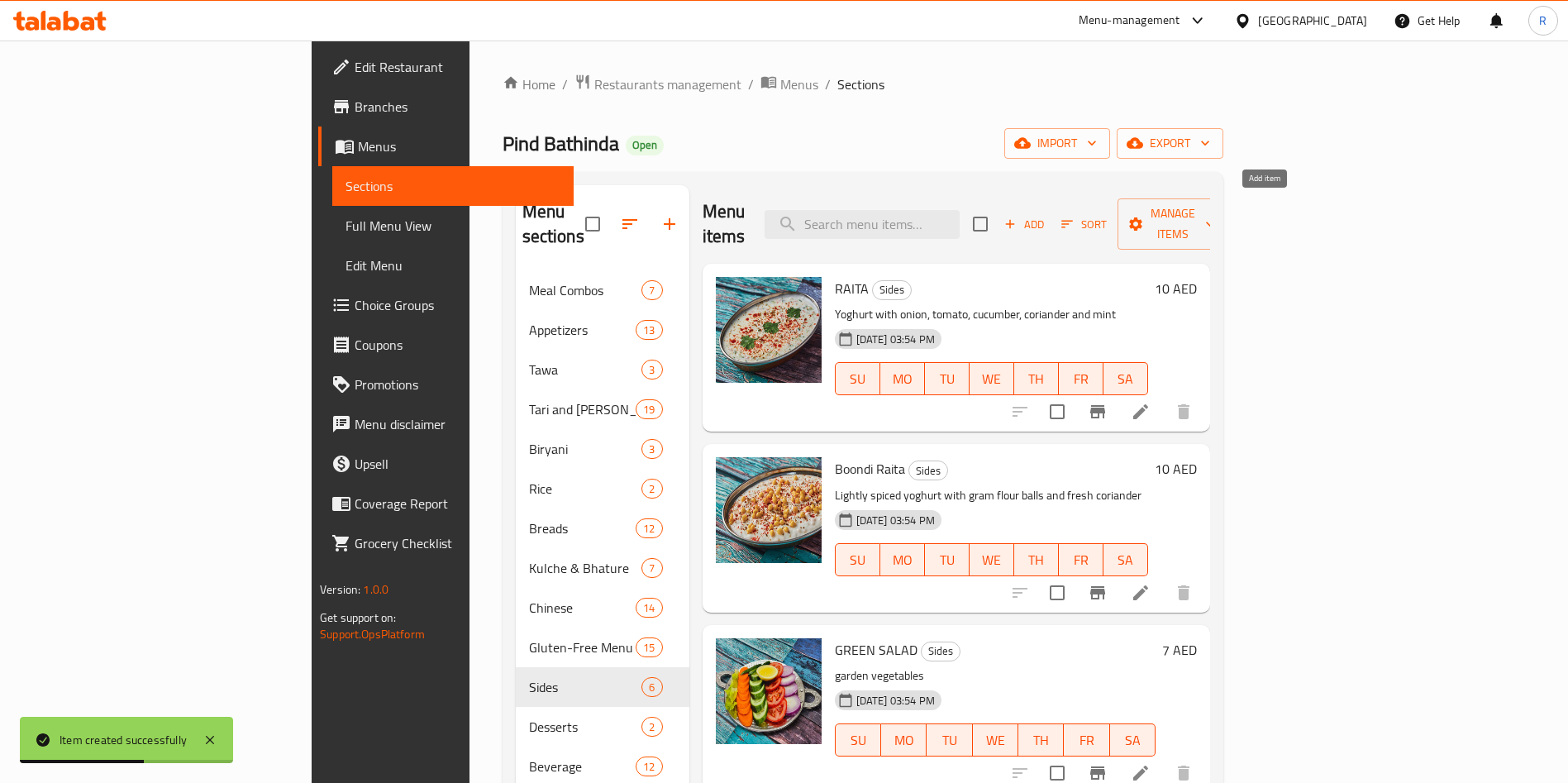
click at [1015, 220] on icon "button" at bounding box center [1010, 224] width 9 height 9
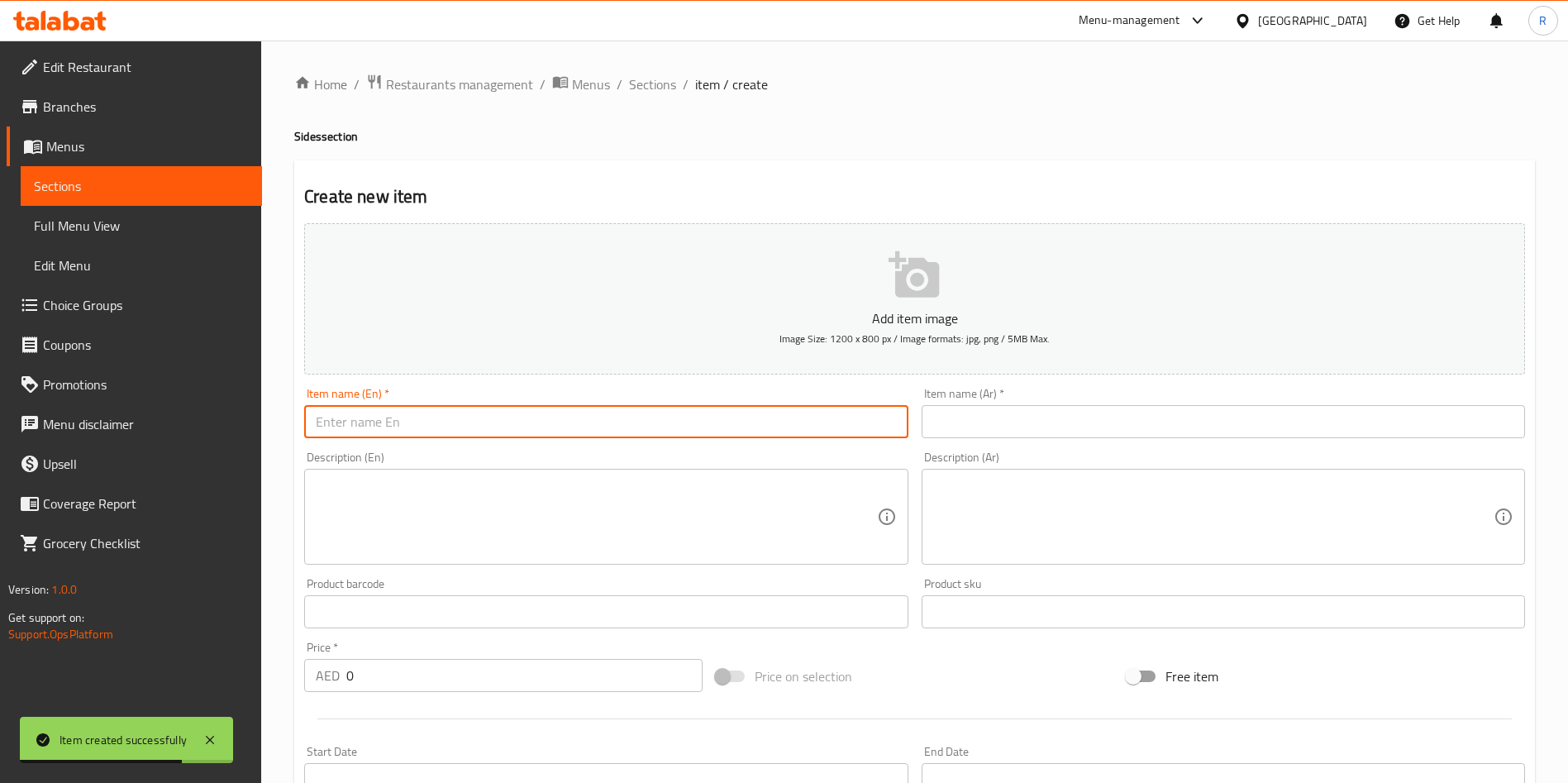
click at [425, 430] on input "text" at bounding box center [606, 421] width 604 height 33
paste input "Sirka Onion"
type input "Sirka Onion"
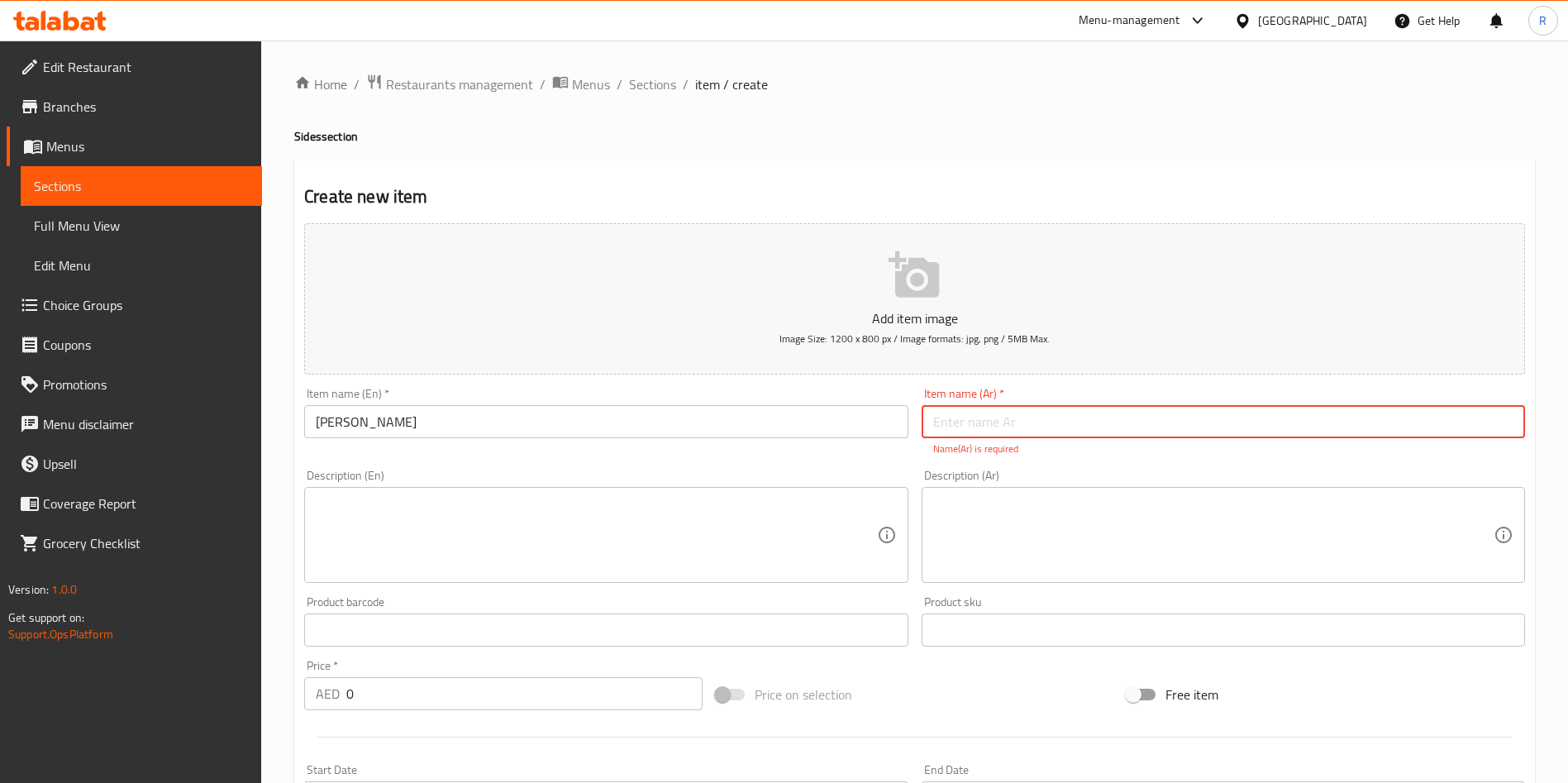
paste input "بصل بالخل"
type input "بصل بالخل"
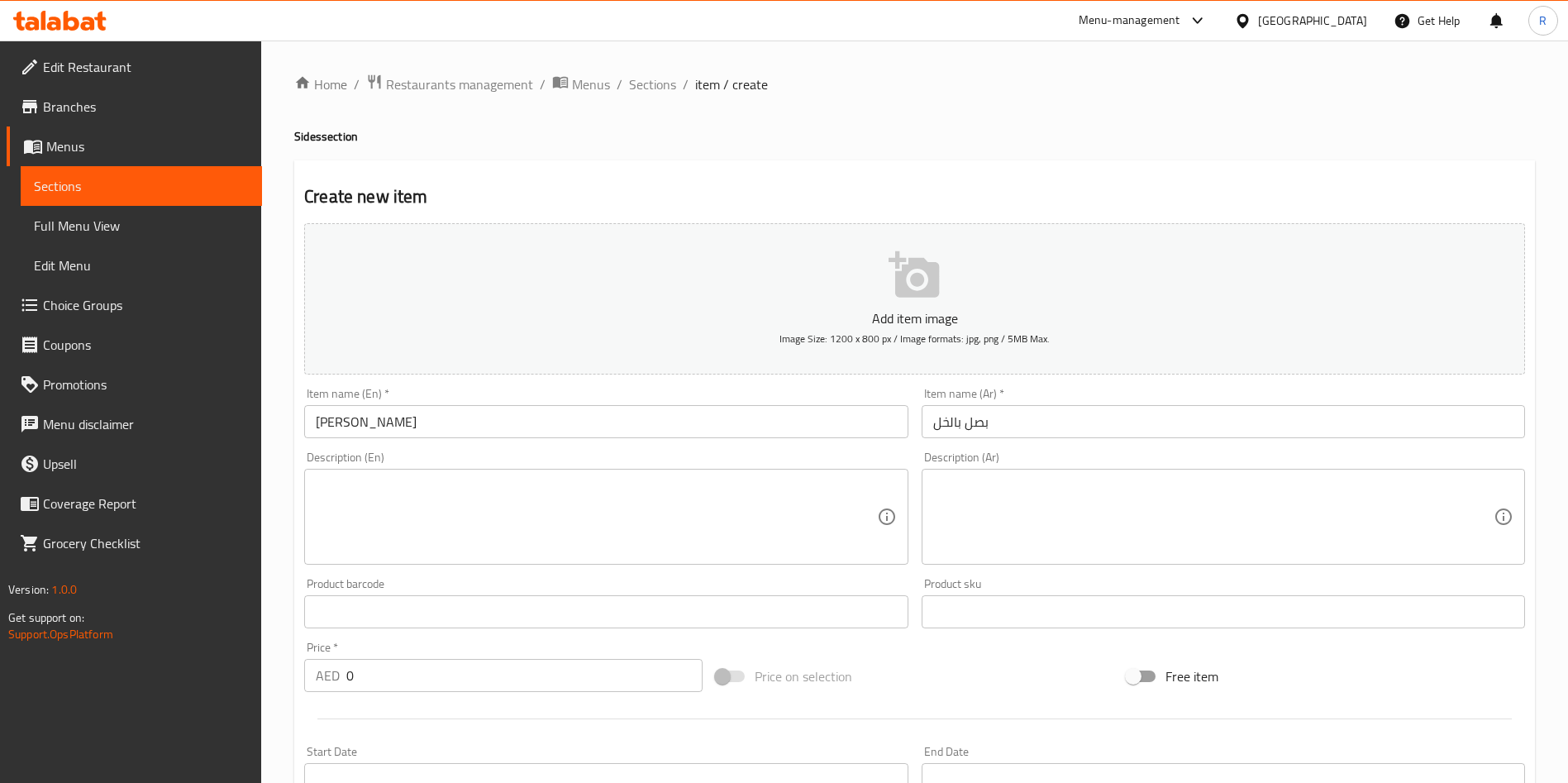
click at [504, 474] on div "Description (En)" at bounding box center [606, 517] width 604 height 96
paste textarea "Vinegar pickled onions"
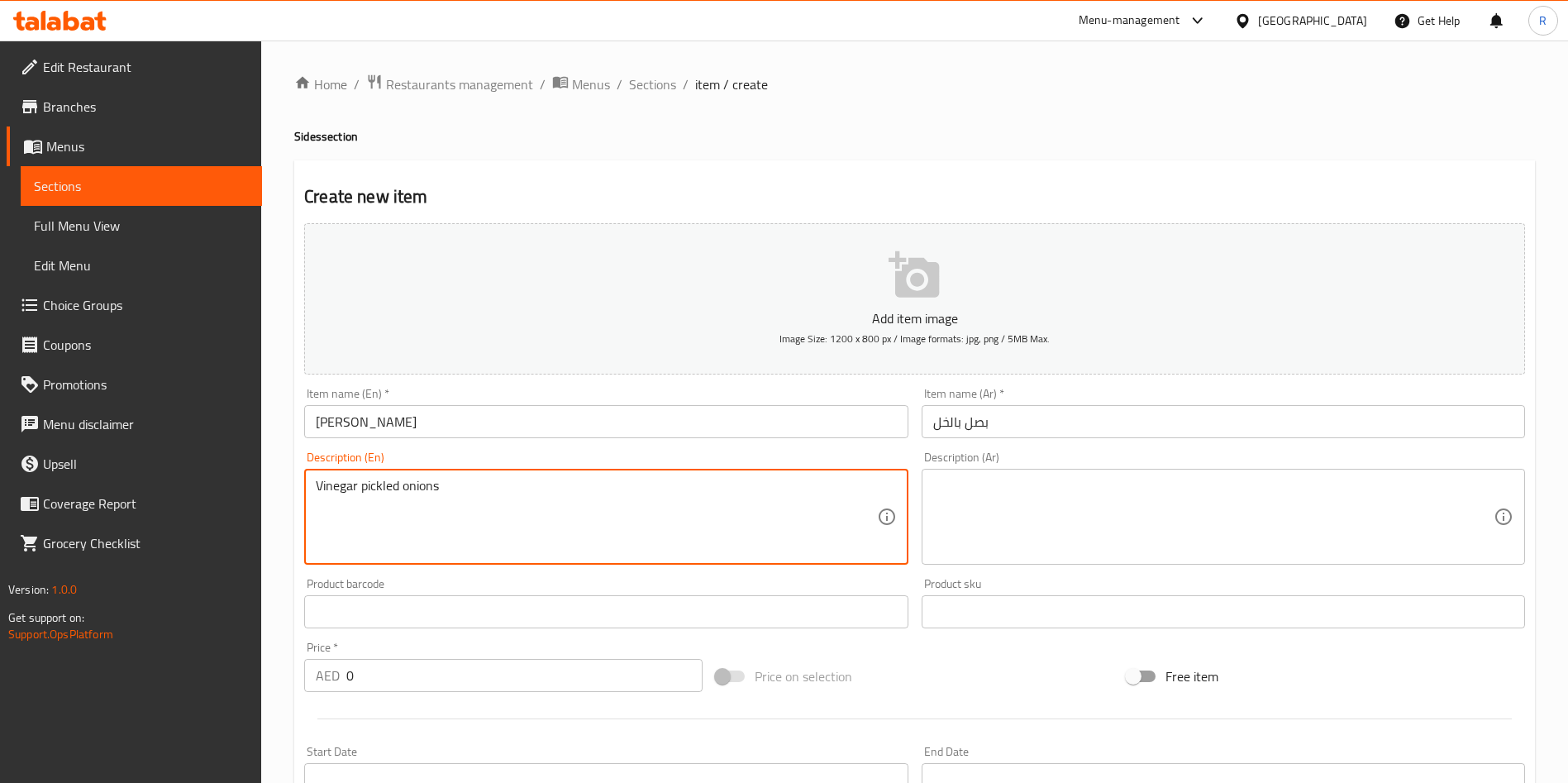
type textarea "Vinegar pickled onions"
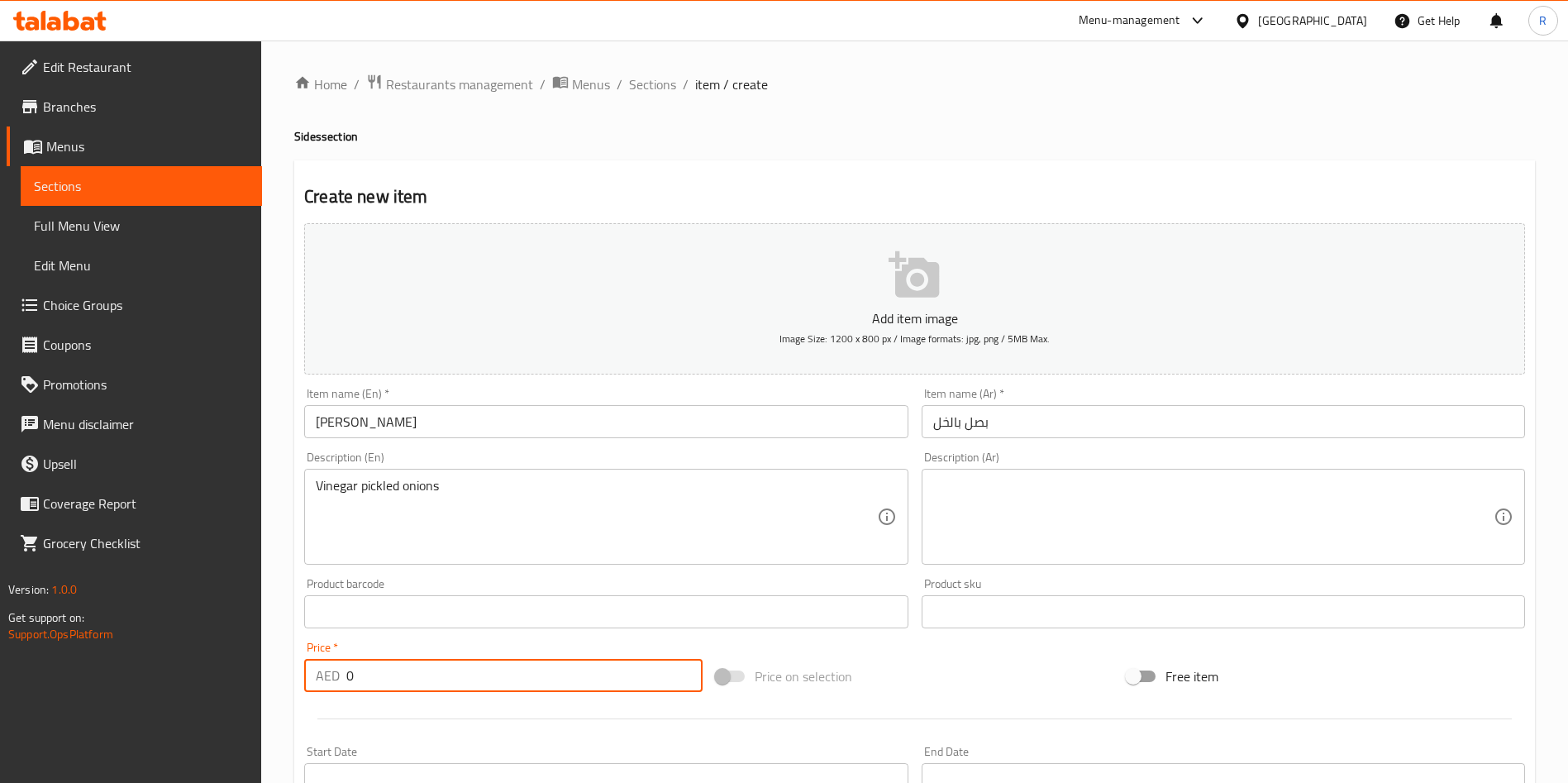
drag, startPoint x: 412, startPoint y: 661, endPoint x: 430, endPoint y: 652, distance: 20.1
click at [215, 691] on div "Edit Restaurant Branches Menus Sections Full Menu View Edit Menu Choice Groups …" at bounding box center [784, 605] width 1568 height 1128
paste input "3"
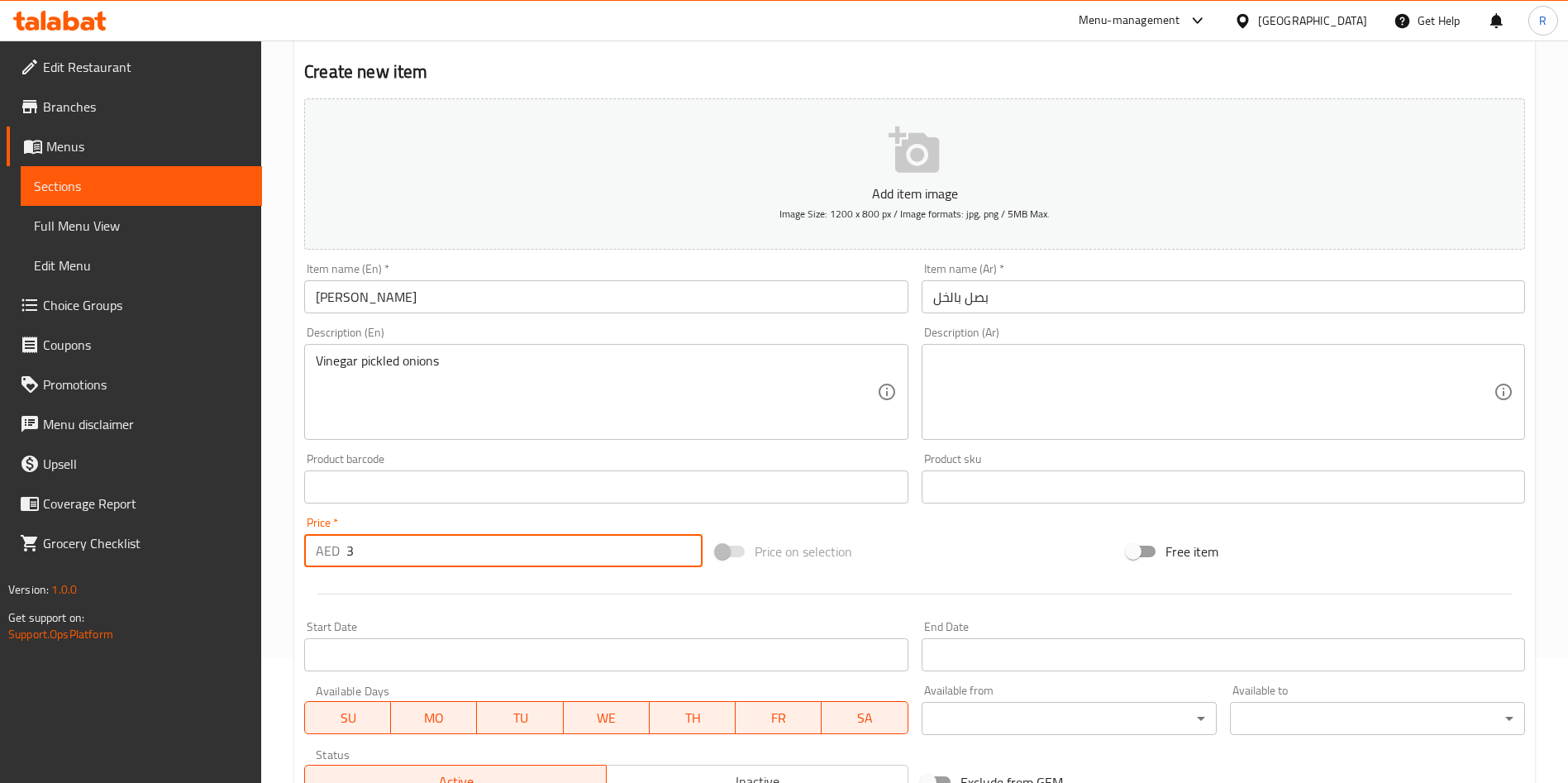
scroll to position [386, 0]
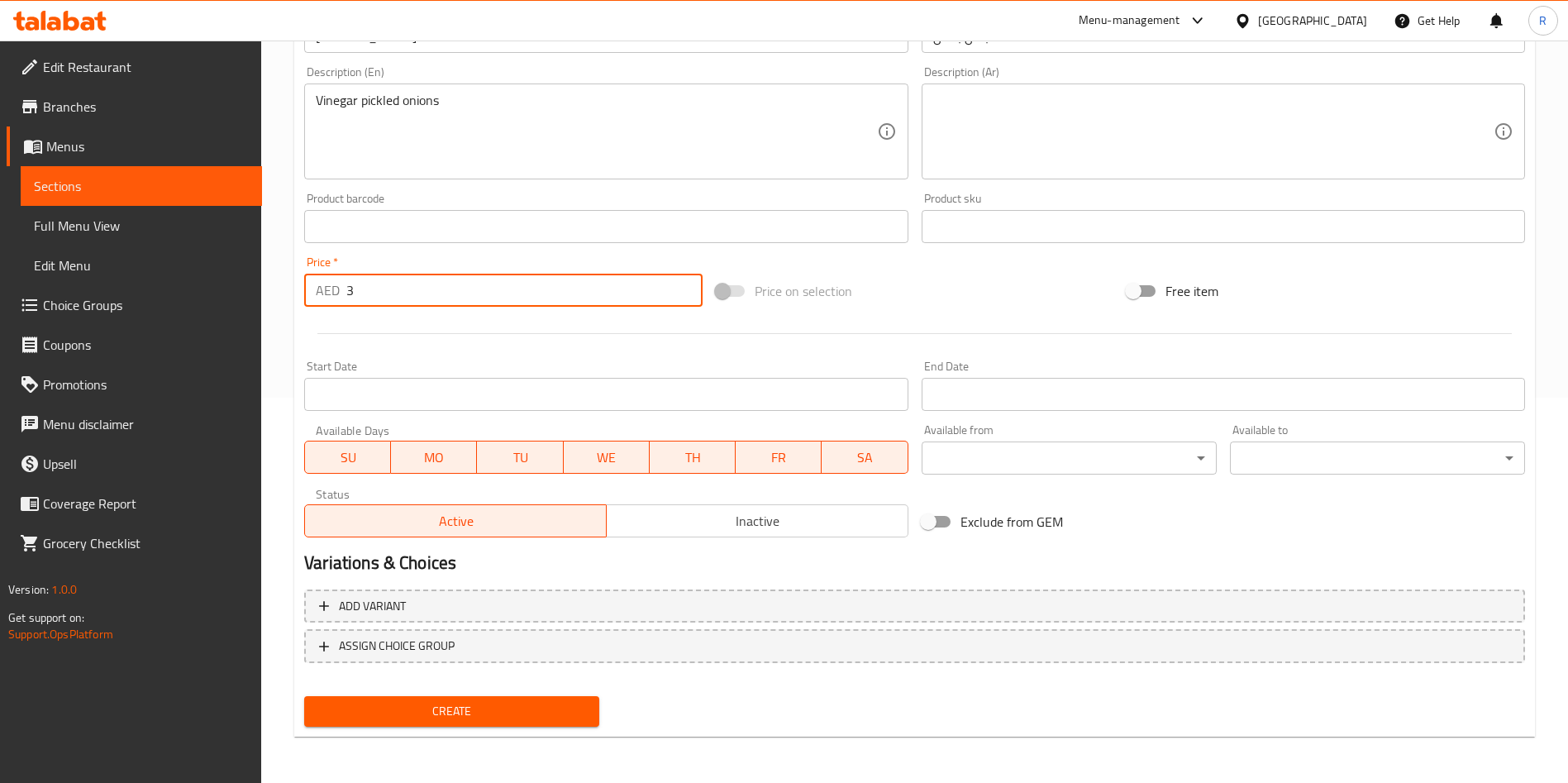
type input "3"
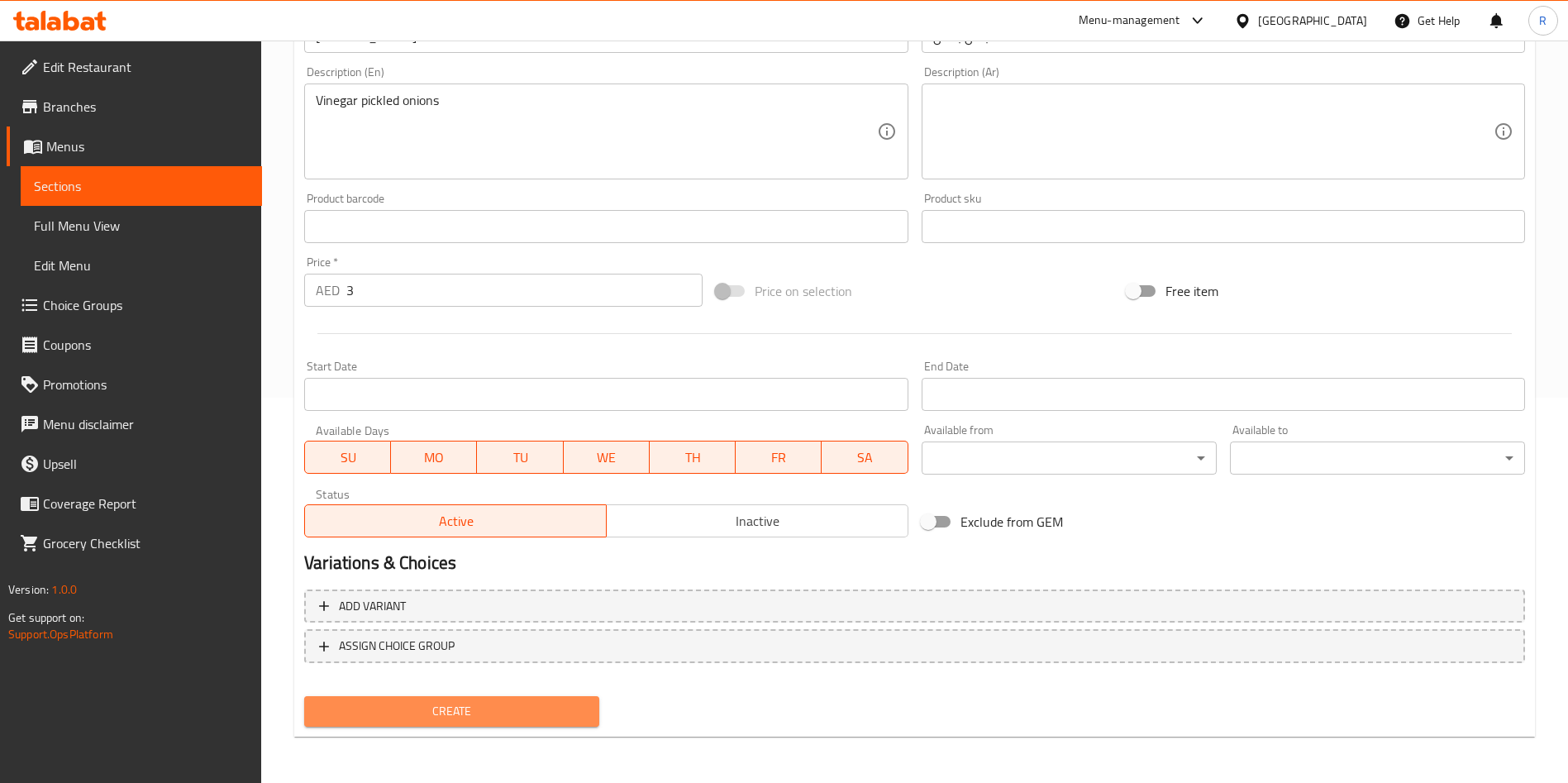
click at [509, 707] on span "Create" at bounding box center [452, 711] width 269 height 21
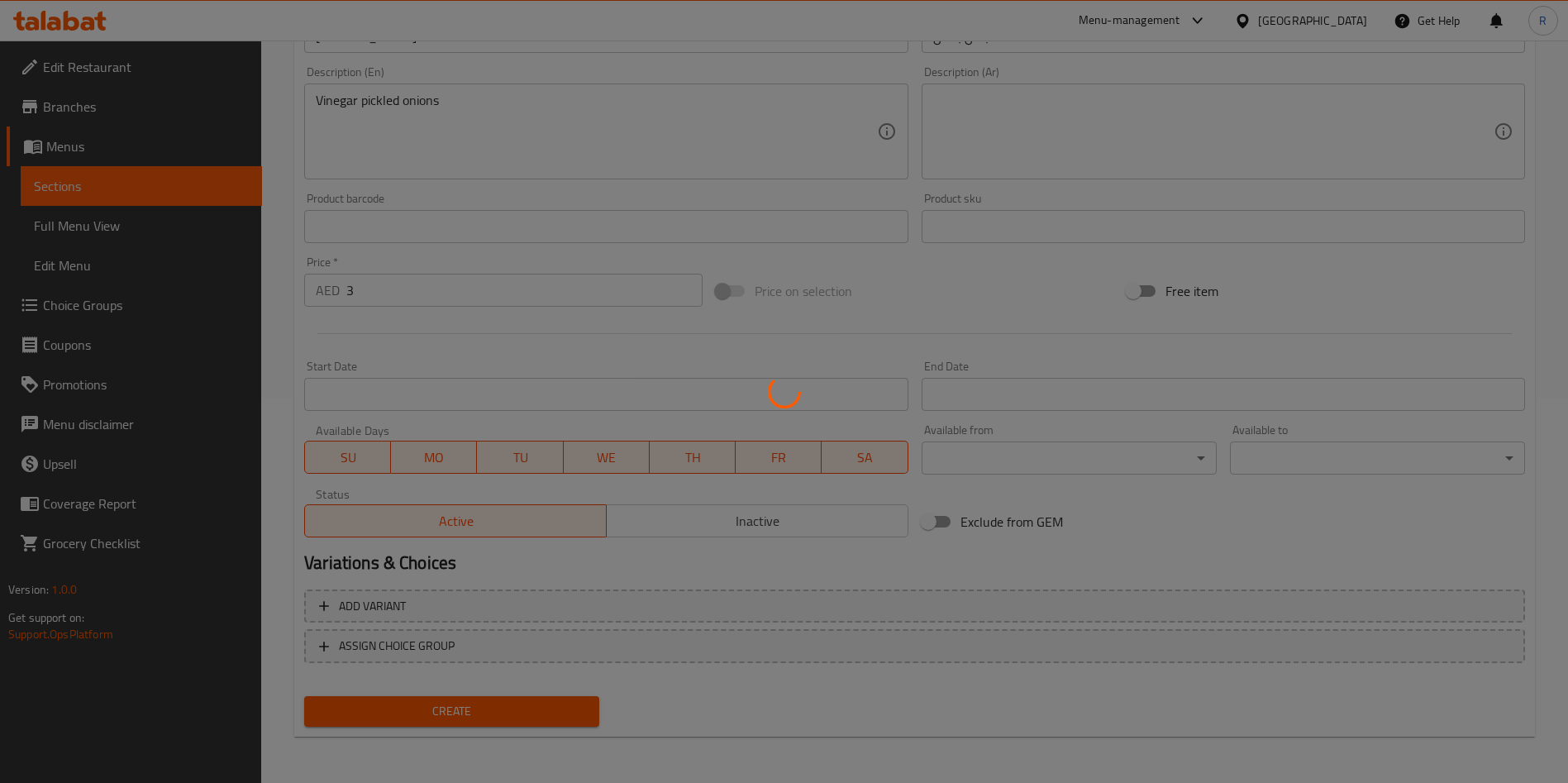
type input "0"
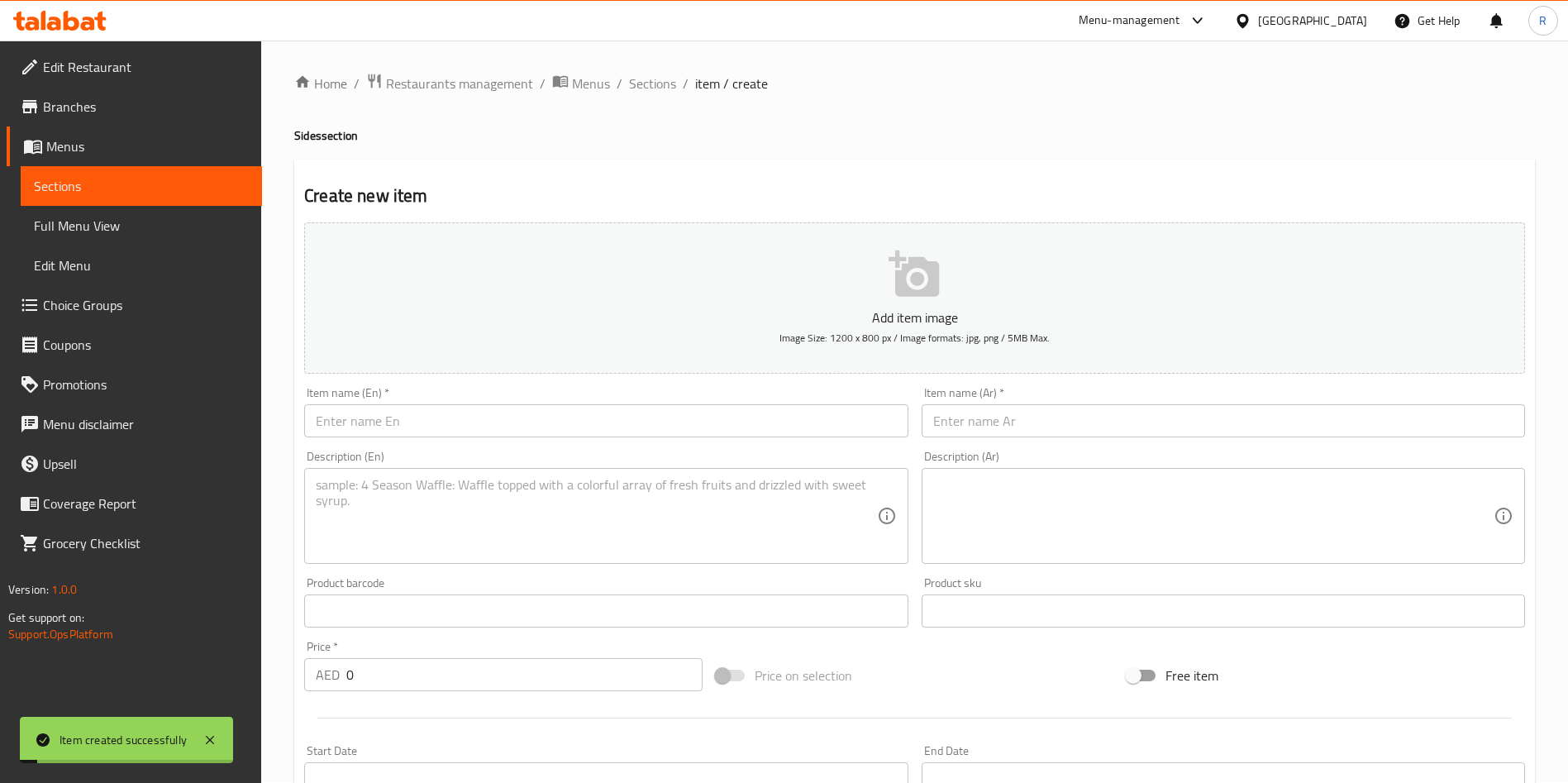
scroll to position [0, 0]
click at [649, 83] on span "Sections" at bounding box center [653, 85] width 47 height 20
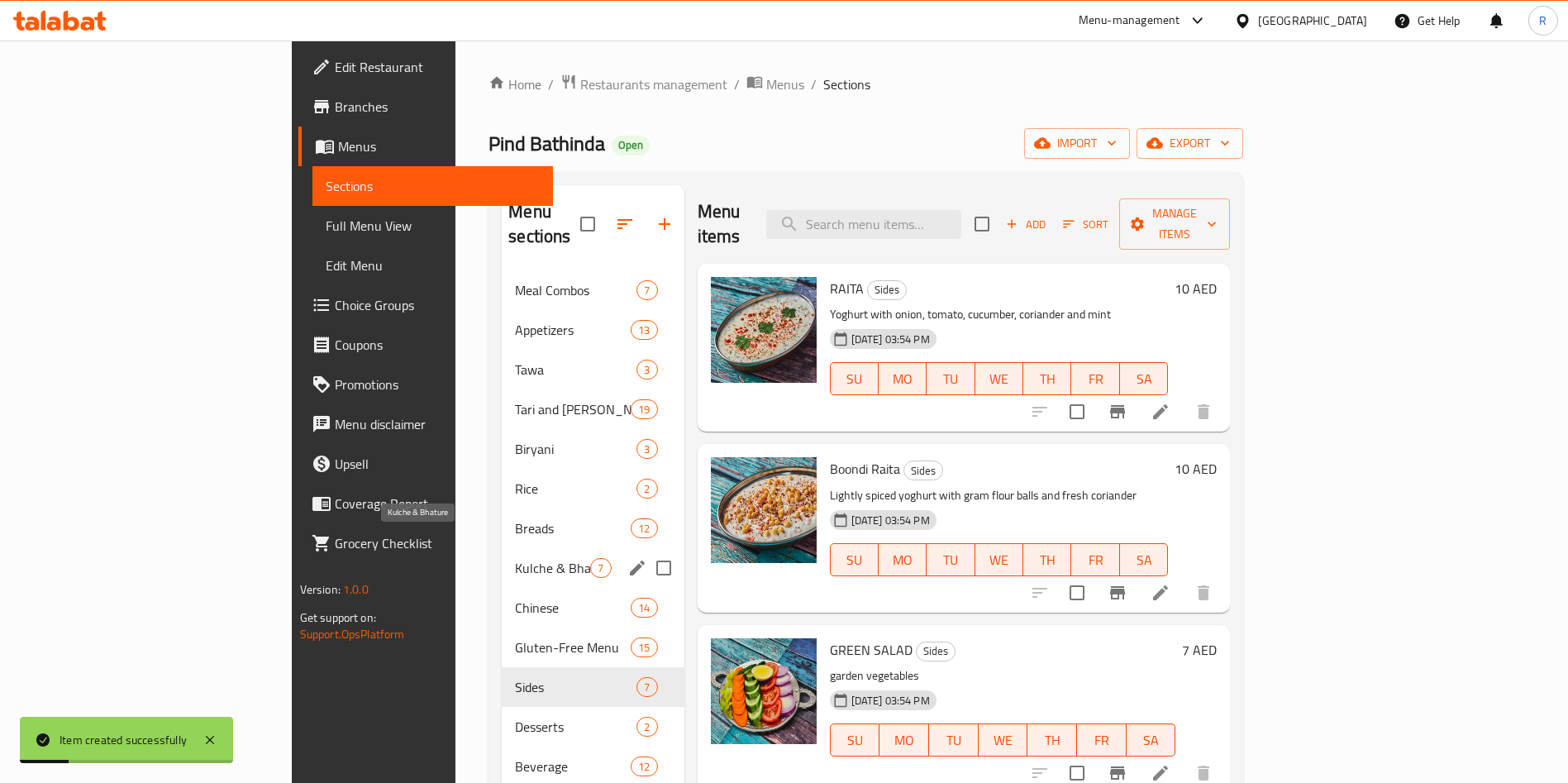
drag, startPoint x: 416, startPoint y: 533, endPoint x: 453, endPoint y: 549, distance: 40.3
click at [502, 548] on div "Kulche & Bhature 7" at bounding box center [592, 568] width 182 height 40
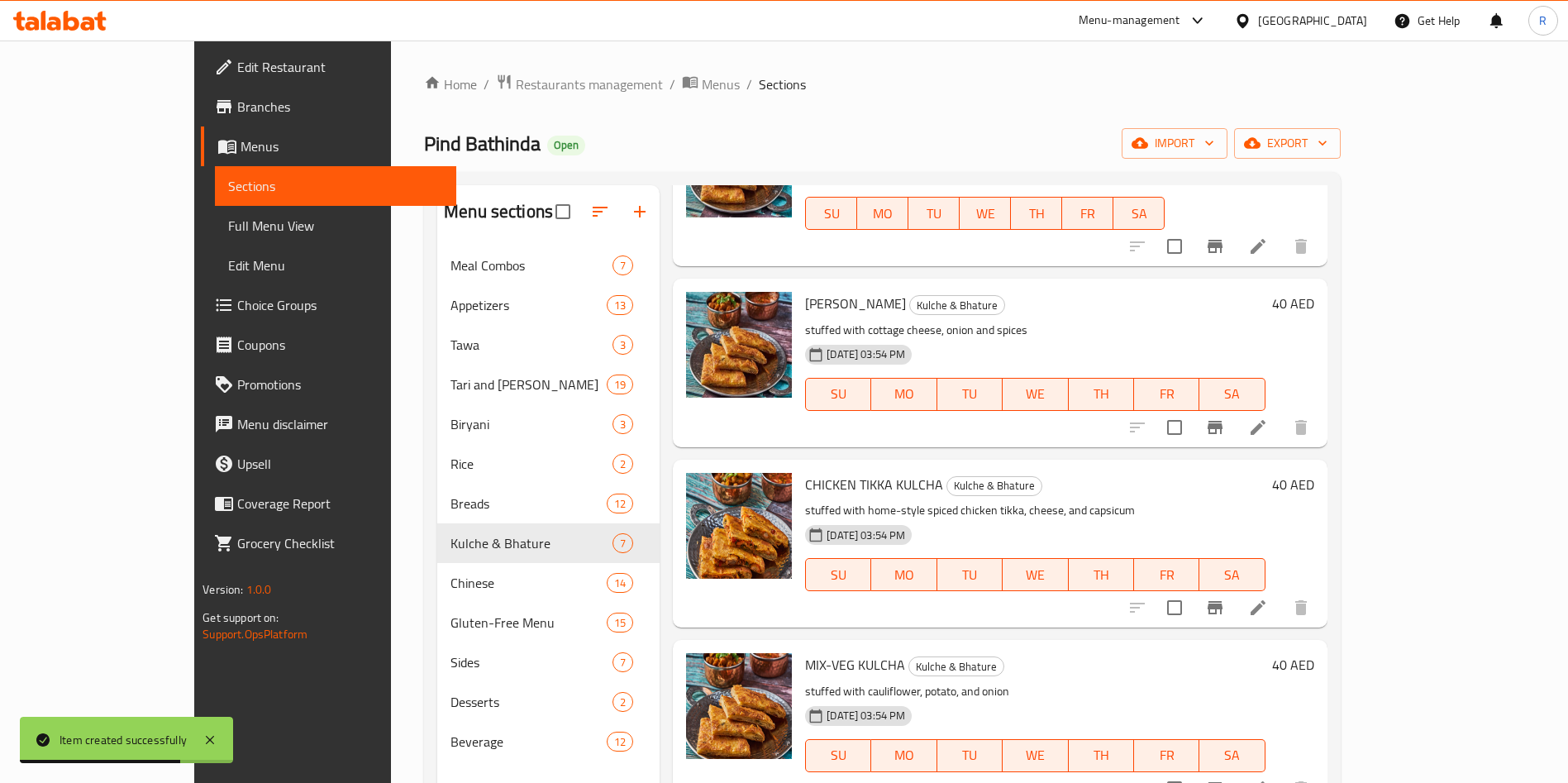
click at [237, 299] on span "Choice Groups" at bounding box center [340, 305] width 206 height 20
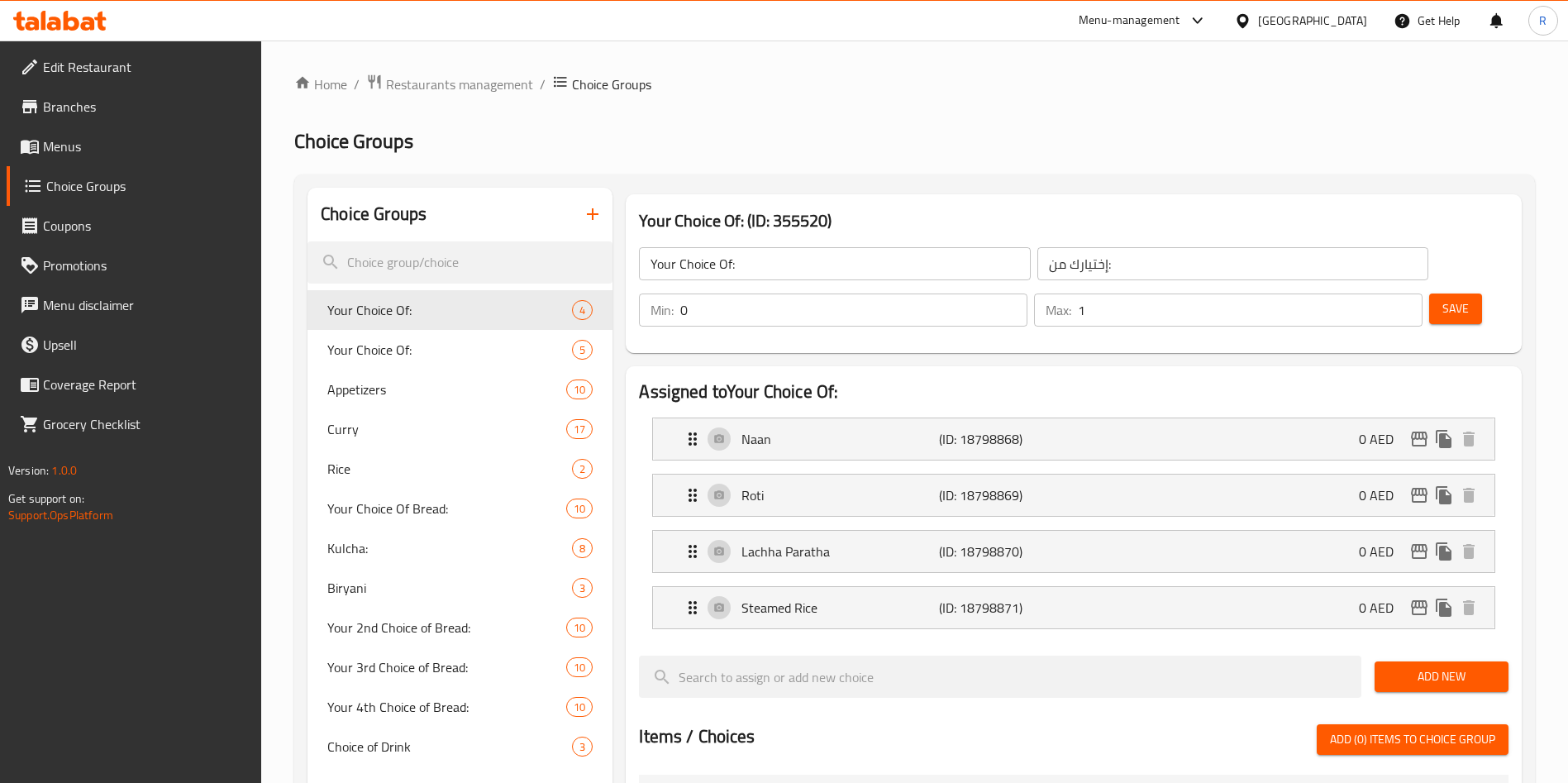
click at [594, 210] on icon "button" at bounding box center [593, 214] width 12 height 12
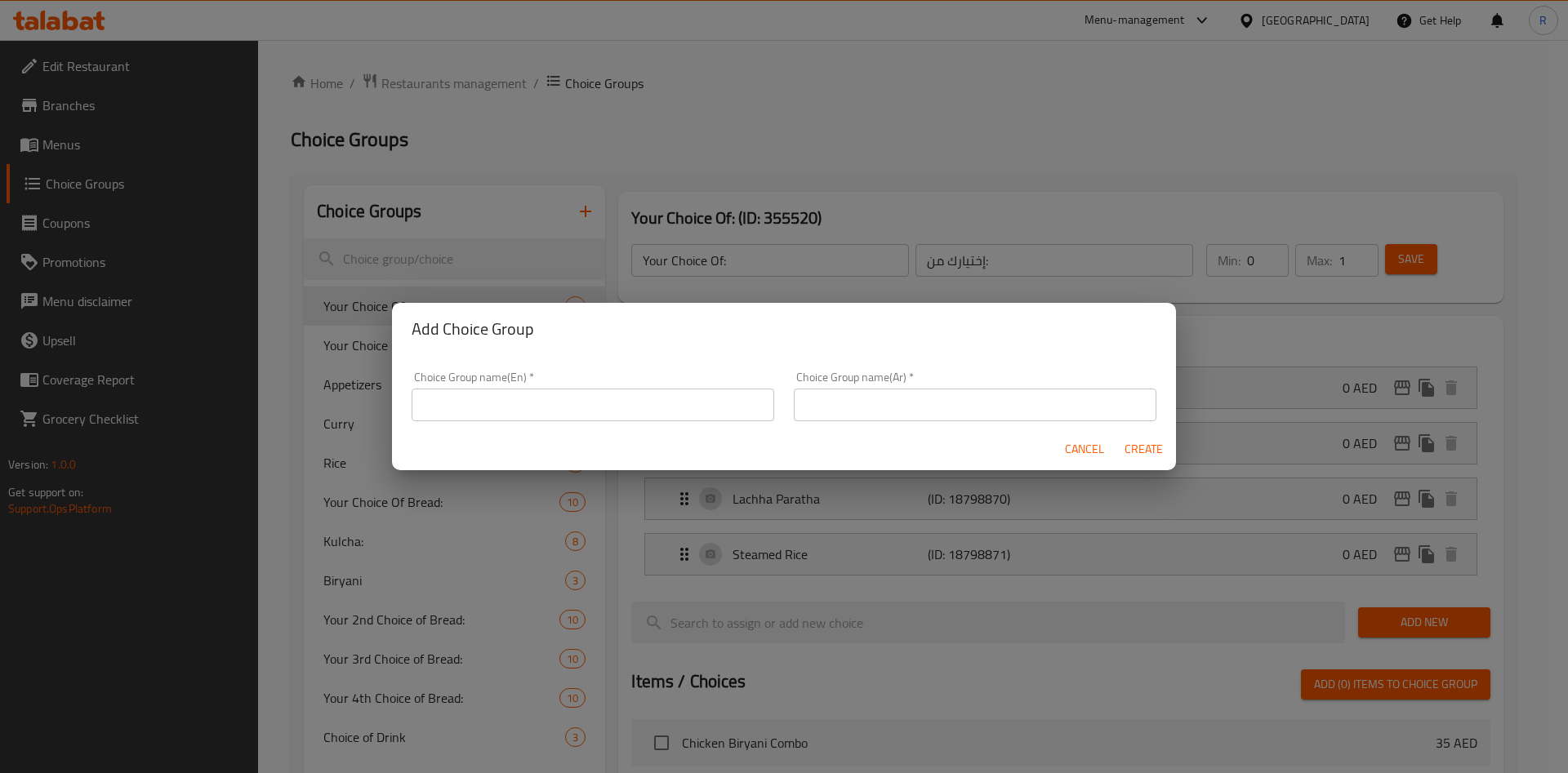
click at [712, 418] on input "text" at bounding box center [592, 405] width 363 height 33
type input "Extra Bhatura?"
click at [863, 408] on input "text" at bounding box center [975, 405] width 363 height 33
paste input "بهاتور إضافي (قطعة واحدة)"
type input "بهاتور إضافي (قطعة واحدة)"
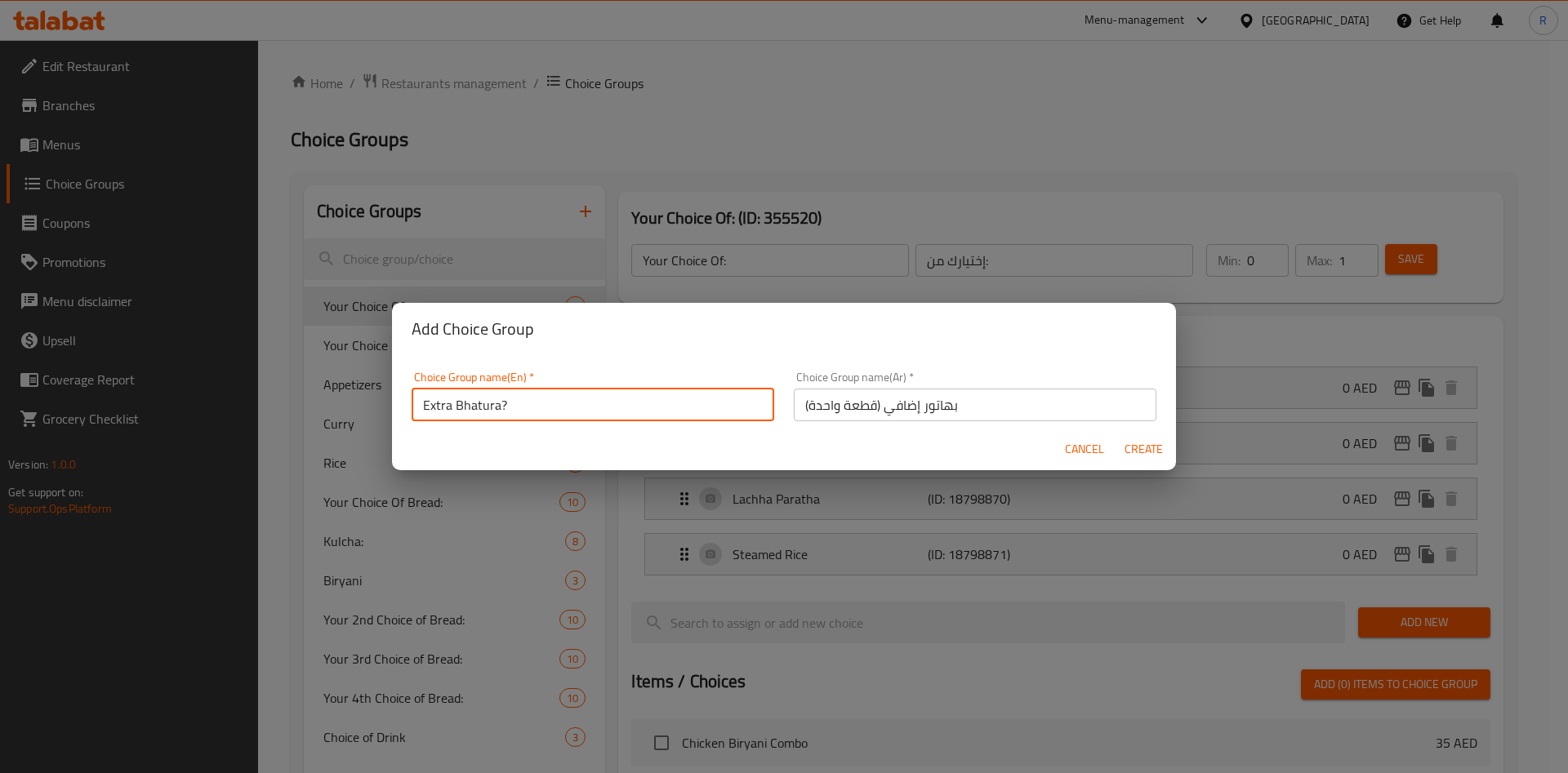
click at [500, 401] on input "Extra Bhatura?" at bounding box center [592, 405] width 363 height 33
type input "Extra Bhature?"
click at [1127, 444] on span "Create" at bounding box center [1144, 449] width 39 height 20
type input "Extra Bhature?"
type input "بهاتور إضافي (قطعة واحدة)"
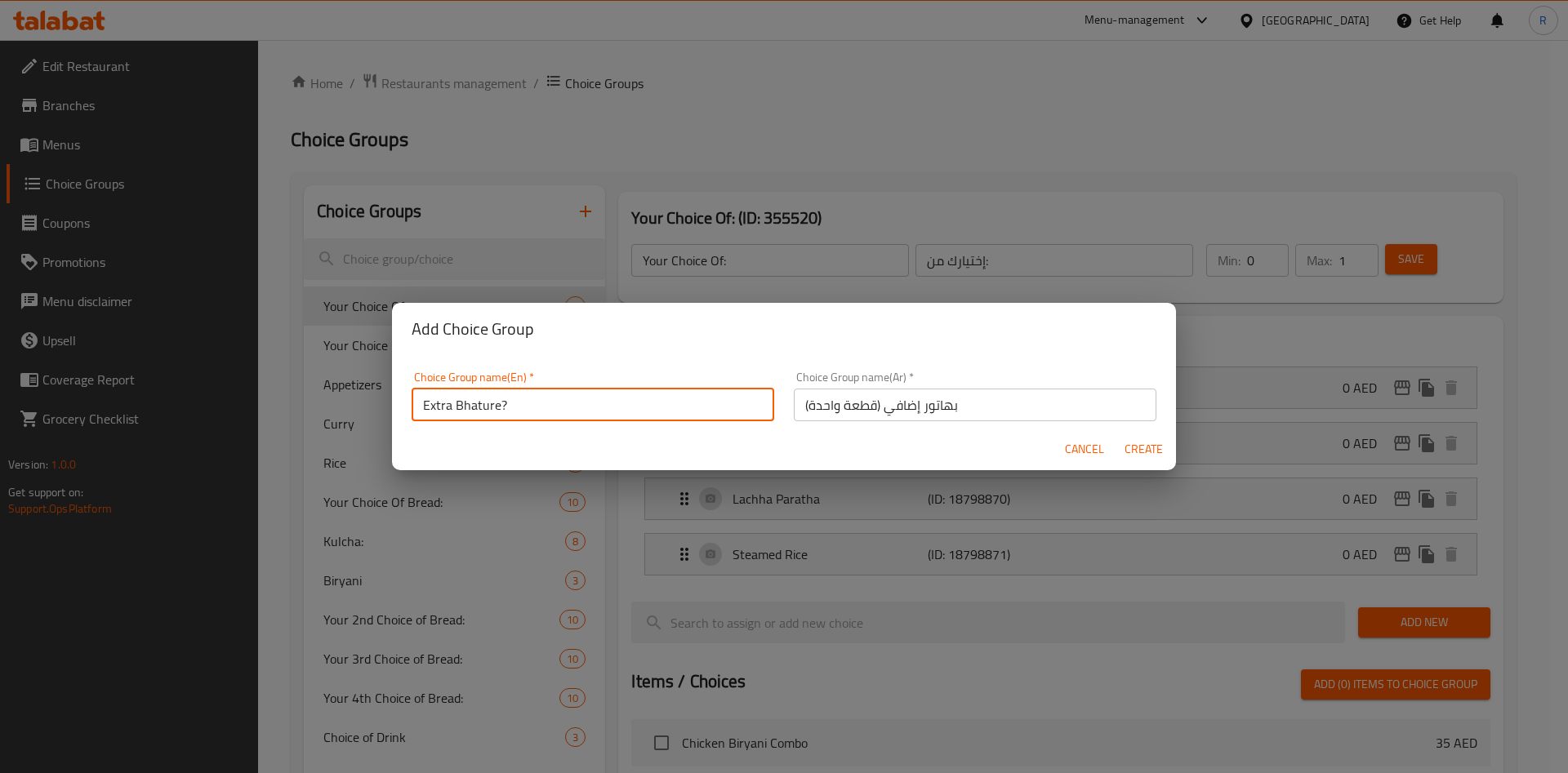
type input "0"
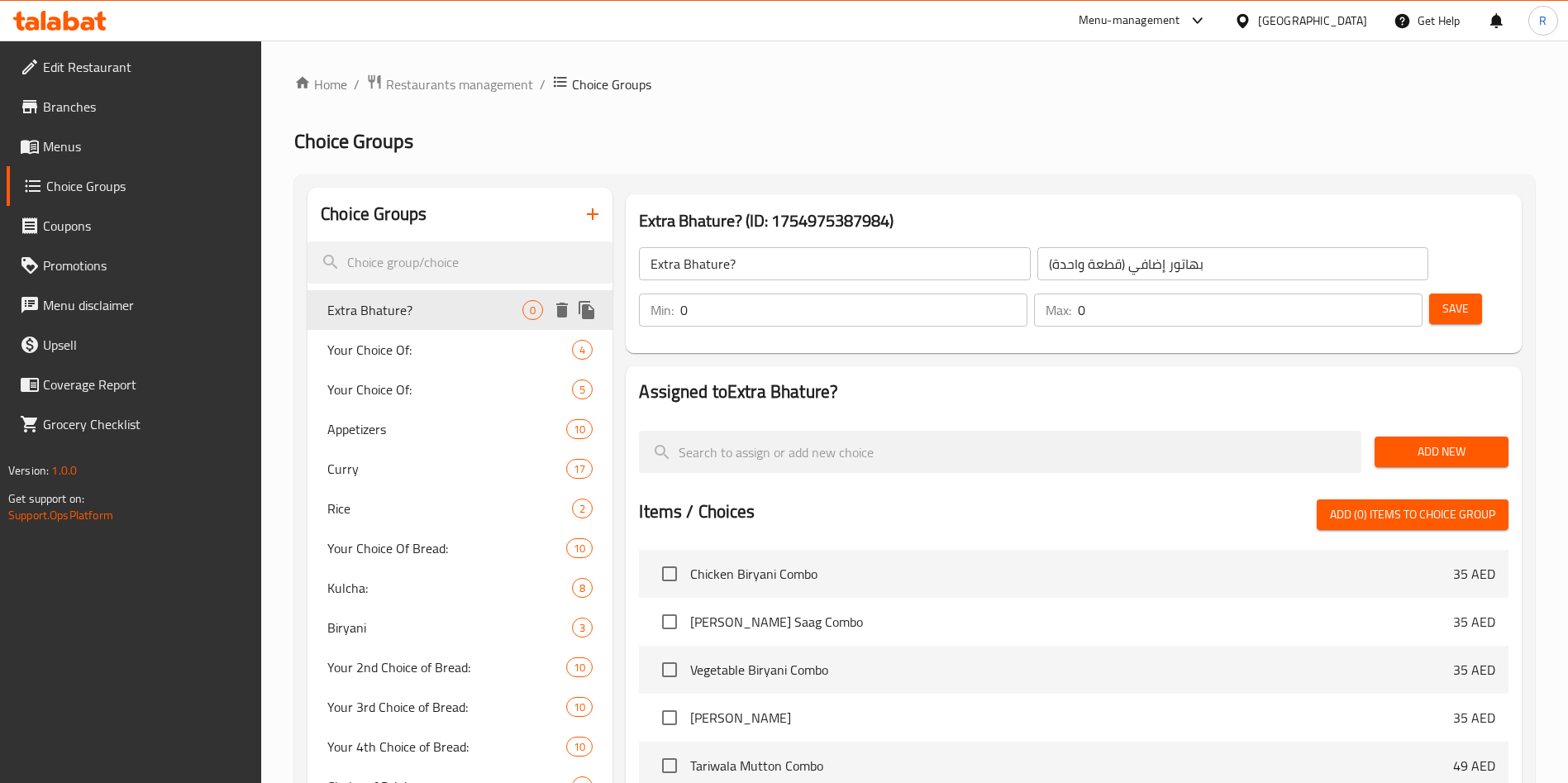
click at [391, 313] on span "Extra Bhature?" at bounding box center [425, 310] width 195 height 20
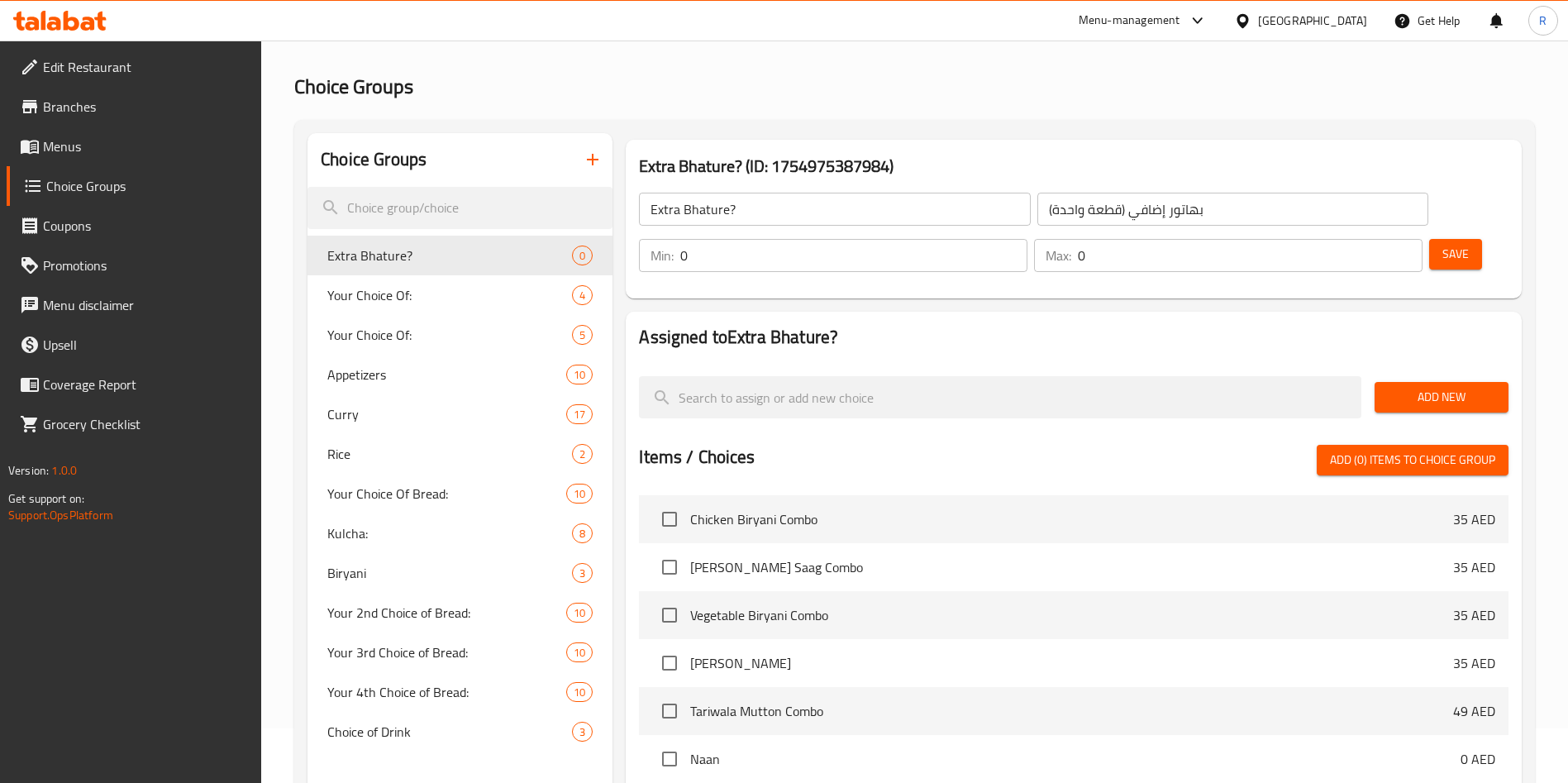
scroll to position [124, 0]
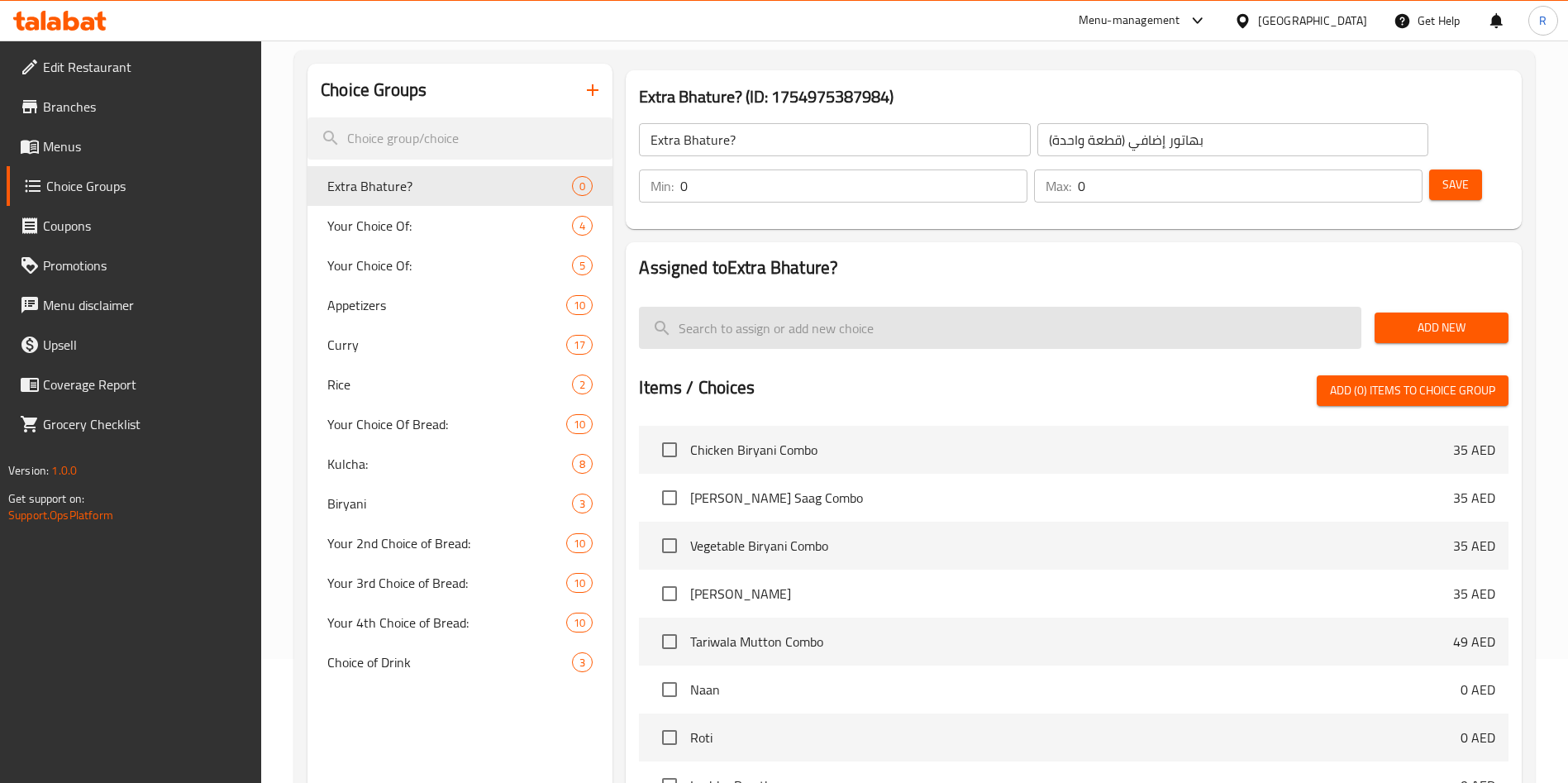
click at [938, 307] on input "search" at bounding box center [1000, 328] width 722 height 42
type input "bha"
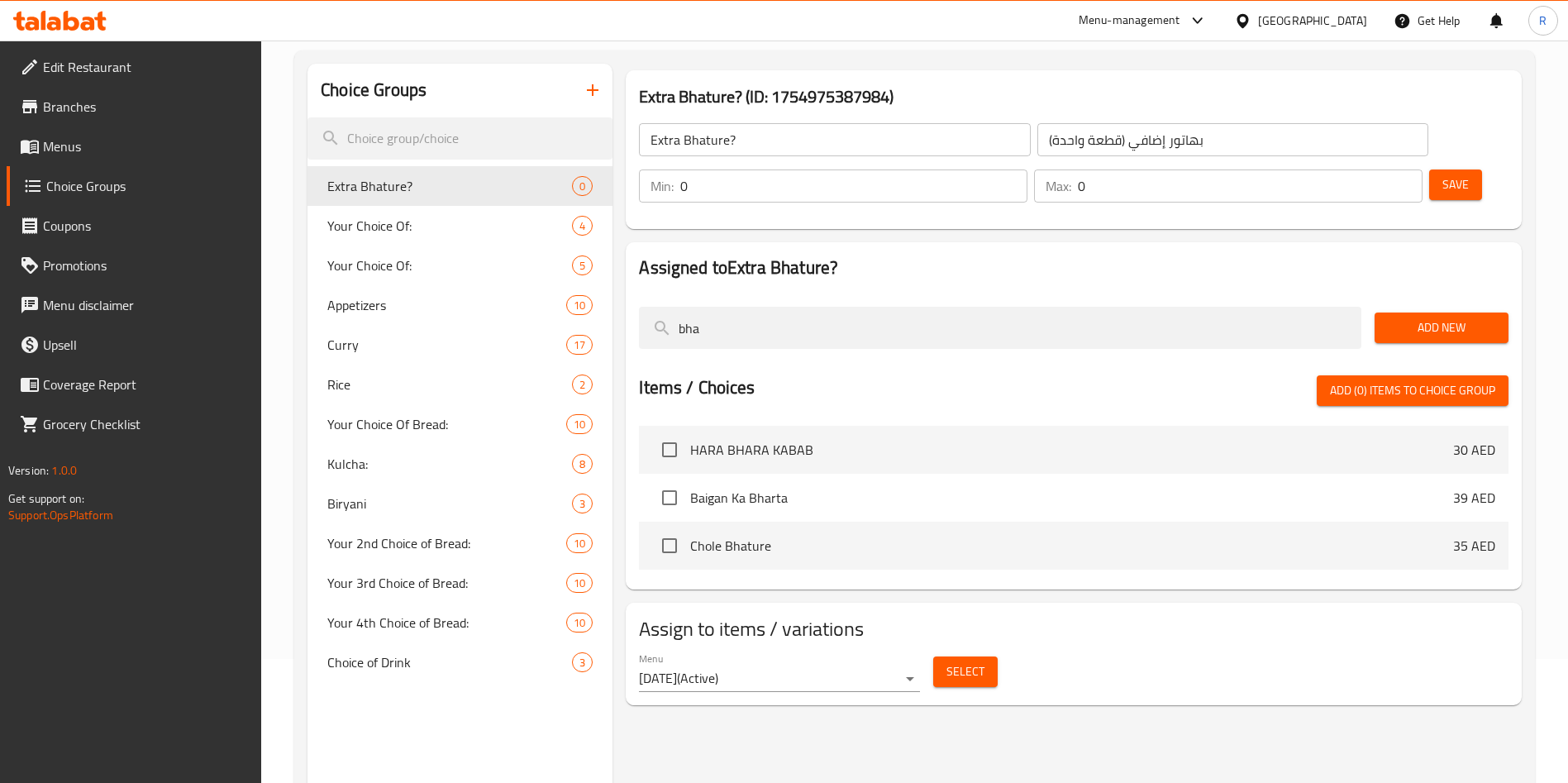
drag, startPoint x: 938, startPoint y: 285, endPoint x: 604, endPoint y: 275, distance: 334.1
click at [604, 275] on div "Choice Groups Extra Bhature? 0 Your Choice Of: 4 Your Choice Of: 5 Appetizers 1…" at bounding box center [918, 455] width 1221 height 783
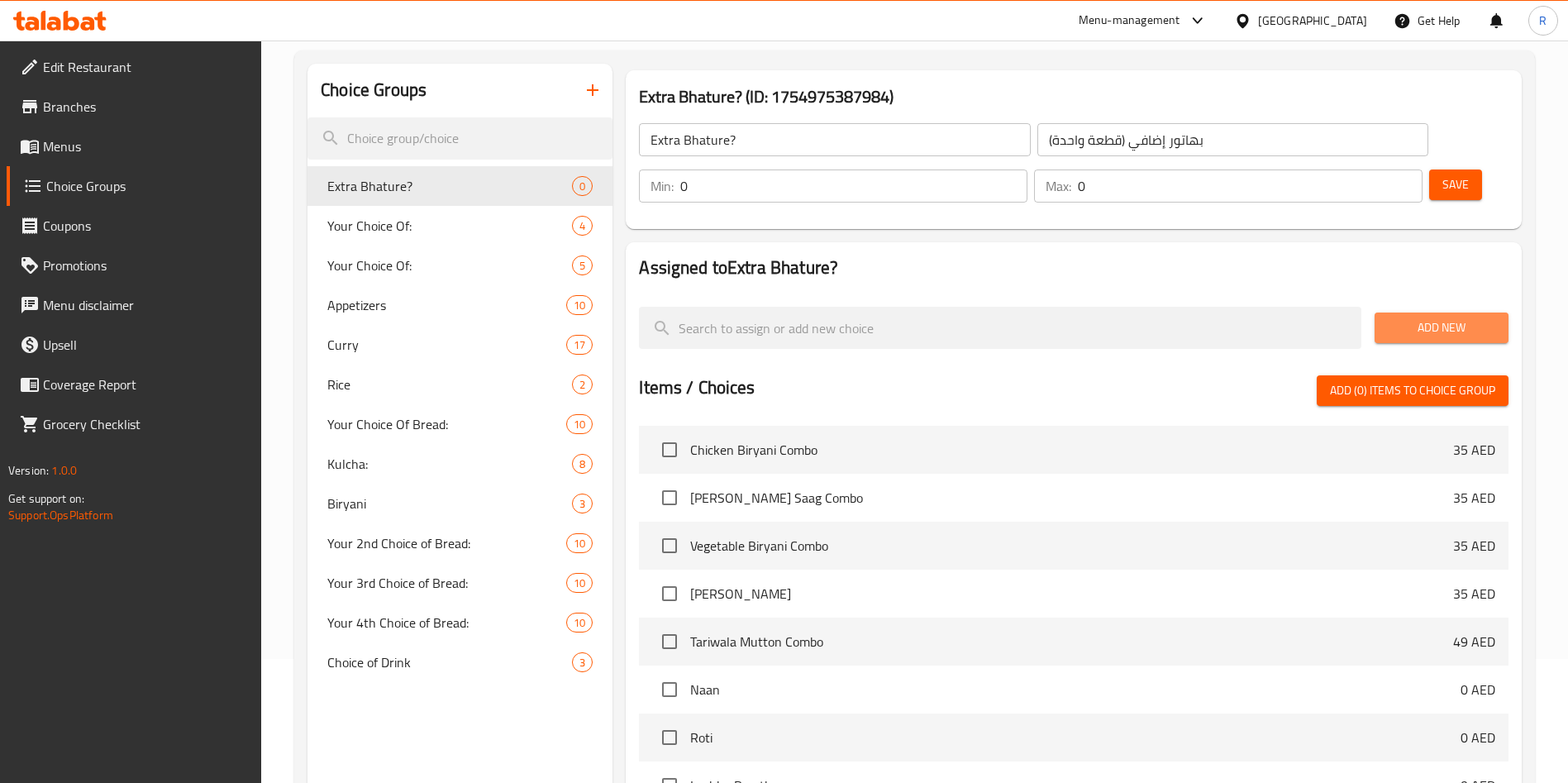
click at [1434, 318] on span "Add New" at bounding box center [1442, 328] width 108 height 21
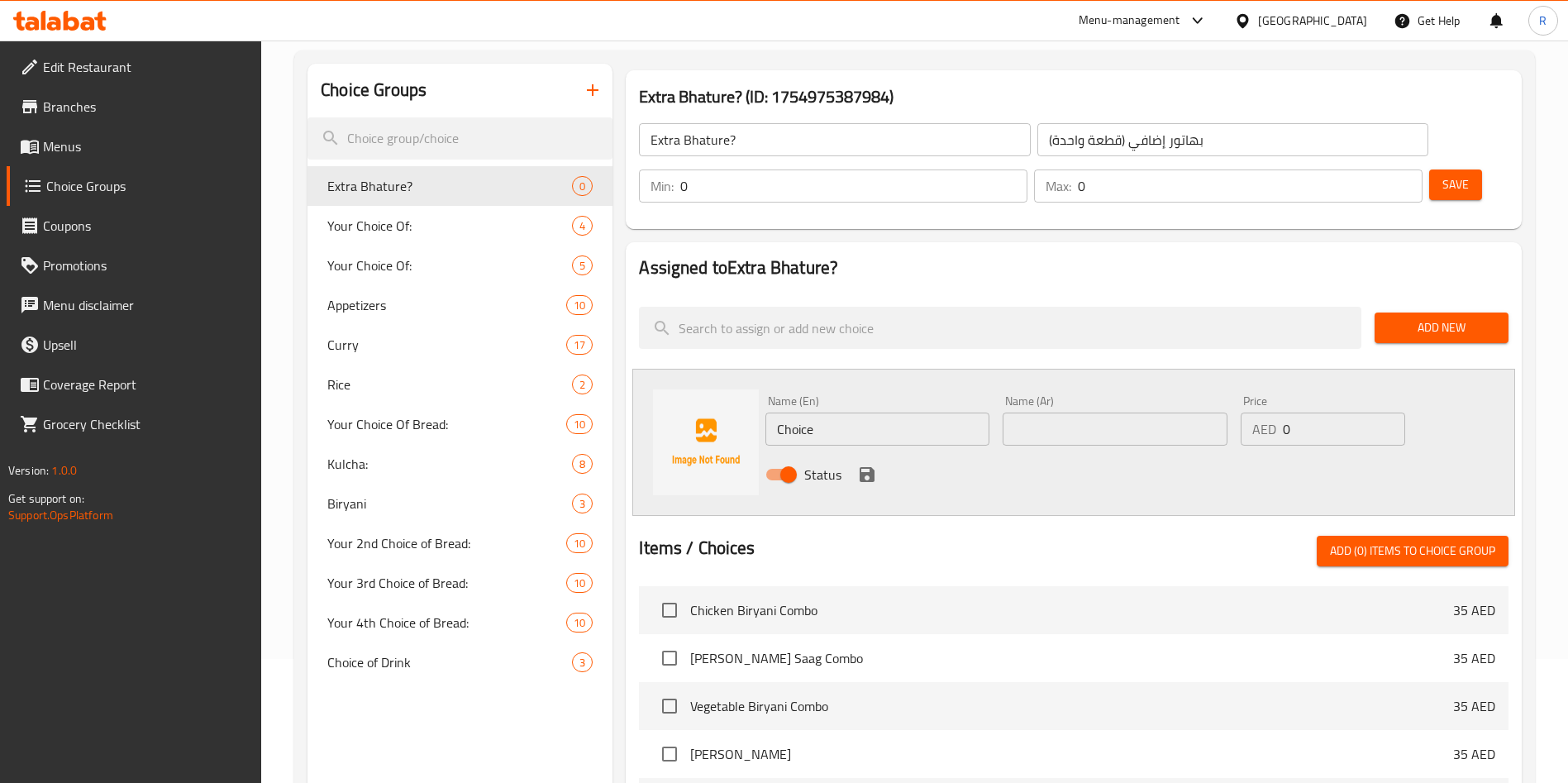
click at [860, 412] on input "Choice" at bounding box center [877, 429] width 224 height 33
paste input "Extra Bhature (1 Pc )"
click at [867, 412] on input "Extra Bhature (1 Pc )" at bounding box center [877, 429] width 224 height 33
type input "Extra Bhature (1 Pc)"
drag, startPoint x: 1111, startPoint y: 381, endPoint x: 1153, endPoint y: 391, distance: 43.2
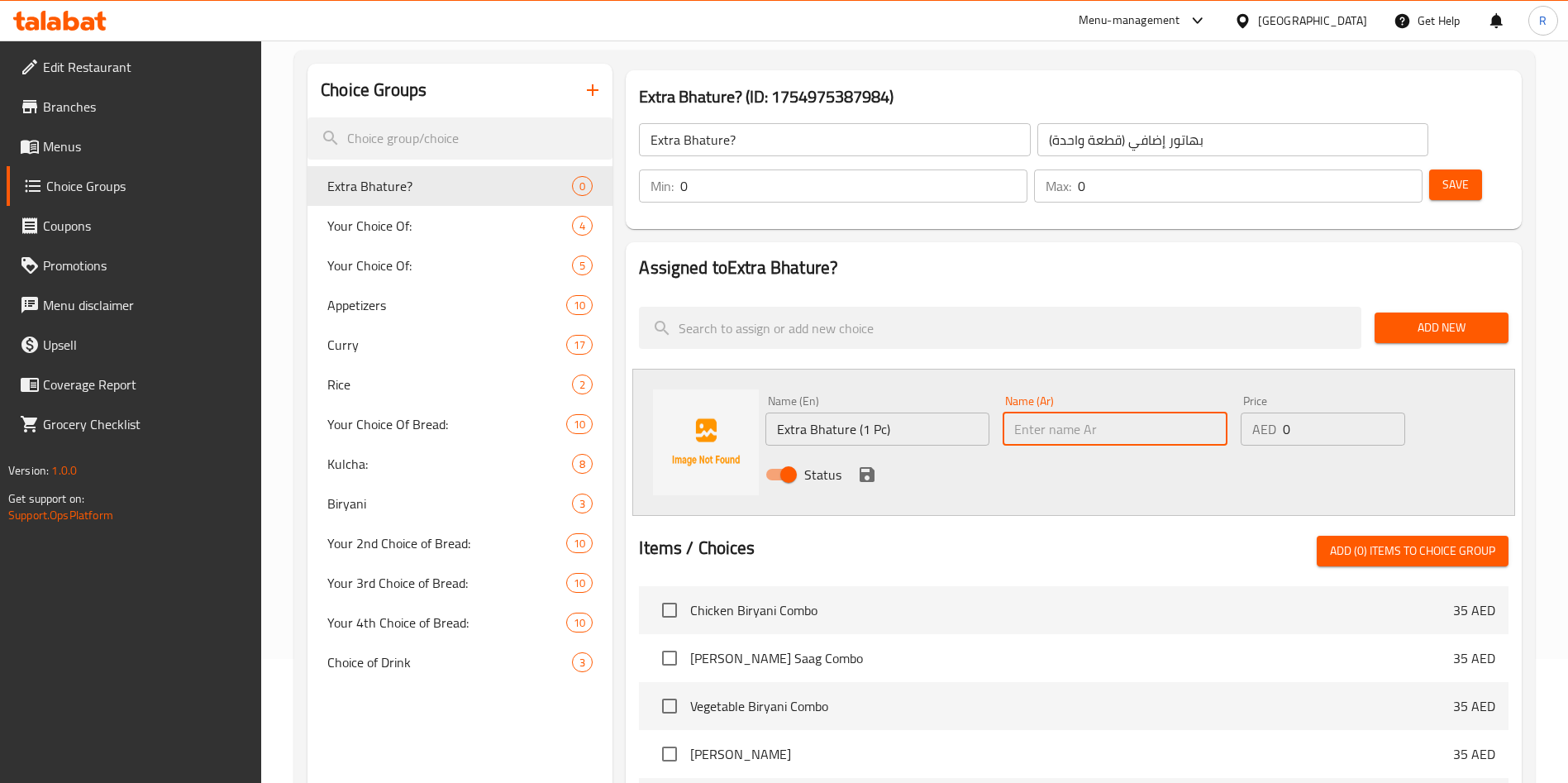
click at [1111, 412] on input "text" at bounding box center [1114, 429] width 224 height 33
paste input "بهاتور إضافي (قطعة واحدة) Ask ChatGPT"
drag, startPoint x: 1122, startPoint y: 382, endPoint x: 1586, endPoint y: 341, distance: 465.8
click at [1568, 341] on html "​ Menu-management United Arab Emirates Get Help R Edit Restaurant Branches Menu…" at bounding box center [784, 267] width 1568 height 783
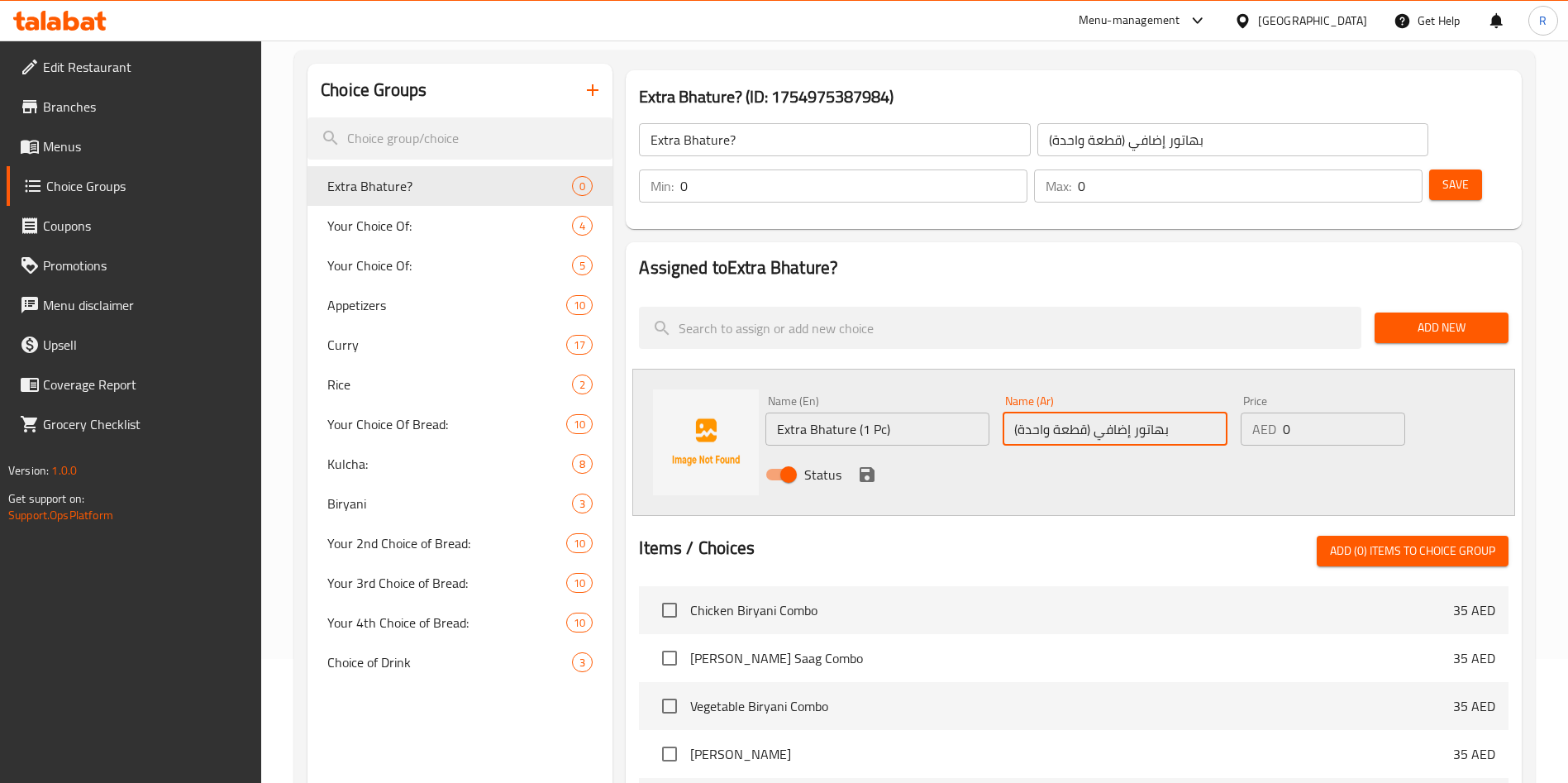
scroll to position [0, 0]
type input "بهاتور إضافي (قطعة واحدة)"
drag, startPoint x: 1303, startPoint y: 388, endPoint x: 1157, endPoint y: 397, distance: 146.3
click at [1157, 397] on div "Name (En) Extra Bhature (1 Pc) Name (En) Name (Ar) بهاتور إضافي (قطعة واحدة) Na…" at bounding box center [1114, 442] width 711 height 109
paste input "8"
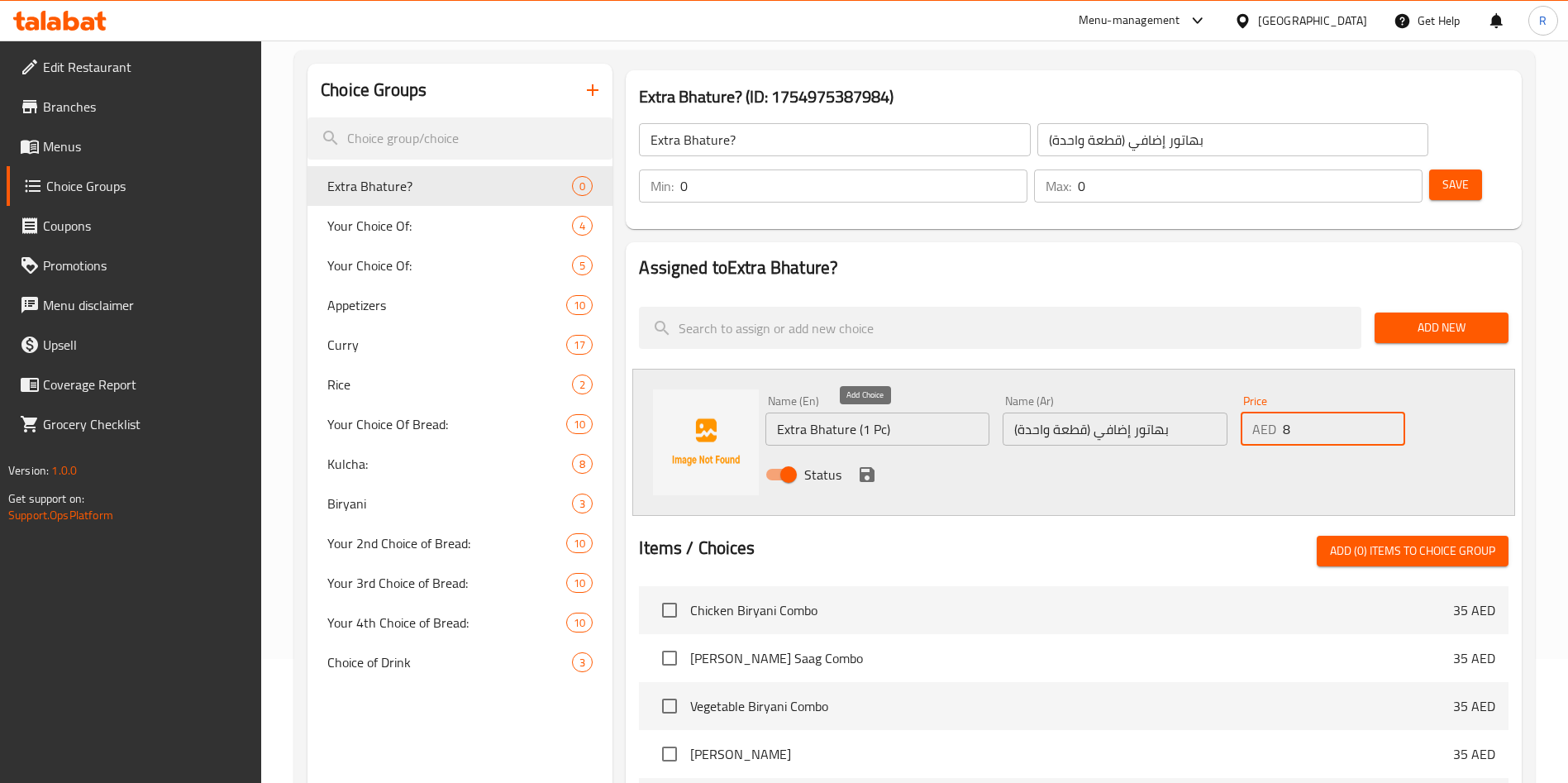
type input "8"
click at [863, 467] on icon "save" at bounding box center [867, 474] width 15 height 15
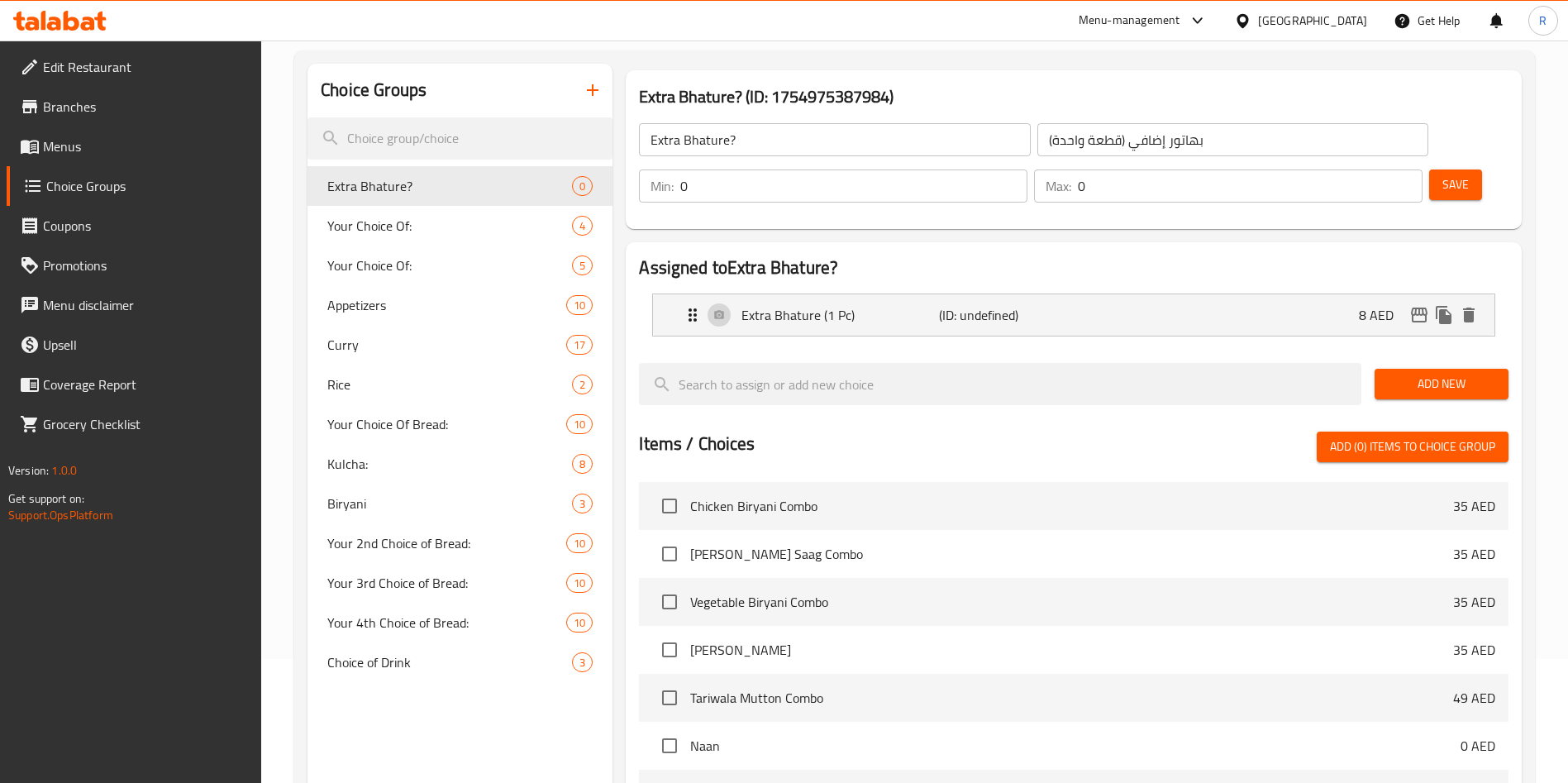
click at [1442, 174] on span "Save" at bounding box center [1455, 184] width 27 height 21
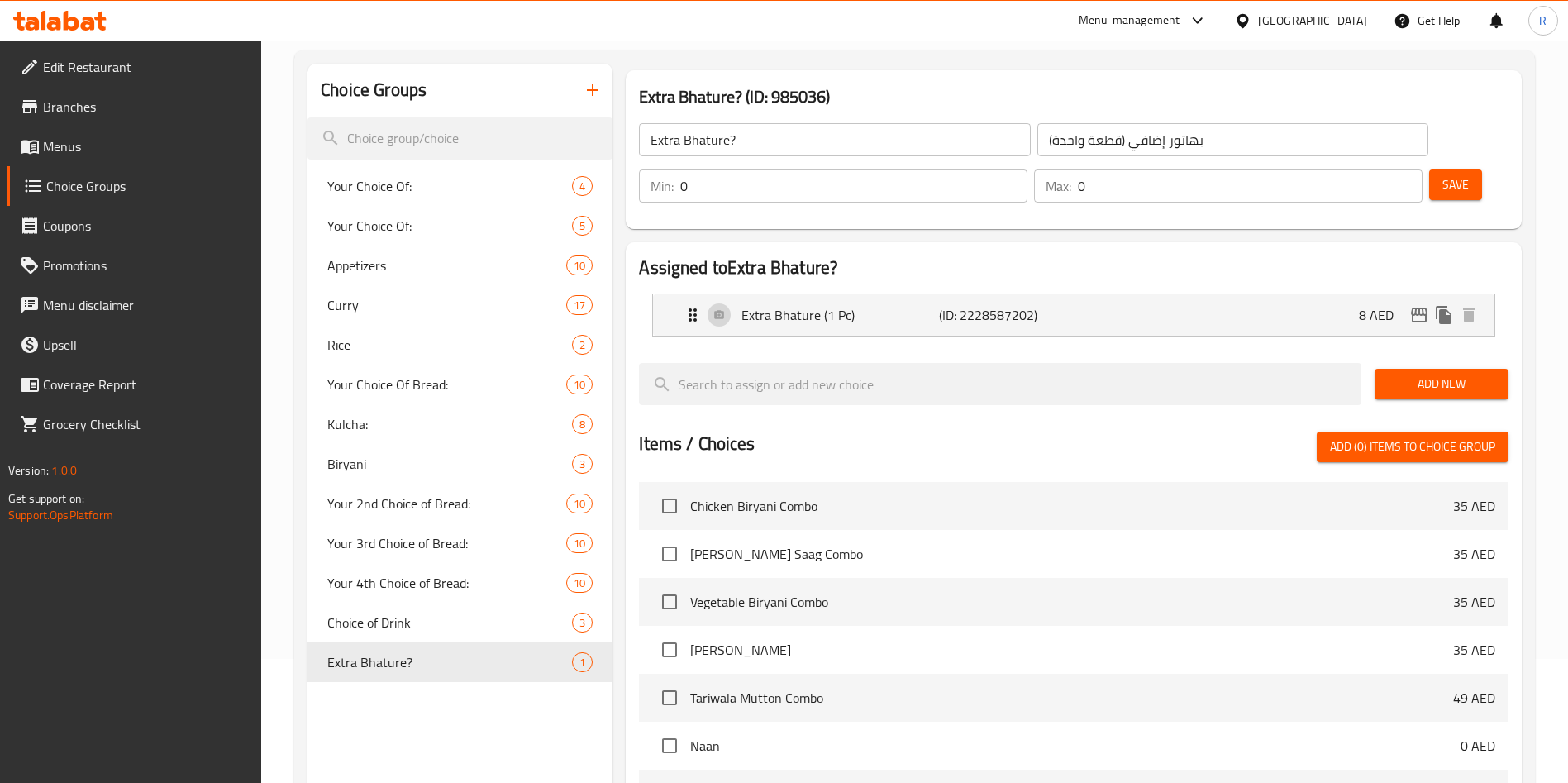
drag, startPoint x: 1427, startPoint y: 147, endPoint x: 1585, endPoint y: 216, distance: 172.4
click at [1442, 174] on span "Save" at bounding box center [1455, 184] width 27 height 21
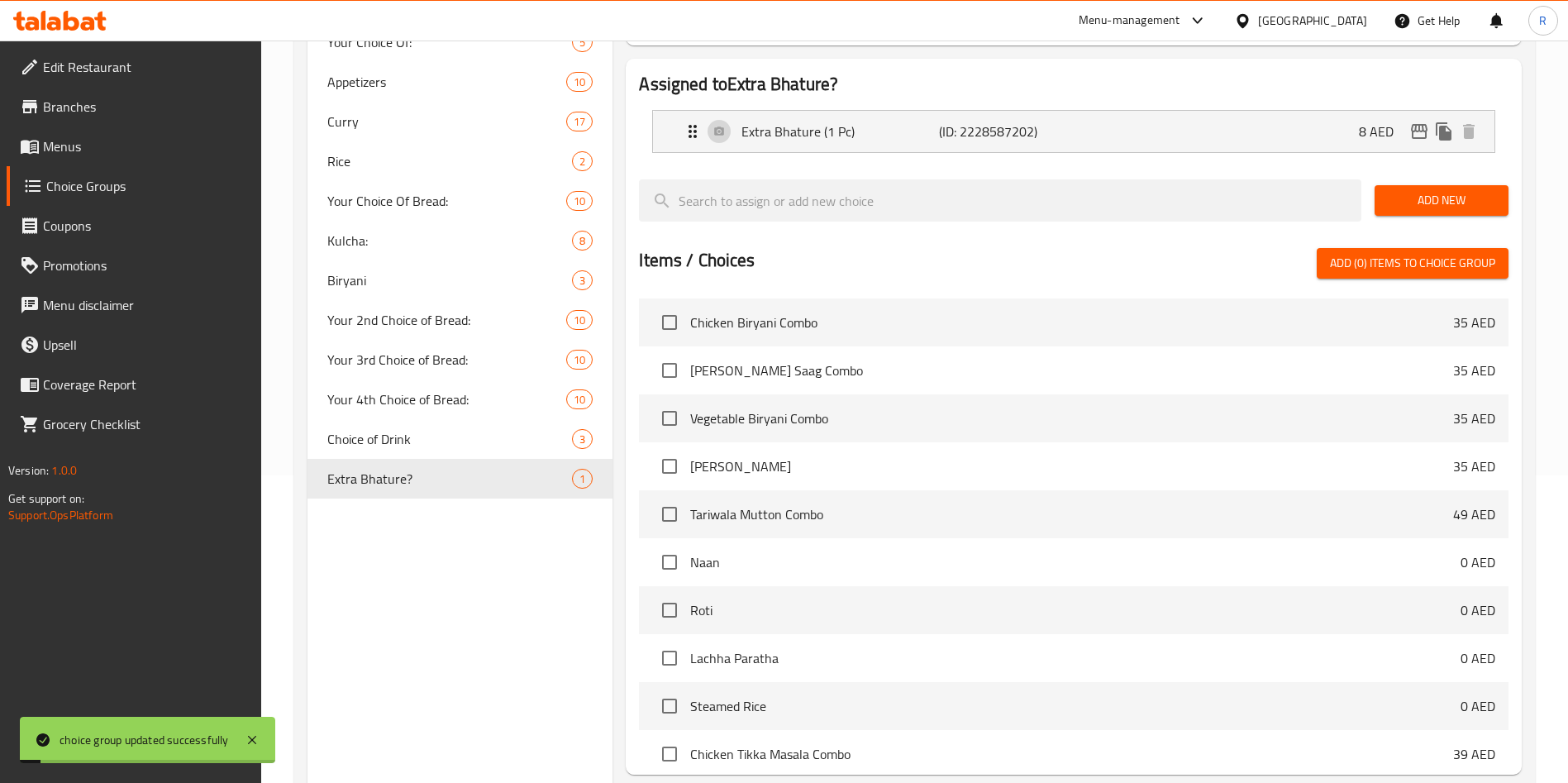
scroll to position [421, 0]
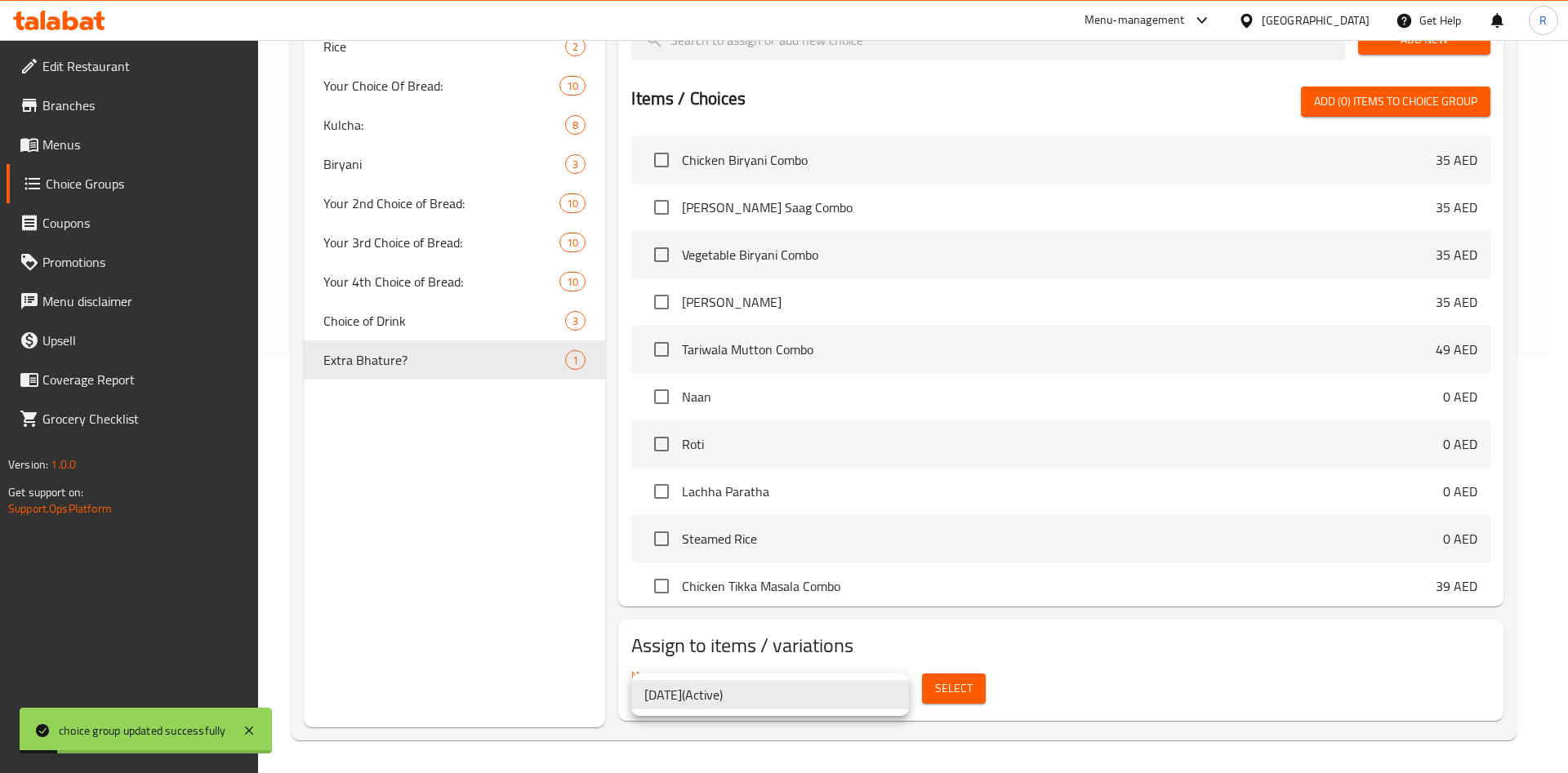
click at [922, 693] on div at bounding box center [784, 386] width 1568 height 773
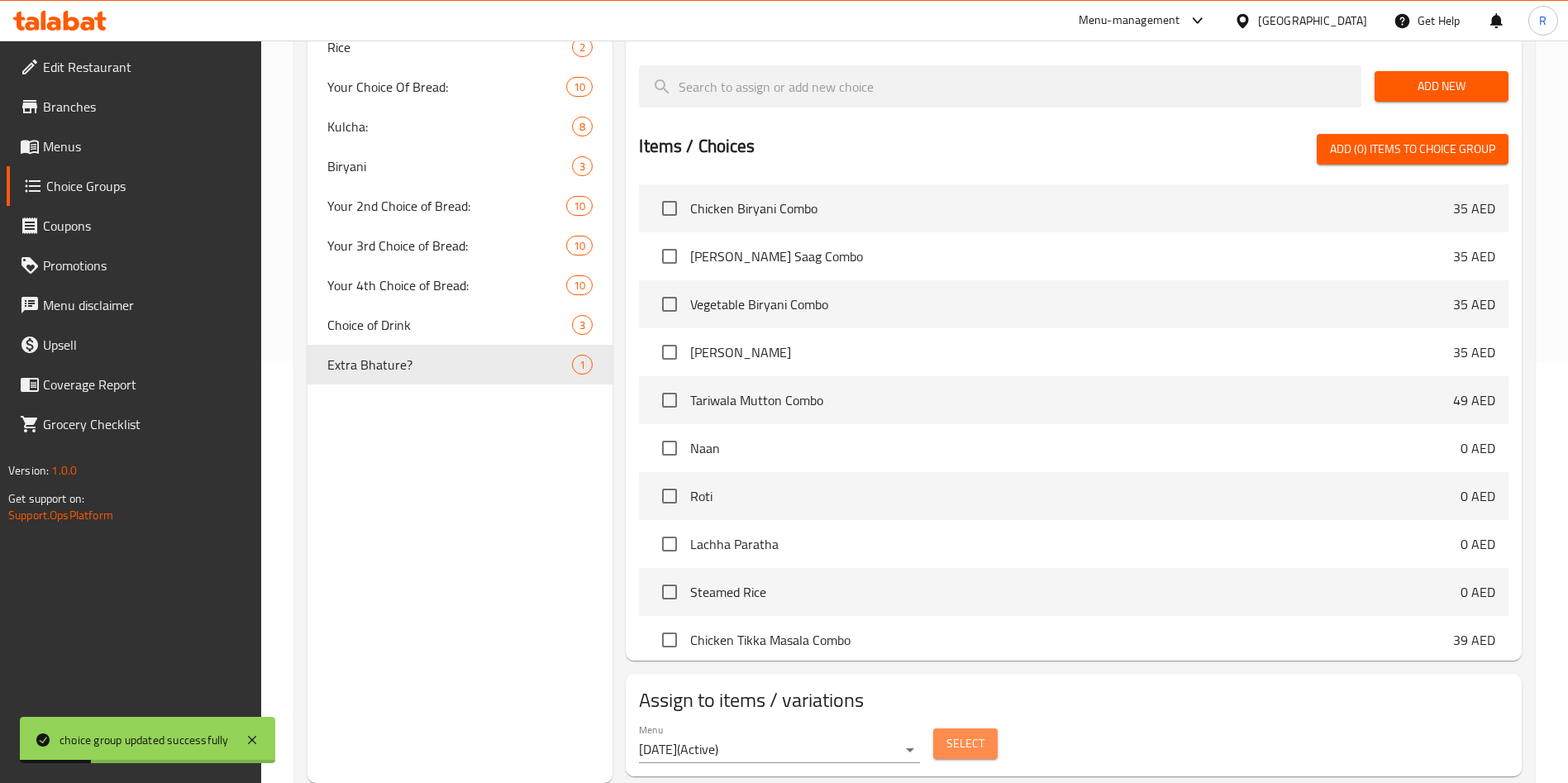
click at [950, 733] on span "Select" at bounding box center [965, 743] width 38 height 21
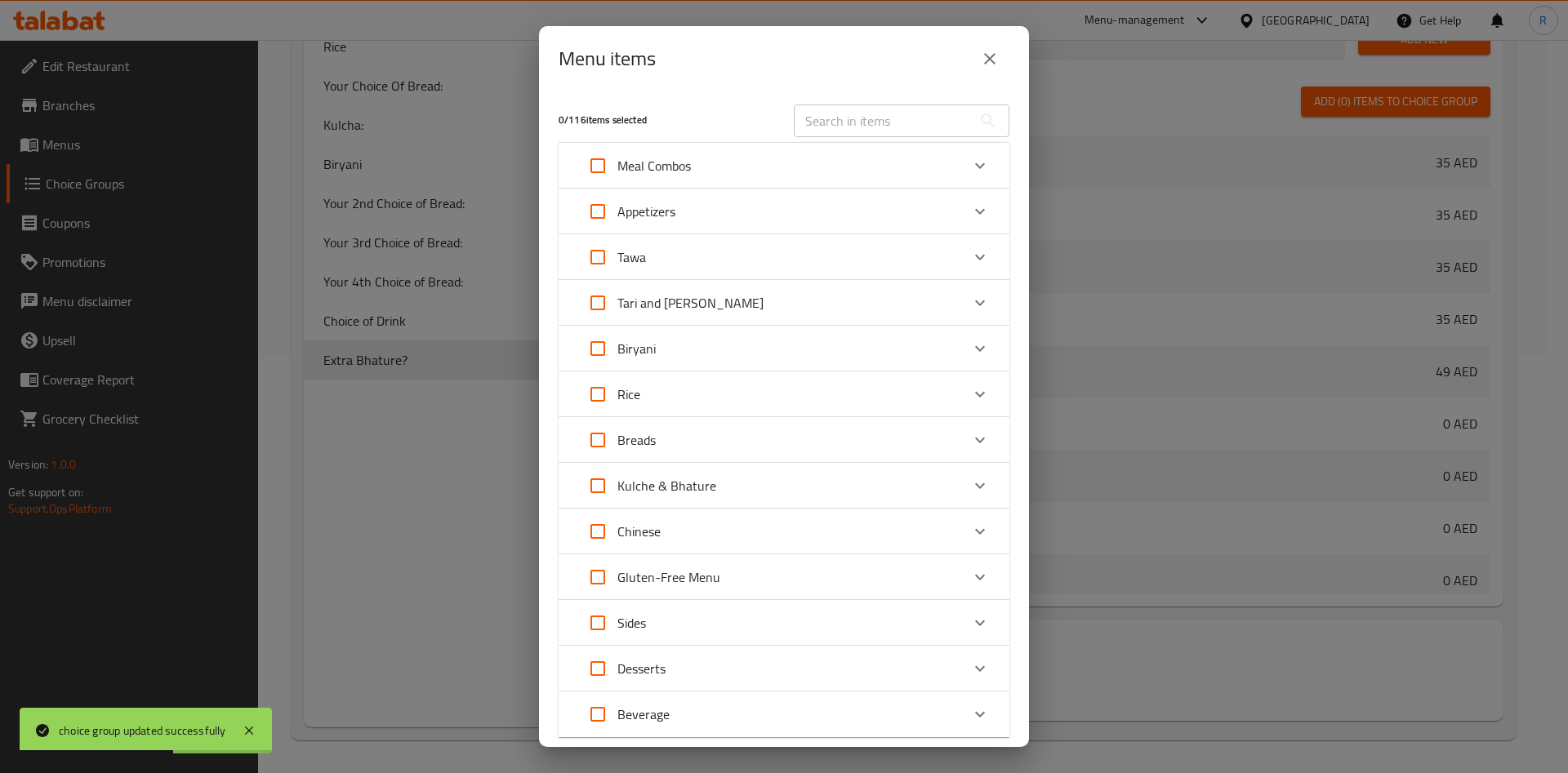
click at [815, 114] on input "text" at bounding box center [882, 121] width 178 height 33
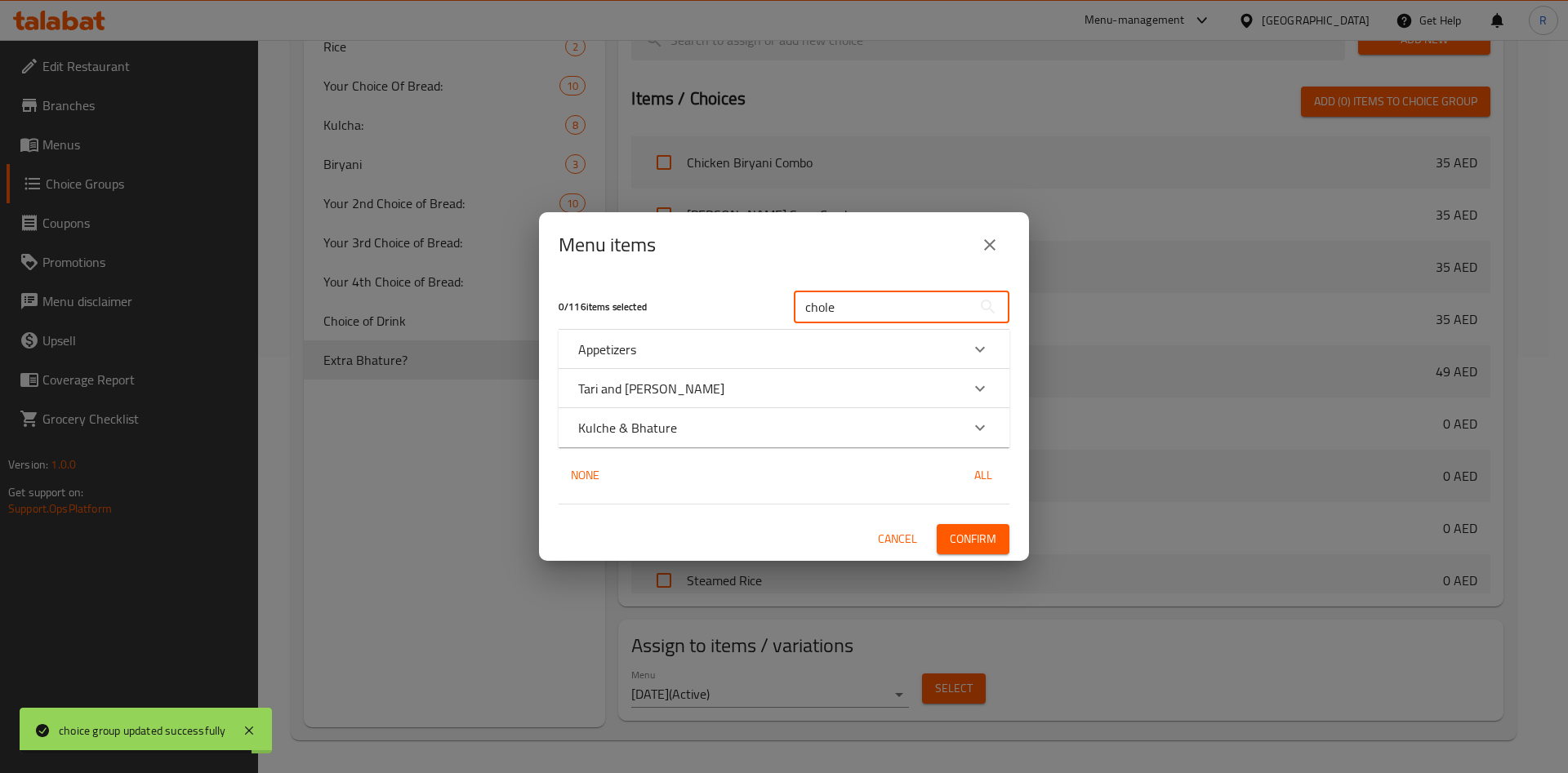
type input "chole"
click at [986, 432] on icon "Expand" at bounding box center [980, 427] width 20 height 20
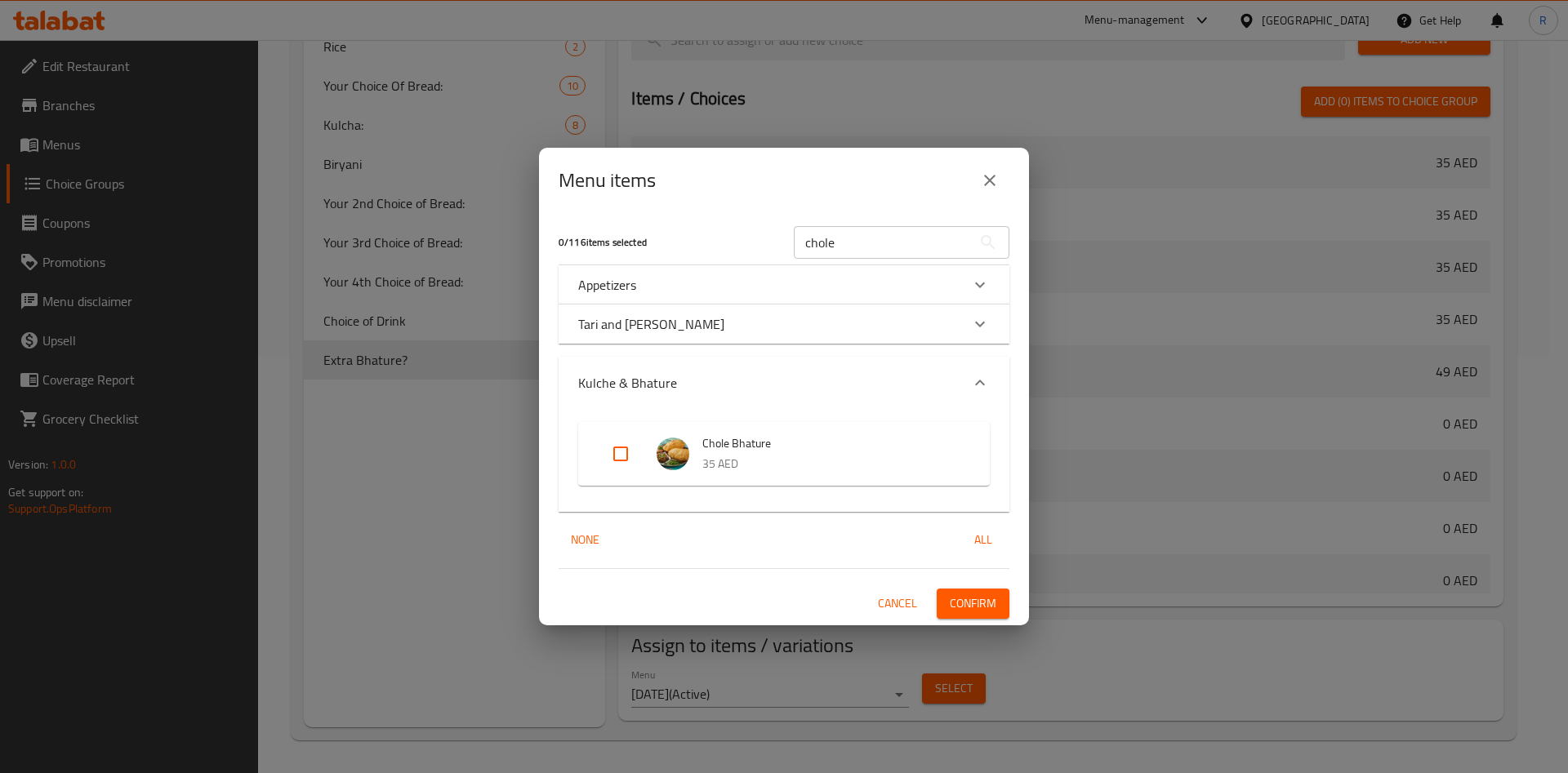
drag, startPoint x: 626, startPoint y: 451, endPoint x: 675, endPoint y: 450, distance: 49.0
click at [627, 451] on input "Expand" at bounding box center [621, 454] width 39 height 39
checkbox input "true"
click at [963, 602] on span "Confirm" at bounding box center [972, 603] width 47 height 20
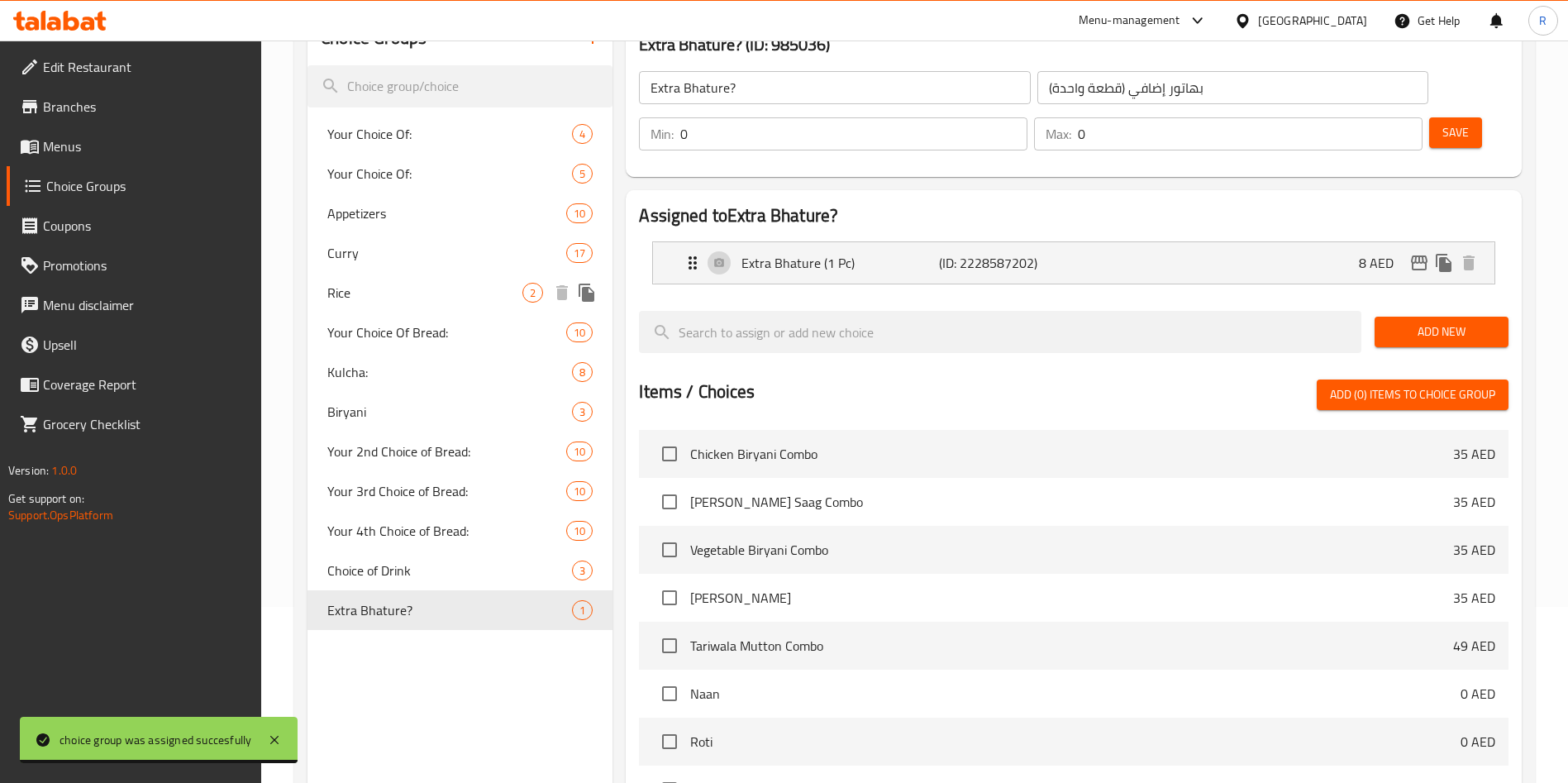
scroll to position [0, 0]
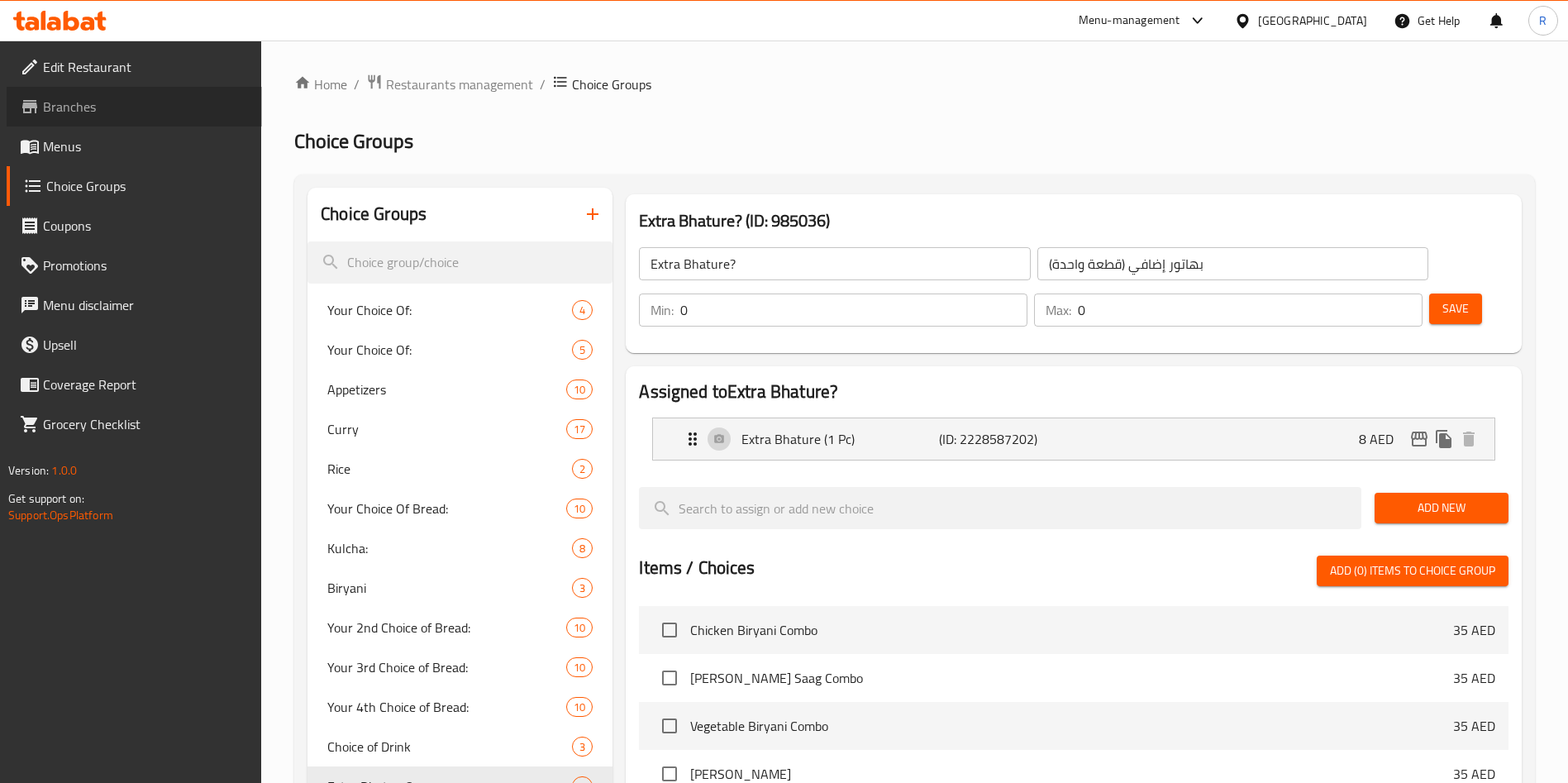
click at [122, 105] on span "Branches" at bounding box center [146, 107] width 206 height 20
click at [108, 155] on span "Menus" at bounding box center [146, 146] width 206 height 20
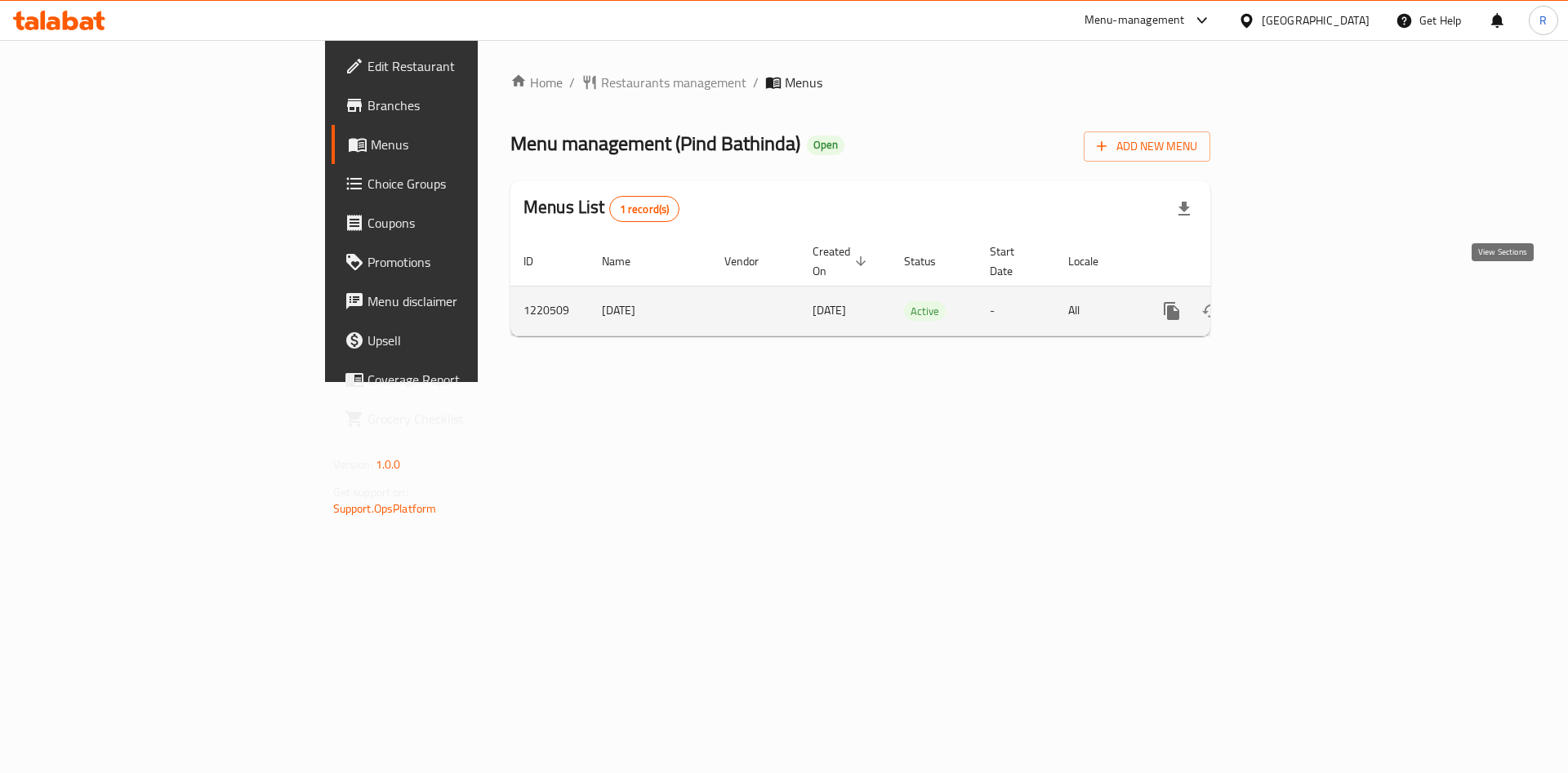
click at [1309, 292] on link "enhanced table" at bounding box center [1289, 311] width 39 height 39
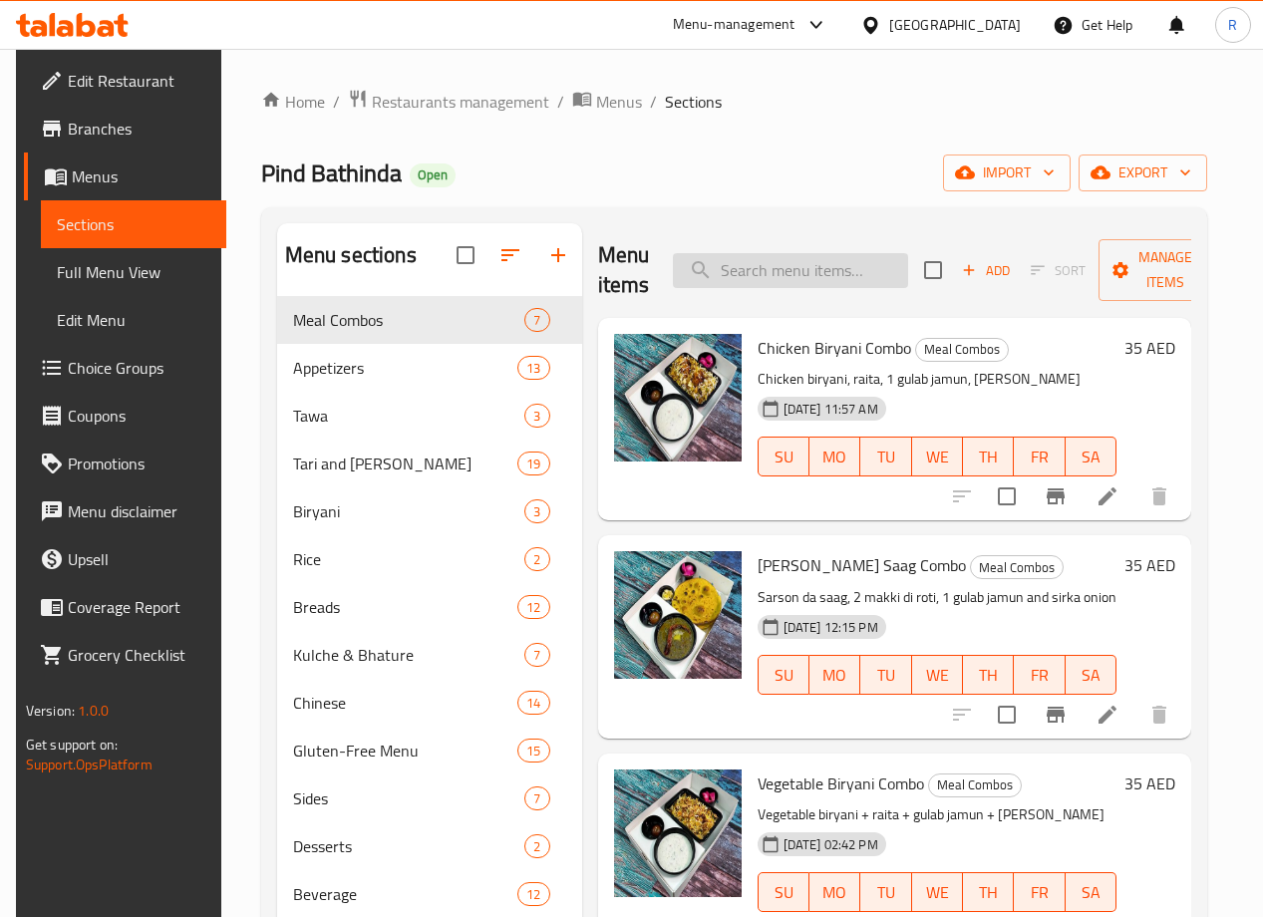
click at [741, 267] on input "search" at bounding box center [790, 270] width 235 height 35
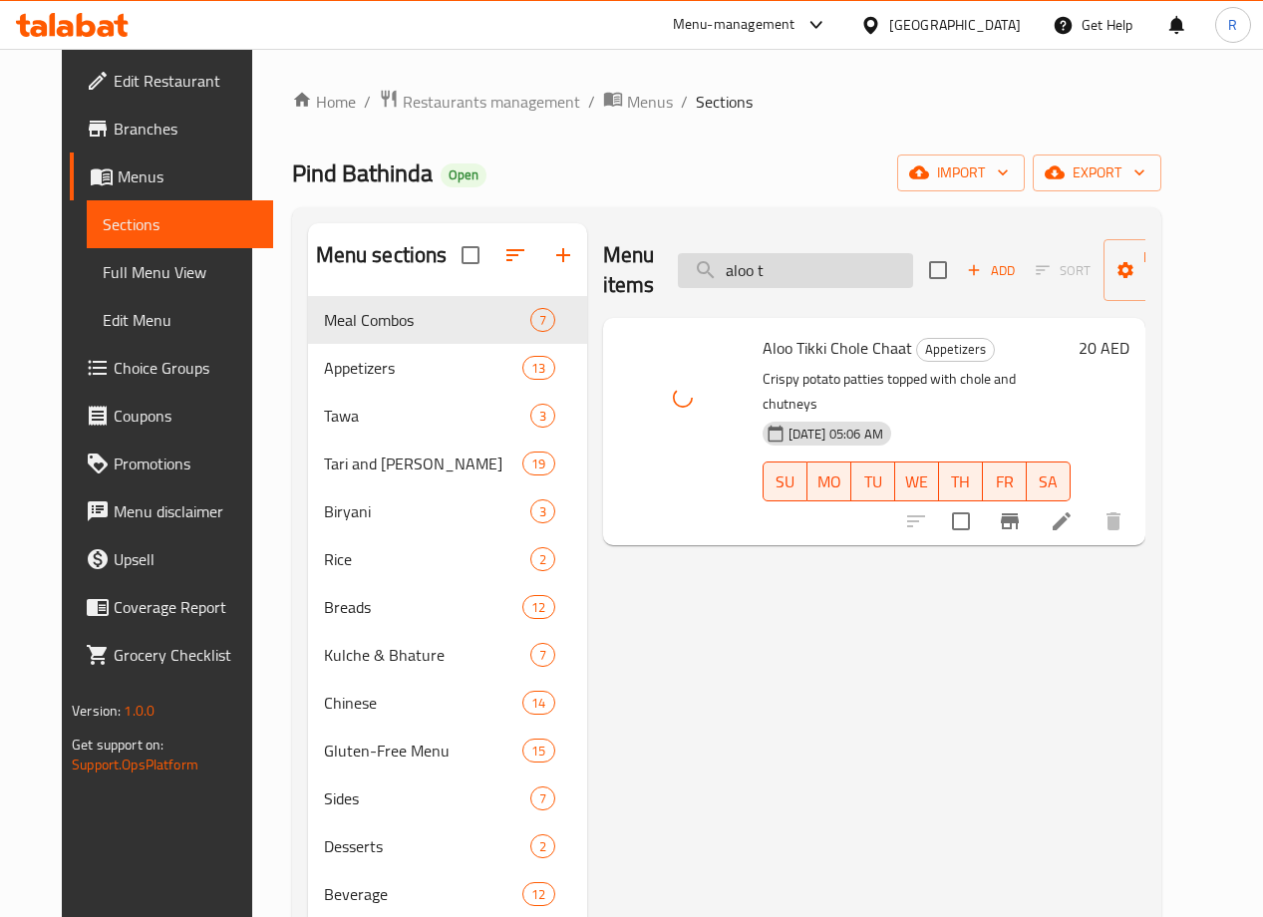
click at [770, 267] on input "aloo t" at bounding box center [795, 270] width 235 height 35
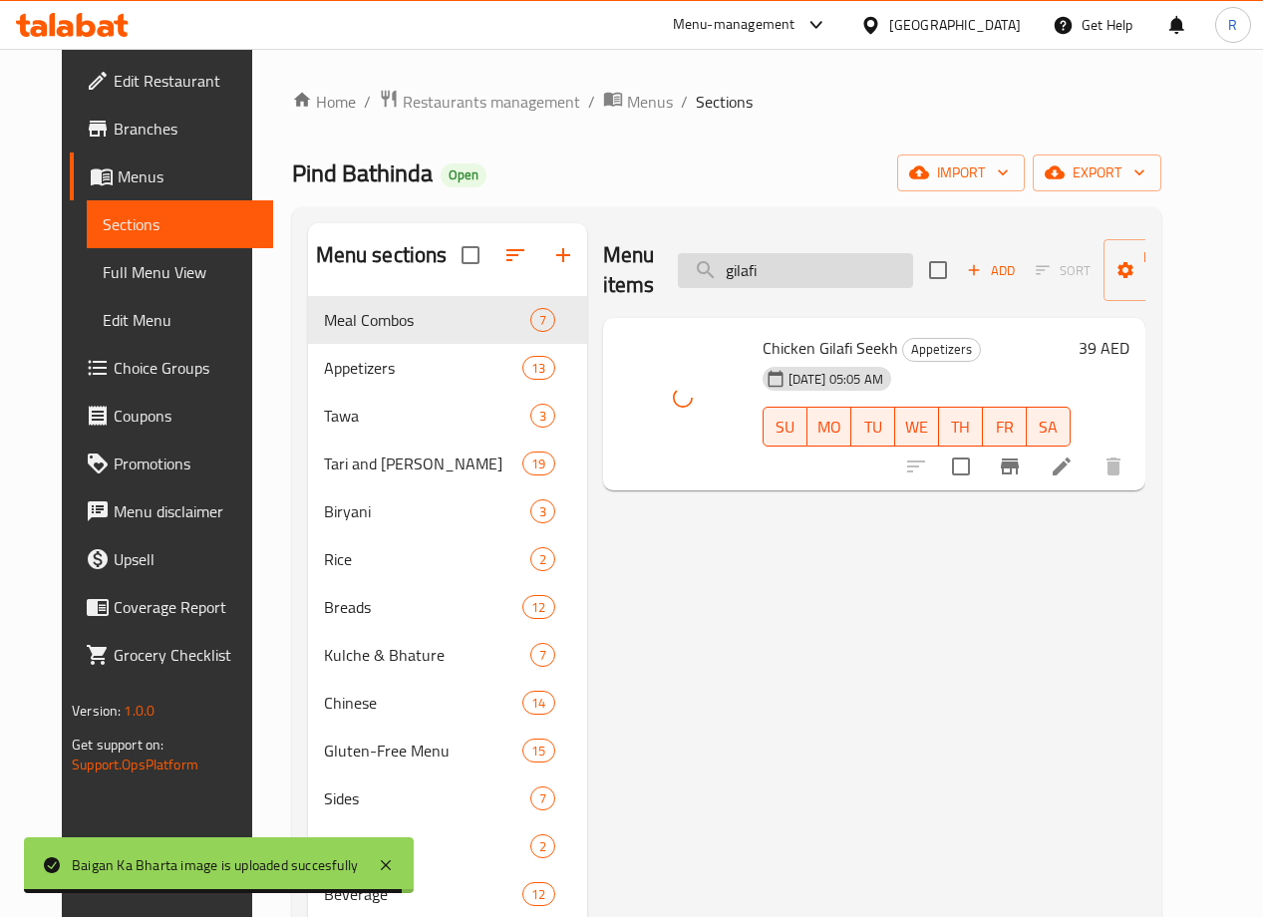
click at [781, 266] on input "gilafi" at bounding box center [795, 270] width 235 height 35
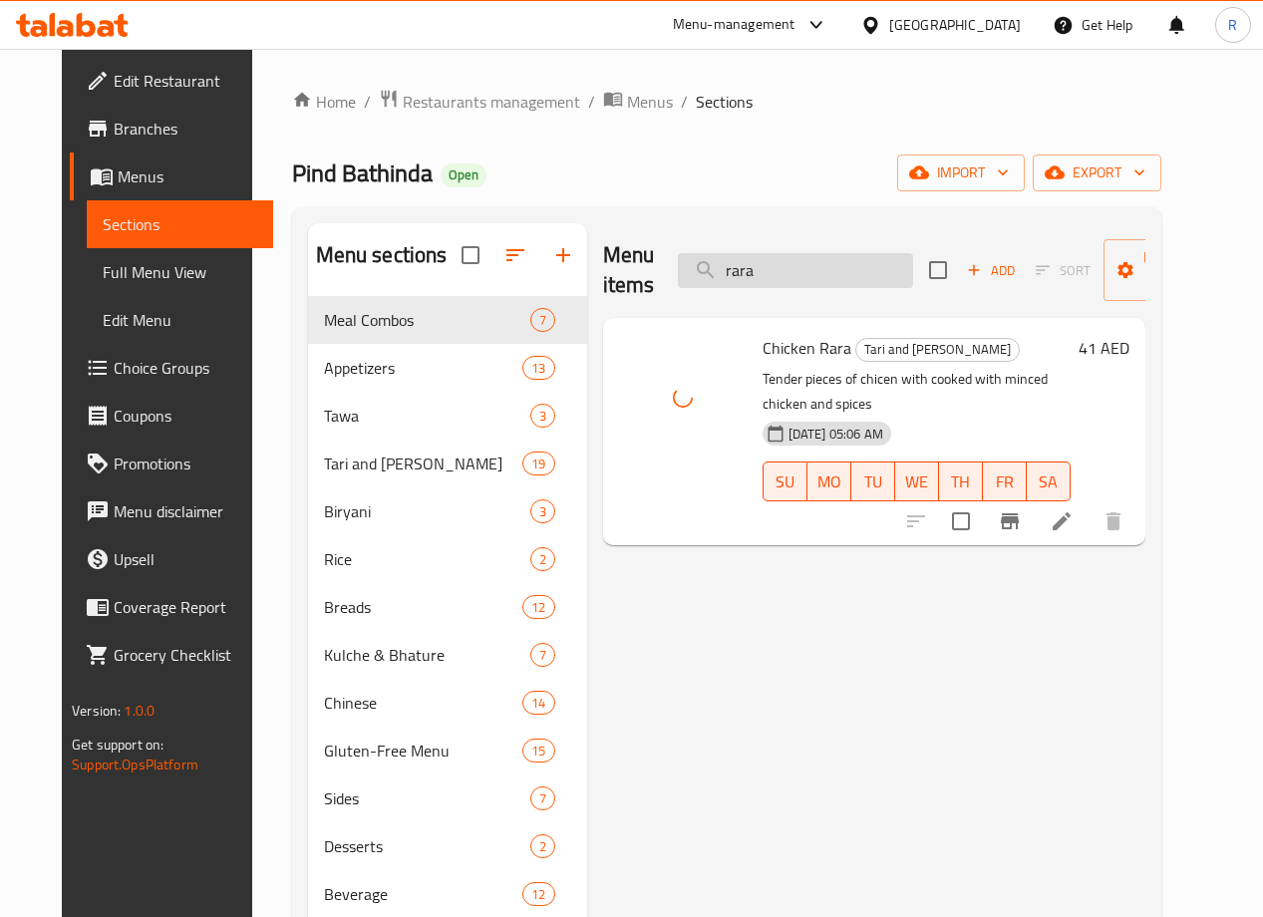
click at [803, 271] on input "rara" at bounding box center [795, 270] width 235 height 35
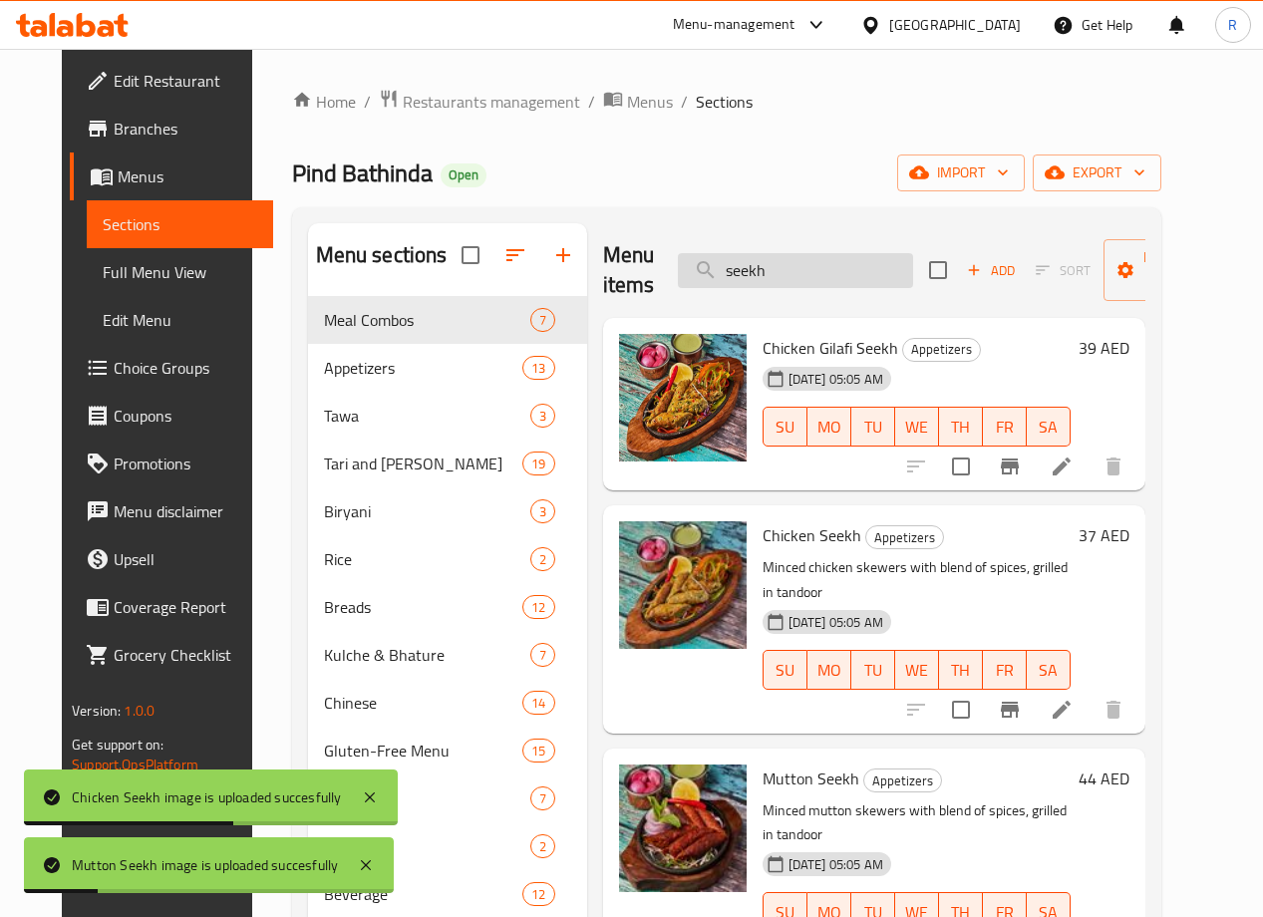
click at [776, 254] on input "seekh" at bounding box center [795, 270] width 235 height 35
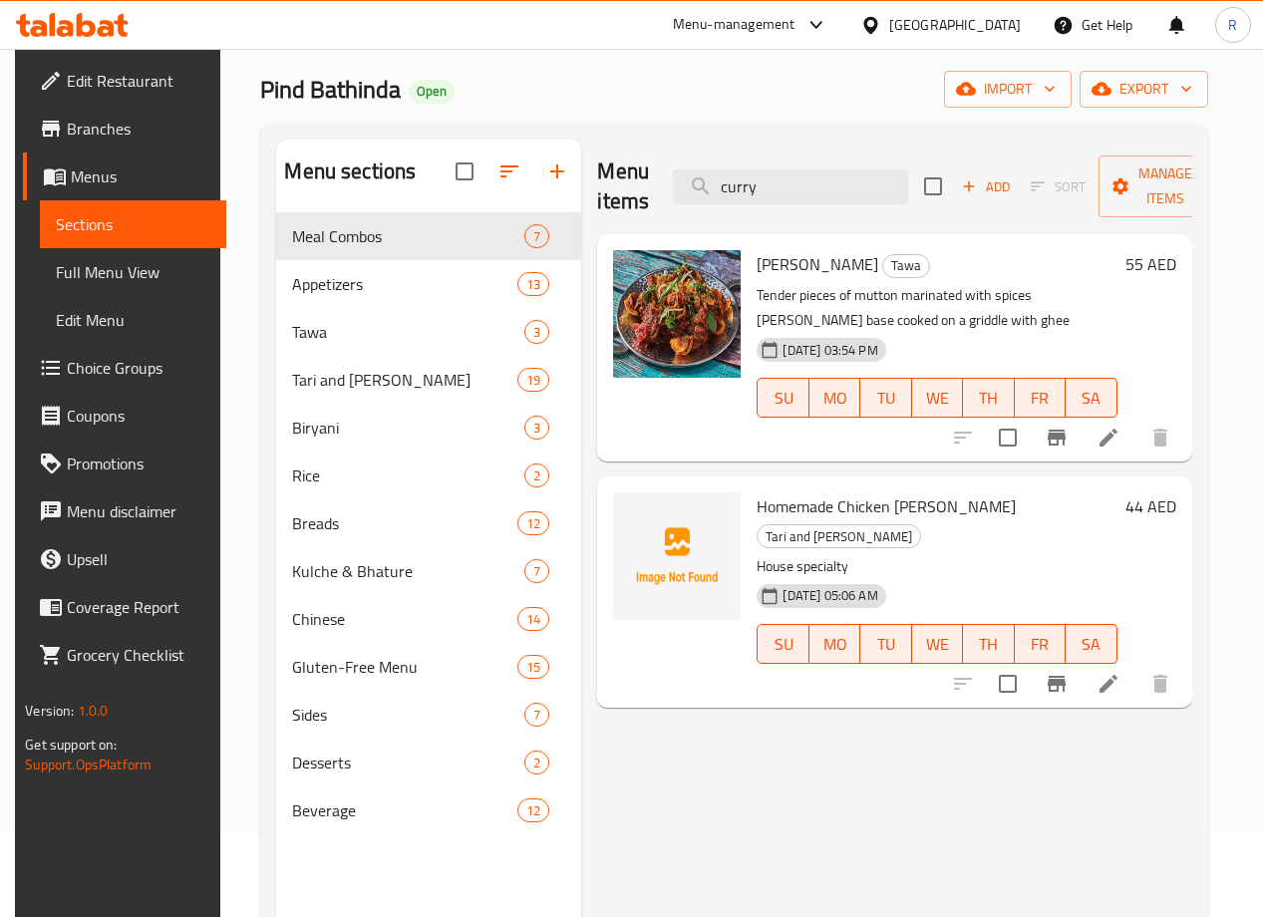
scroll to position [150, 0]
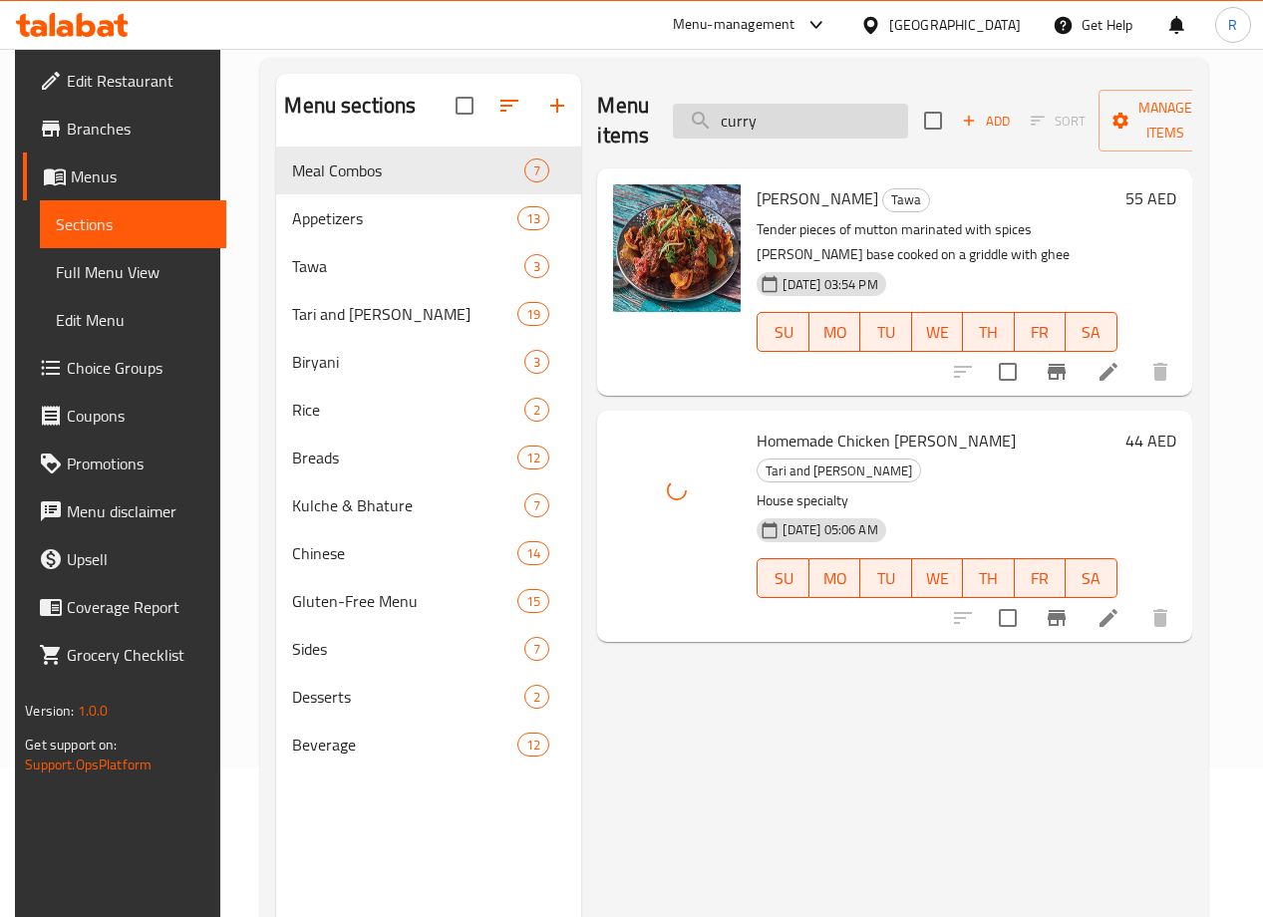
click at [784, 120] on input "curry" at bounding box center [790, 121] width 235 height 35
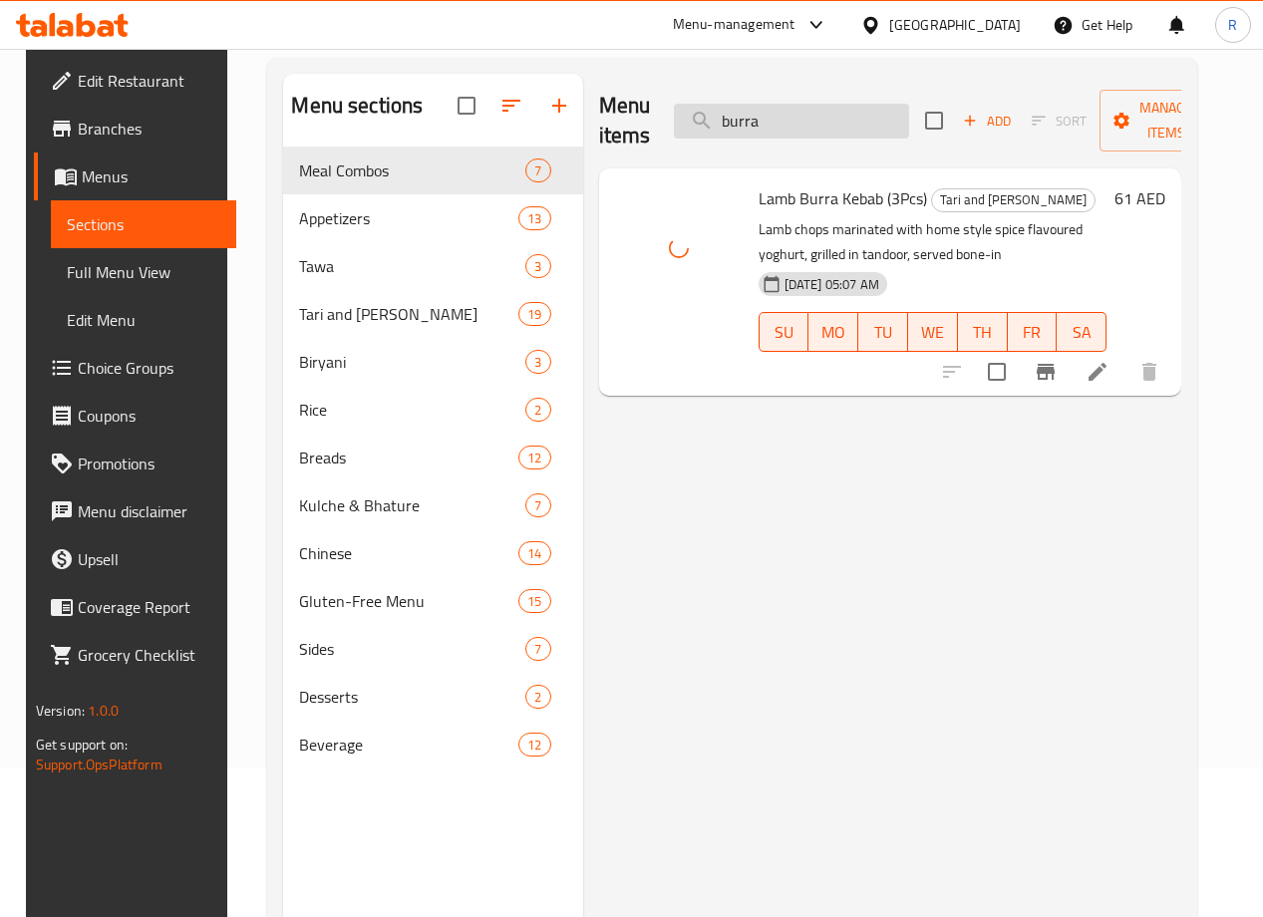
click at [775, 125] on input "burra" at bounding box center [791, 121] width 235 height 35
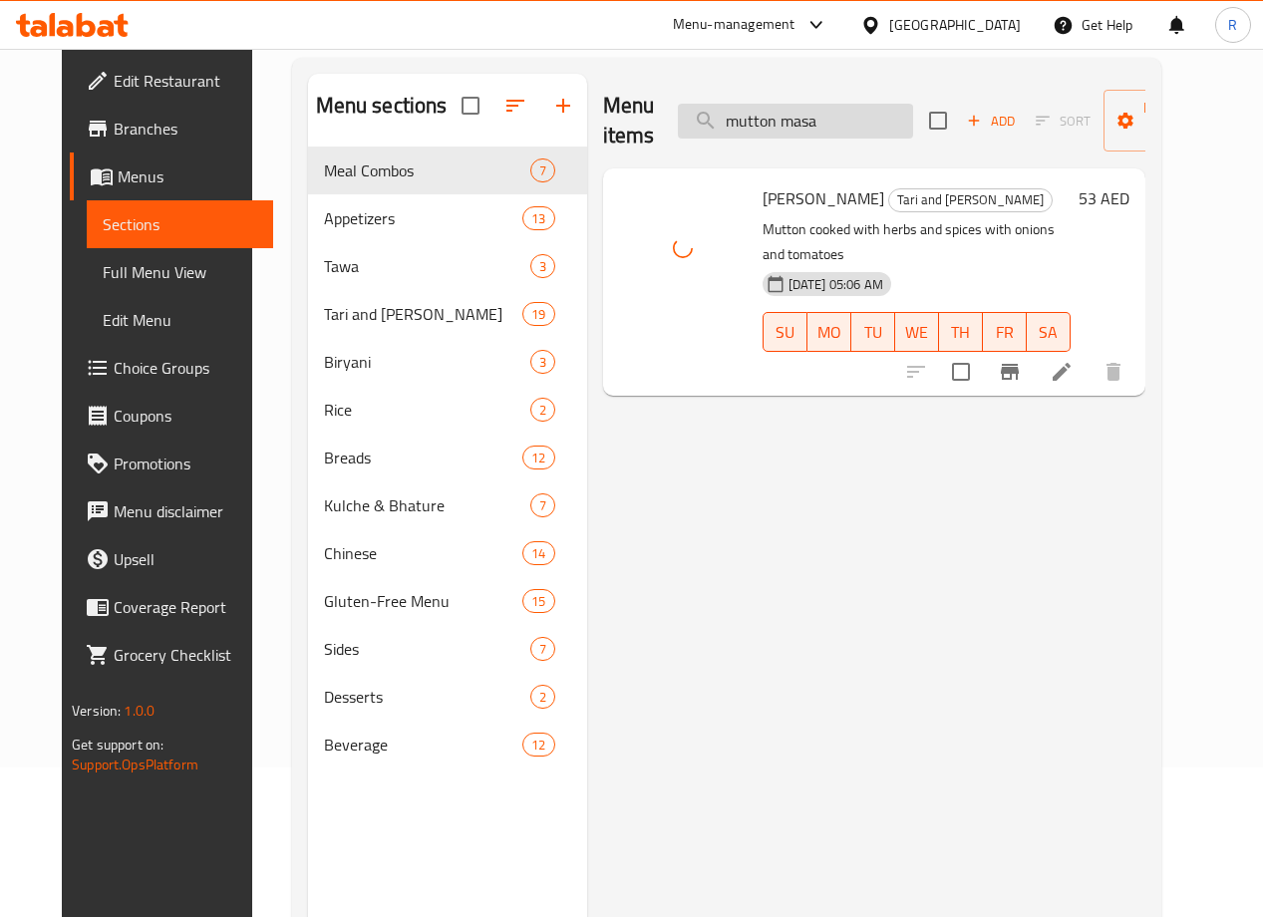
click at [809, 112] on input "mutton masa" at bounding box center [795, 121] width 235 height 35
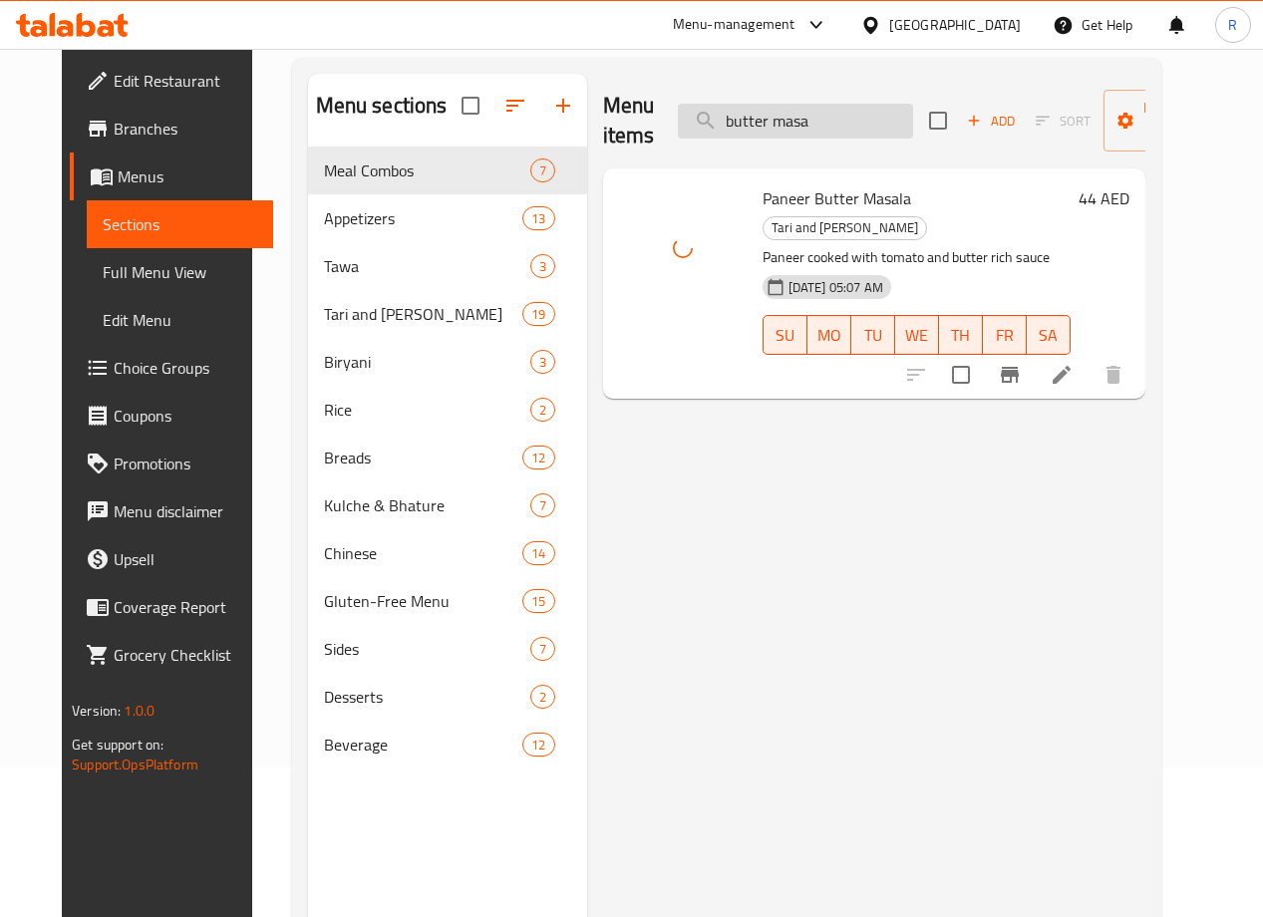
click at [812, 130] on input "butter masa" at bounding box center [795, 121] width 235 height 35
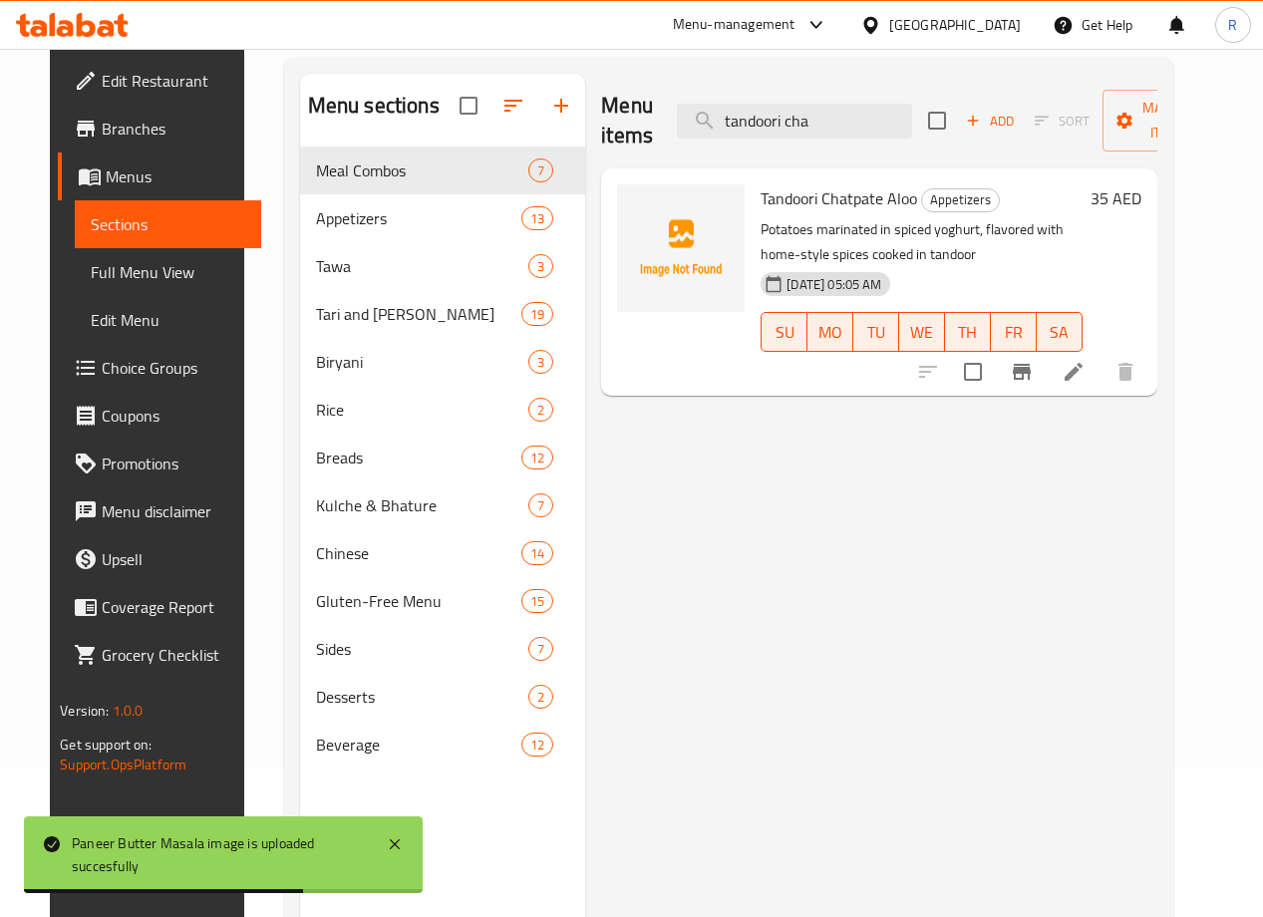
type input "tandoori cha"
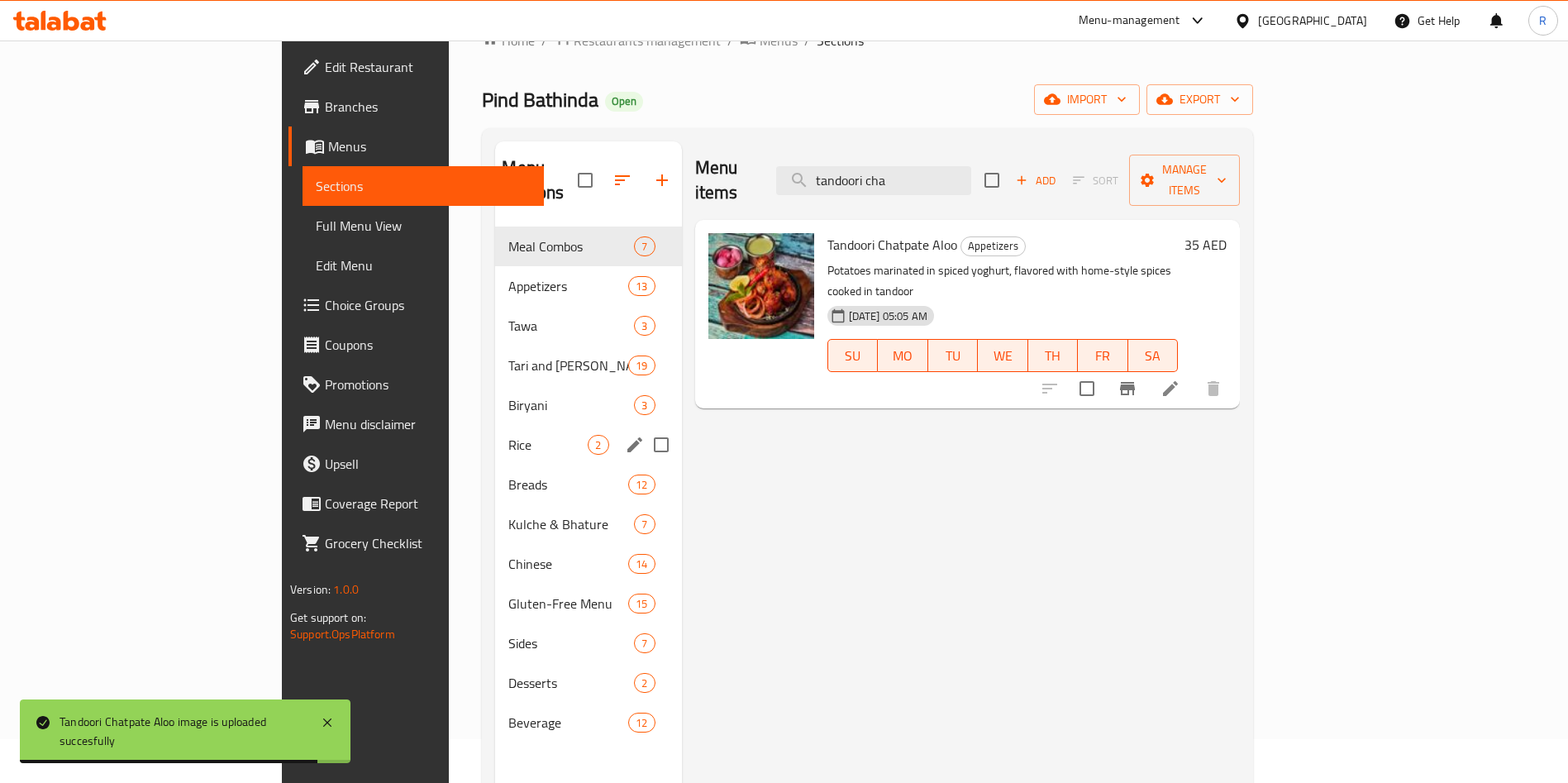
scroll to position [0, 0]
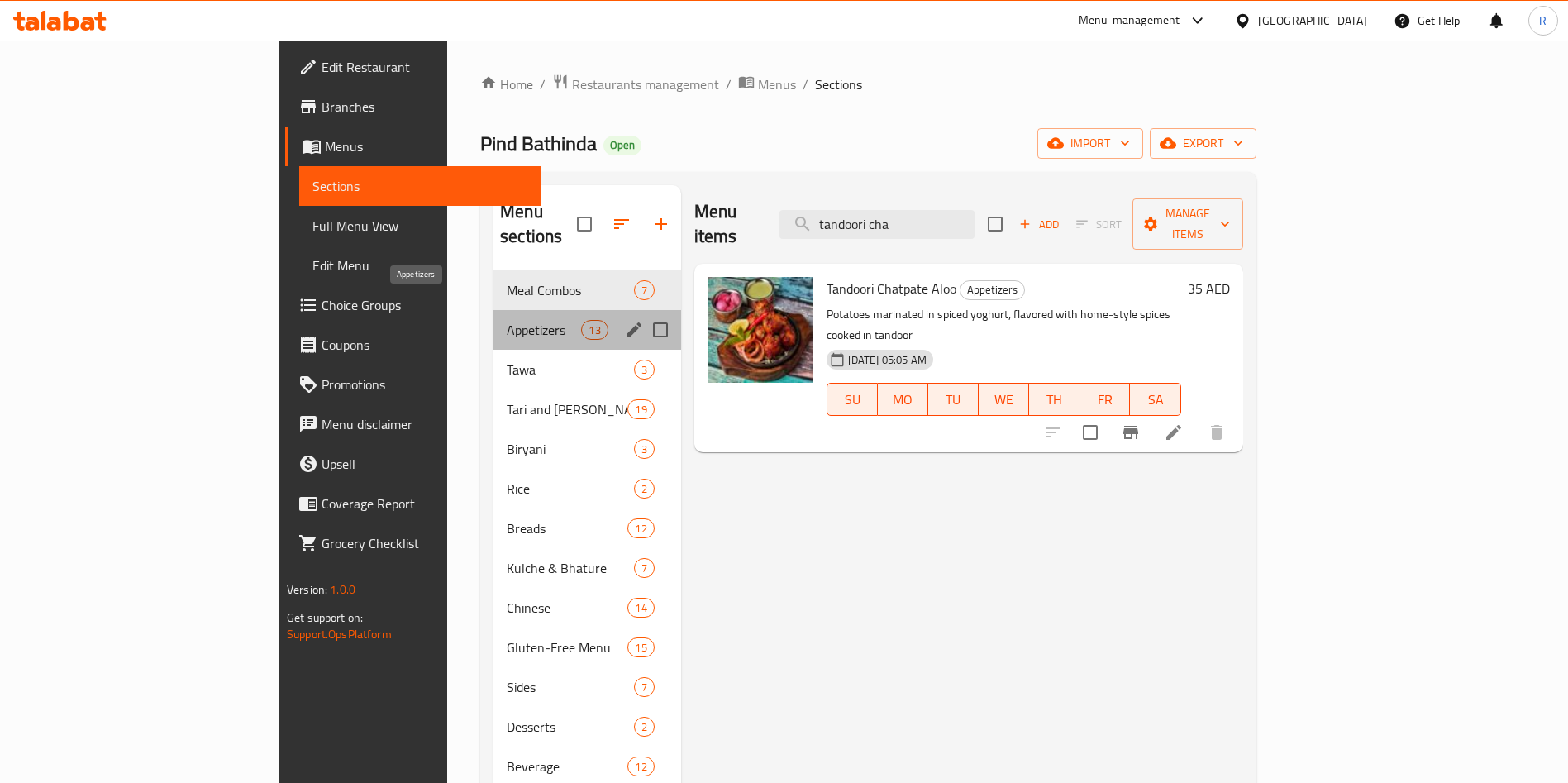
click at [507, 320] on span "Appetizers" at bounding box center [544, 330] width 75 height 20
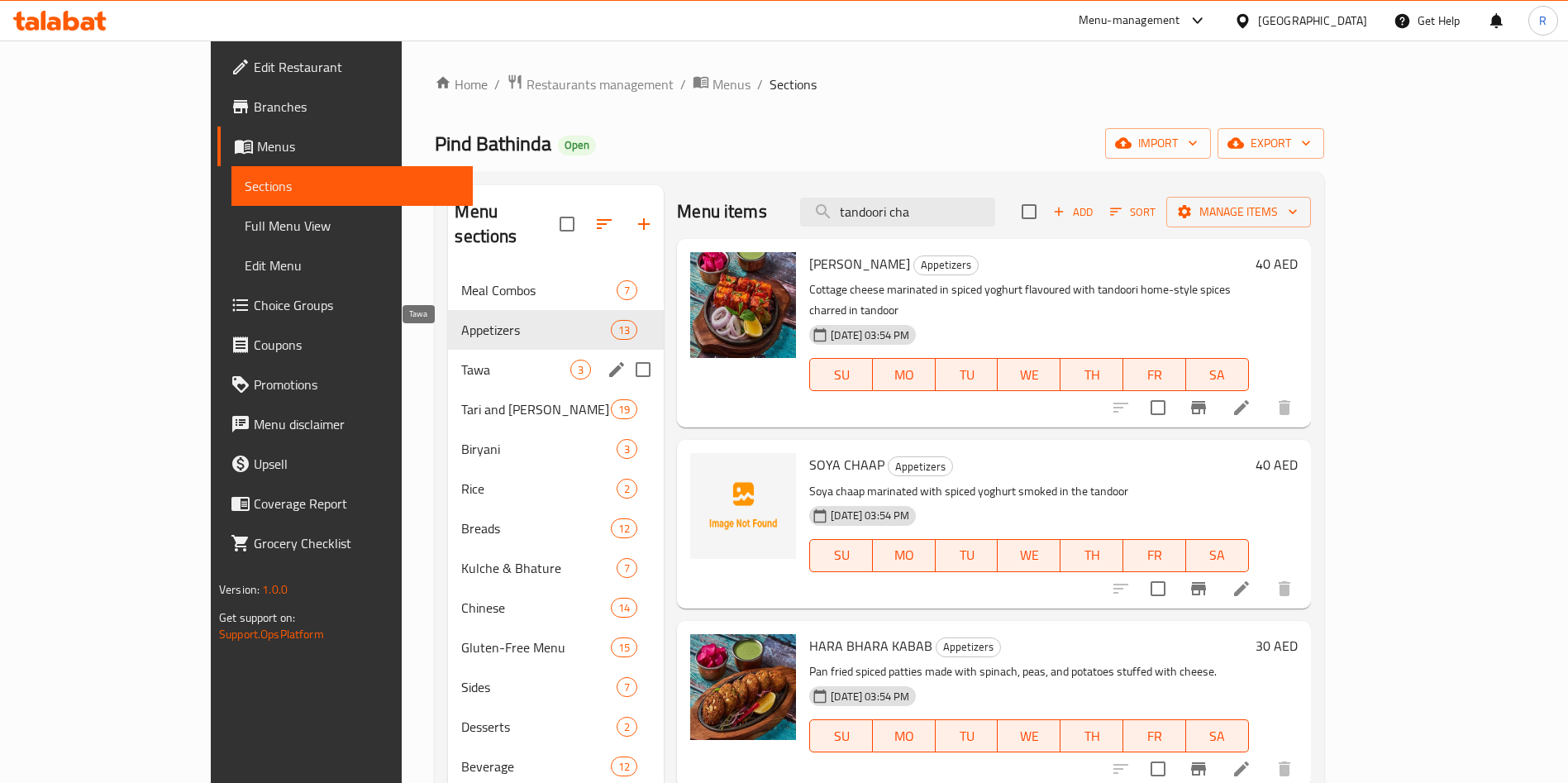
click at [461, 360] on span "Tawa" at bounding box center [516, 370] width 109 height 20
